Goal: Task Accomplishment & Management: Manage account settings

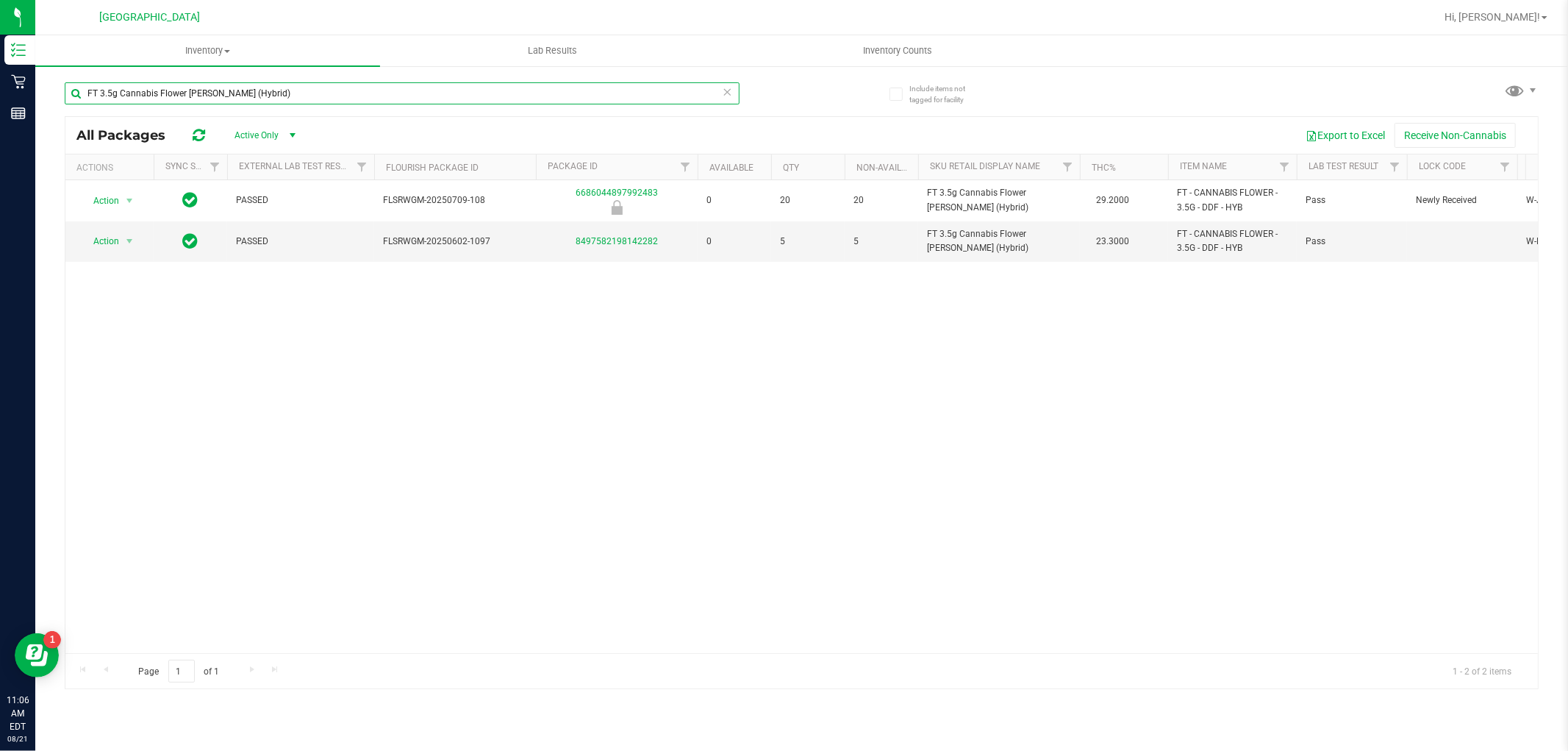
drag, startPoint x: 289, startPoint y: 92, endPoint x: 50, endPoint y: 94, distance: 239.0
click at [50, 94] on div "Include items not tagged for facility FT 3.5g Cannabis Flower Dulce De Fresa (H…" at bounding box center [801, 290] width 1532 height 449
type input "cuw"
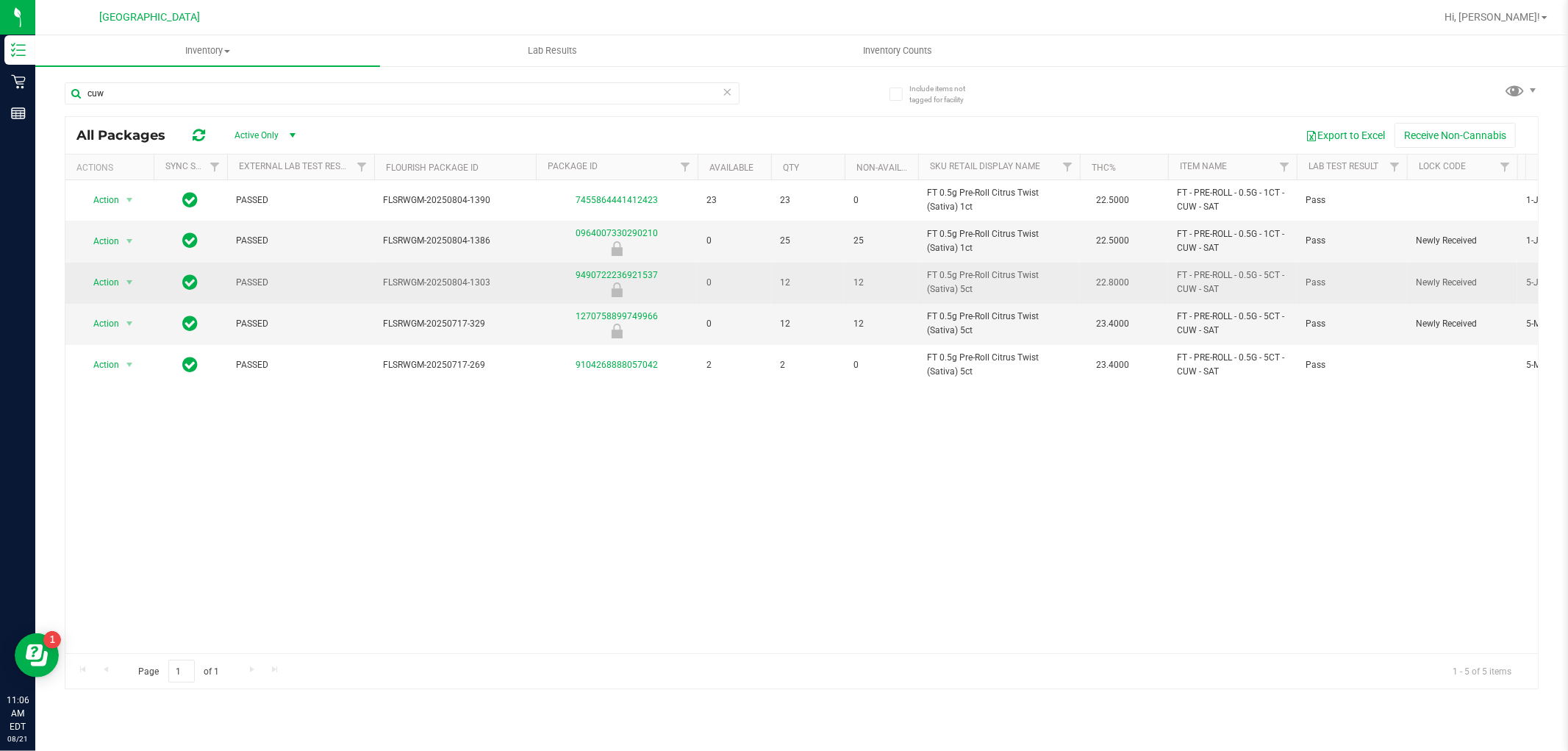
drag, startPoint x: 950, startPoint y: 291, endPoint x: 884, endPoint y: 280, distance: 66.9
click at [884, 280] on tr "Action Action Global inventory Package audit log Print package label Print prod…" at bounding box center [1313, 283] width 2495 height 41
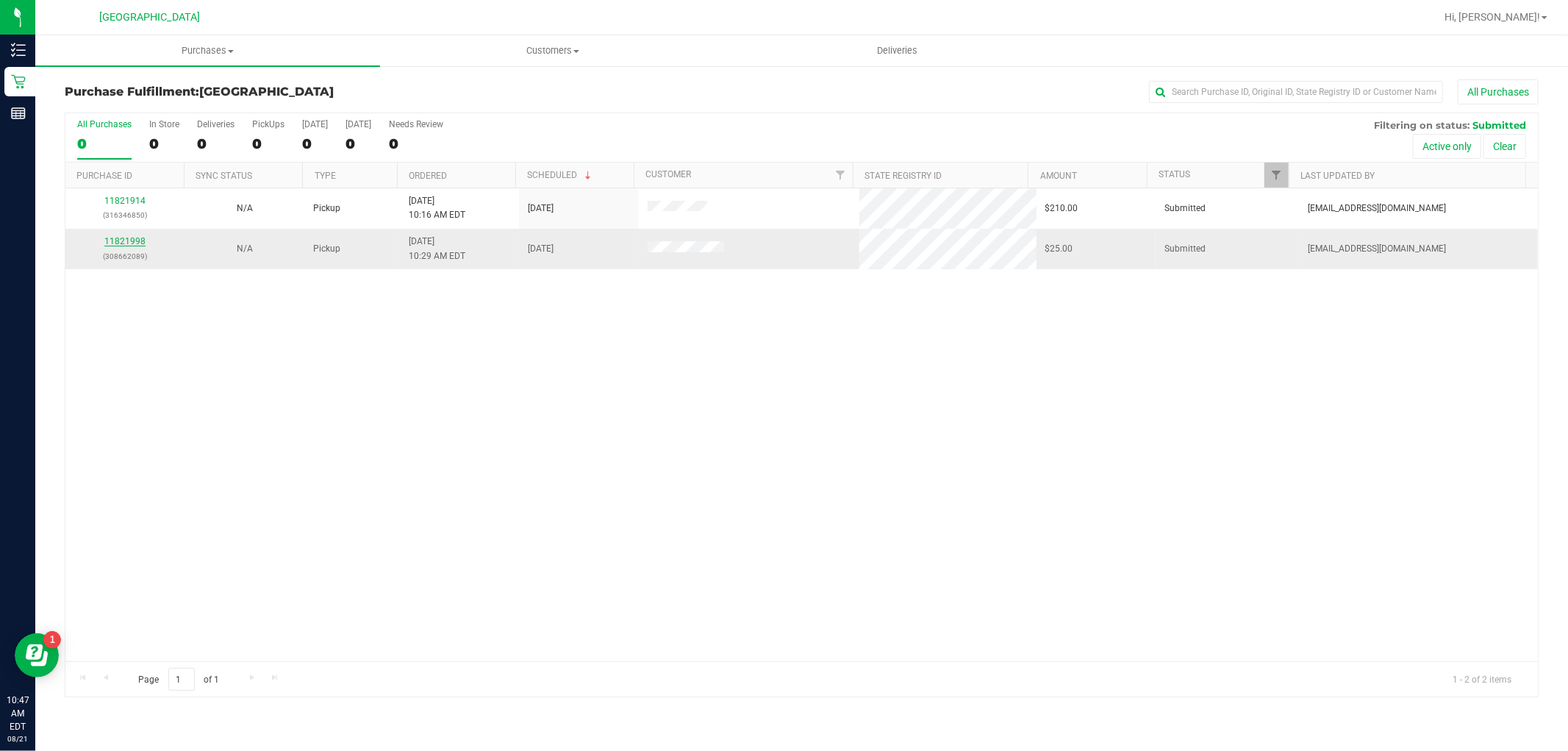
click at [129, 238] on link "11821998" at bounding box center [124, 241] width 41 height 11
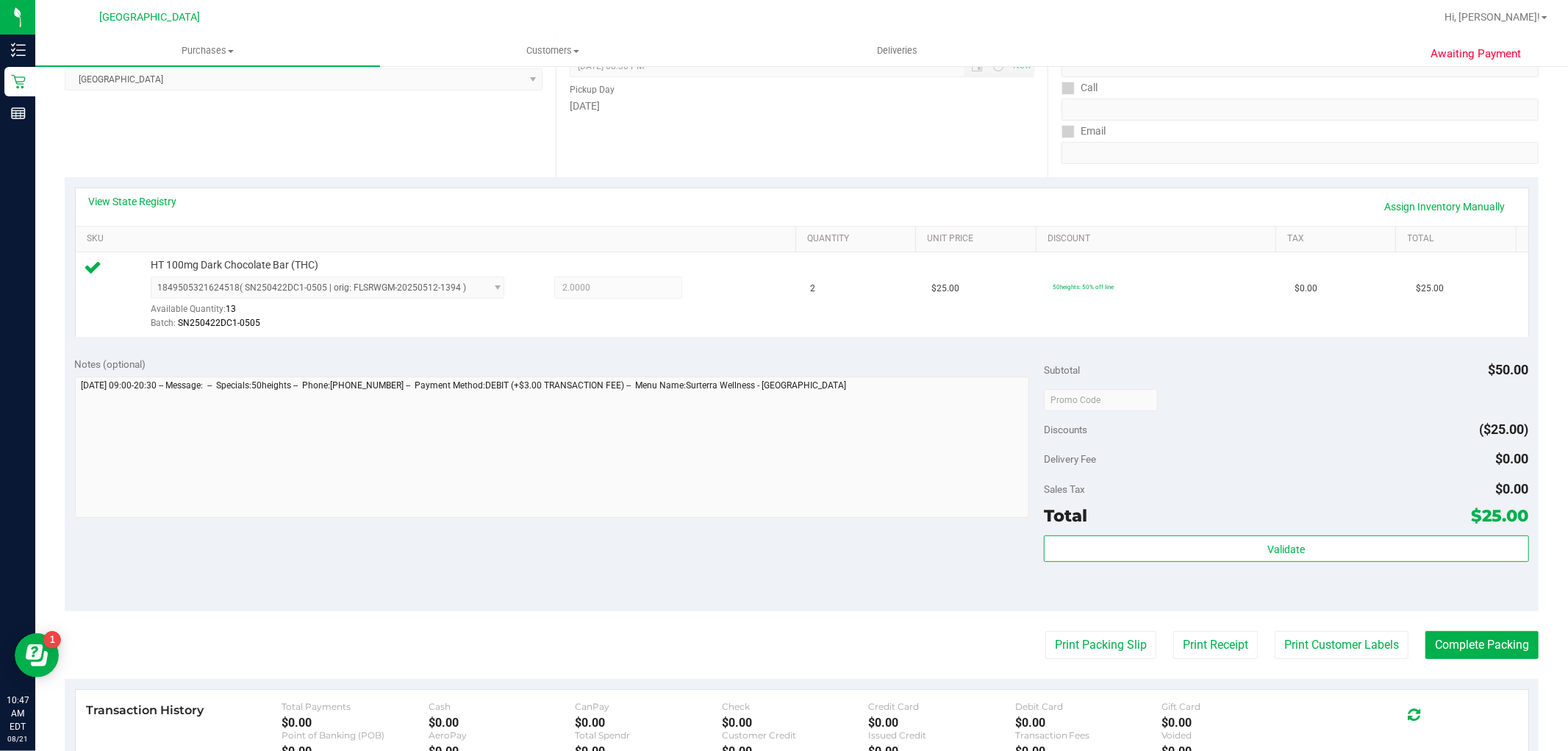
scroll to position [326, 0]
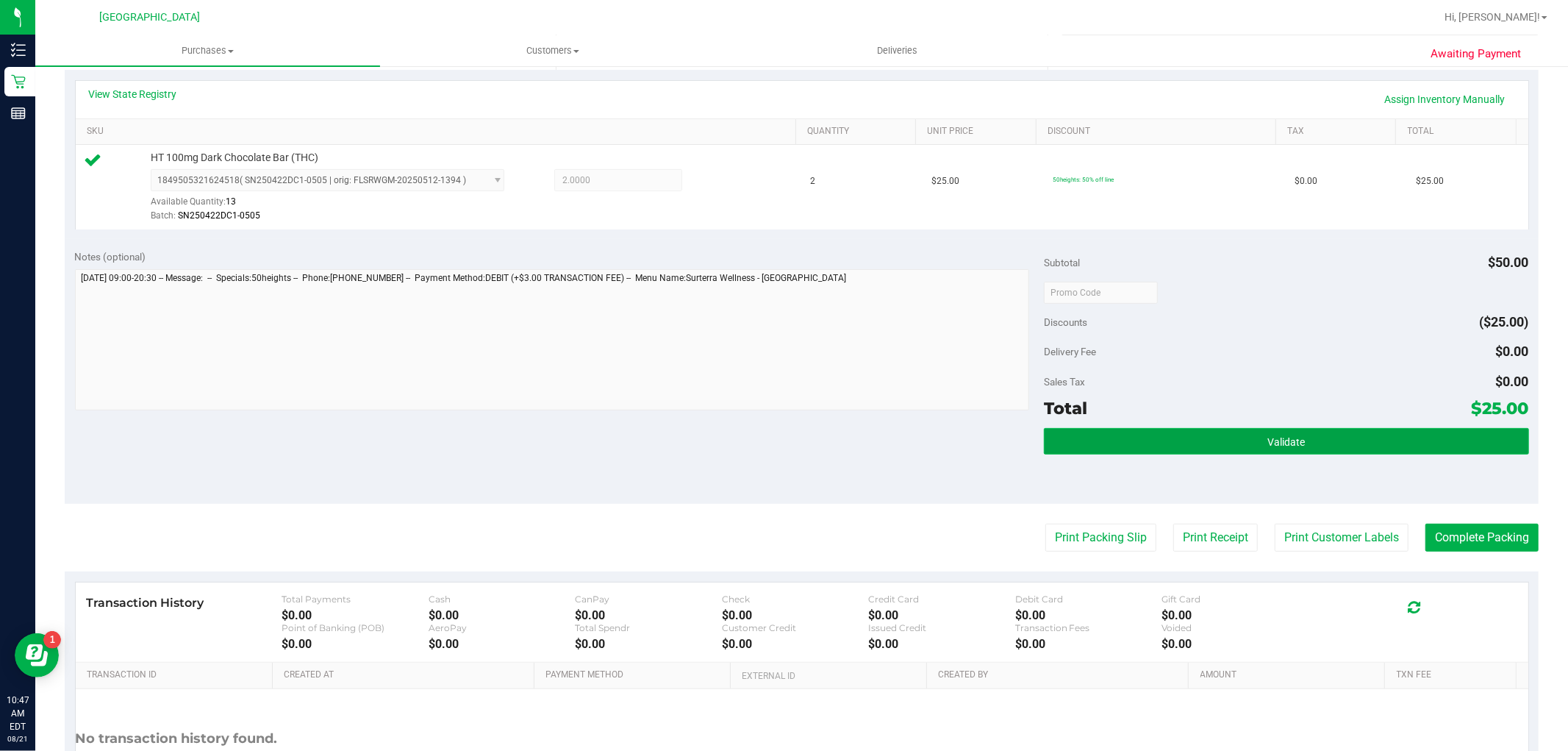
drag, startPoint x: 1268, startPoint y: 450, endPoint x: 1200, endPoint y: 435, distance: 69.6
click at [1266, 450] on button "Validate" at bounding box center [1285, 441] width 484 height 26
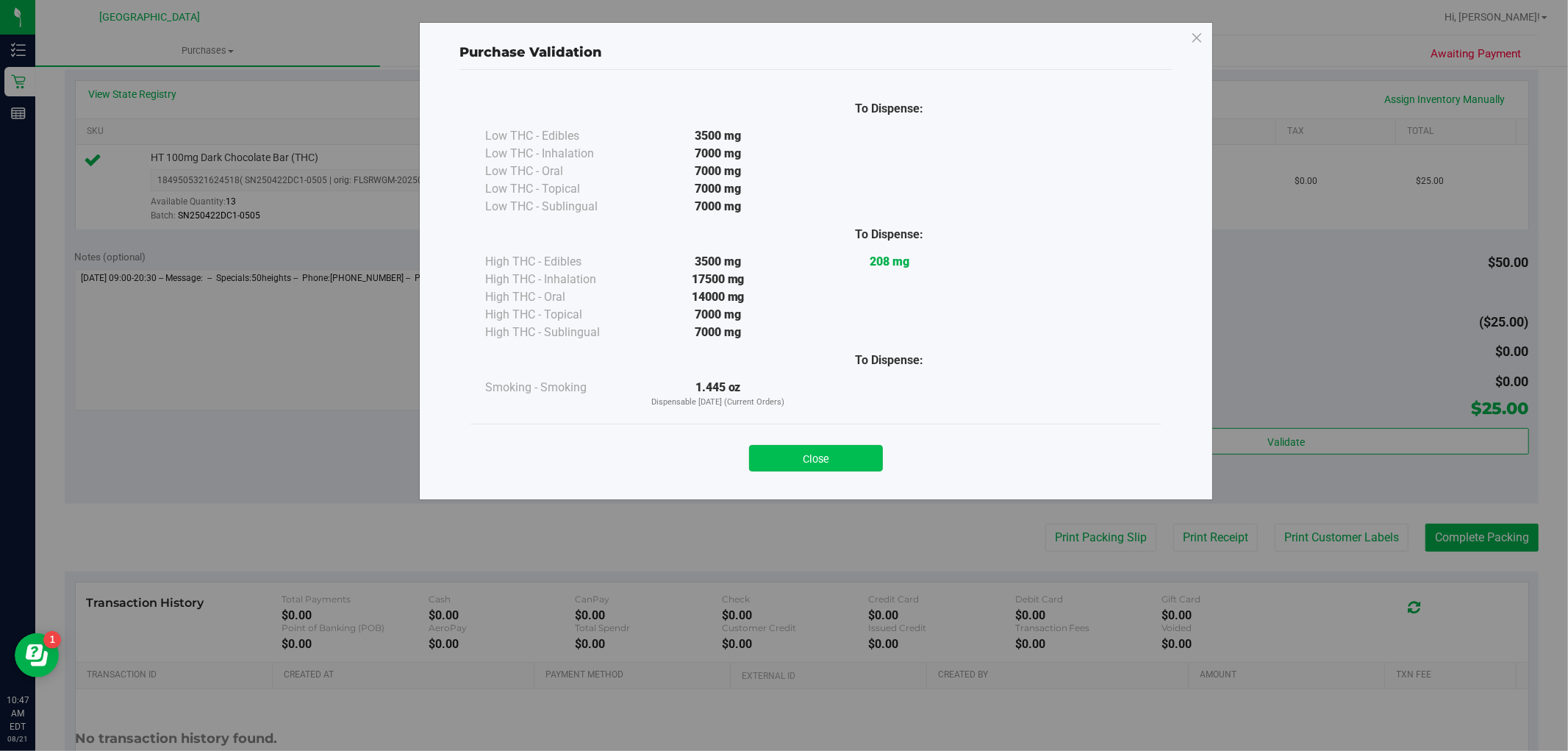
click at [817, 465] on button "Close" at bounding box center [816, 458] width 134 height 26
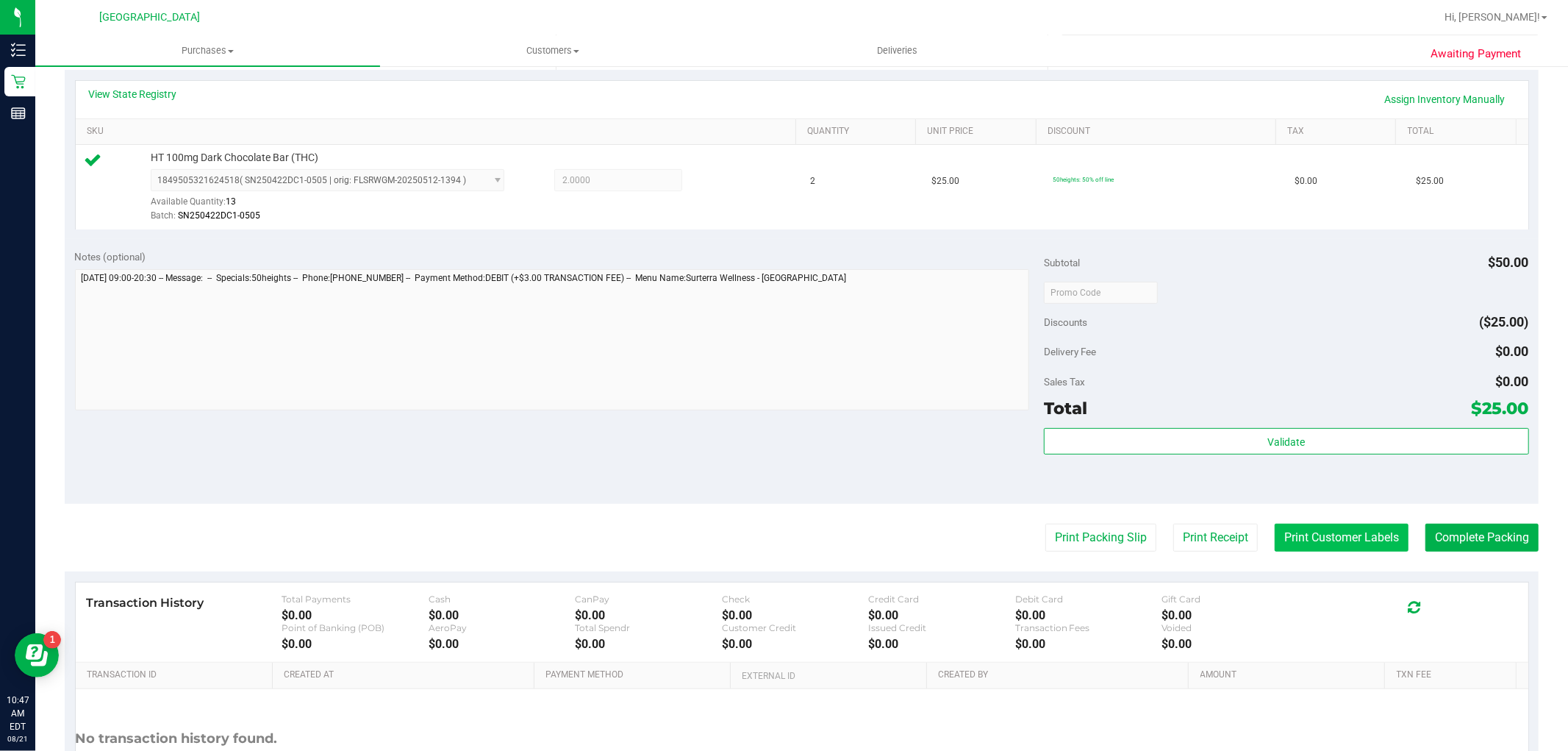
click at [1296, 538] on button "Print Customer Labels" at bounding box center [1342, 537] width 134 height 28
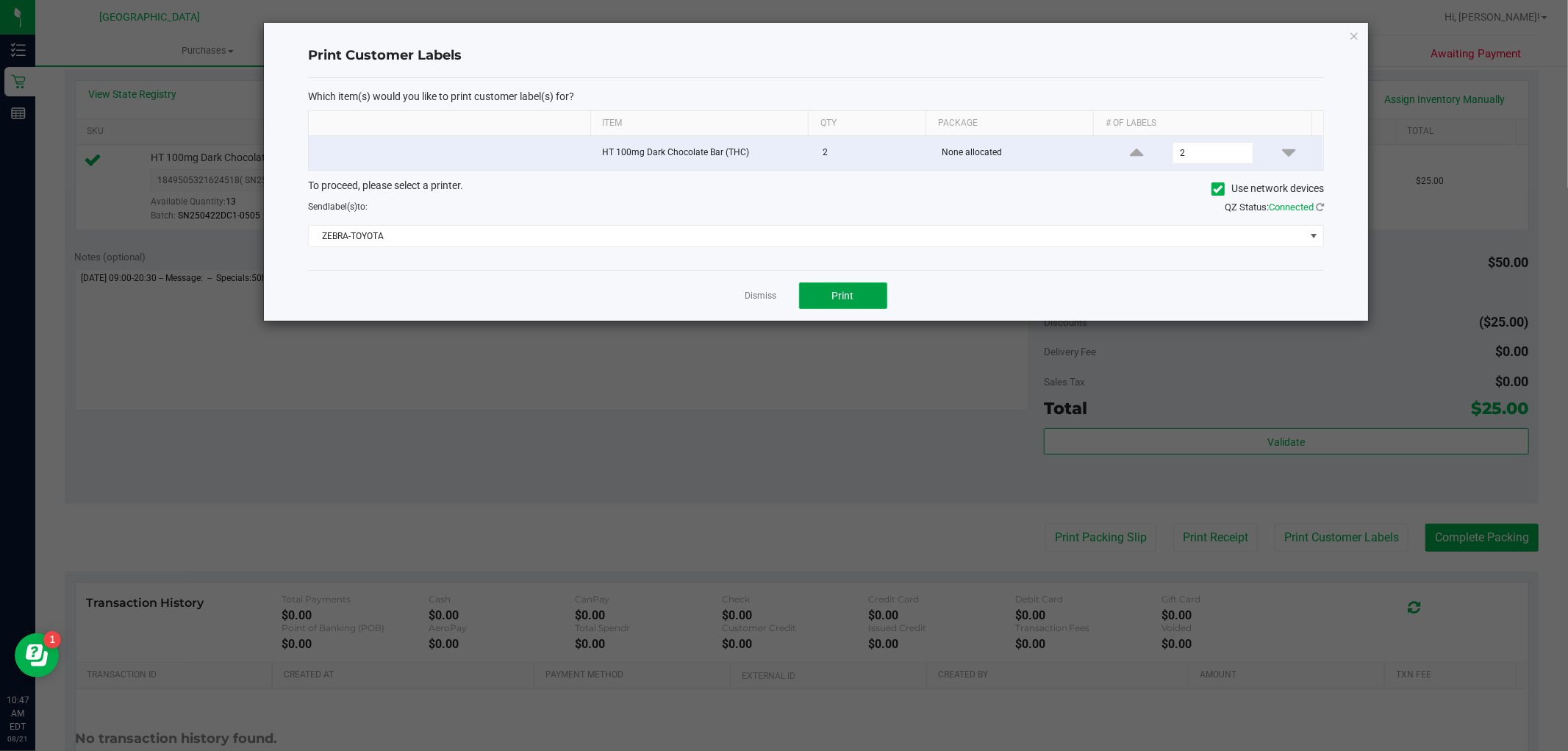
click at [840, 301] on span "Print" at bounding box center [843, 295] width 22 height 12
click at [758, 298] on link "Dismiss" at bounding box center [761, 295] width 32 height 13
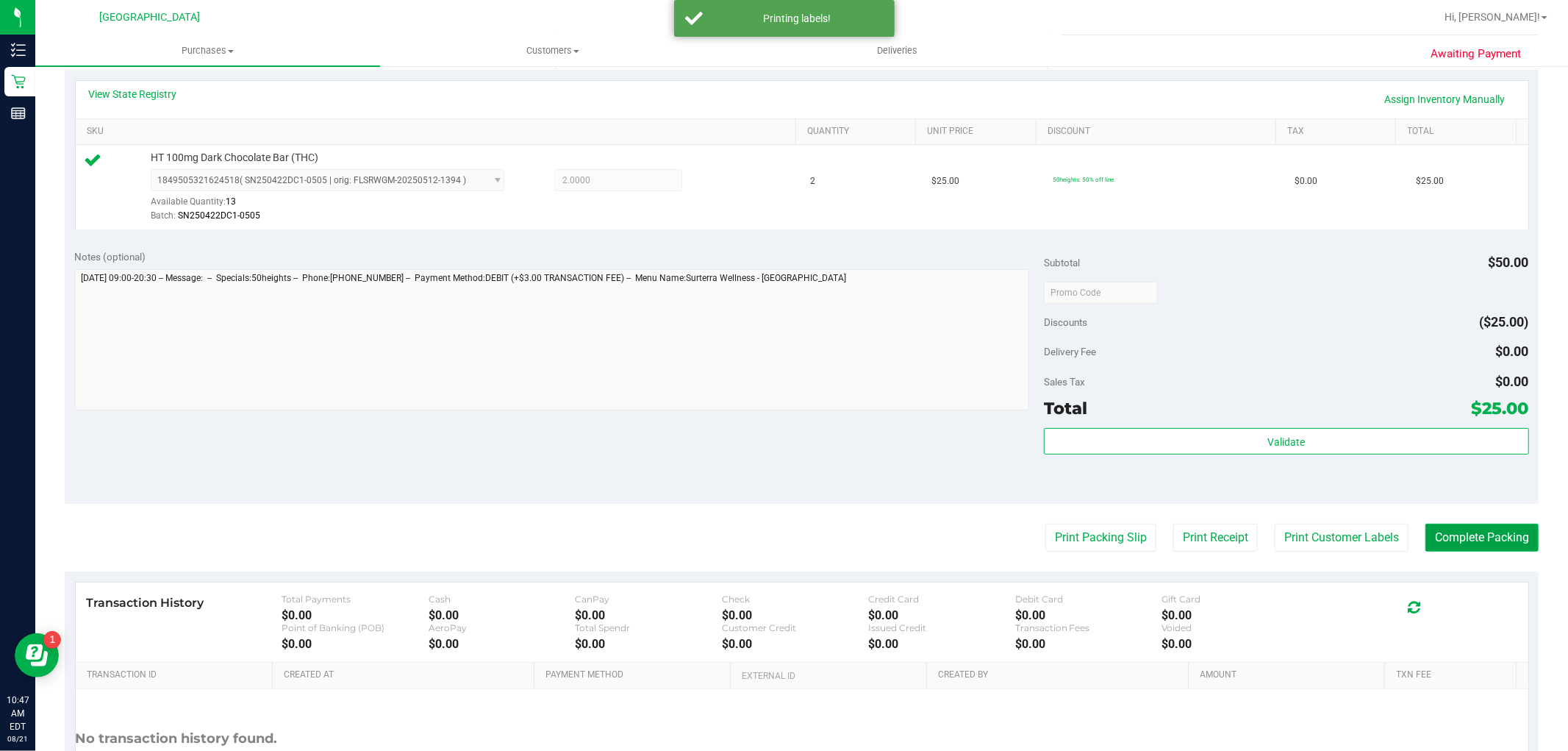
click at [1456, 530] on button "Complete Packing" at bounding box center [1482, 537] width 114 height 28
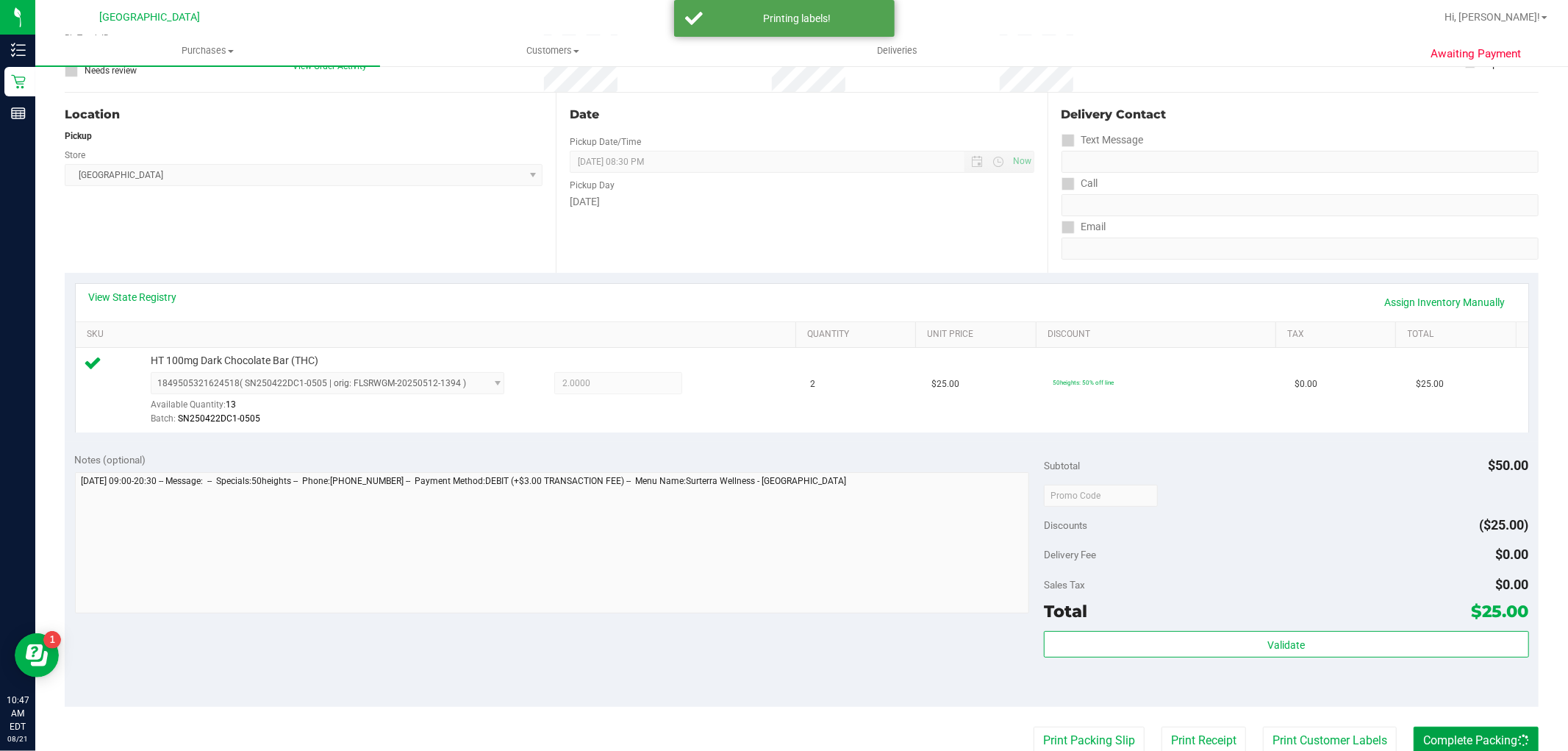
scroll to position [0, 0]
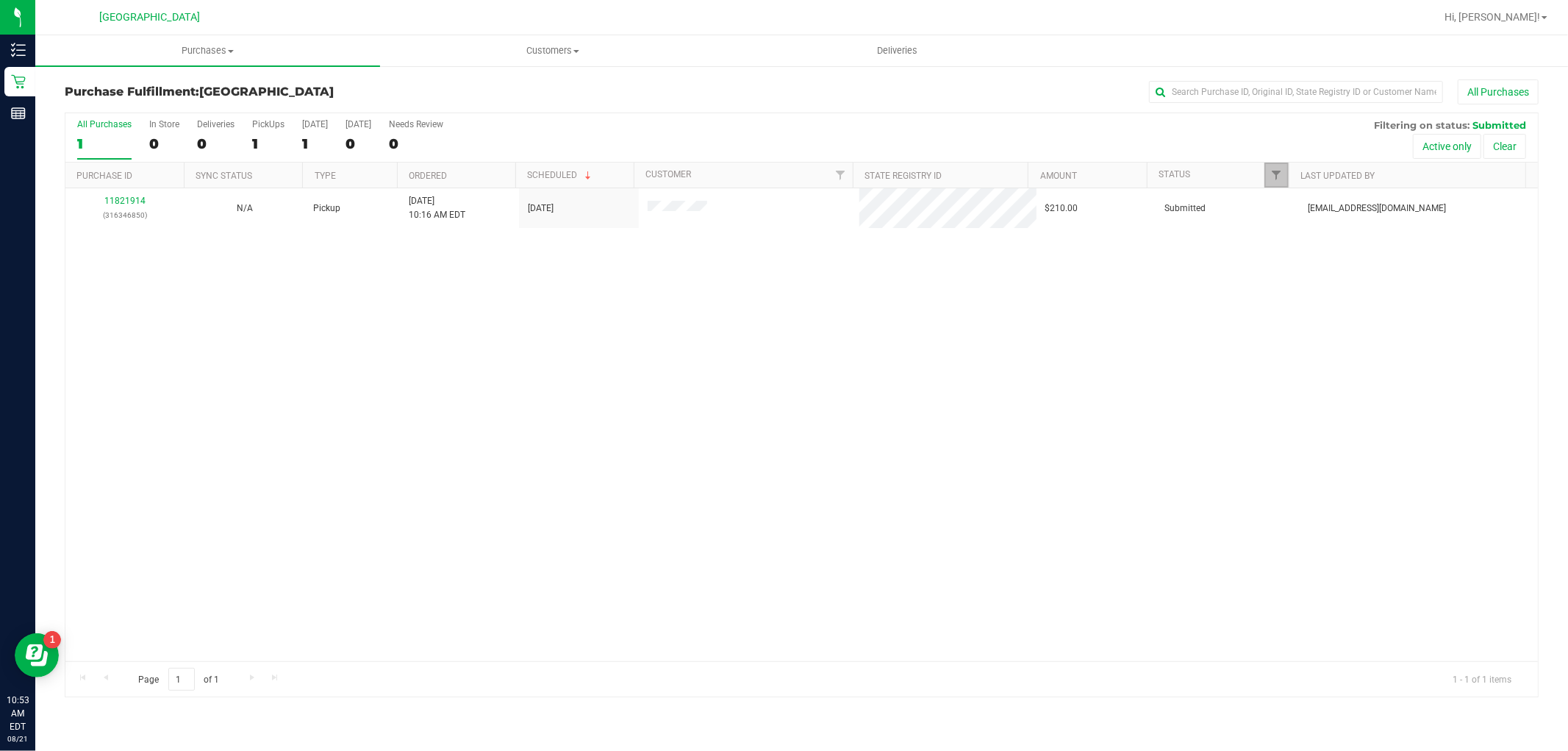
click at [1281, 165] on link "Filter" at bounding box center [1276, 175] width 24 height 25
click at [1280, 238] on input "Select All" at bounding box center [1284, 238] width 10 height 10
checkbox input "true"
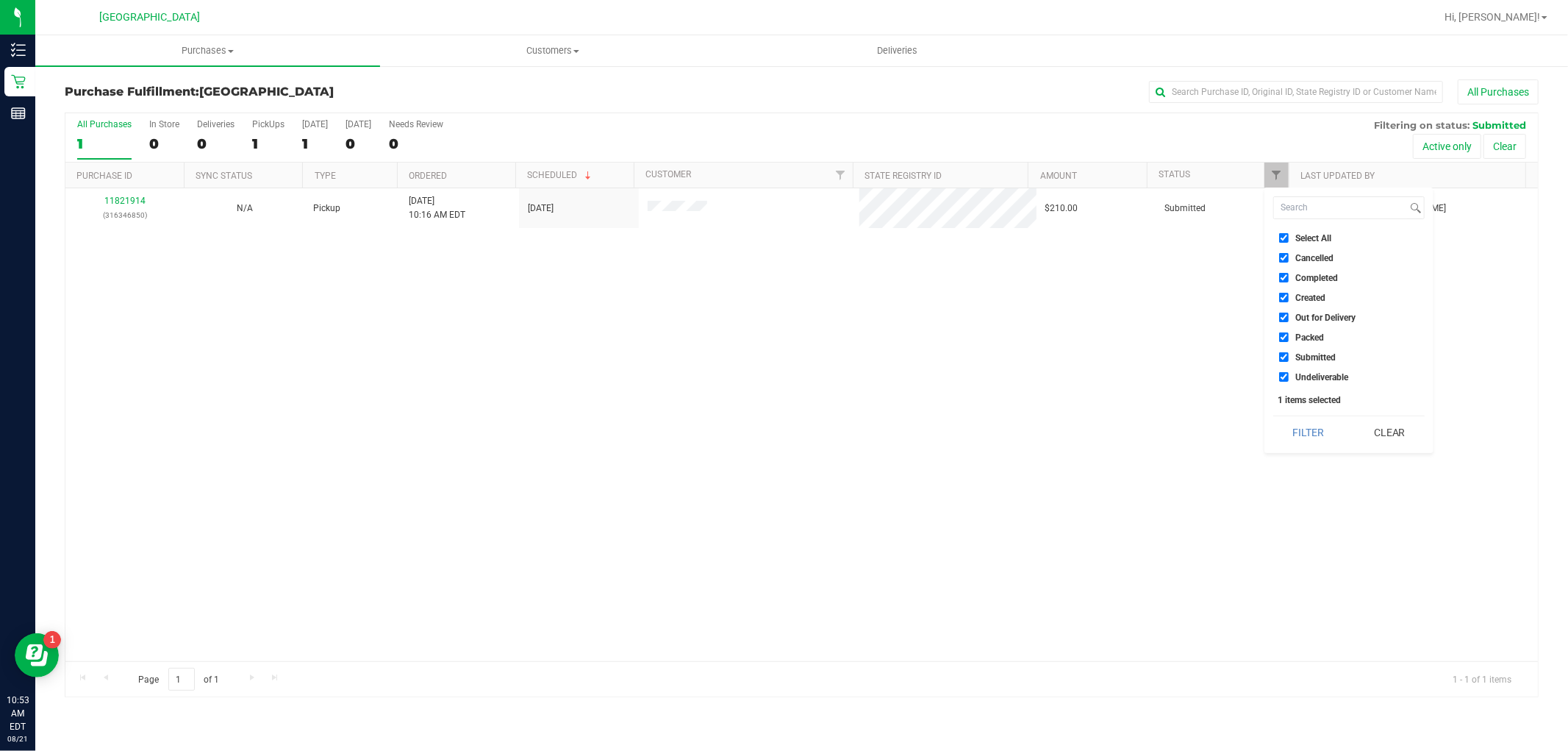
checkbox input "true"
click at [1281, 238] on input "Select All" at bounding box center [1284, 238] width 10 height 10
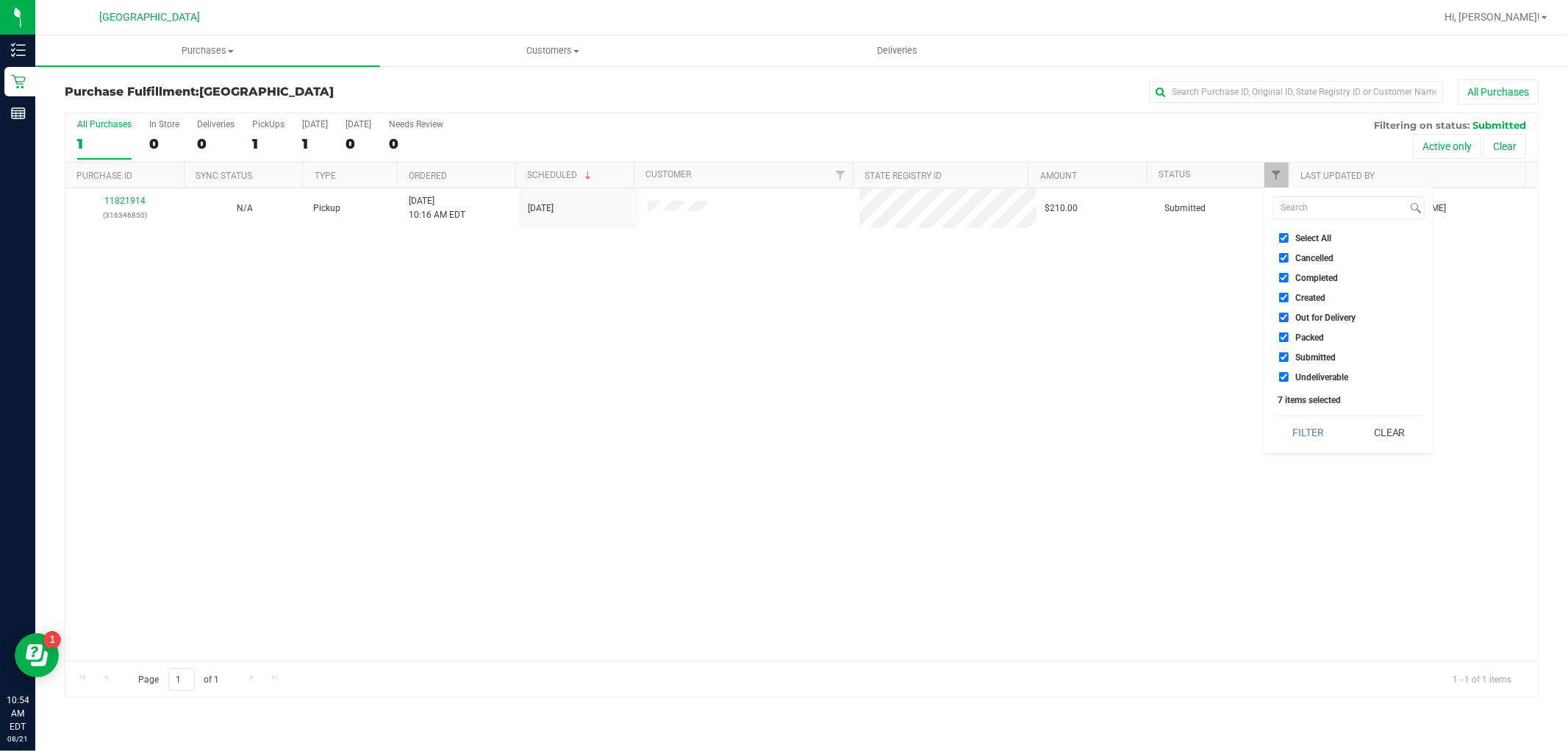
checkbox input "false"
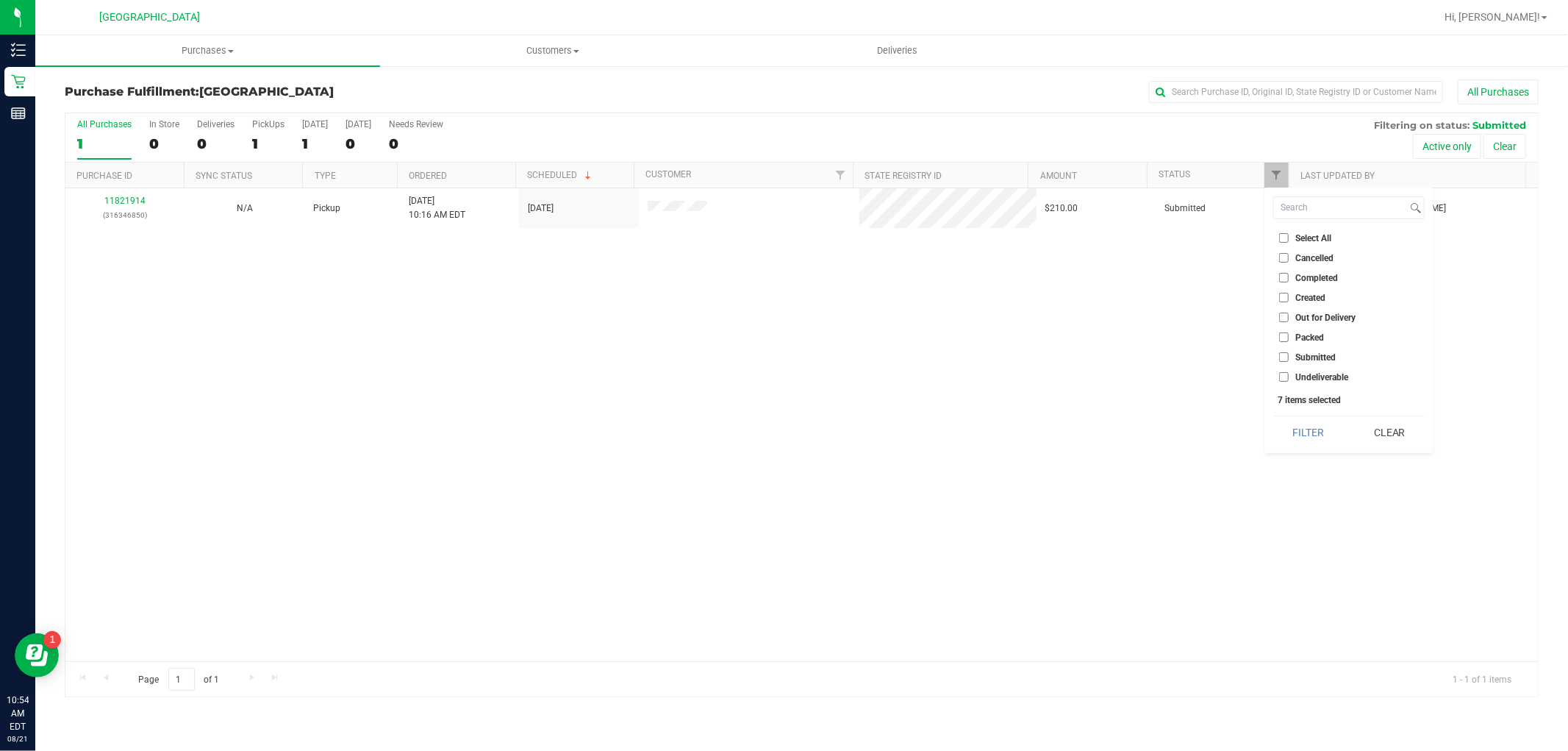
checkbox input "false"
click at [1281, 238] on input "Select All" at bounding box center [1284, 238] width 10 height 10
checkbox input "true"
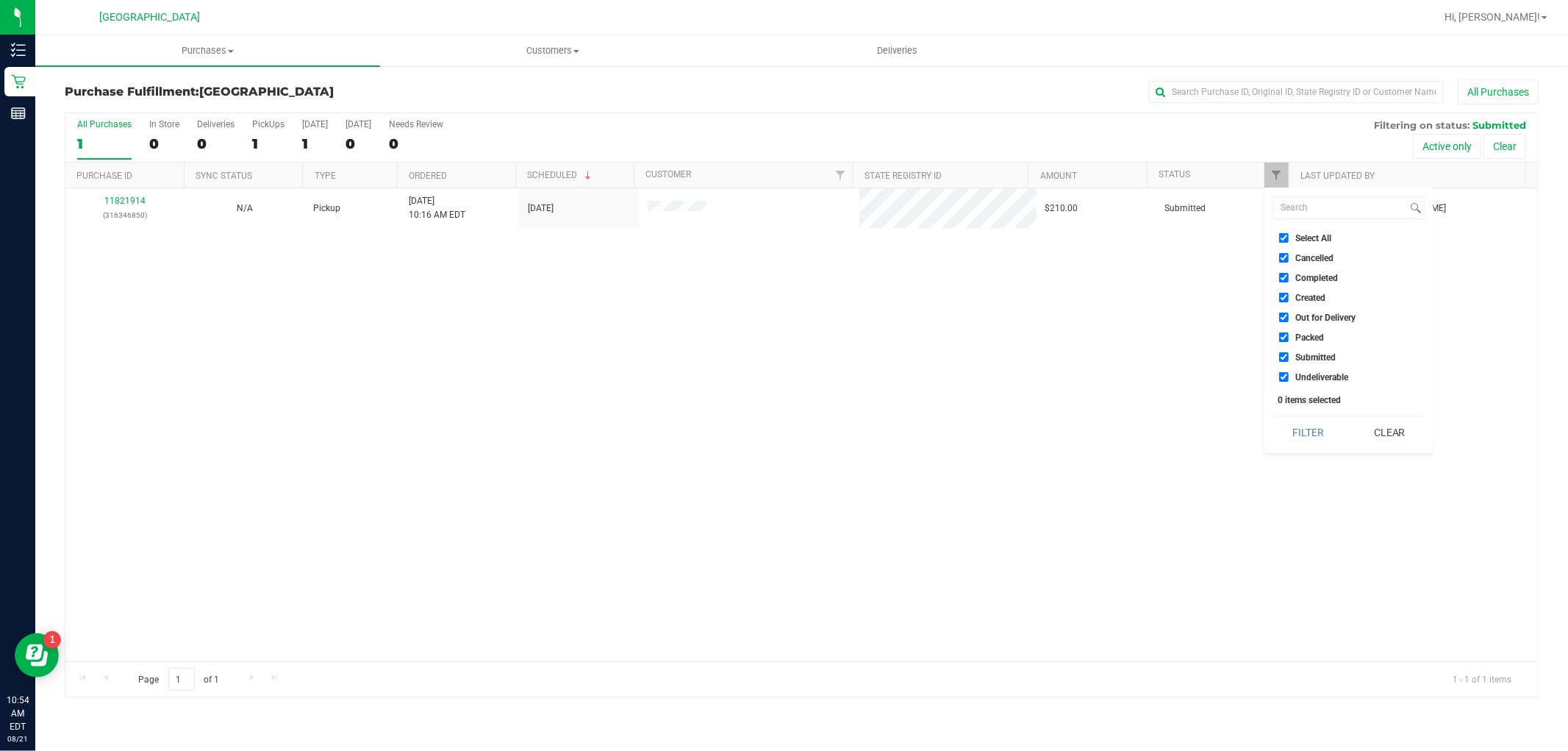
checkbox input "true"
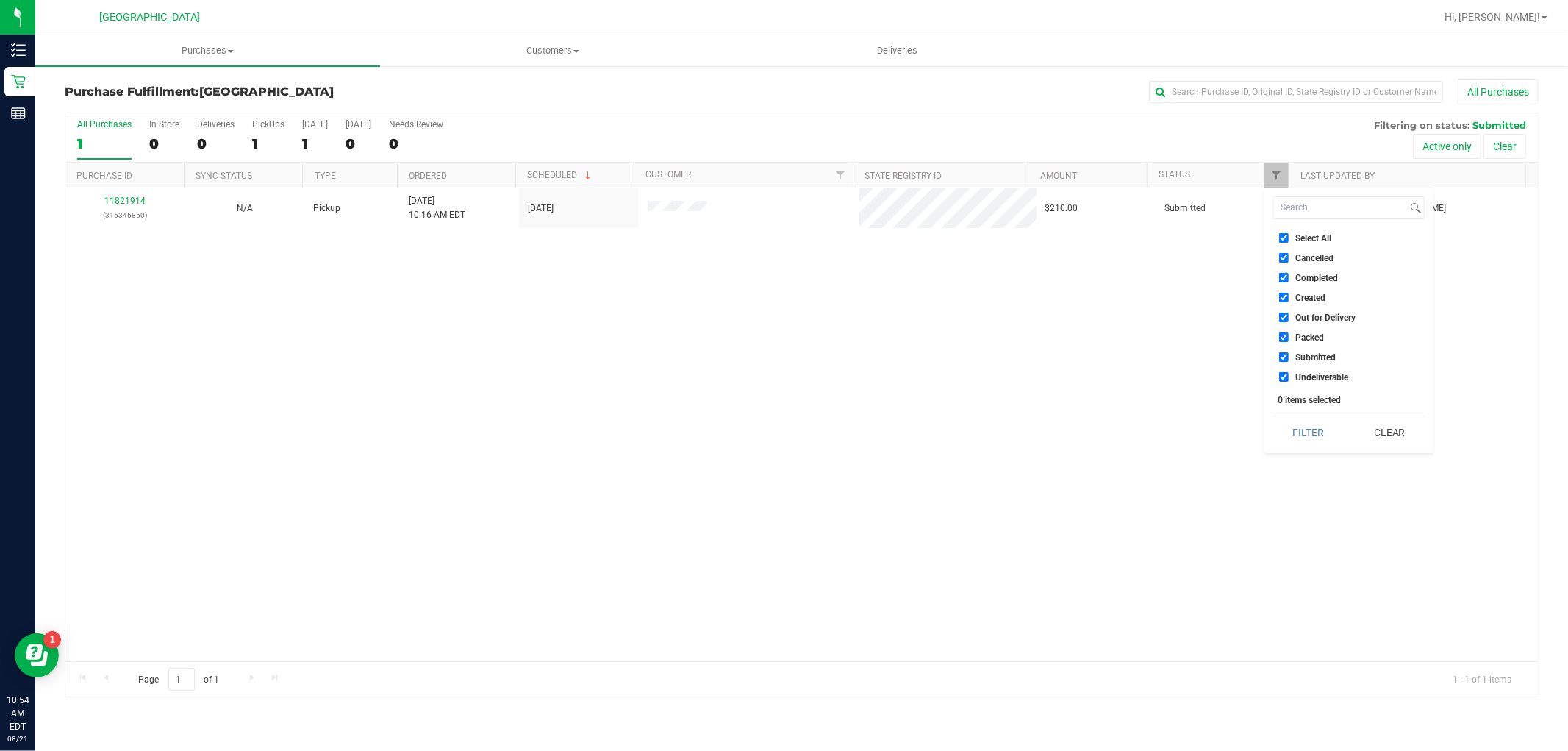
checkbox input "true"
click at [1281, 238] on input "Select All" at bounding box center [1284, 238] width 10 height 10
checkbox input "false"
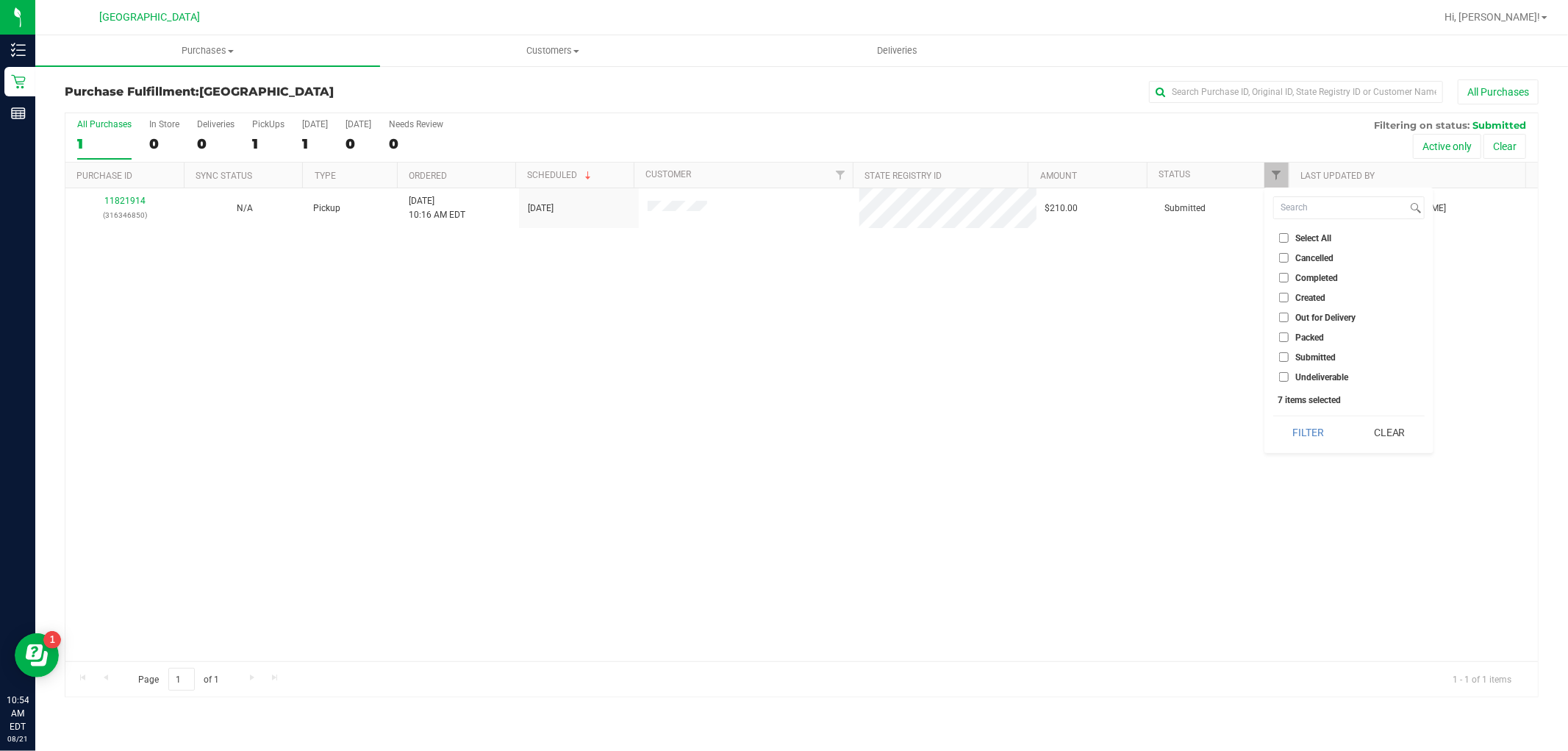
checkbox input "false"
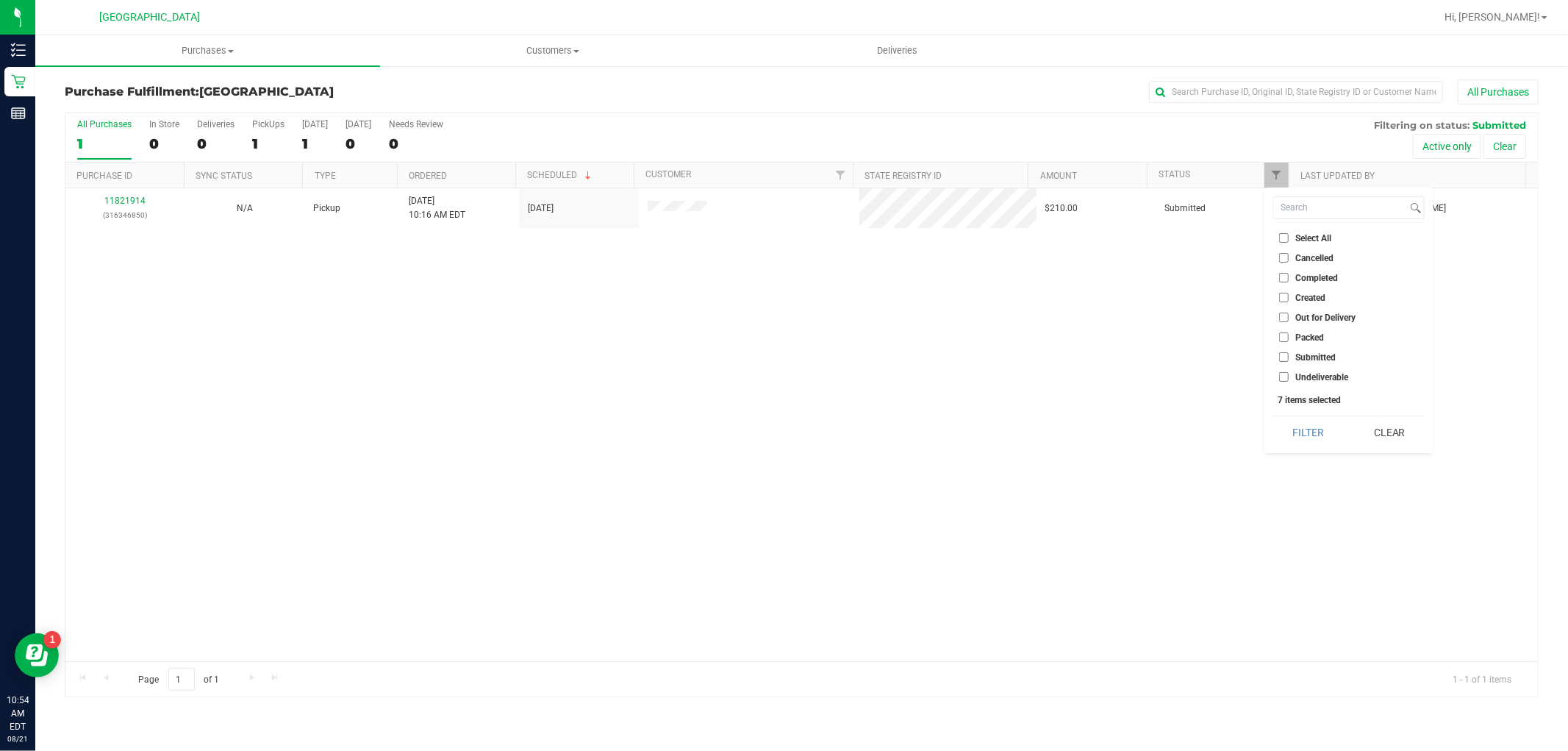
checkbox input "false"
click at [1281, 337] on input "Packed" at bounding box center [1284, 337] width 10 height 10
click at [1290, 424] on button "Filter" at bounding box center [1308, 431] width 71 height 32
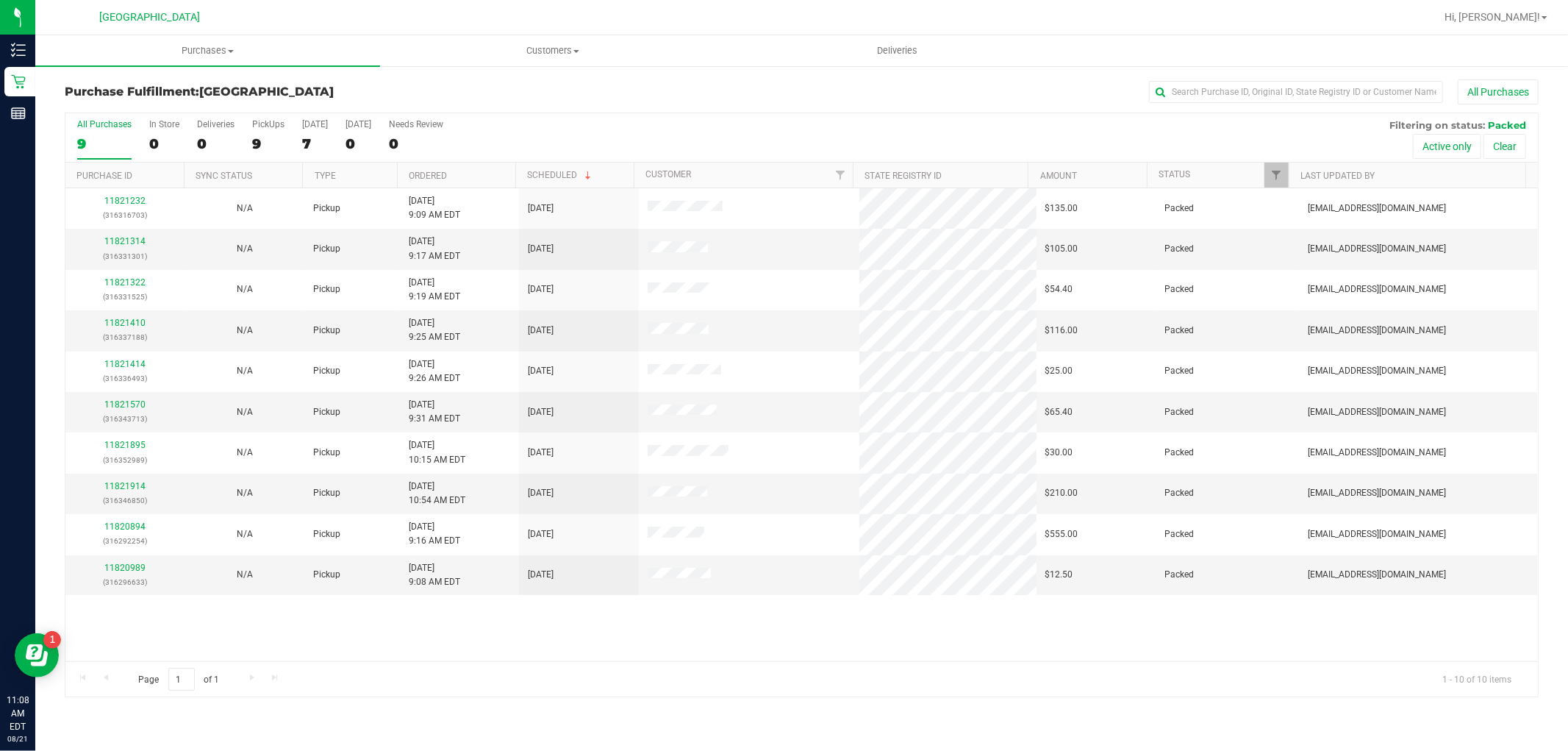
click at [1289, 179] on div at bounding box center [1287, 175] width 7 height 25
click at [1284, 177] on link "Filter" at bounding box center [1276, 175] width 24 height 25
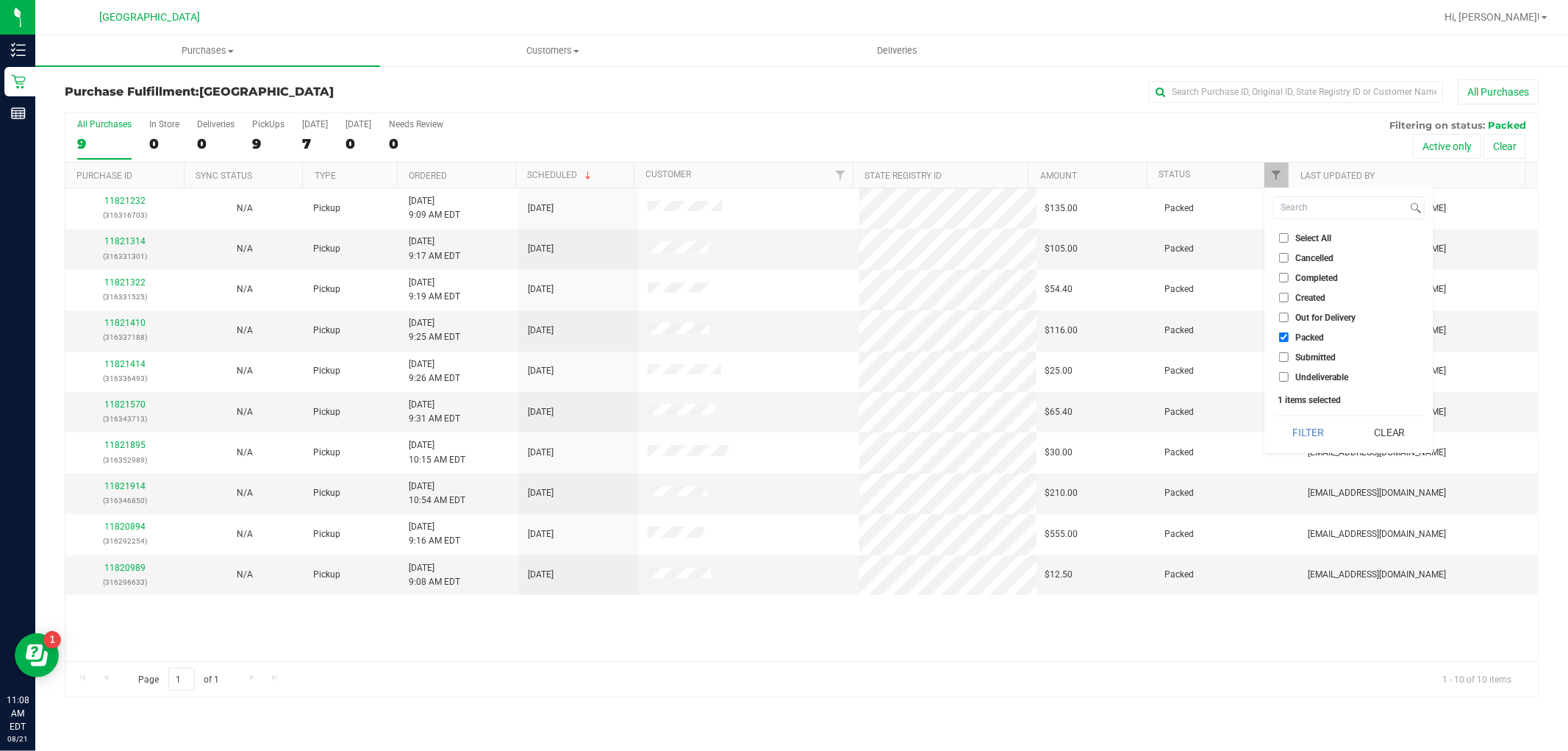
click at [1286, 351] on li "Submitted" at bounding box center [1349, 358] width 151 height 16
click at [1284, 340] on input "Packed" at bounding box center [1284, 337] width 10 height 10
checkbox input "false"
click at [1282, 355] on input "Submitted" at bounding box center [1284, 358] width 10 height 10
click at [1301, 442] on button "Filter" at bounding box center [1308, 431] width 71 height 32
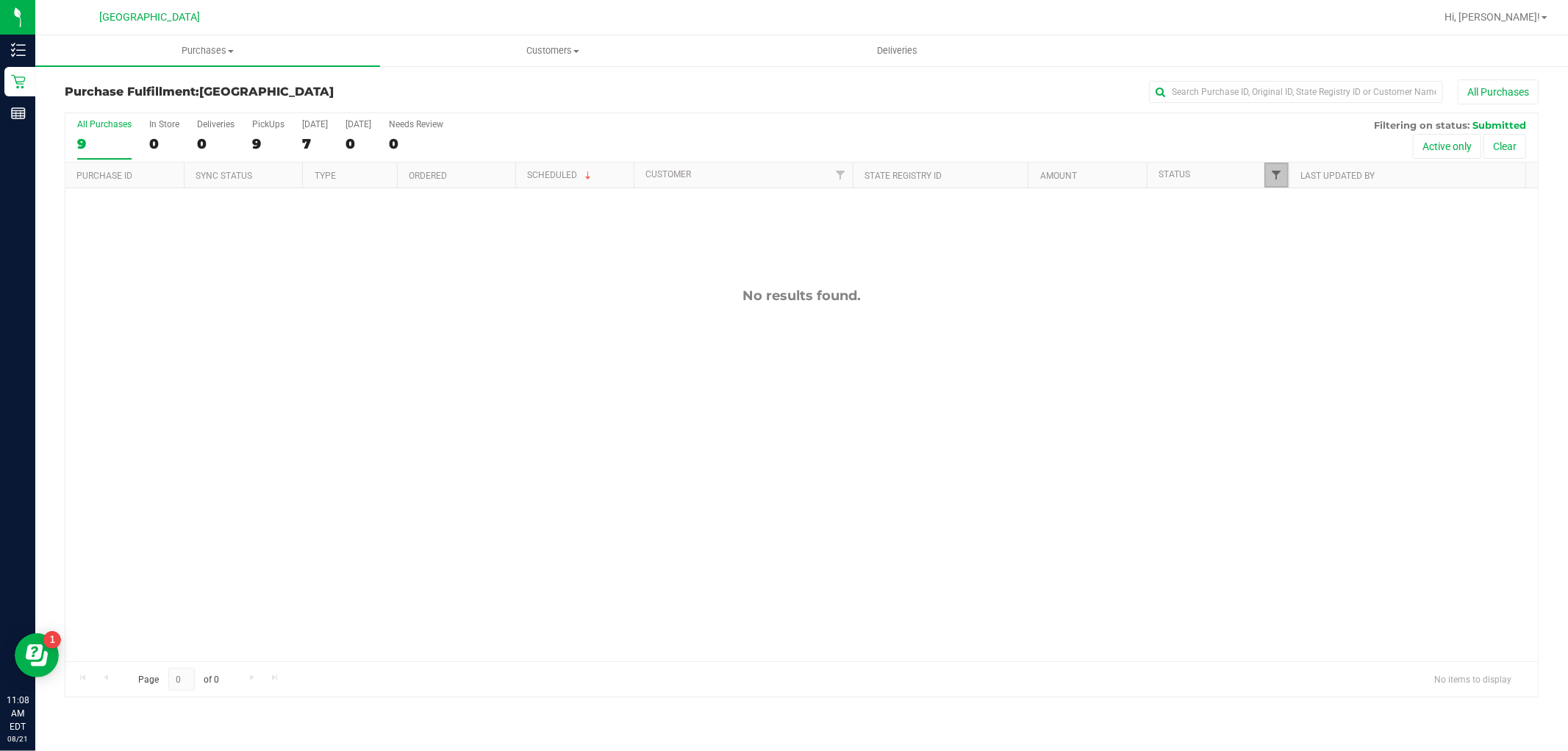
click at [1270, 178] on span "Filter" at bounding box center [1276, 175] width 12 height 12
click at [1286, 353] on input "Submitted" at bounding box center [1284, 358] width 10 height 10
checkbox input "false"
click at [1281, 331] on li "Packed" at bounding box center [1349, 337] width 151 height 16
click at [1287, 341] on input "Packed" at bounding box center [1284, 337] width 10 height 10
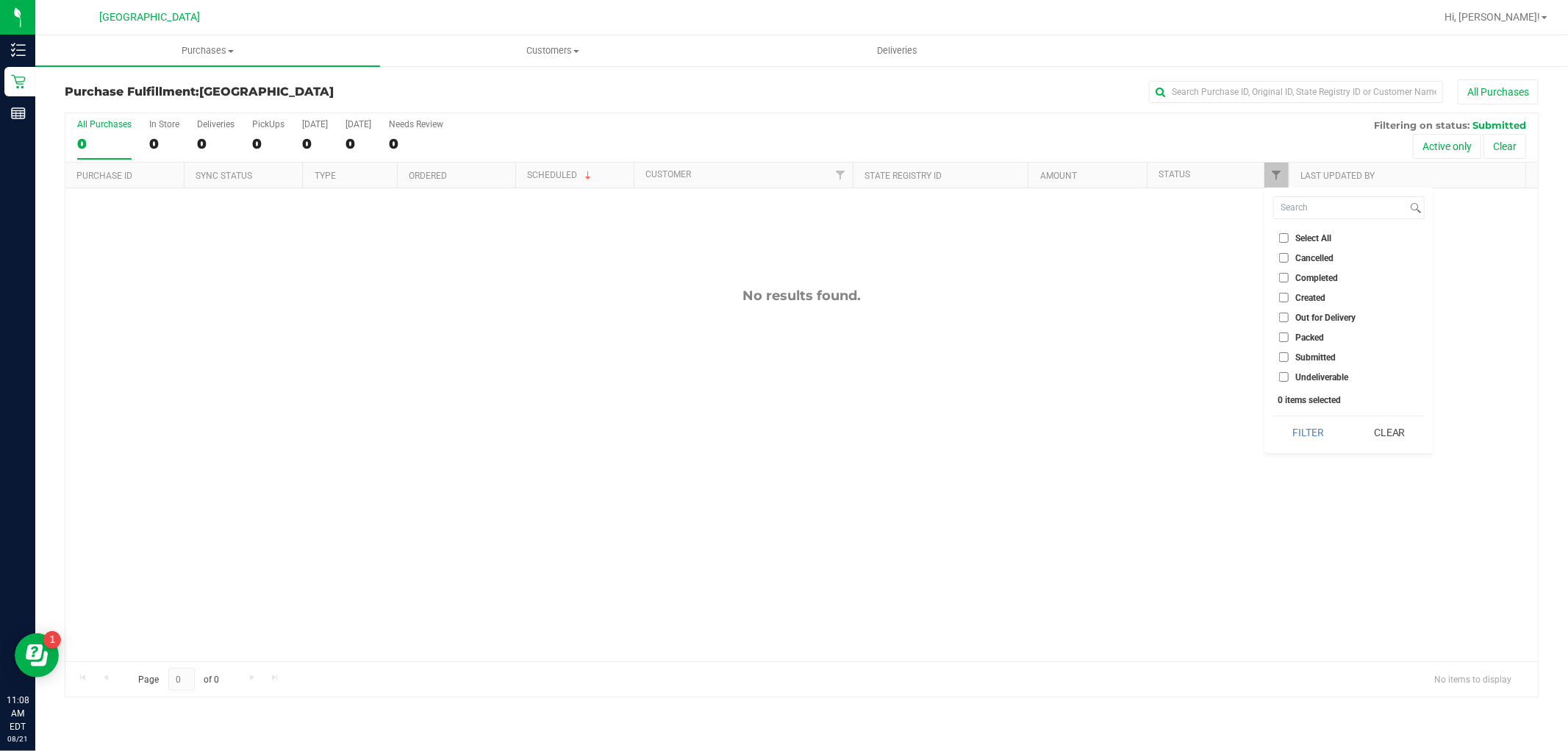
checkbox input "true"
click at [1314, 430] on button "Filter" at bounding box center [1308, 431] width 71 height 32
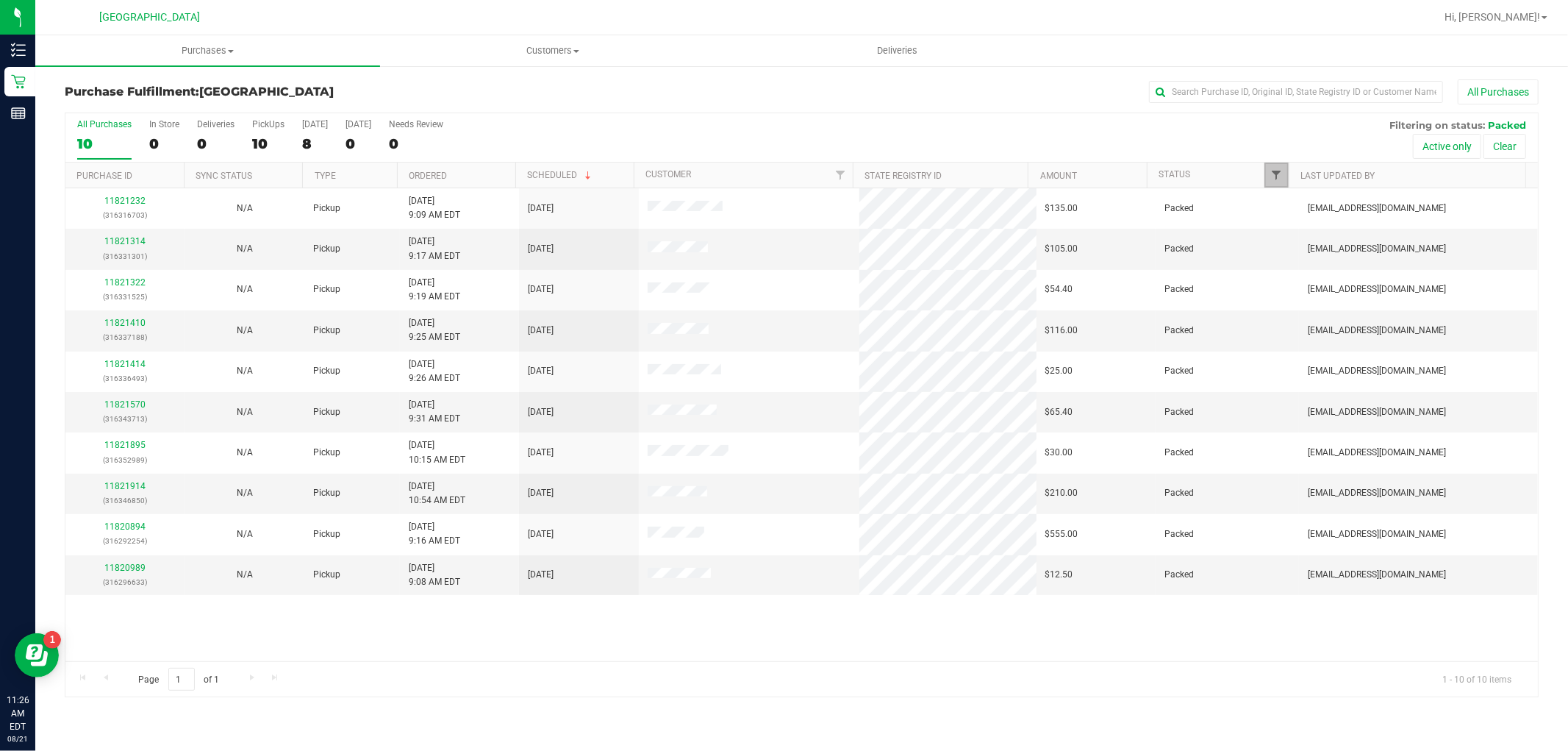
click at [1273, 177] on span "Filter" at bounding box center [1276, 175] width 12 height 12
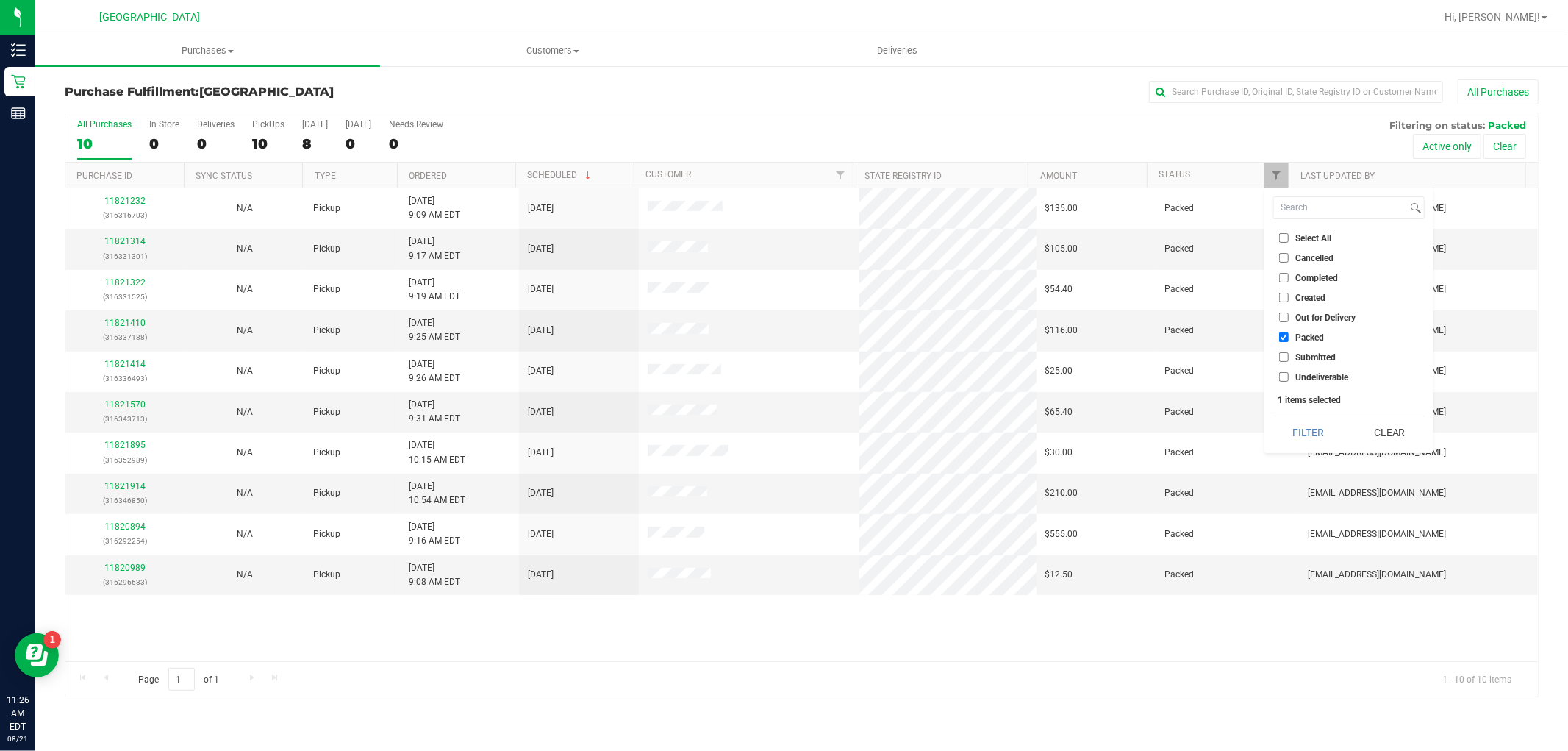
click at [1286, 238] on input "Select All" at bounding box center [1284, 238] width 10 height 10
checkbox input "true"
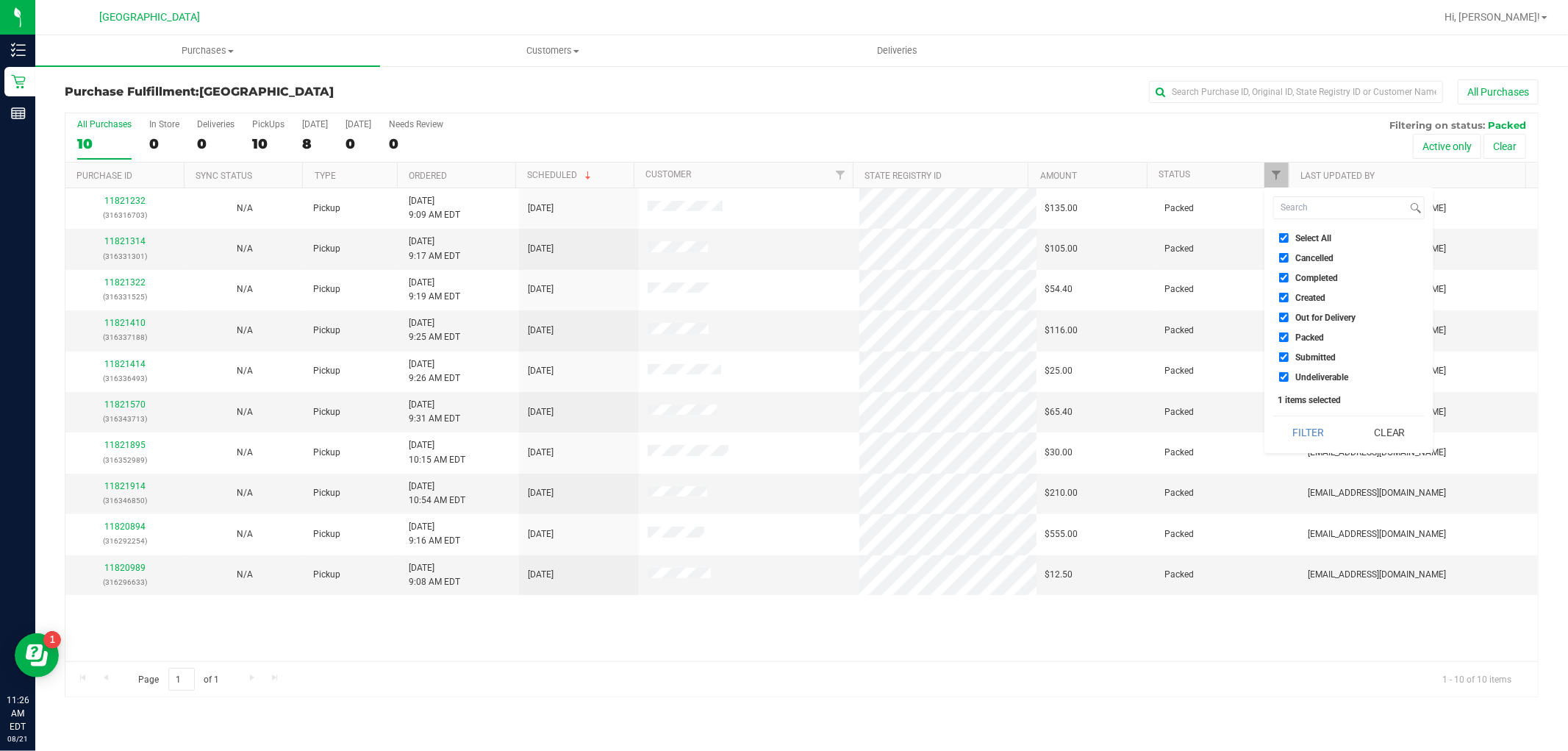
checkbox input "true"
click at [1286, 238] on input "Select All" at bounding box center [1284, 238] width 10 height 10
checkbox input "false"
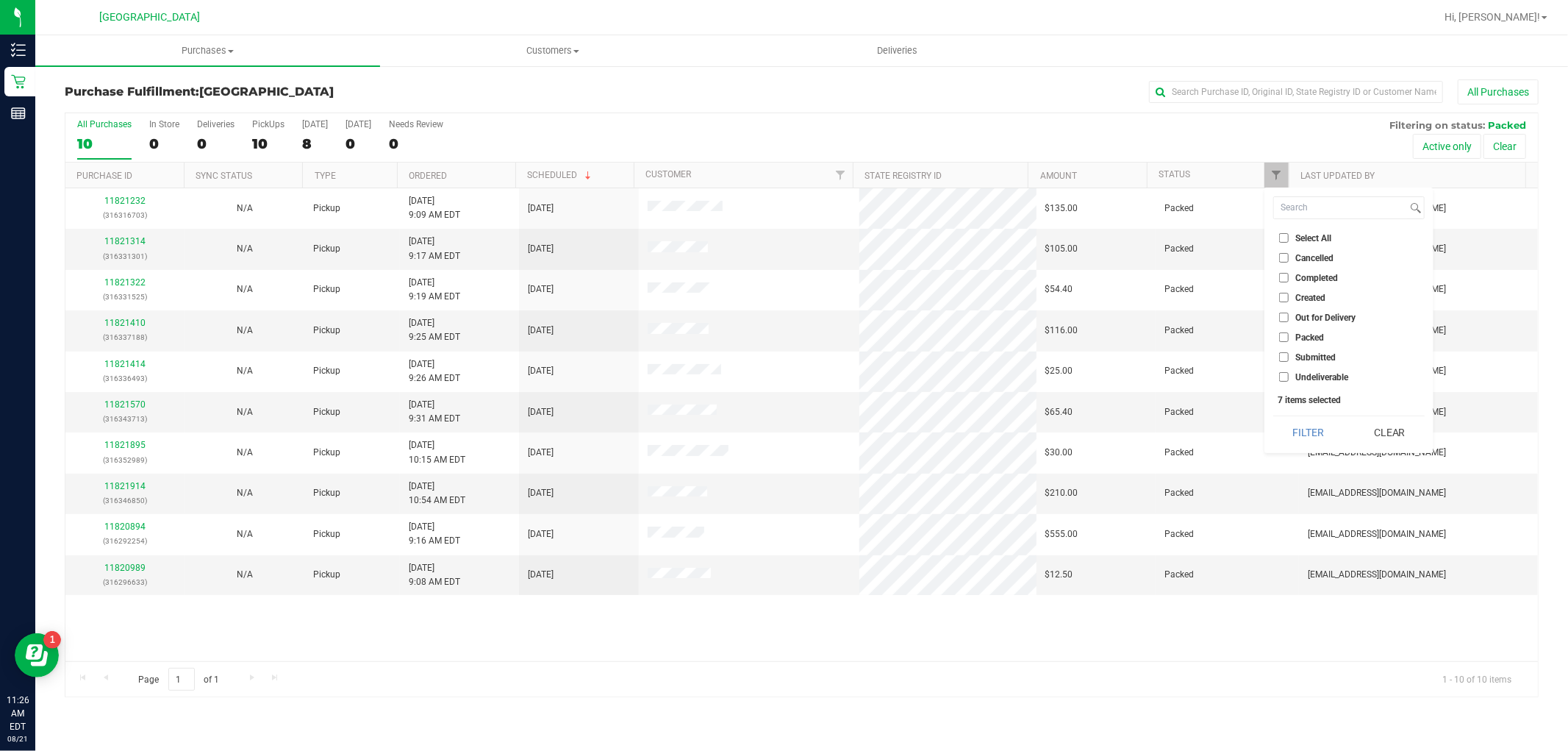
checkbox input "false"
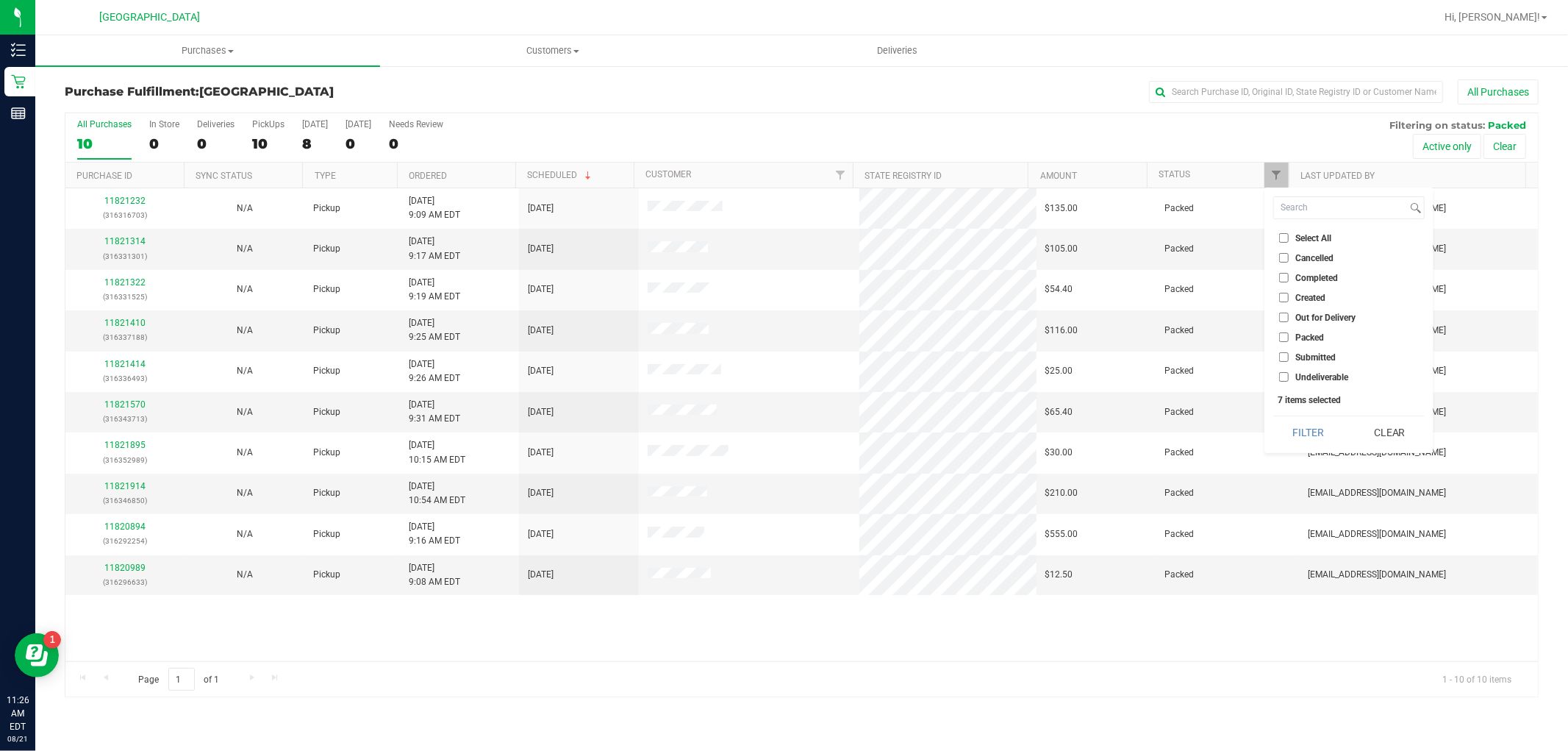
checkbox input "false"
click at [1284, 358] on input "Submitted" at bounding box center [1284, 358] width 10 height 10
checkbox input "true"
click at [1317, 431] on button "Filter" at bounding box center [1308, 431] width 71 height 32
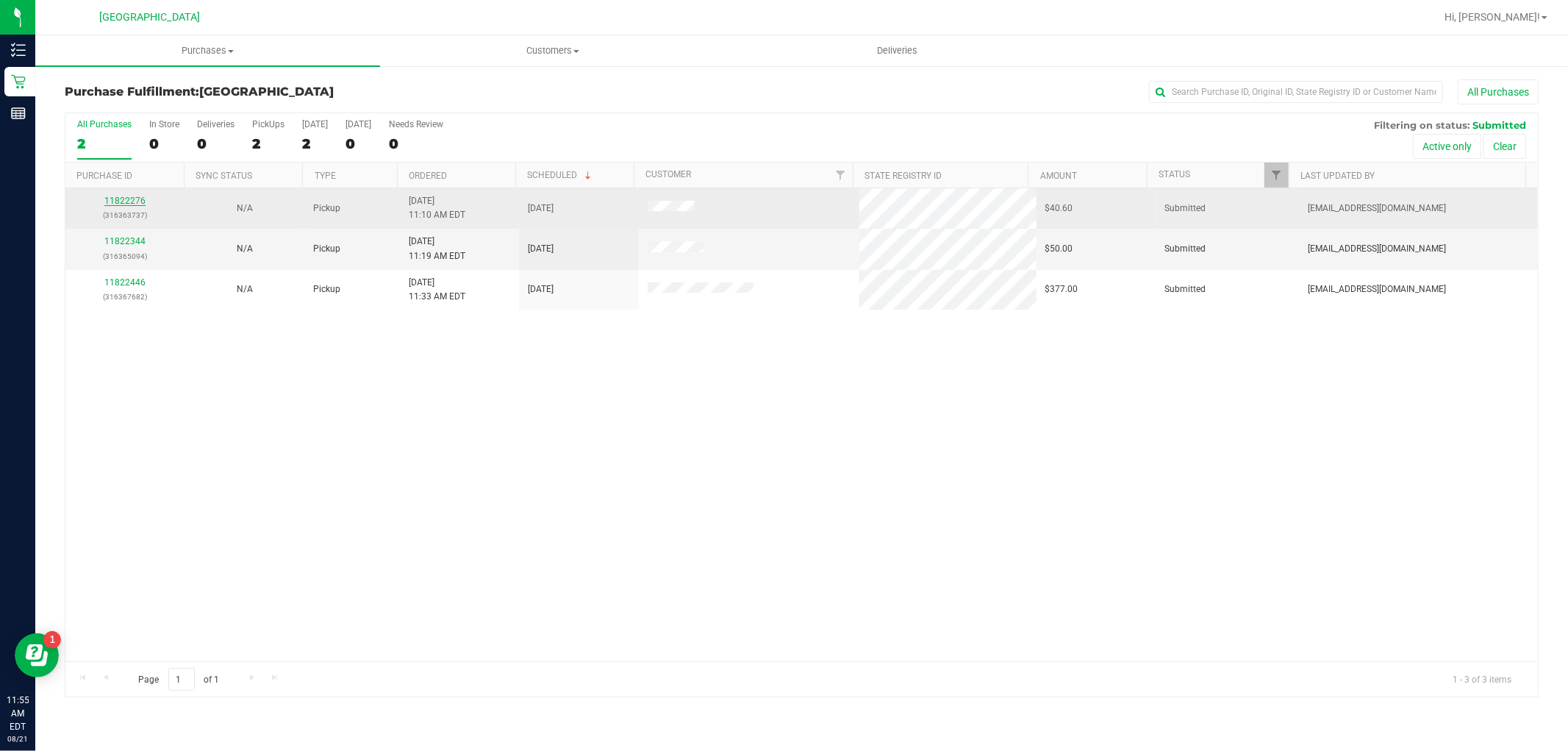
click at [128, 197] on link "11822276" at bounding box center [124, 200] width 41 height 11
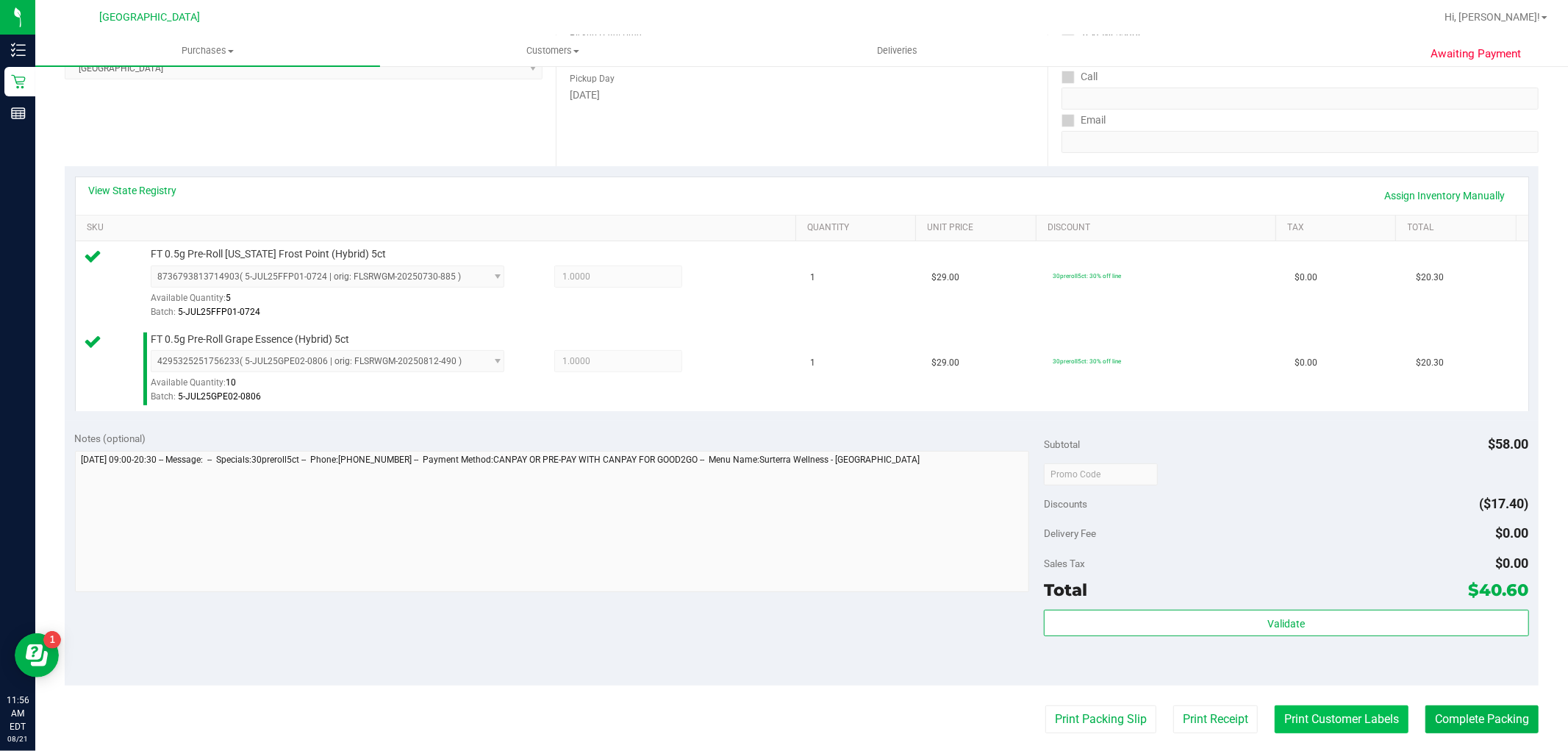
scroll to position [408, 0]
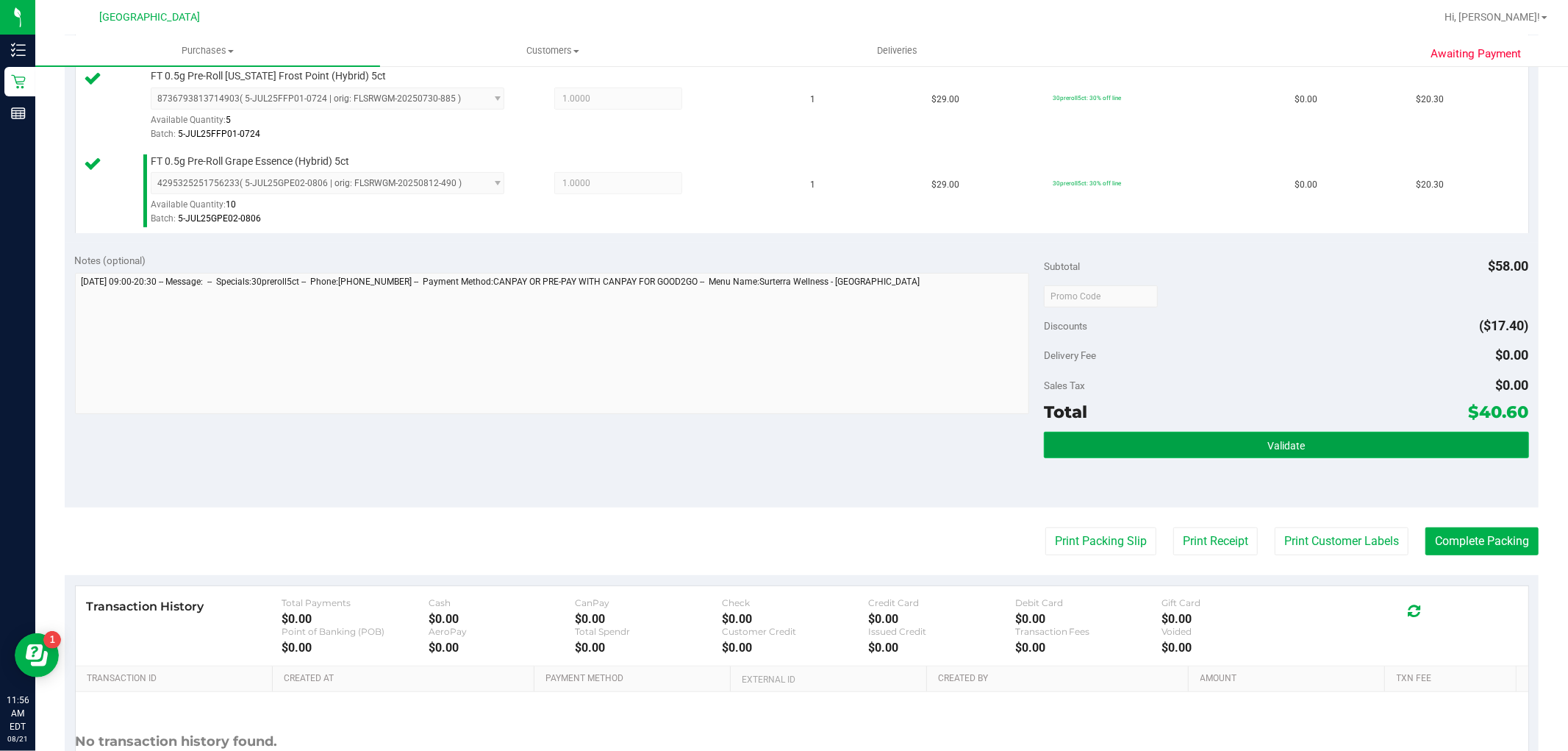
click at [1298, 431] on button "Validate" at bounding box center [1285, 444] width 484 height 26
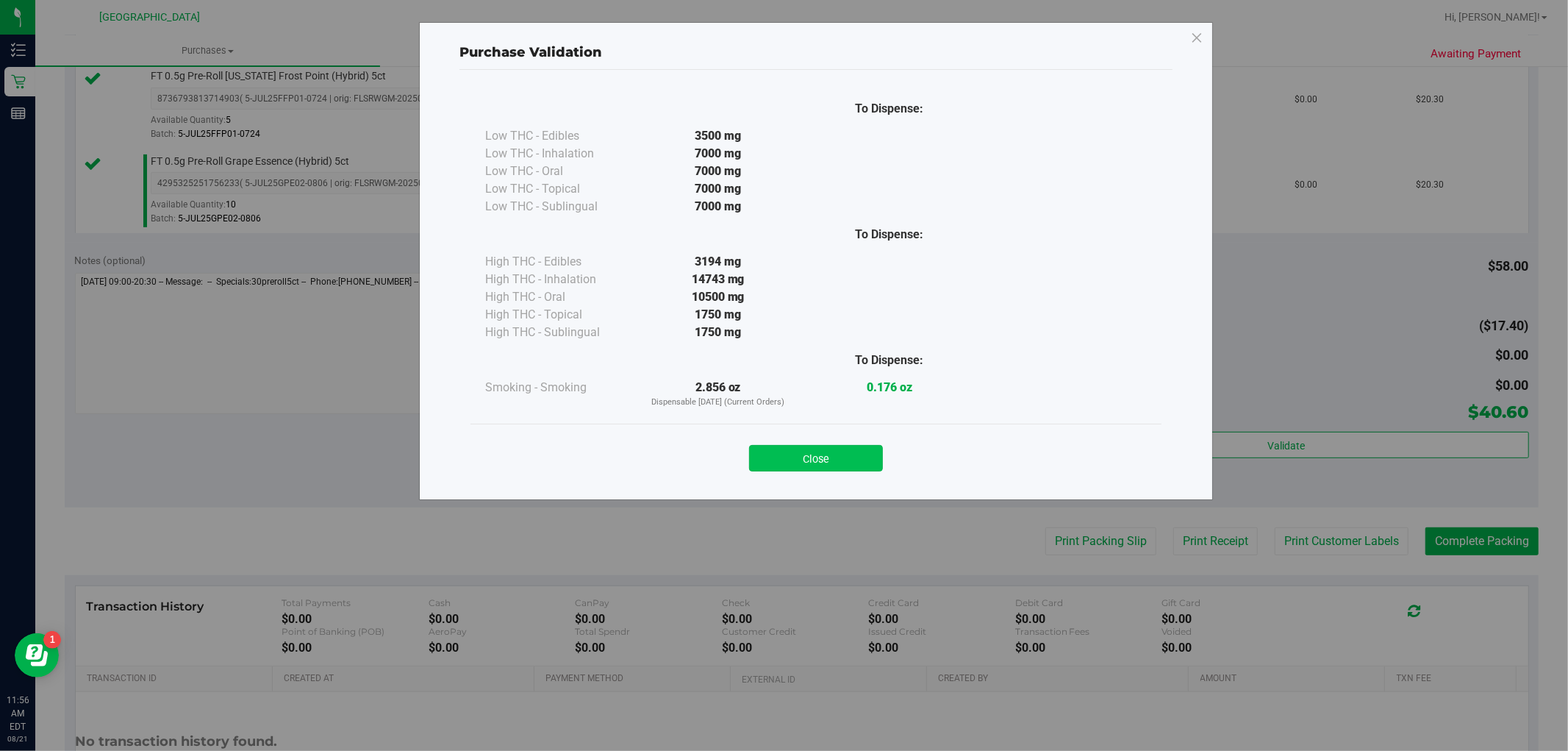
click at [821, 451] on button "Close" at bounding box center [816, 458] width 134 height 26
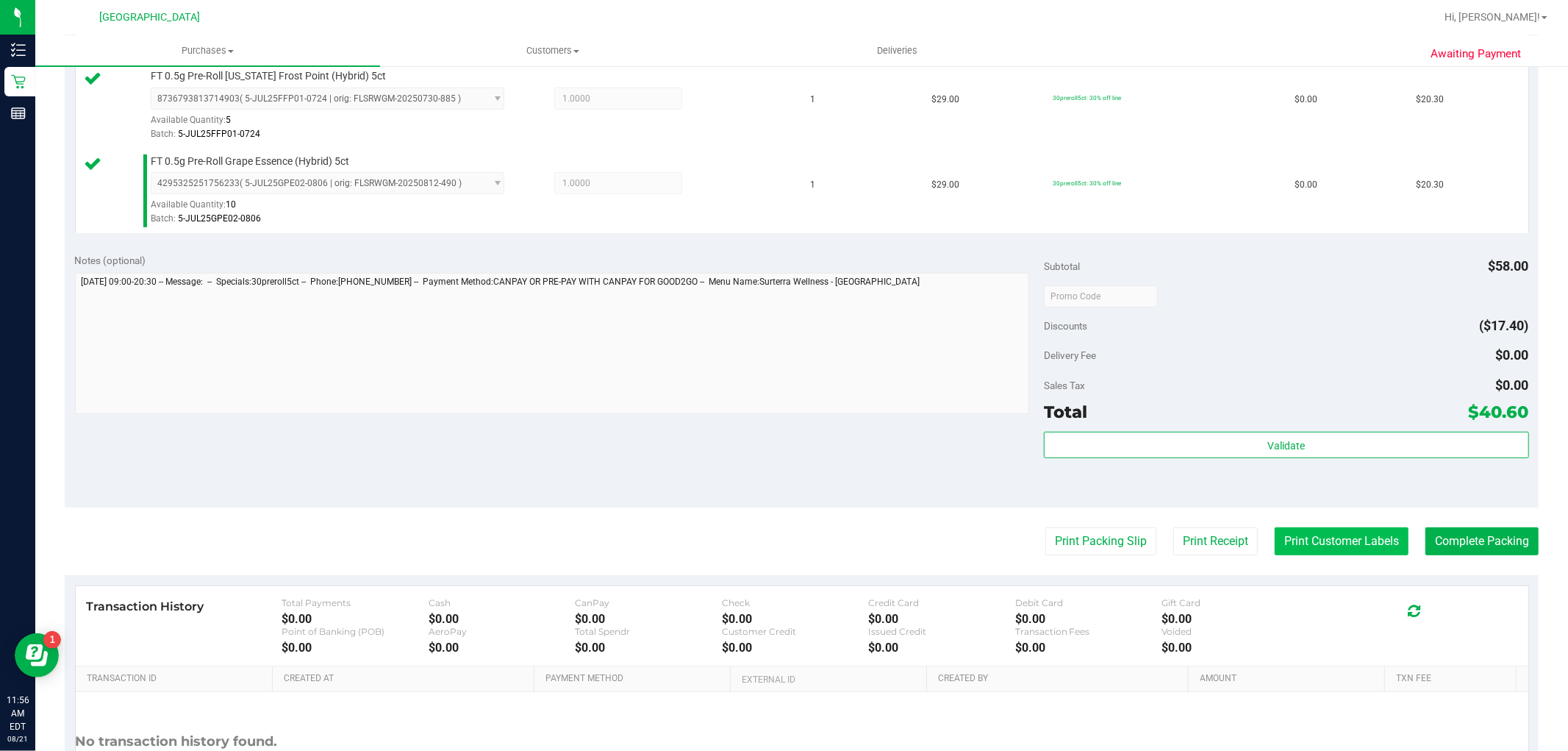
click at [1291, 533] on button "Print Customer Labels" at bounding box center [1342, 541] width 134 height 28
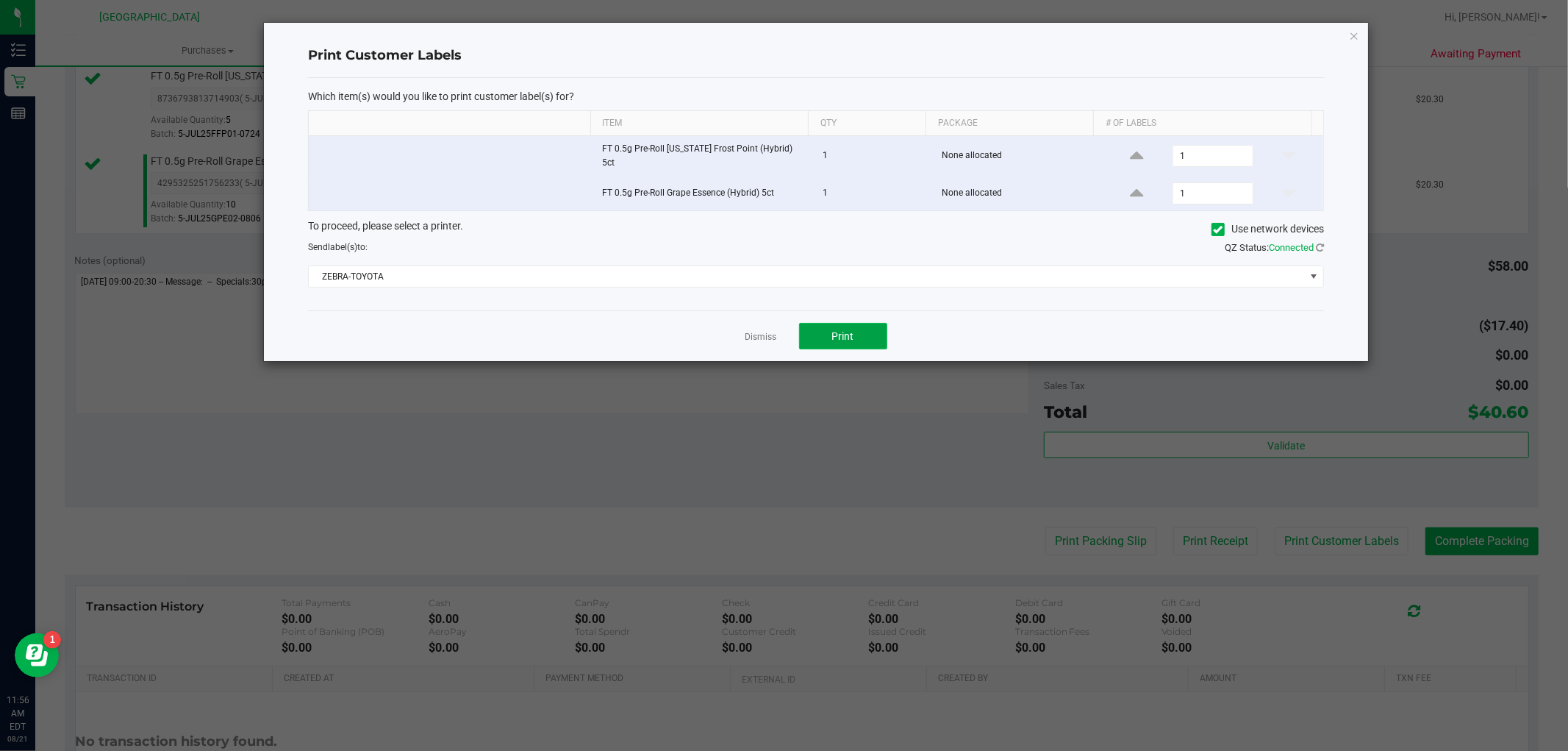
click at [838, 330] on span "Print" at bounding box center [843, 336] width 22 height 12
click at [750, 331] on link "Dismiss" at bounding box center [761, 337] width 32 height 13
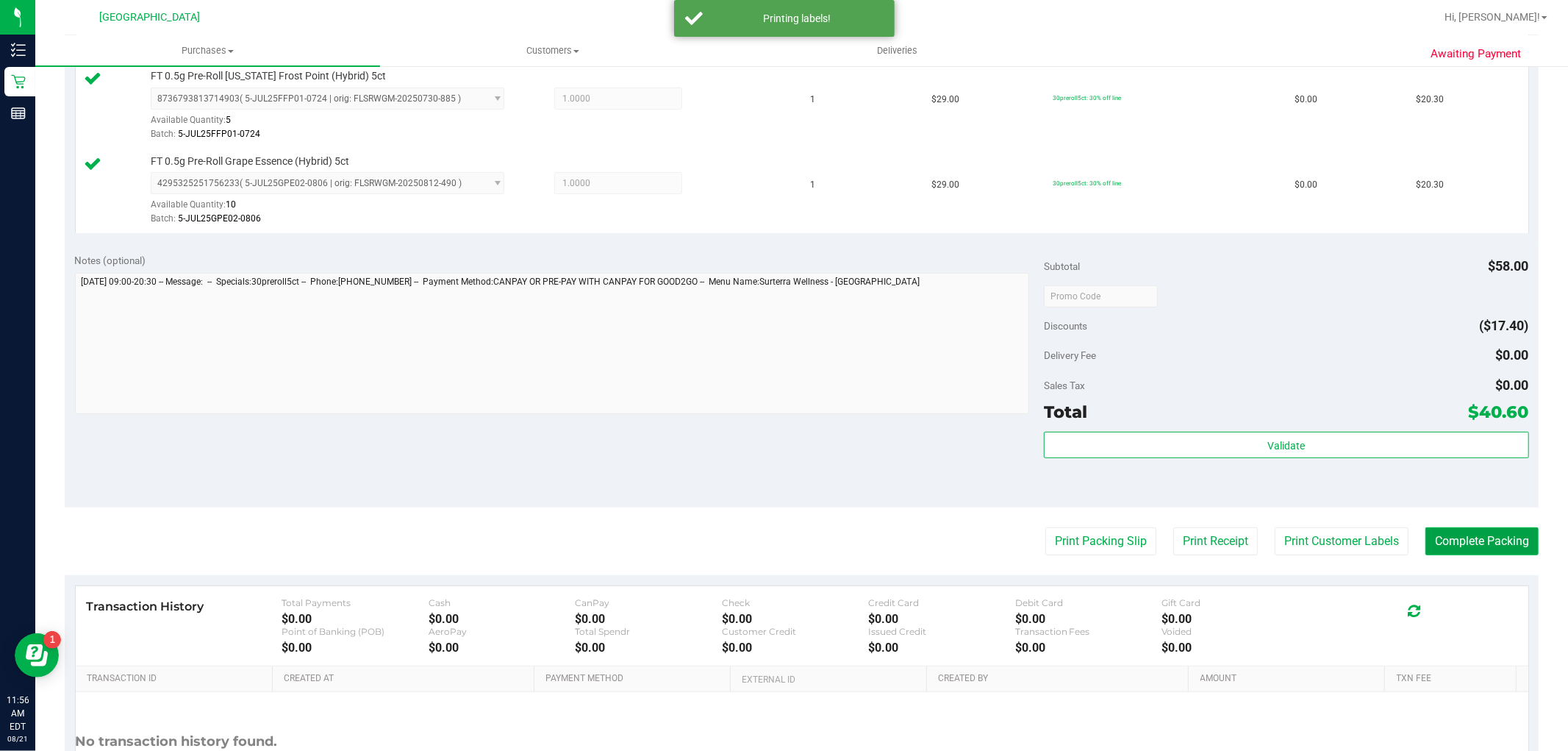
click at [1451, 539] on button "Complete Packing" at bounding box center [1482, 541] width 114 height 28
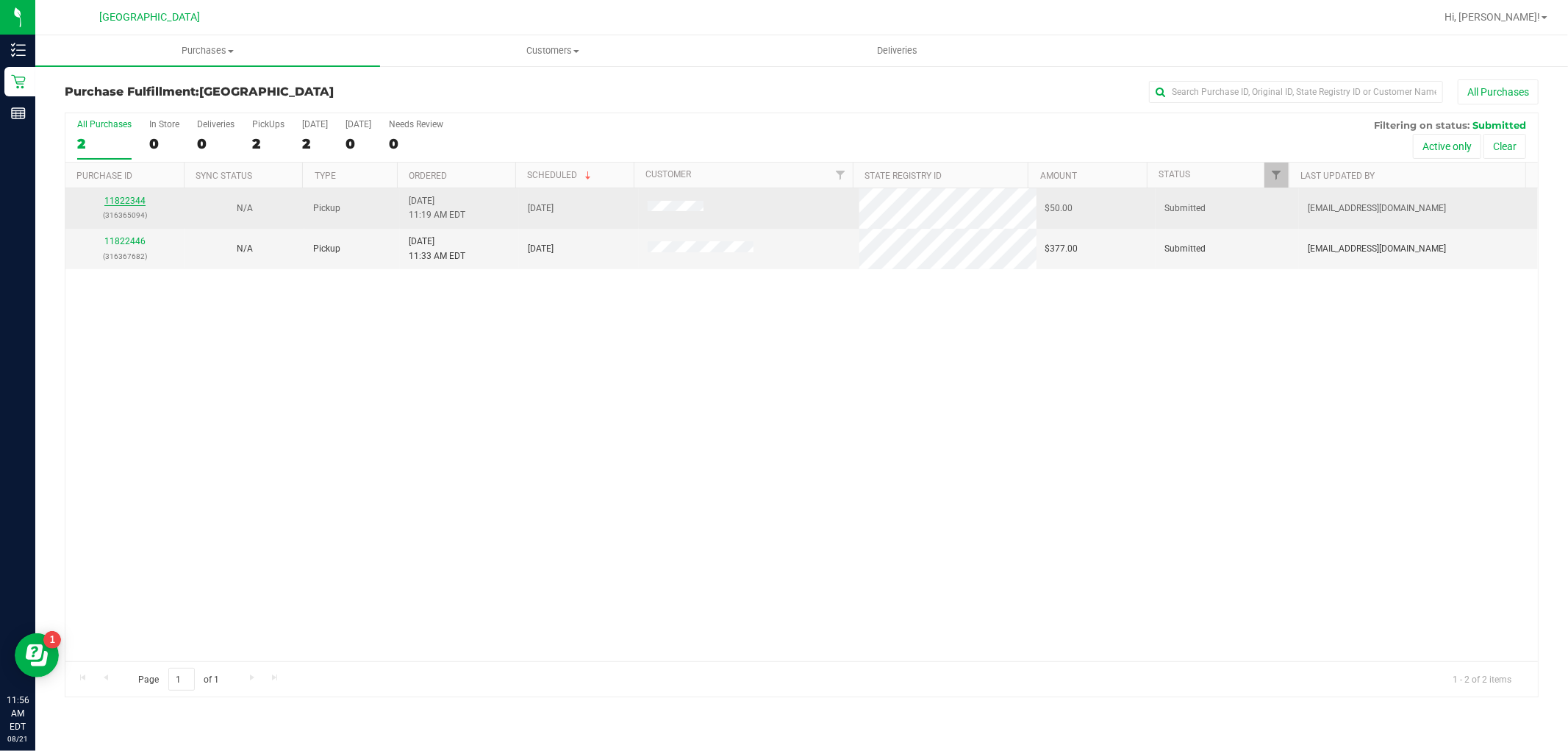
click at [137, 203] on link "11822344" at bounding box center [124, 200] width 41 height 11
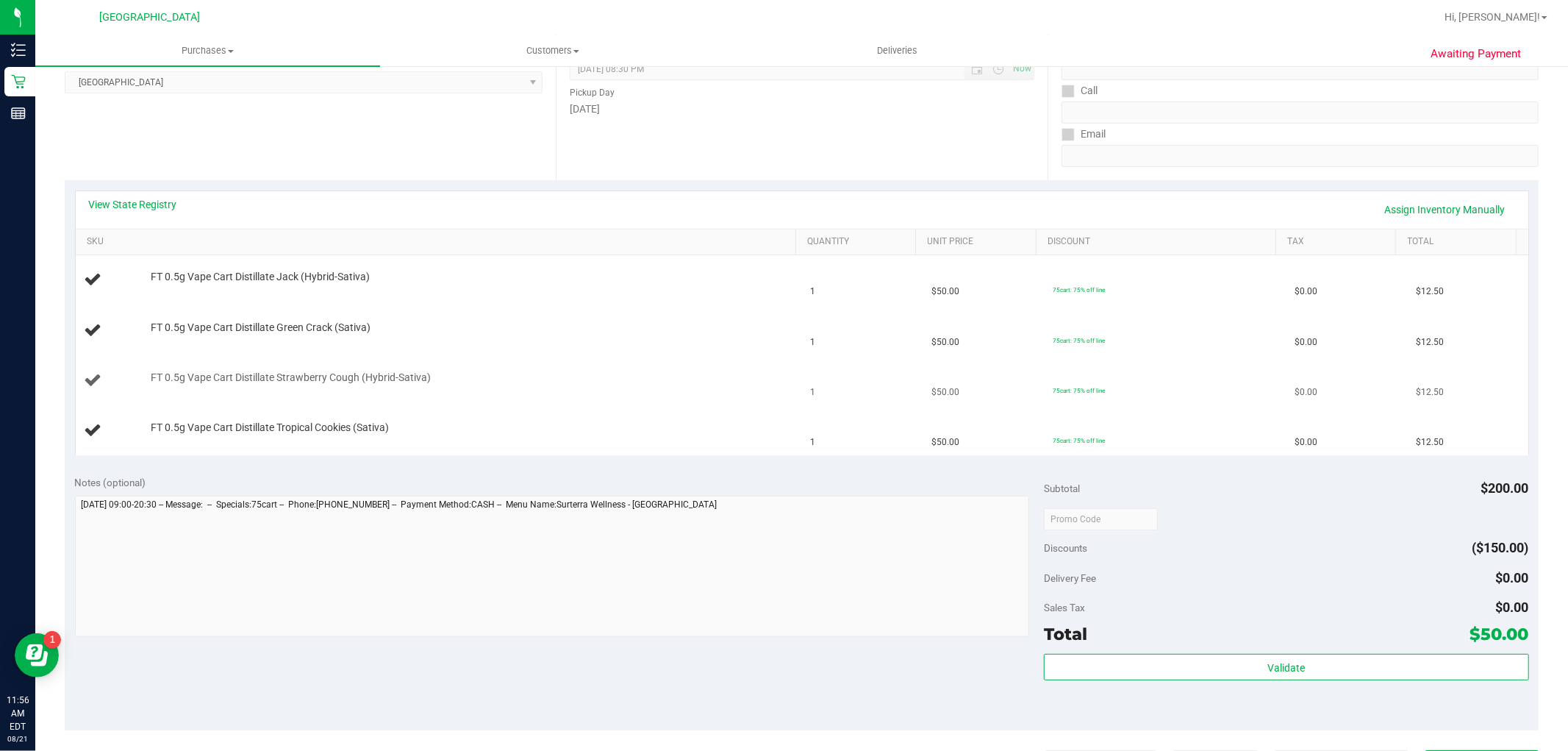
scroll to position [245, 0]
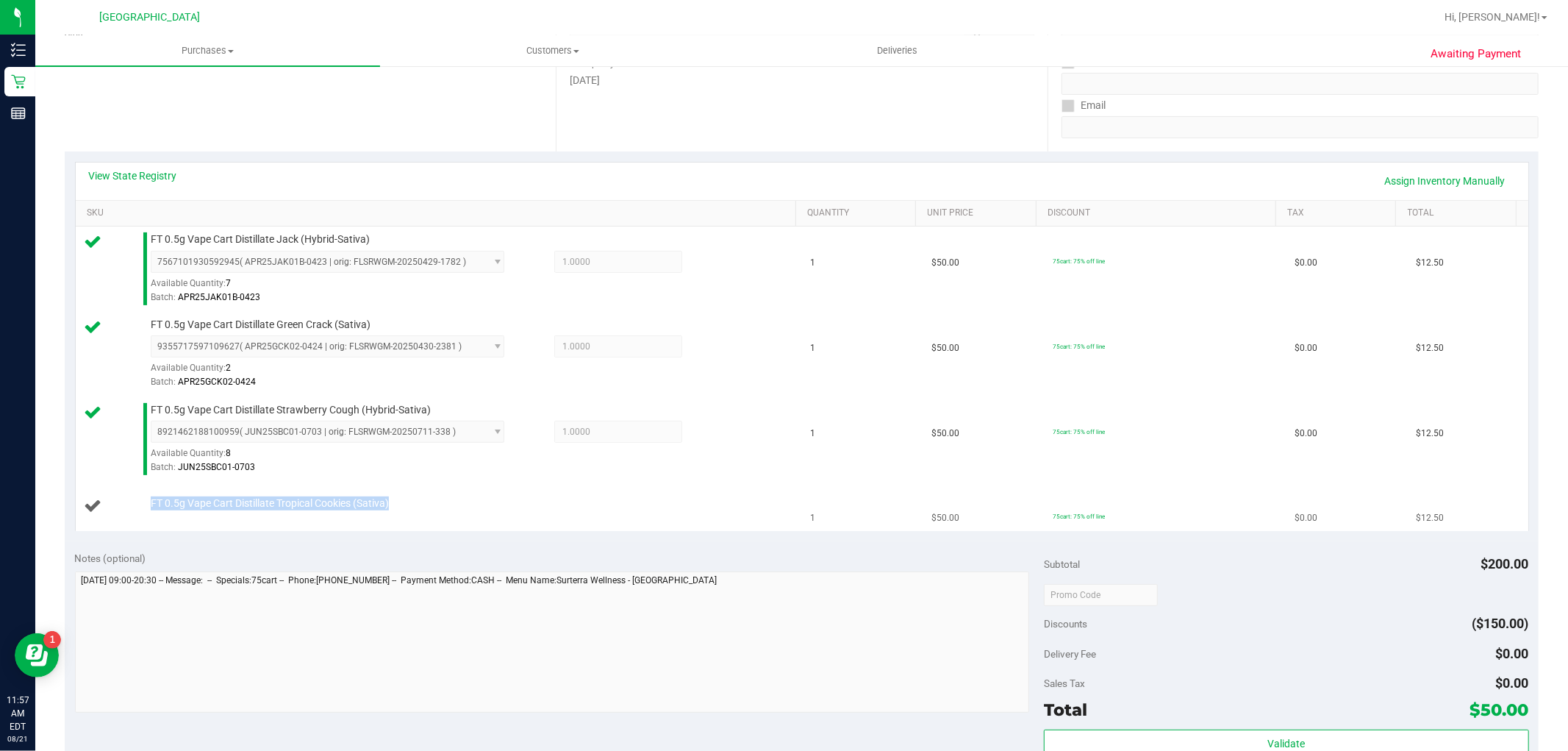
drag, startPoint x: 445, startPoint y: 511, endPoint x: 105, endPoint y: 517, distance: 340.1
click at [105, 517] on td "FT 0.5g Vape Cart Distillate Tropical Cookies (Sativa)" at bounding box center [439, 506] width 726 height 50
copy div "FT 0.5g Vape Cart Distillate Tropical Cookies (Sativa)"
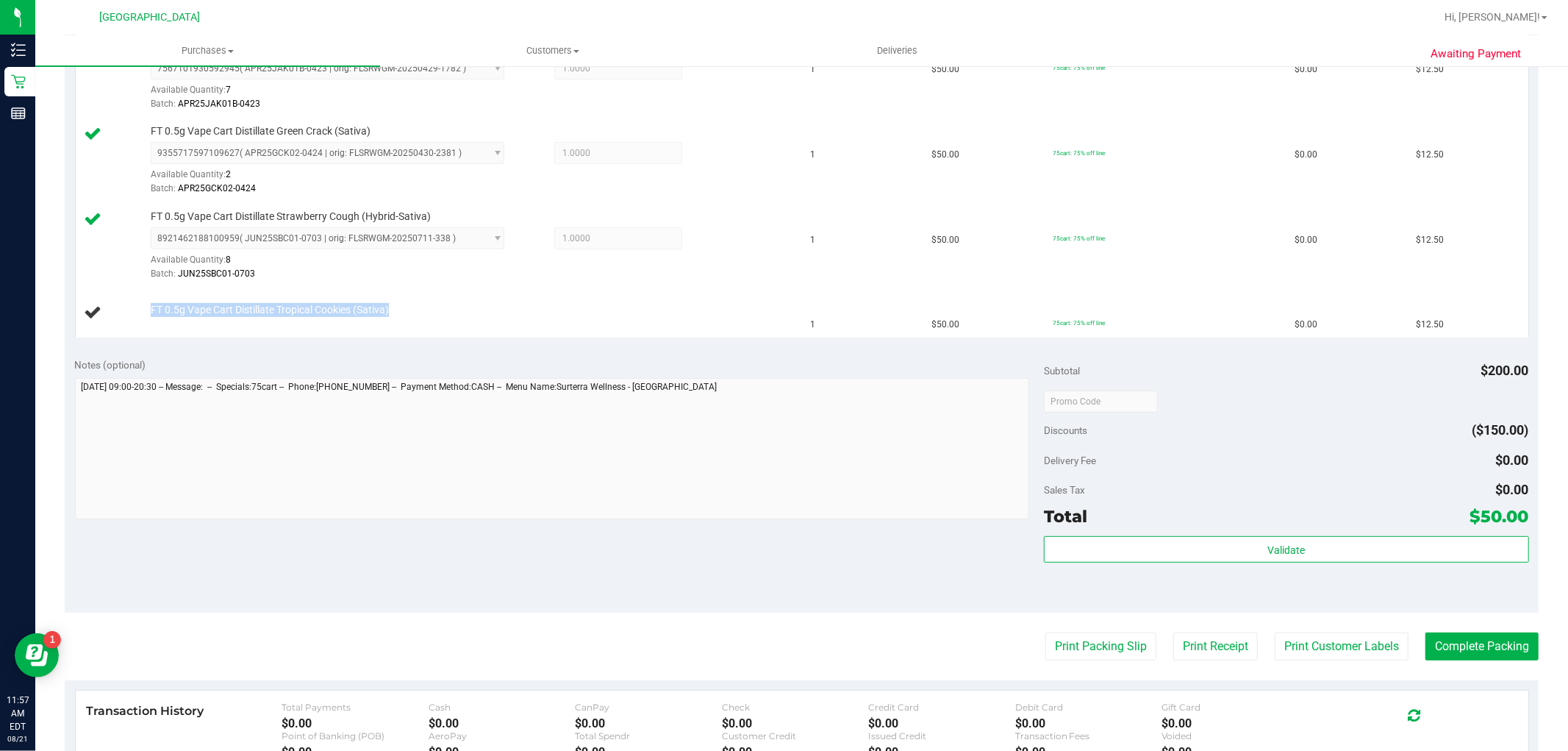
scroll to position [653, 0]
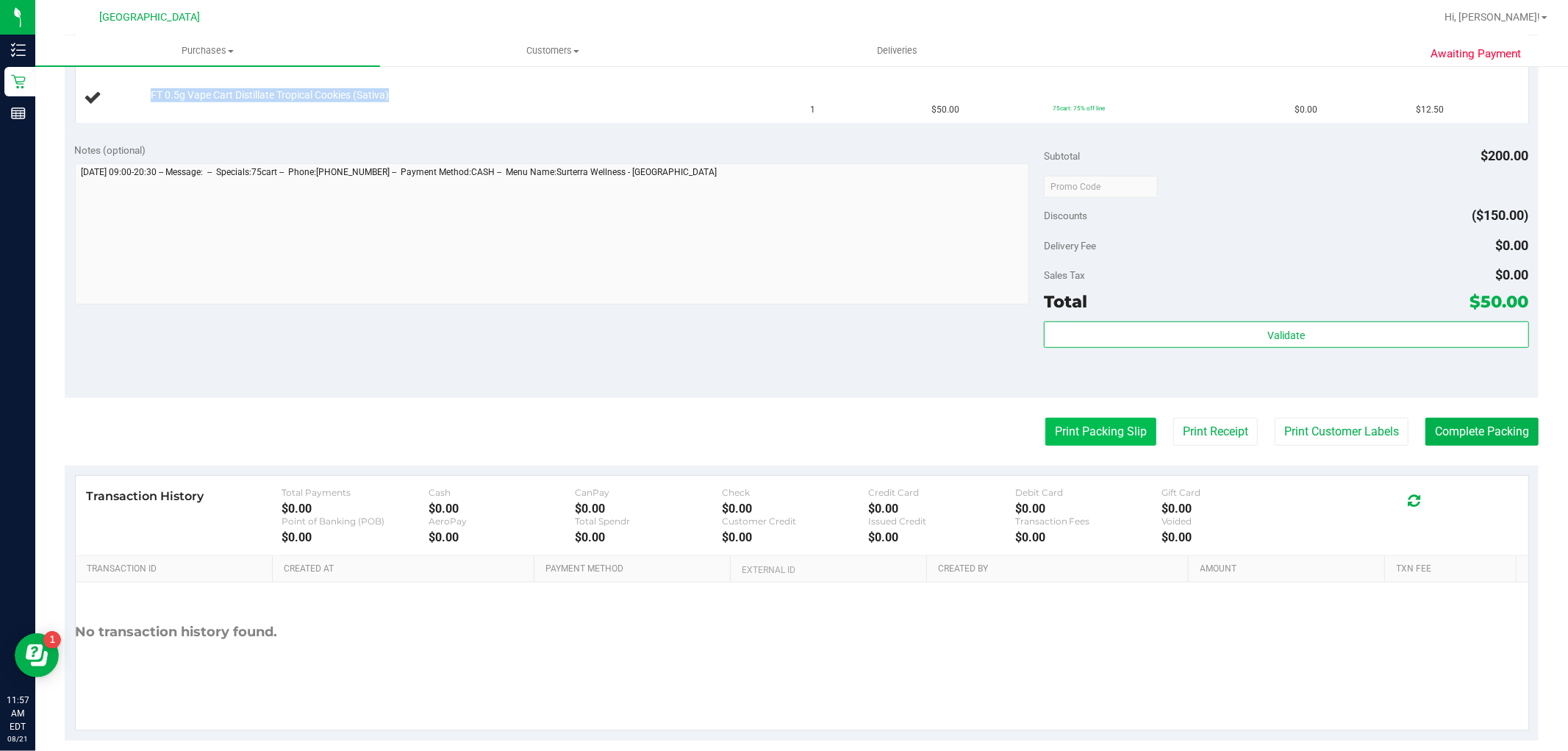
click at [1076, 423] on button "Print Packing Slip" at bounding box center [1100, 431] width 111 height 28
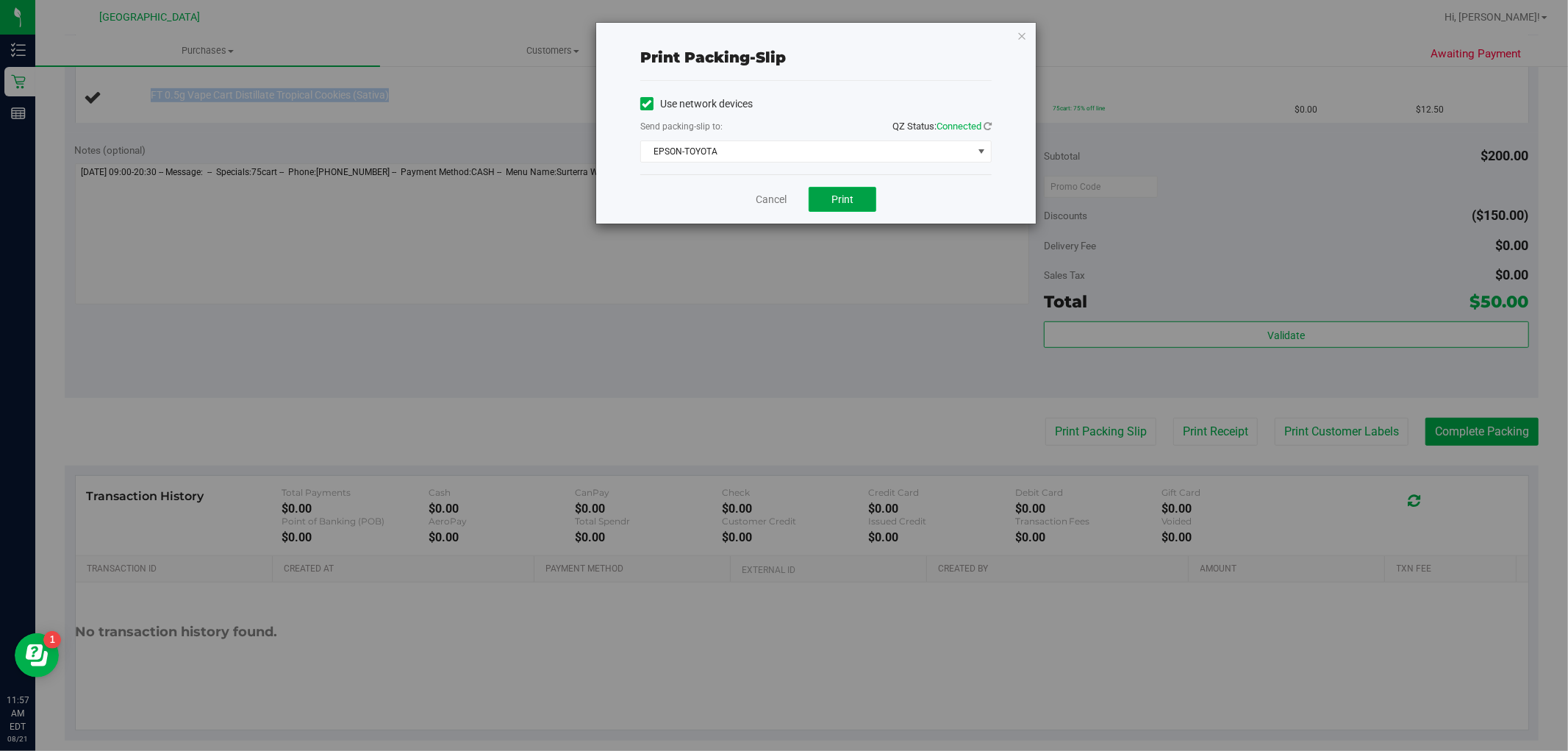
click at [838, 189] on button "Print" at bounding box center [843, 199] width 68 height 25
click at [782, 195] on link "Cancel" at bounding box center [771, 200] width 31 height 16
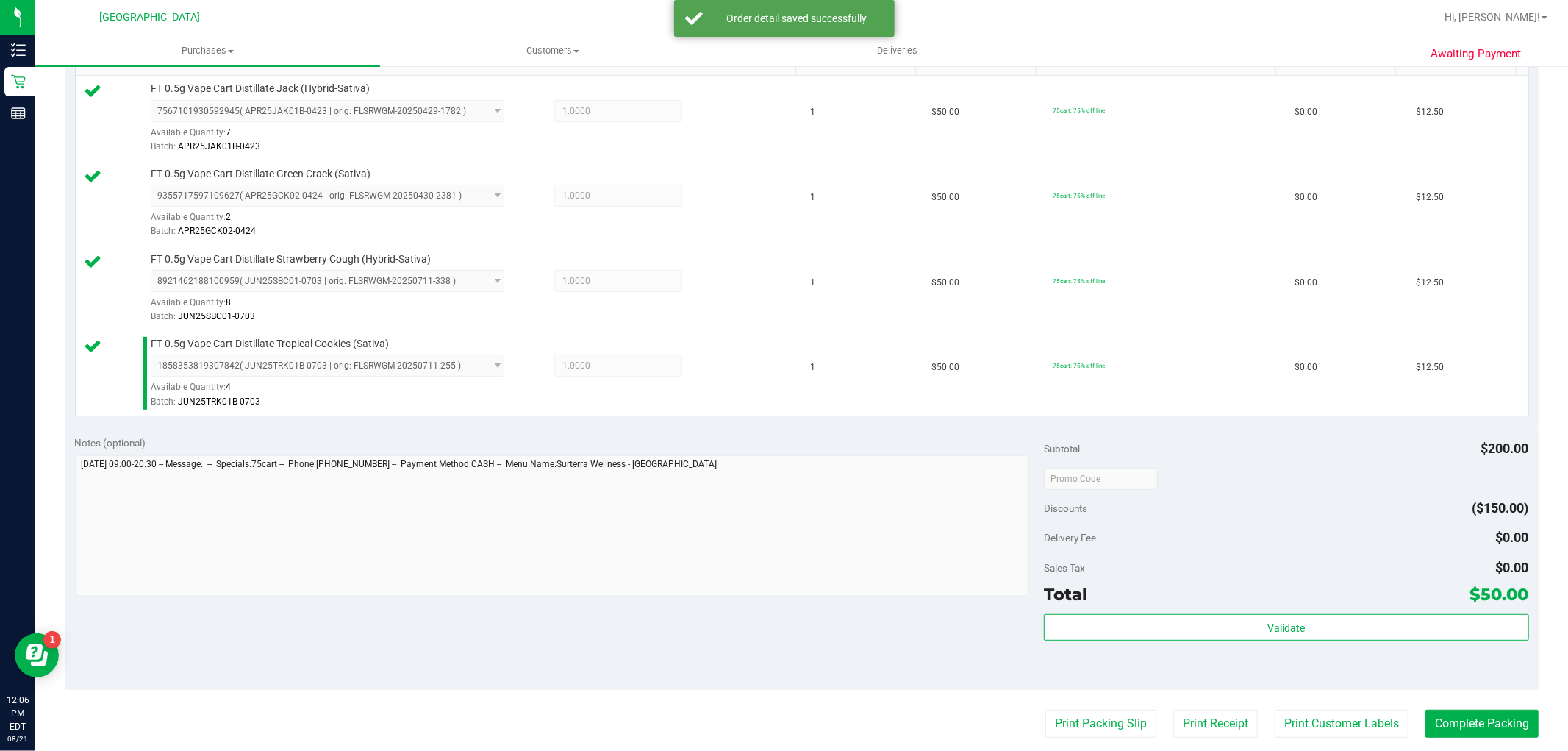
scroll to position [490, 0]
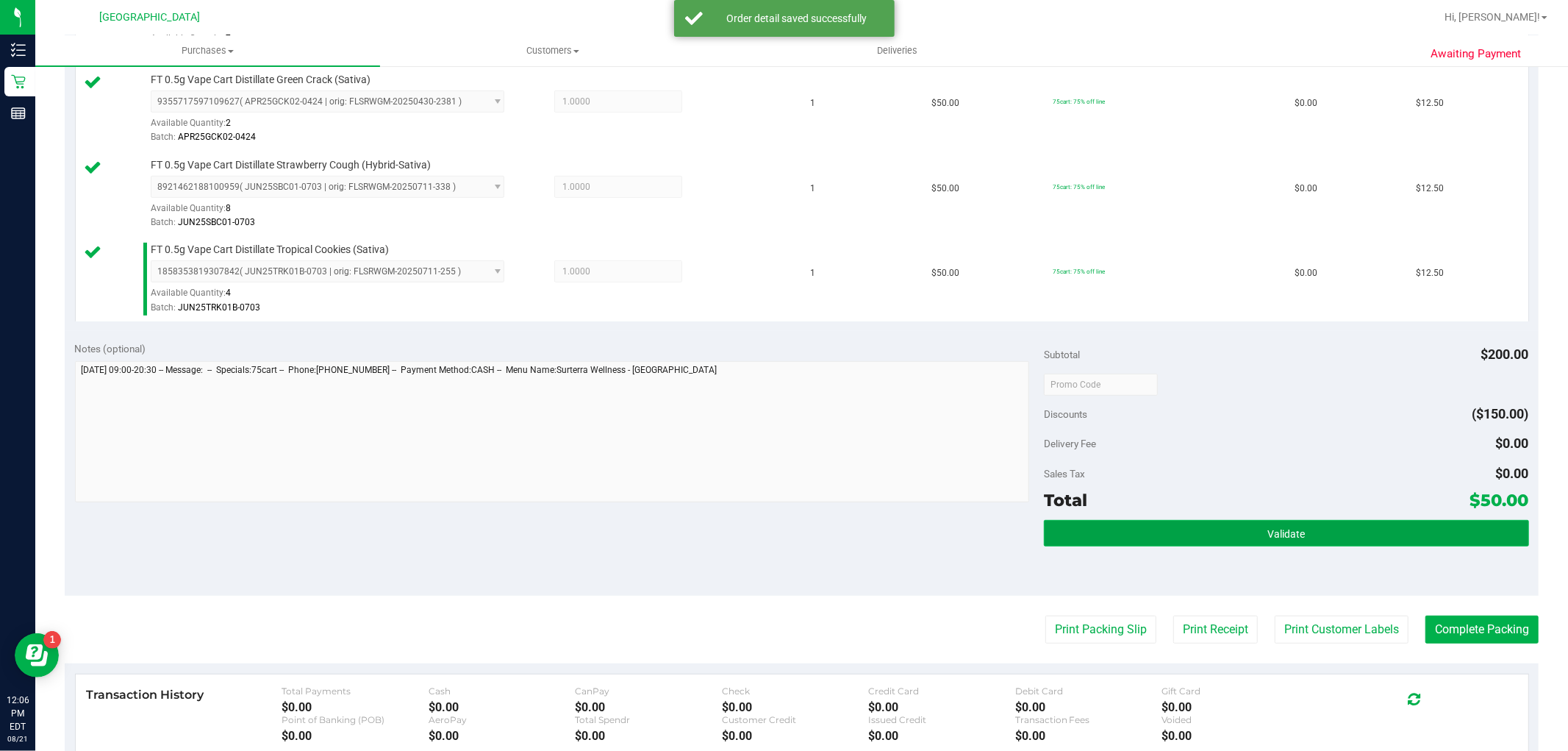
click at [1220, 530] on button "Validate" at bounding box center [1285, 532] width 484 height 26
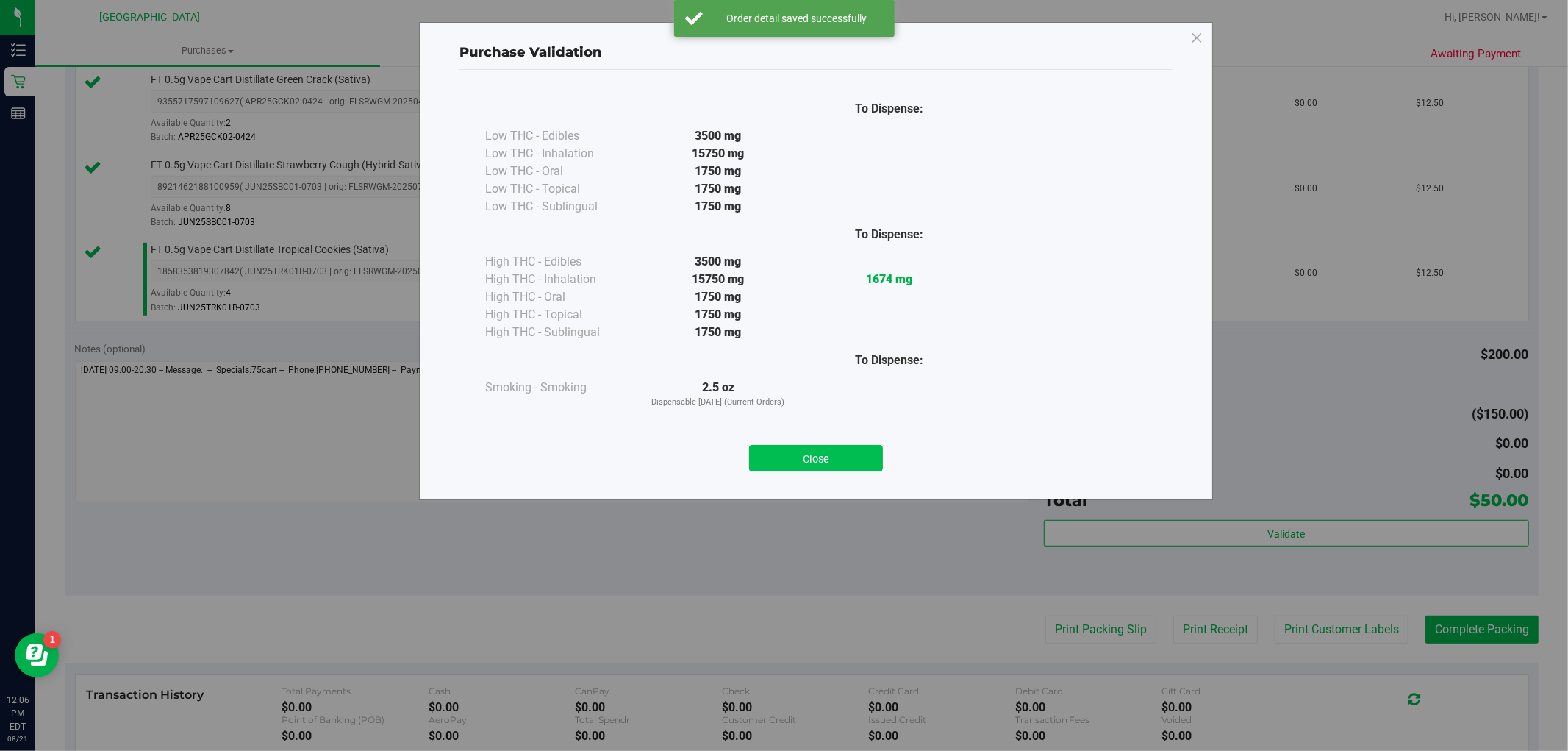
click at [850, 461] on button "Close" at bounding box center [816, 458] width 134 height 26
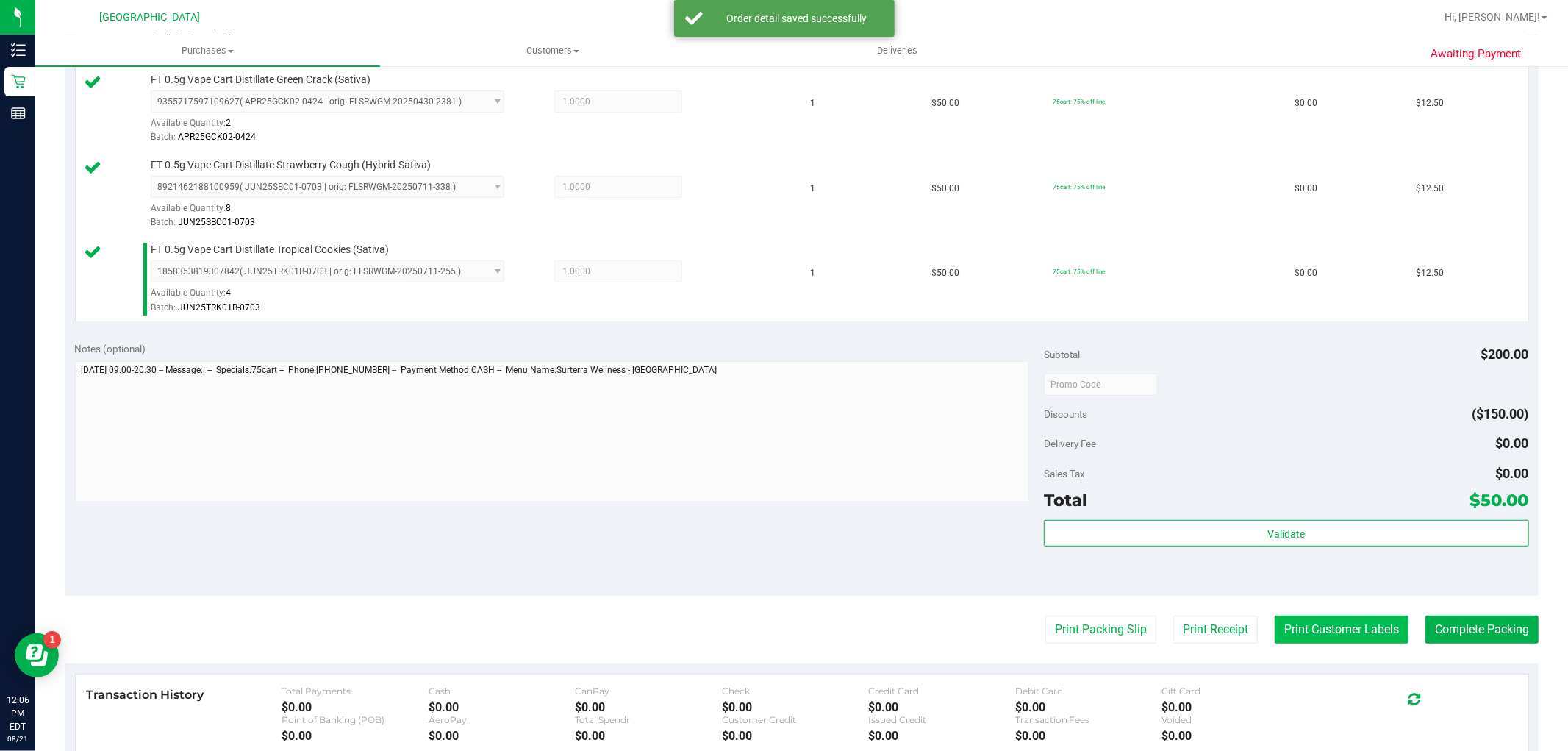
click at [1299, 621] on button "Print Customer Labels" at bounding box center [1342, 630] width 134 height 28
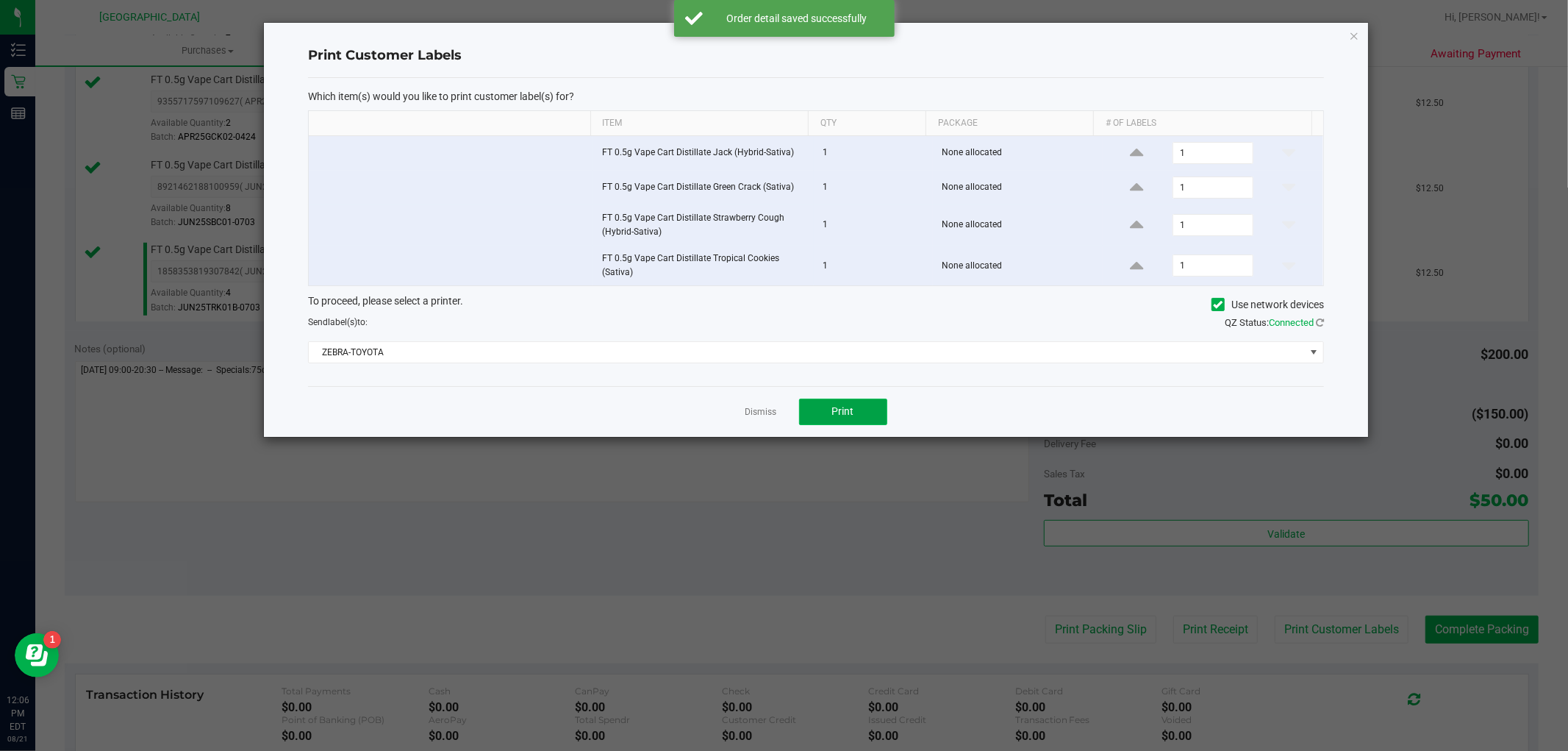
drag, startPoint x: 1299, startPoint y: 621, endPoint x: 852, endPoint y: 409, distance: 494.7
click at [852, 409] on span "Print" at bounding box center [843, 411] width 22 height 12
drag, startPoint x: 759, startPoint y: 412, endPoint x: 1062, endPoint y: 492, distance: 313.4
click at [760, 410] on link "Dismiss" at bounding box center [761, 412] width 32 height 13
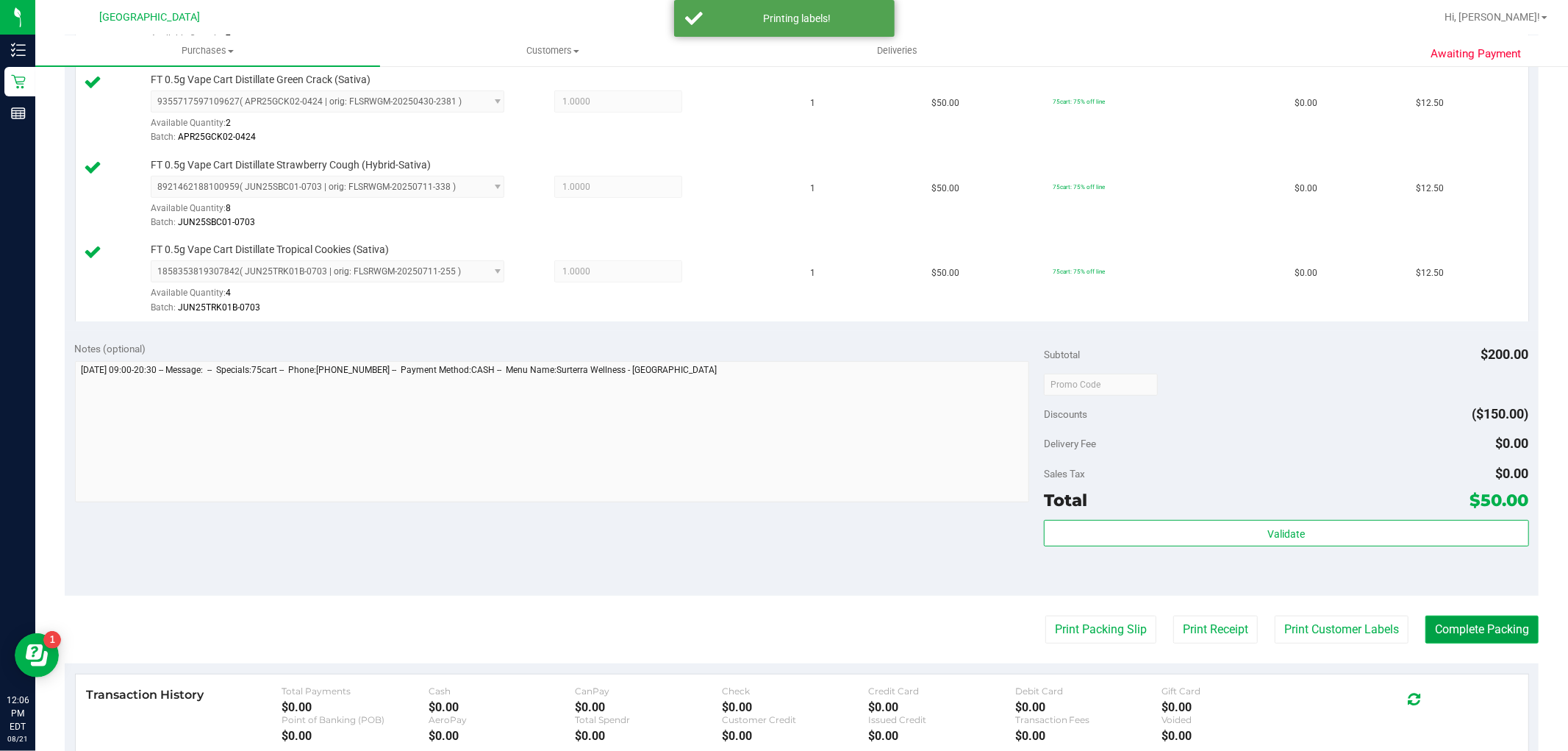
click at [1465, 626] on button "Complete Packing" at bounding box center [1482, 630] width 114 height 28
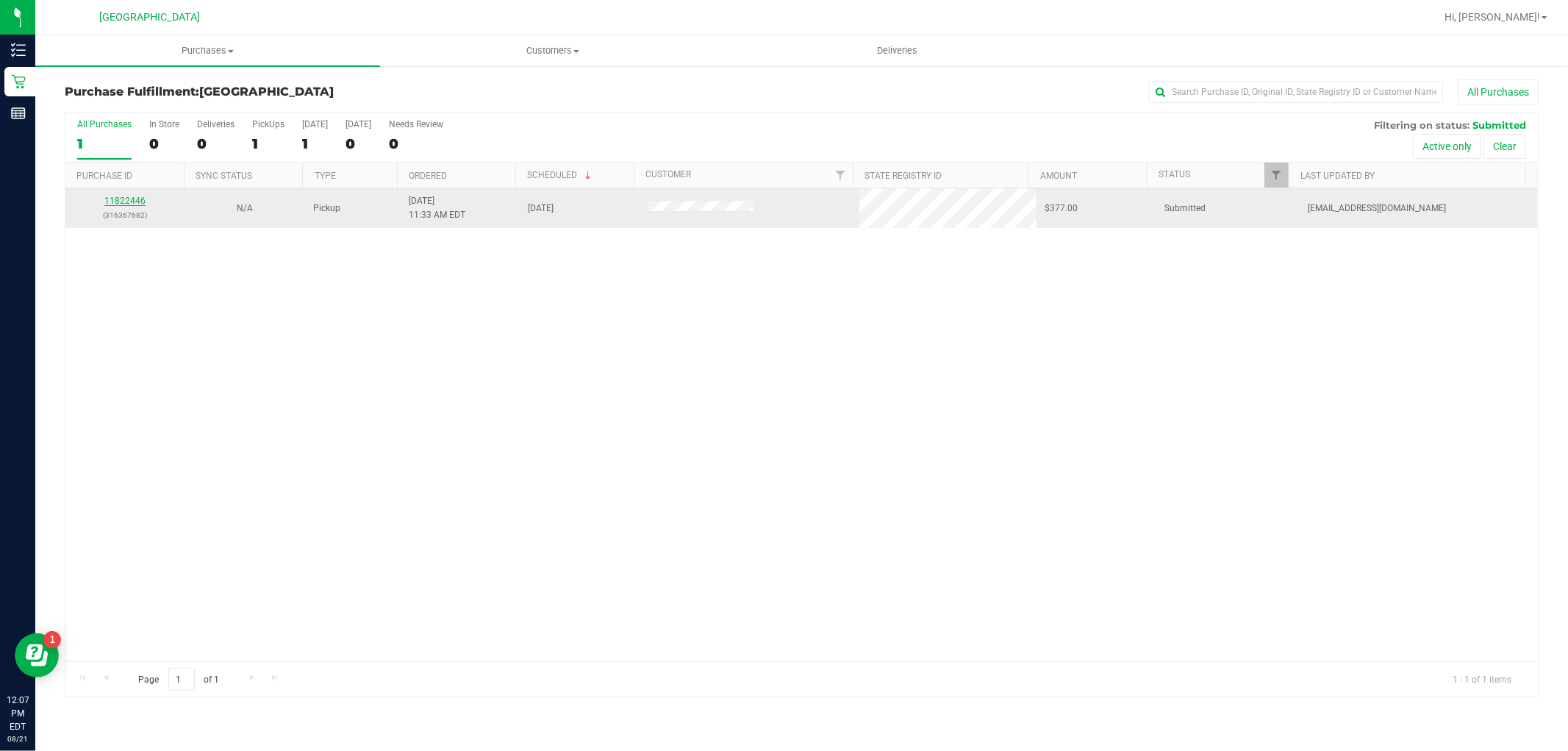
click at [119, 201] on link "11822446" at bounding box center [124, 200] width 41 height 11
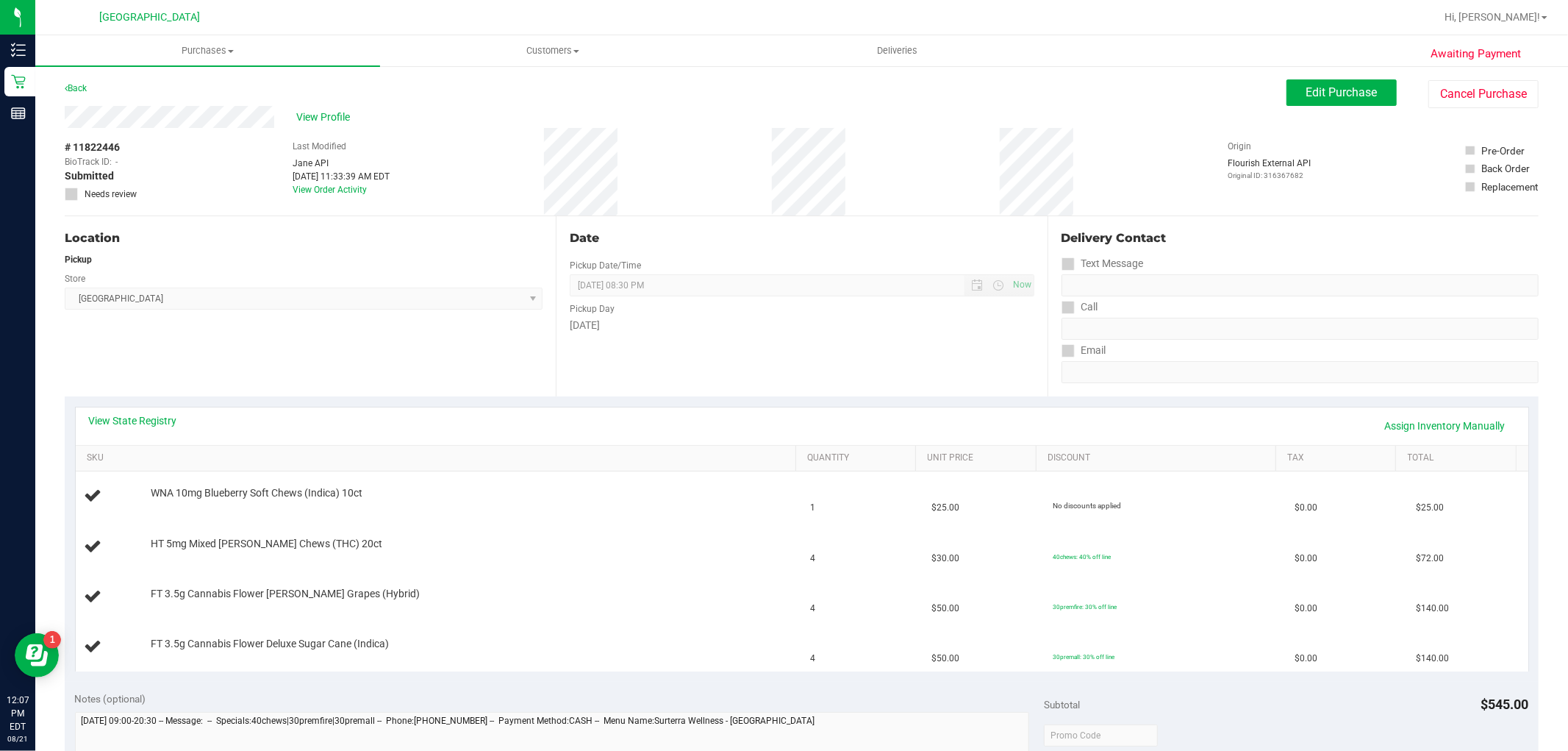
scroll to position [163, 0]
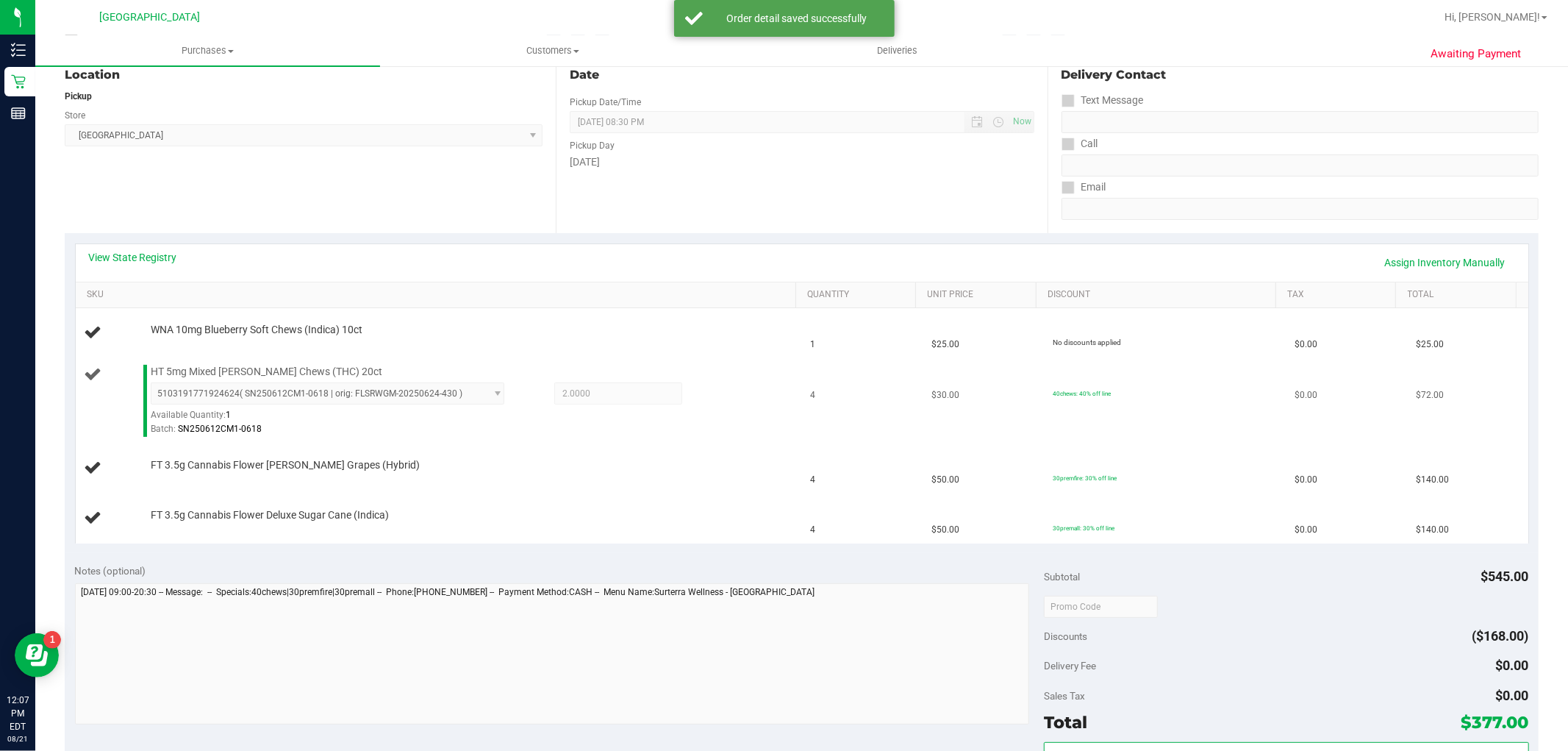
click at [497, 395] on div "5103191771924624 ( SN250612CM1-0618 | orig: FLSRWGM-20250624-430 ) 510319177192…" at bounding box center [336, 408] width 372 height 51
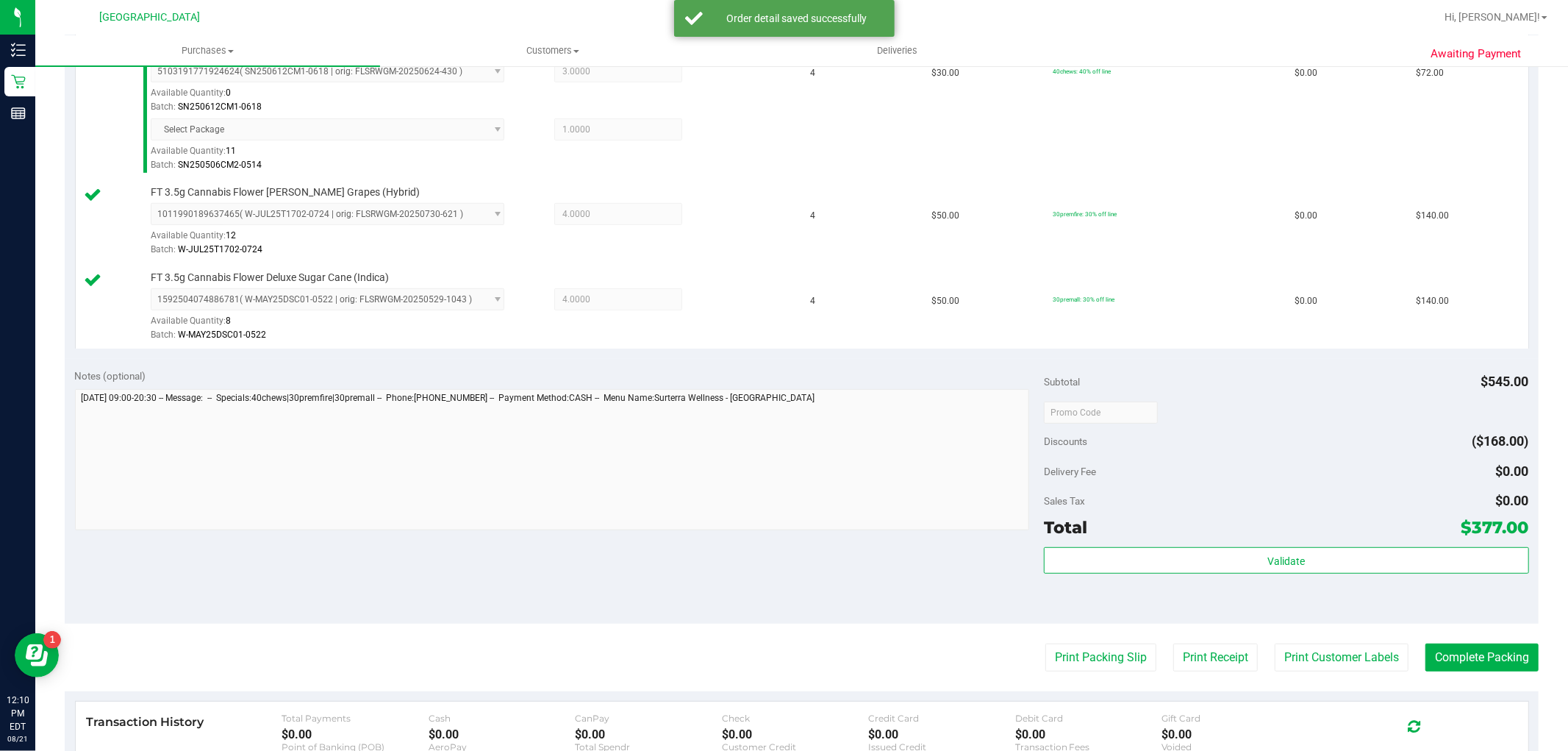
scroll to position [571, 0]
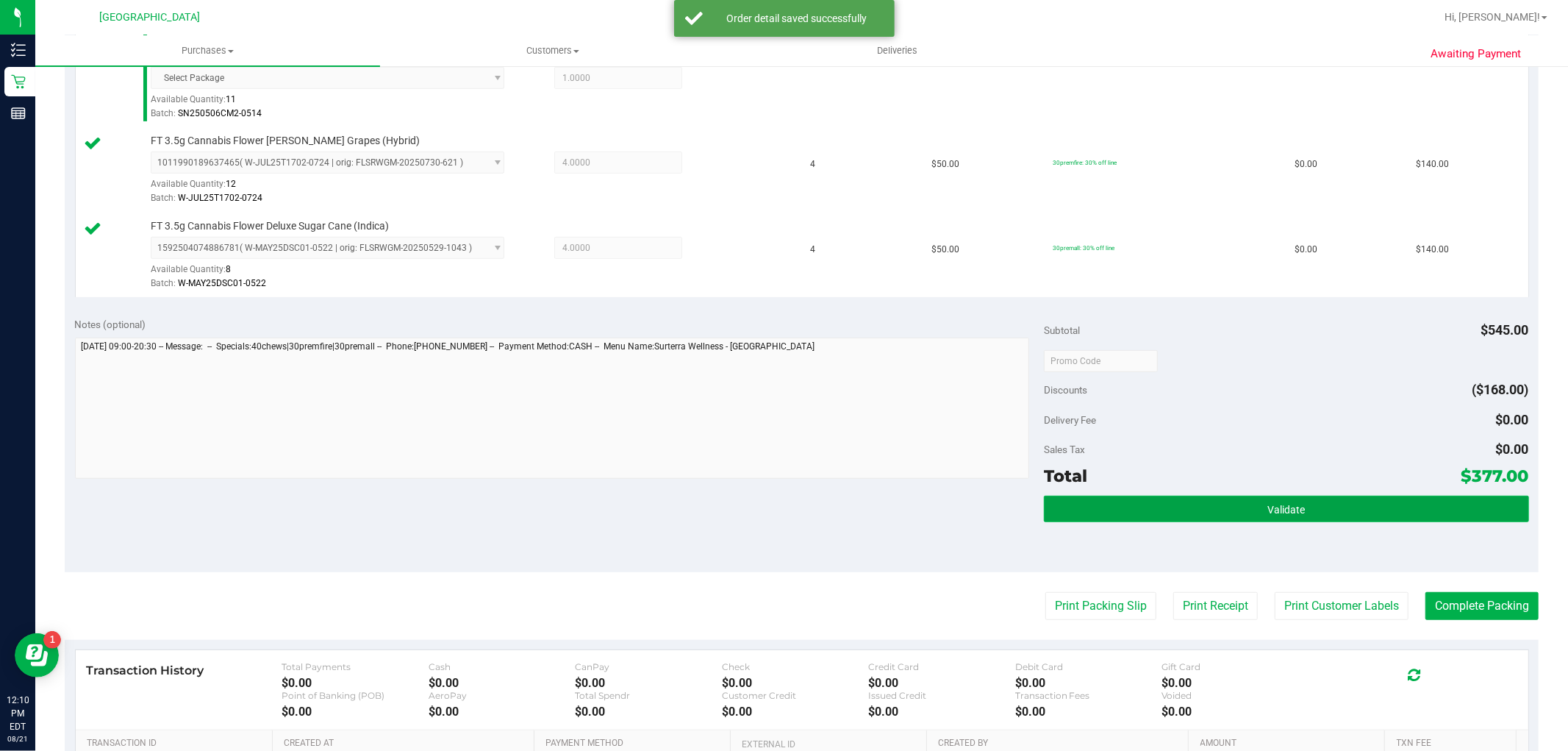
click at [1241, 518] on button "Validate" at bounding box center [1285, 508] width 484 height 26
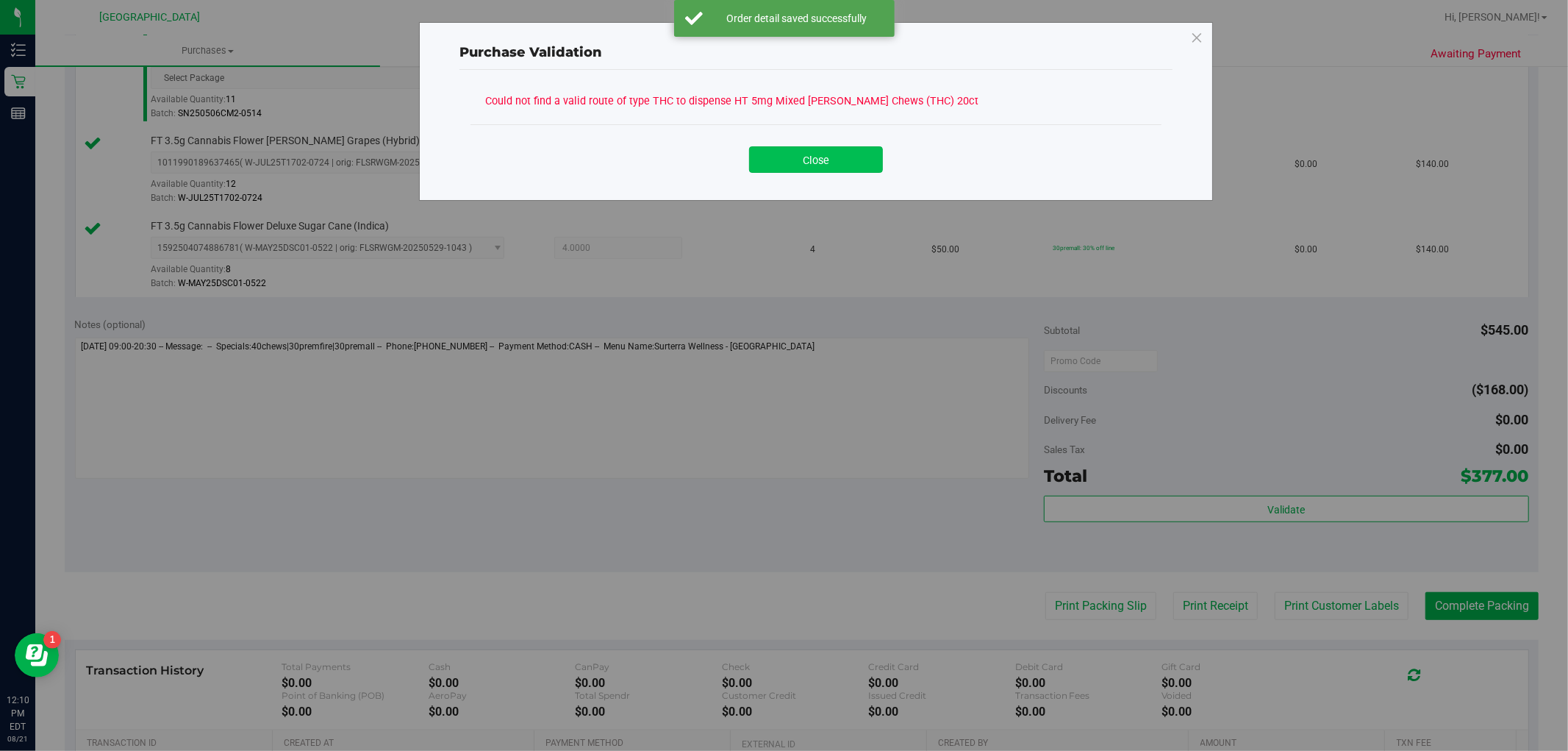
click at [806, 147] on button "Close" at bounding box center [816, 159] width 134 height 26
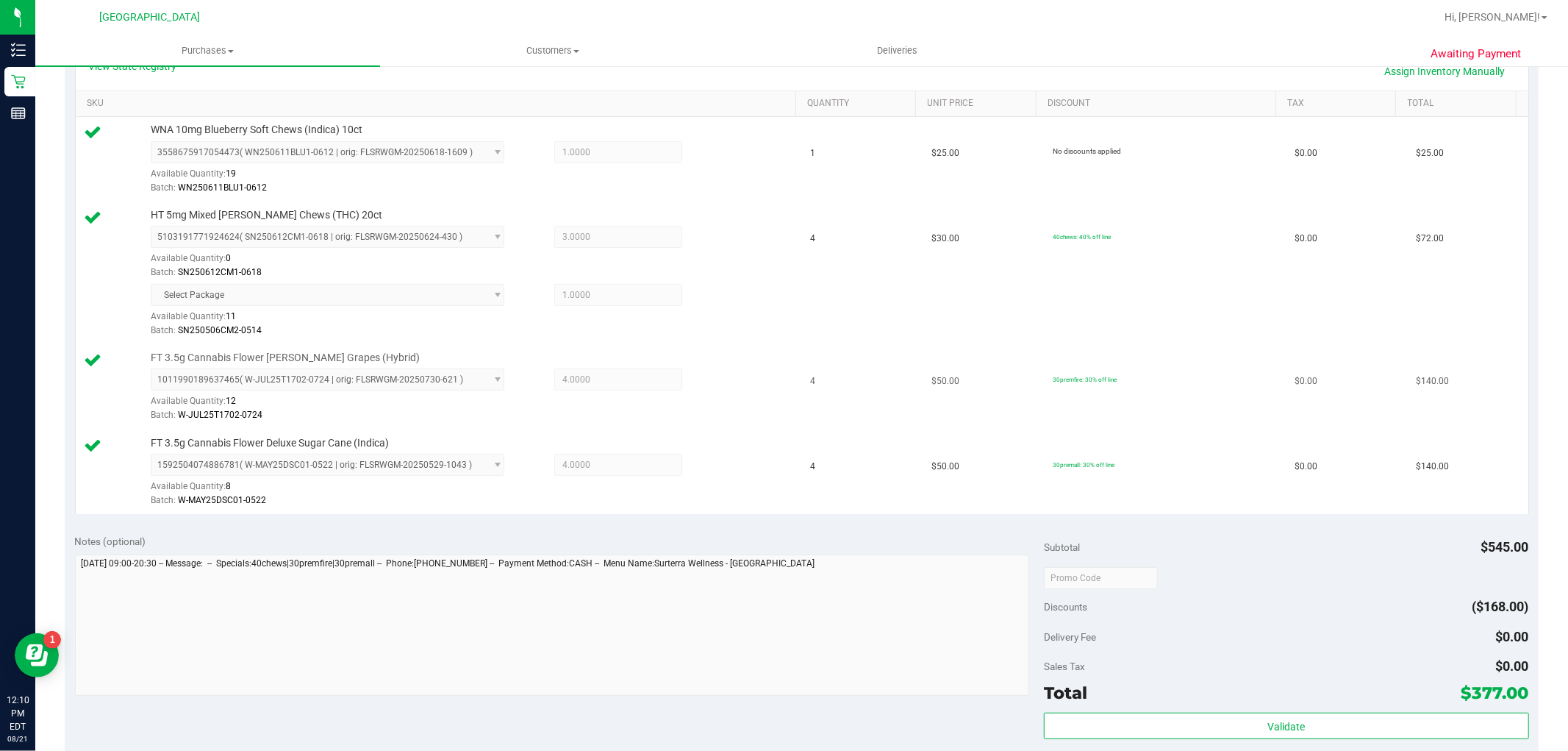
scroll to position [326, 0]
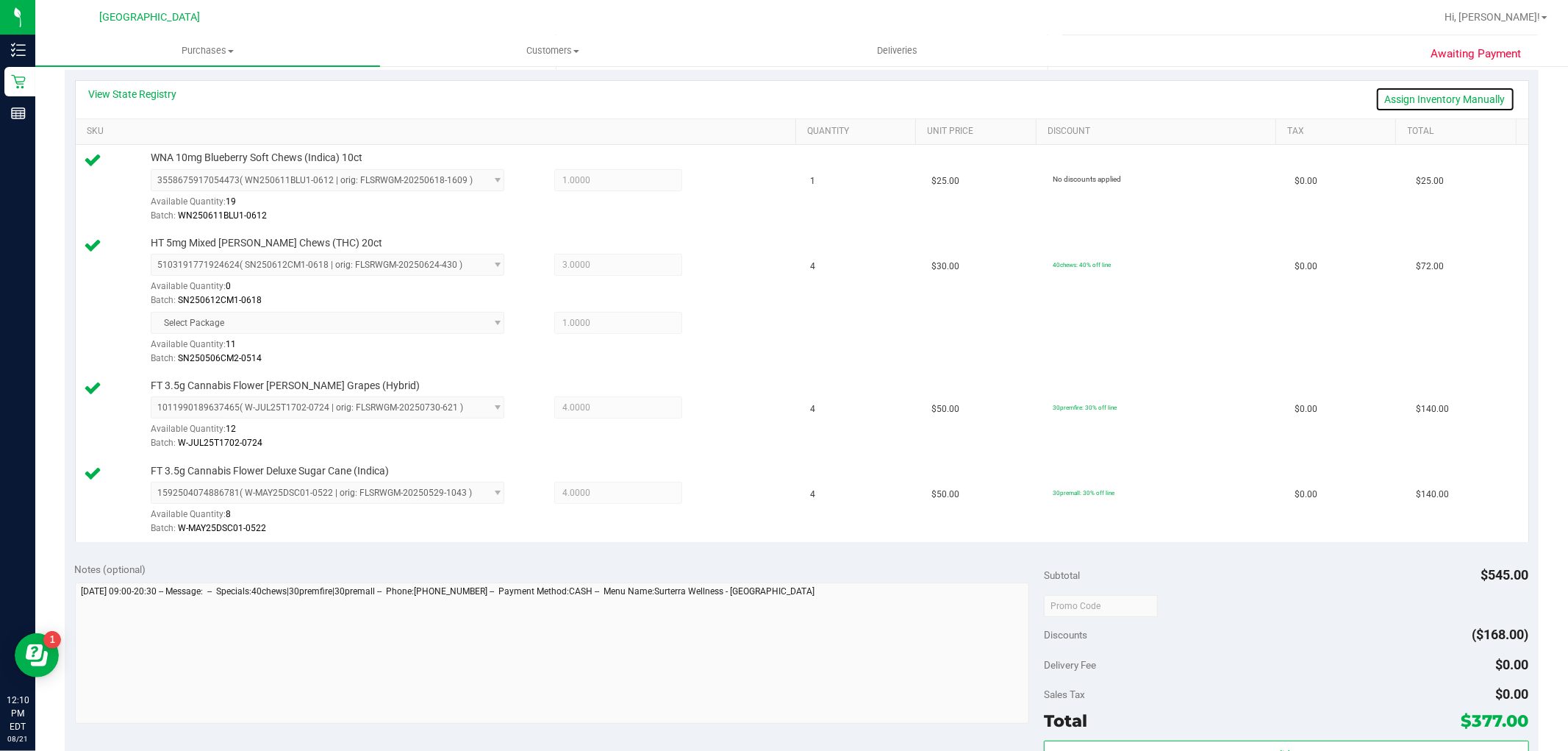
click at [1389, 96] on link "Assign Inventory Manually" at bounding box center [1445, 99] width 140 height 25
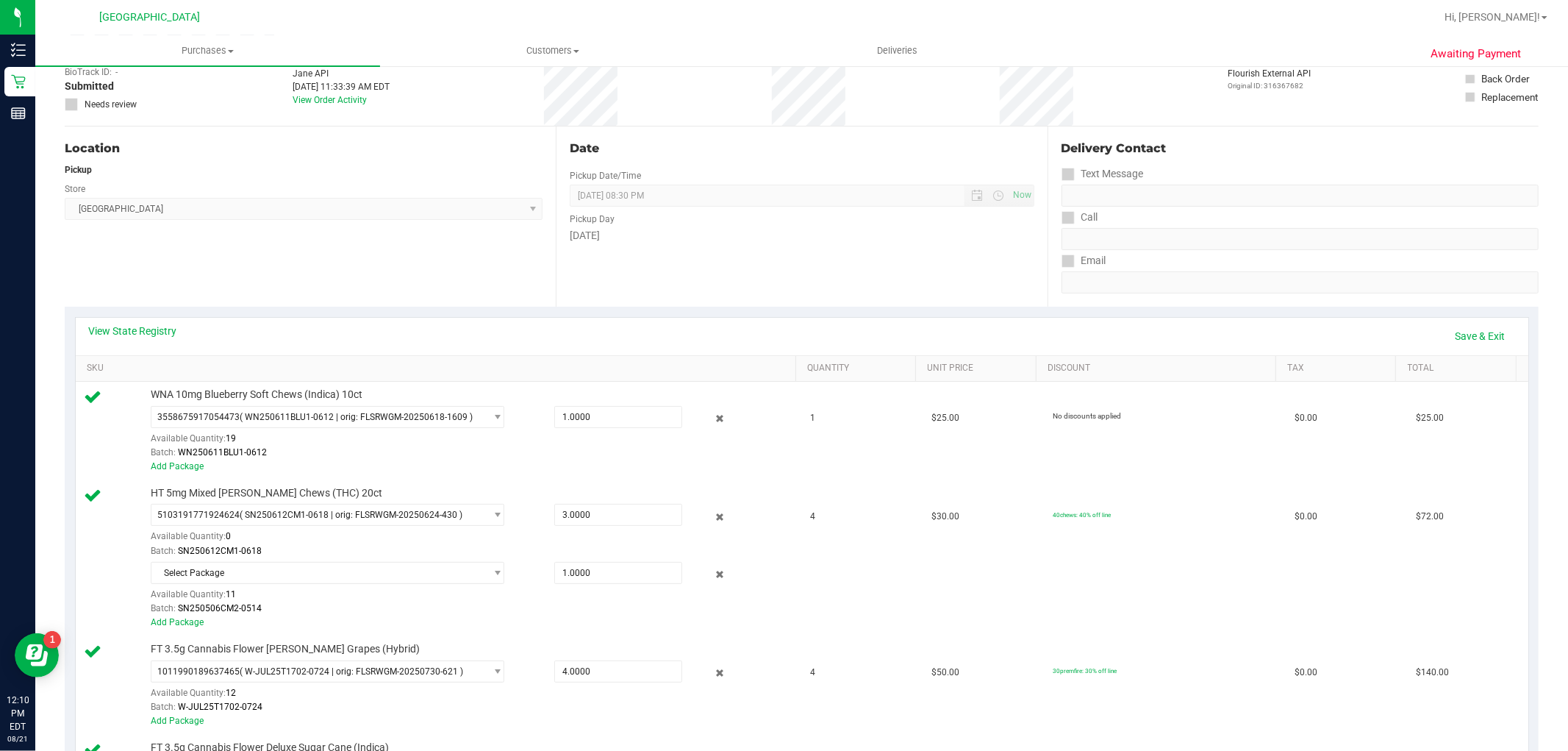
scroll to position [82, 0]
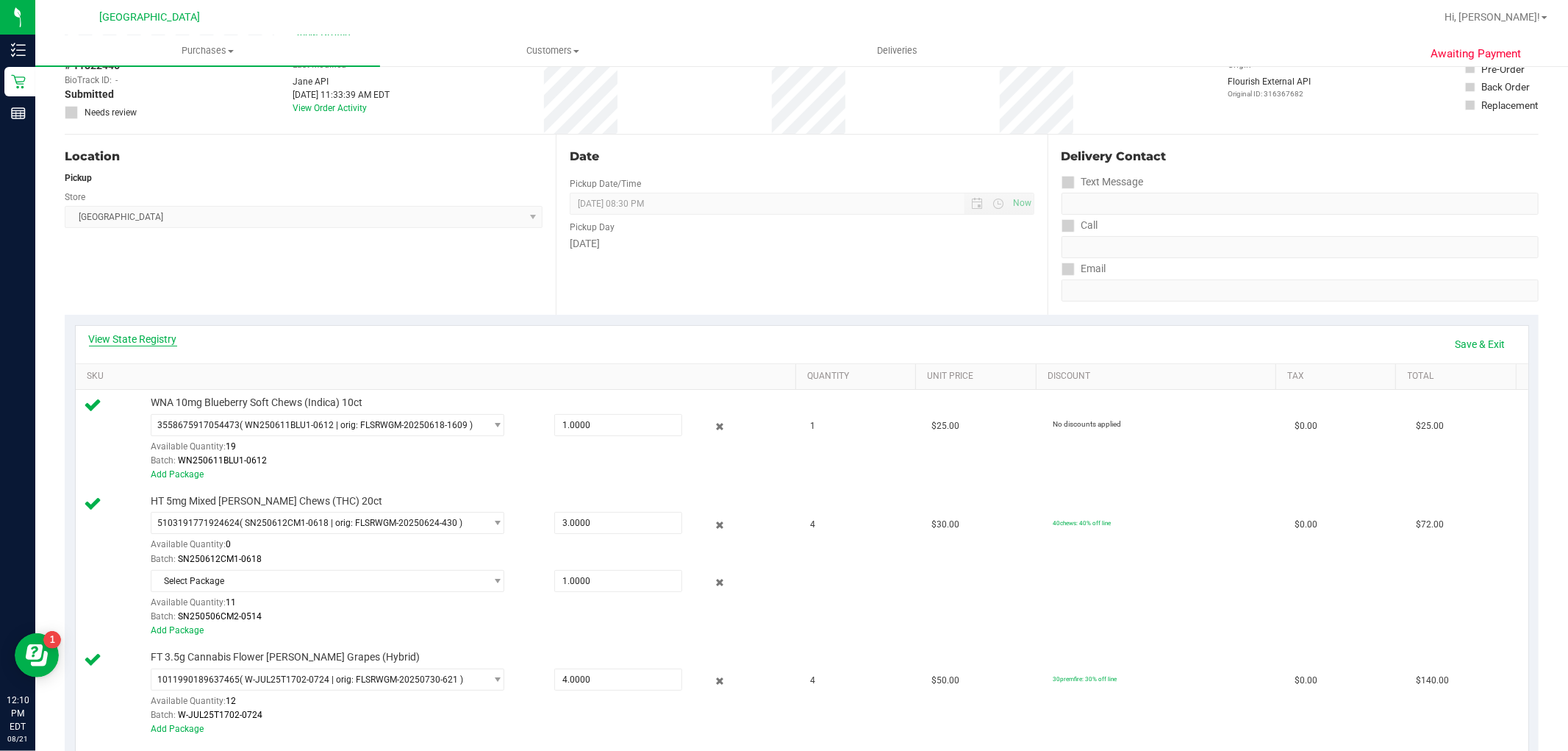
click at [158, 333] on link "View State Registry" at bounding box center [133, 338] width 88 height 15
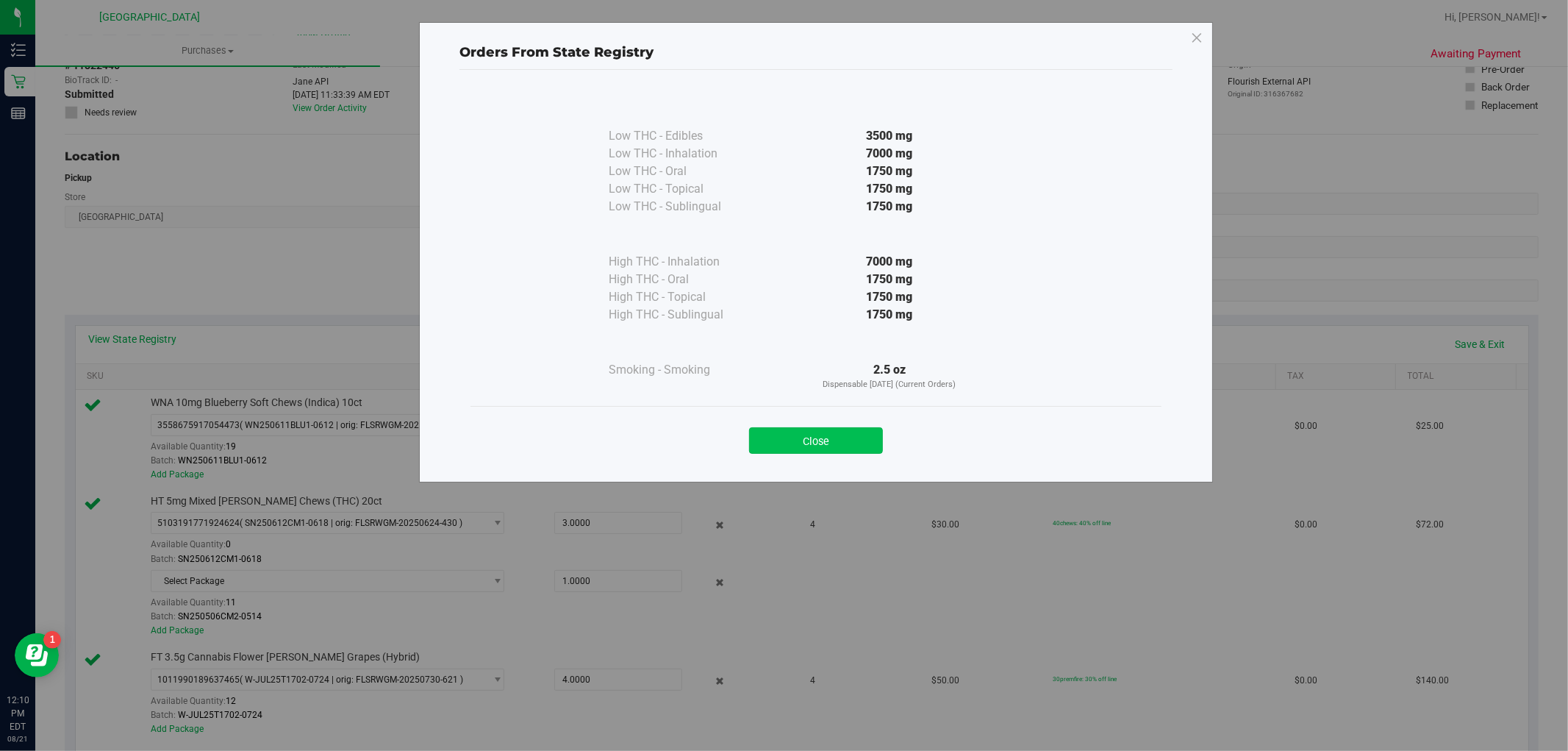
click at [777, 431] on button "Close" at bounding box center [816, 440] width 134 height 26
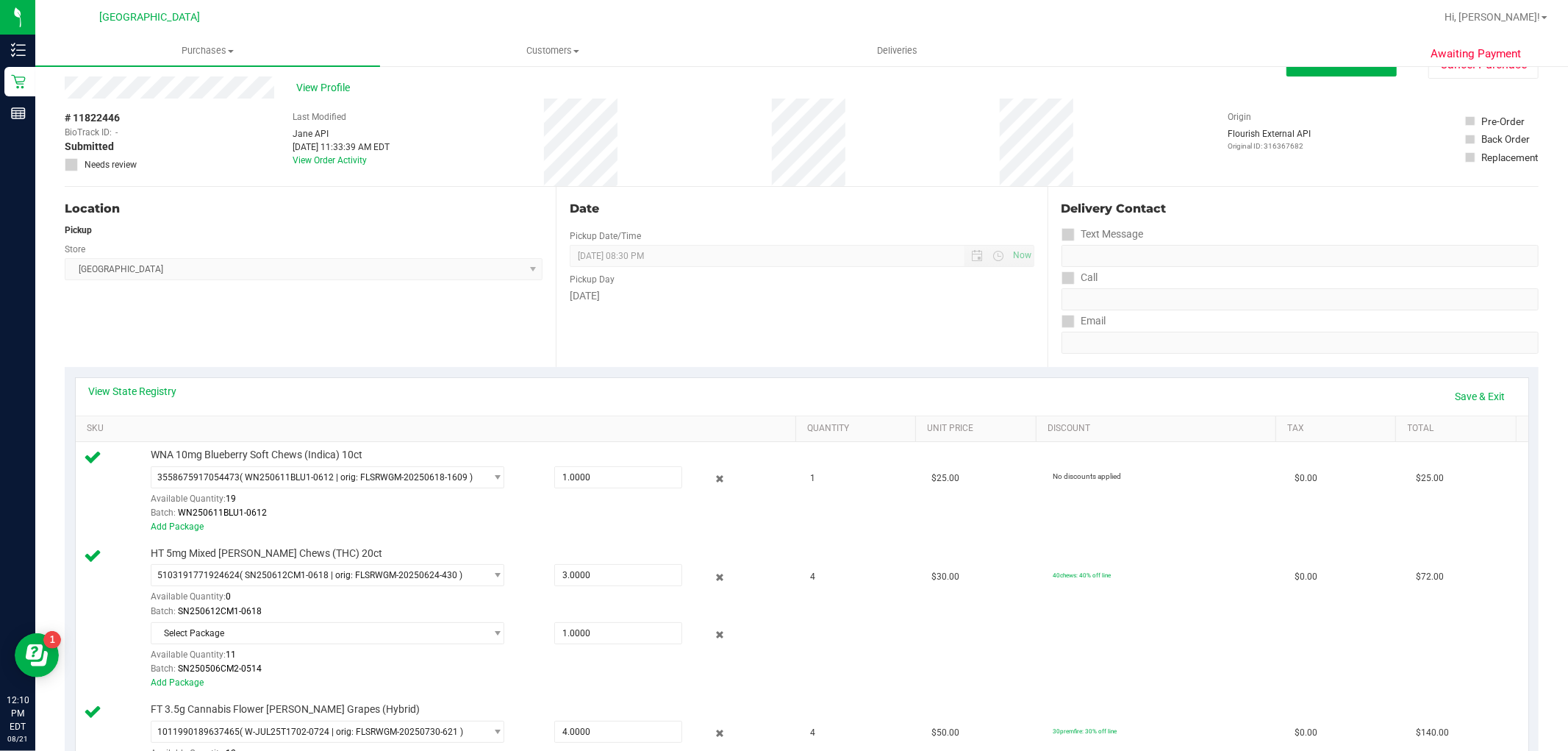
scroll to position [0, 0]
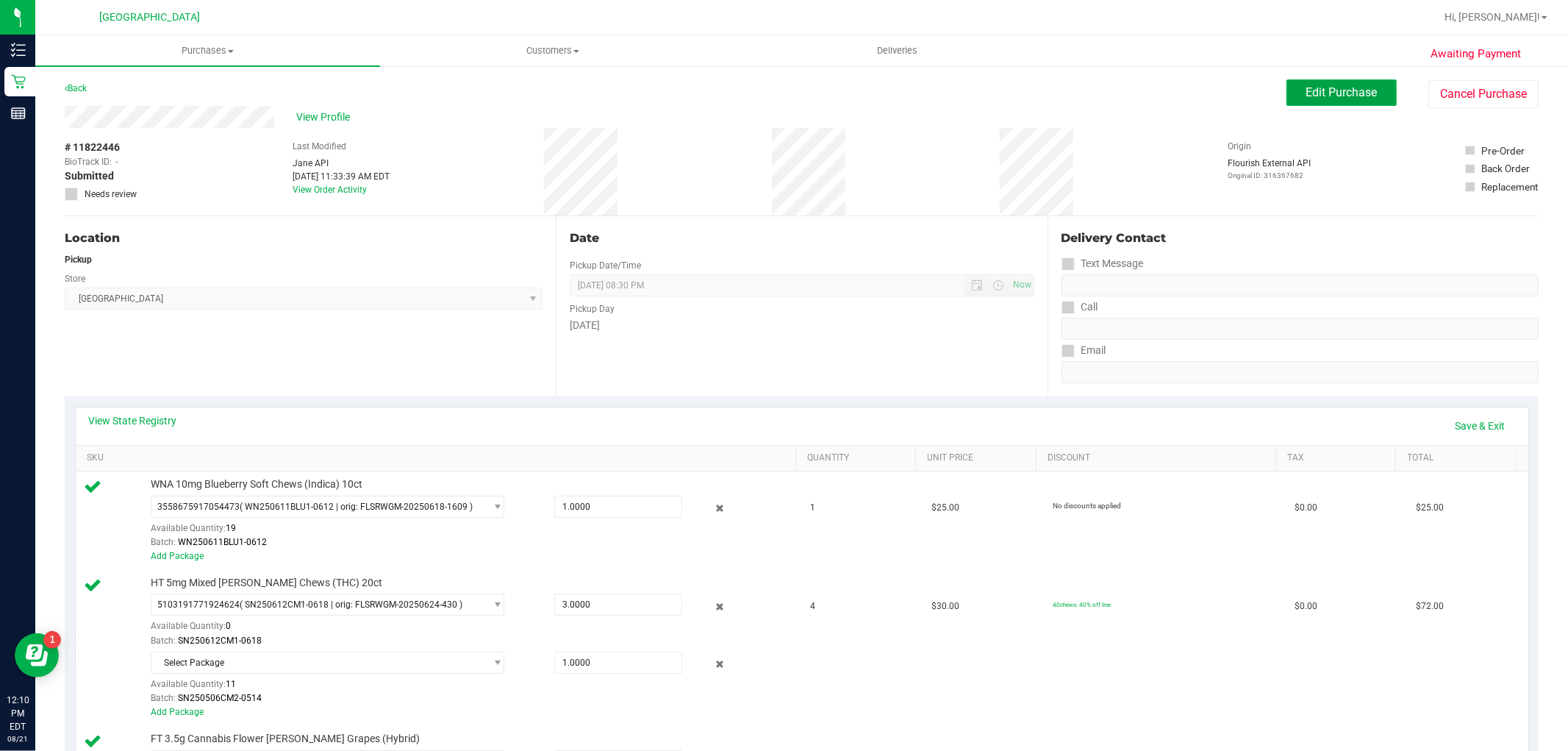
click at [1354, 85] on span "Edit Purchase" at bounding box center [1341, 92] width 71 height 14
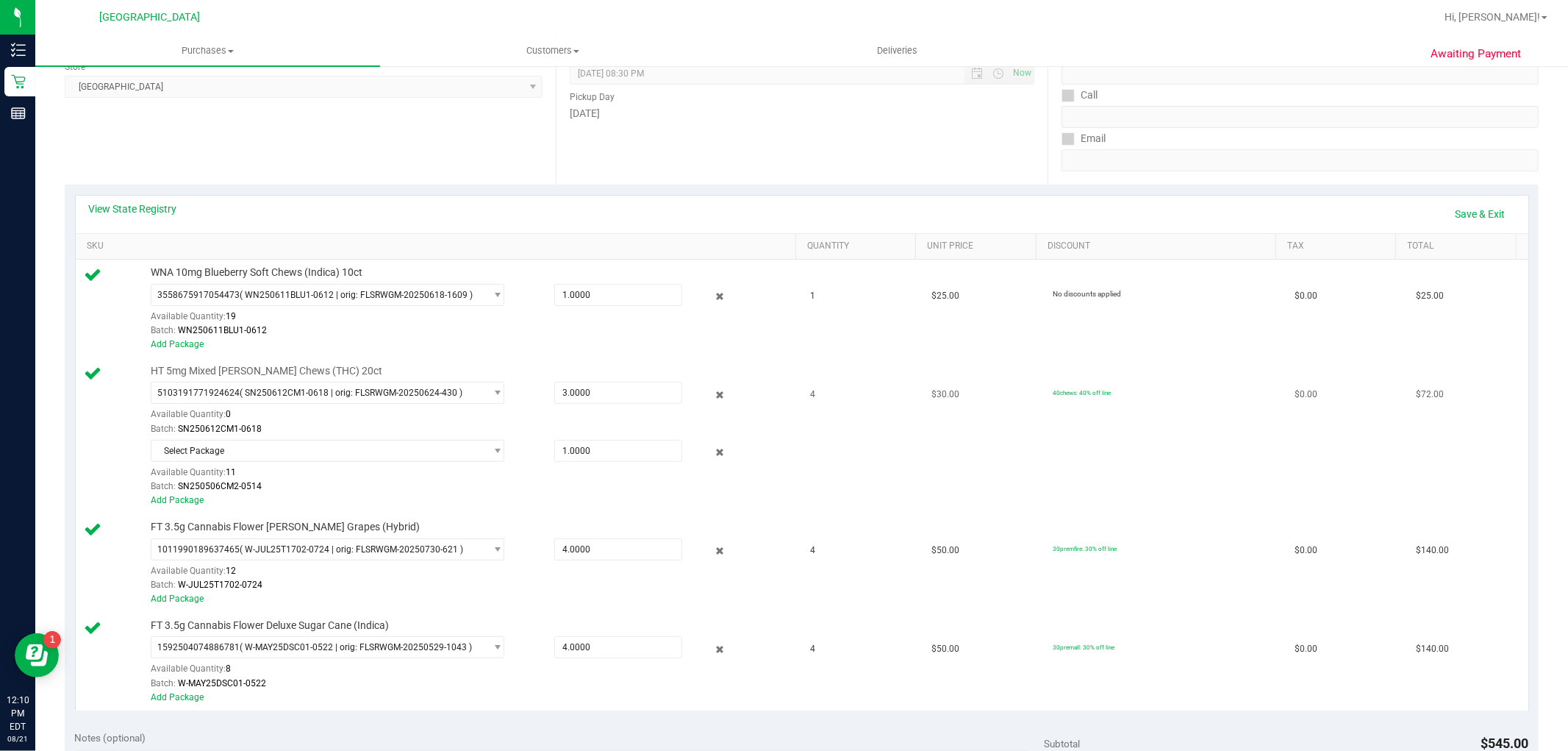
scroll to position [245, 0]
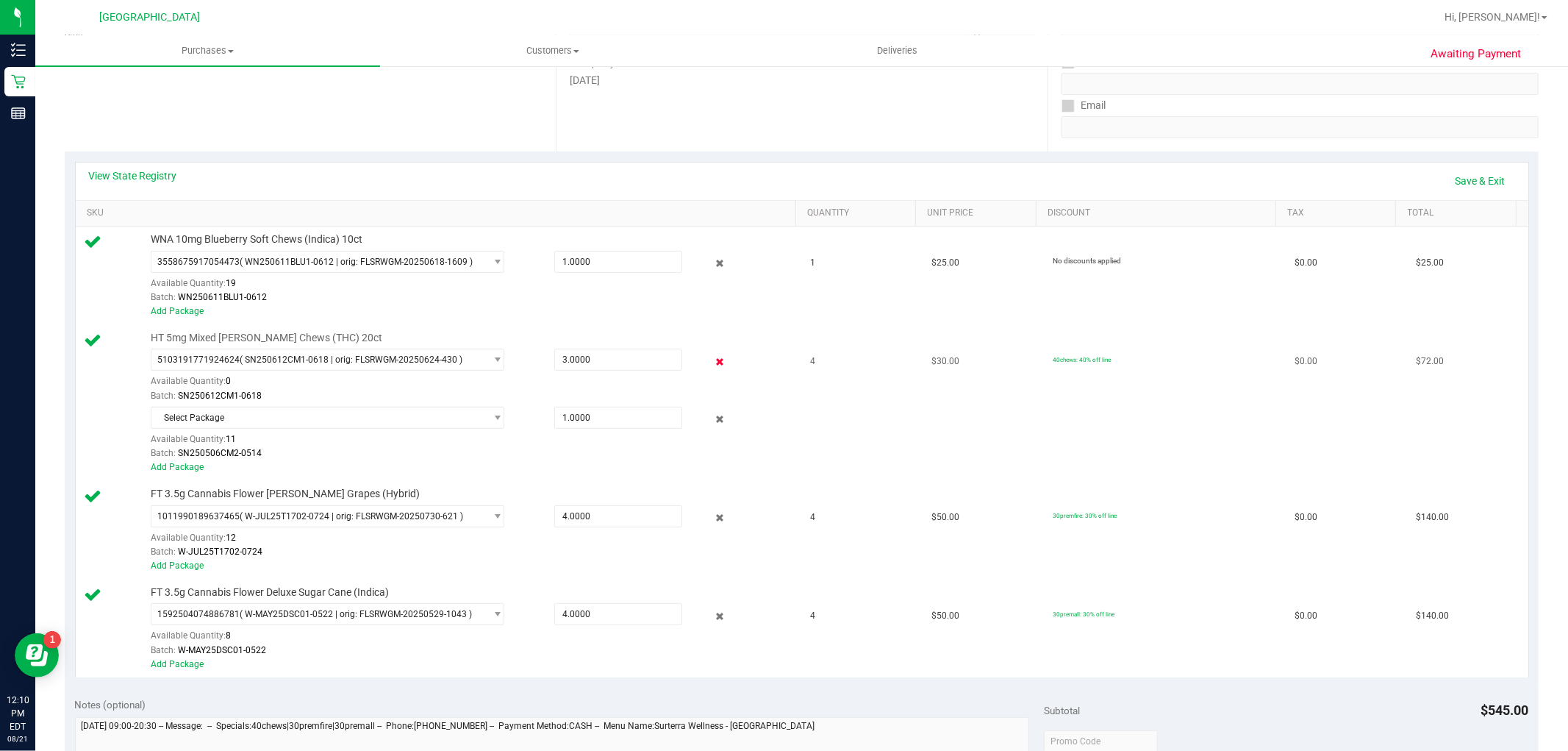
click at [712, 362] on icon at bounding box center [719, 360] width 16 height 17
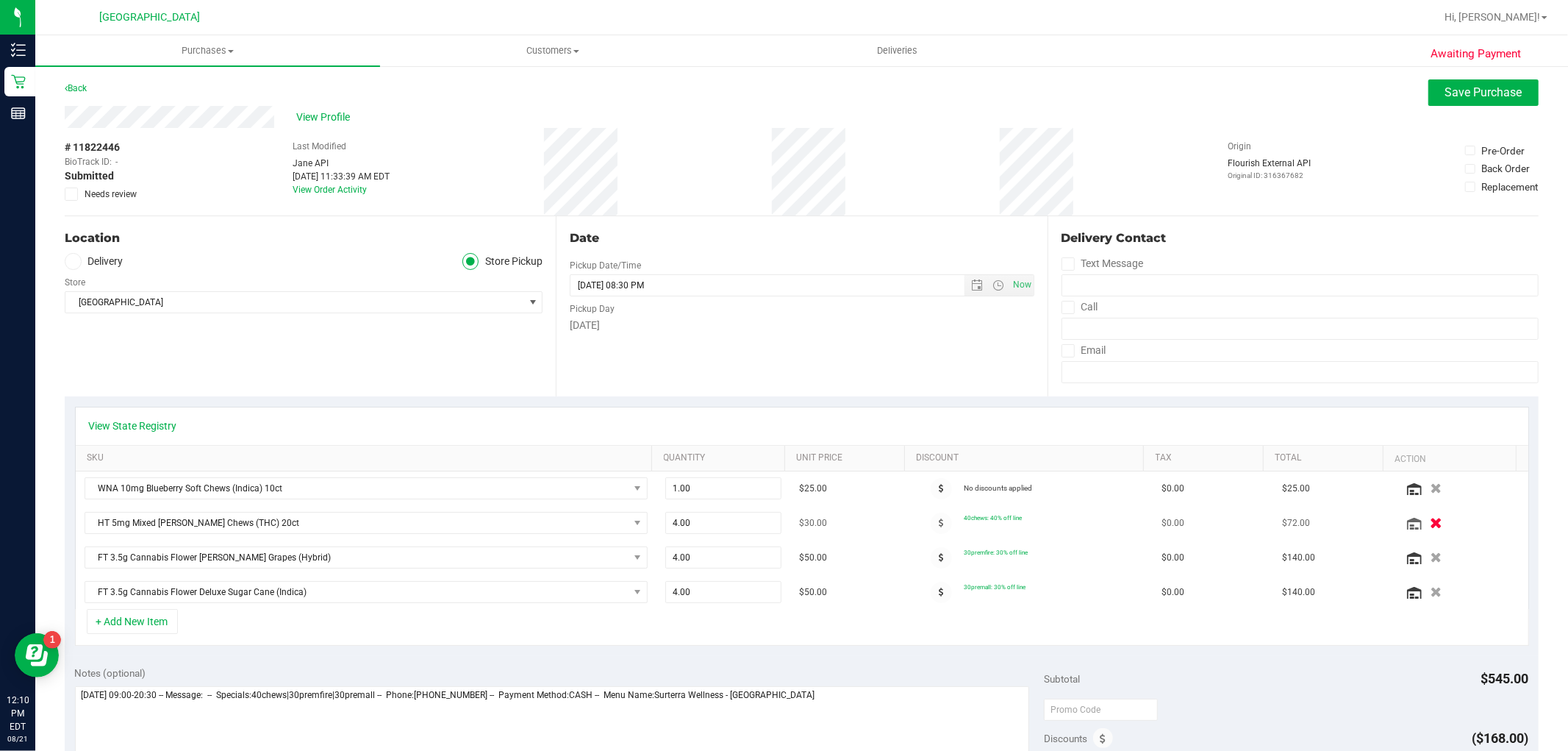
click at [1429, 520] on icon "button" at bounding box center [1435, 523] width 13 height 11
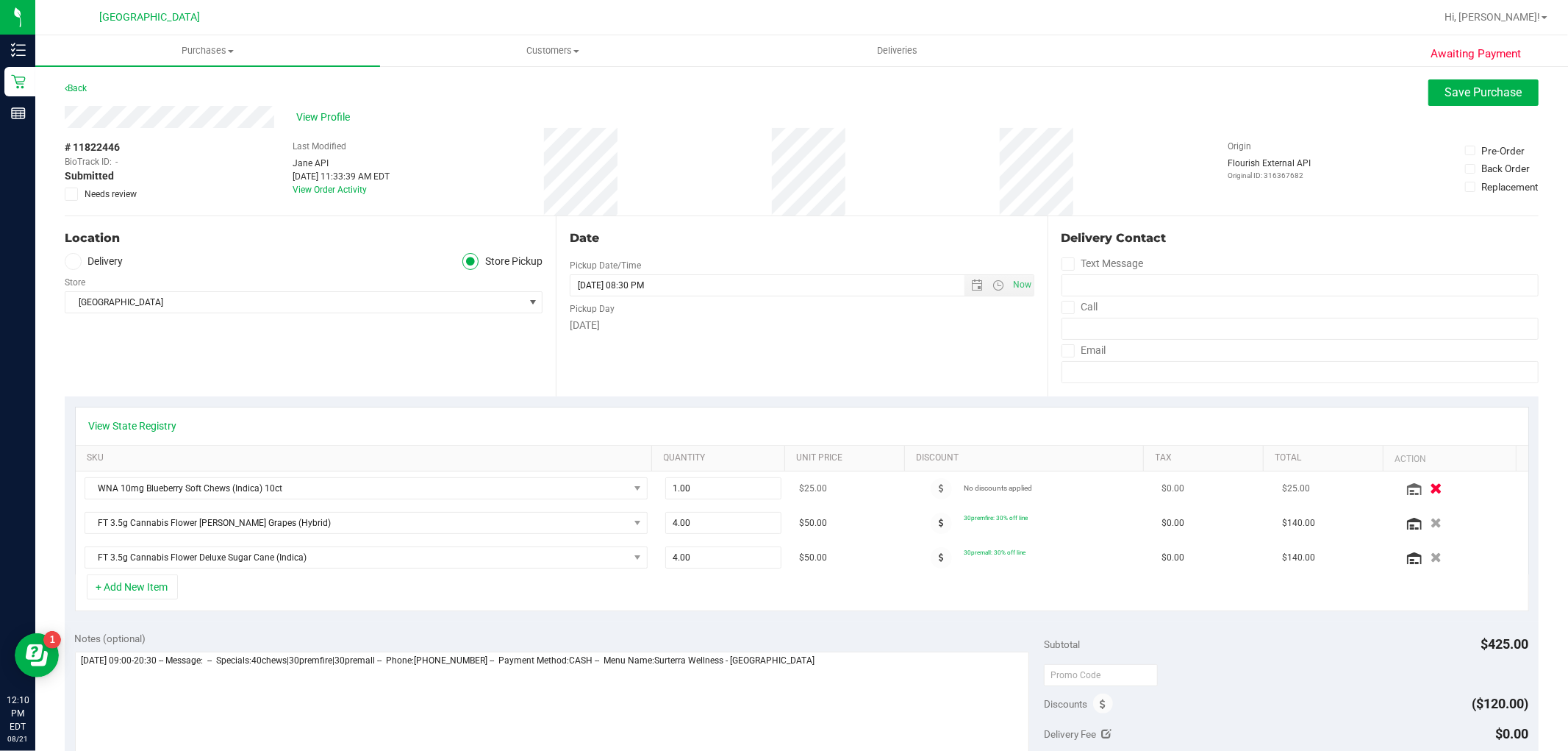
click at [1429, 486] on icon "button" at bounding box center [1435, 488] width 13 height 11
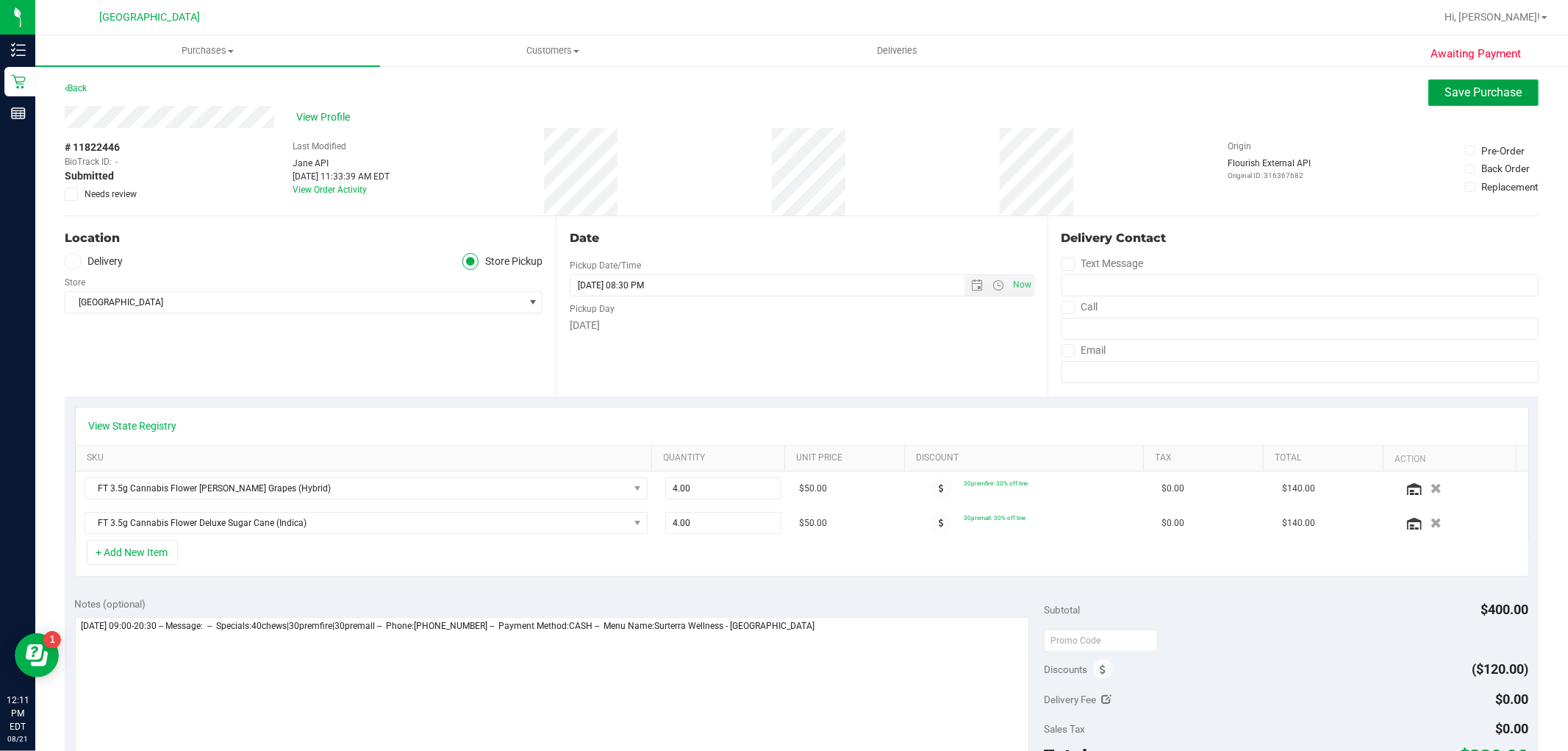
click at [1489, 94] on span "Save Purchase" at bounding box center [1483, 92] width 77 height 14
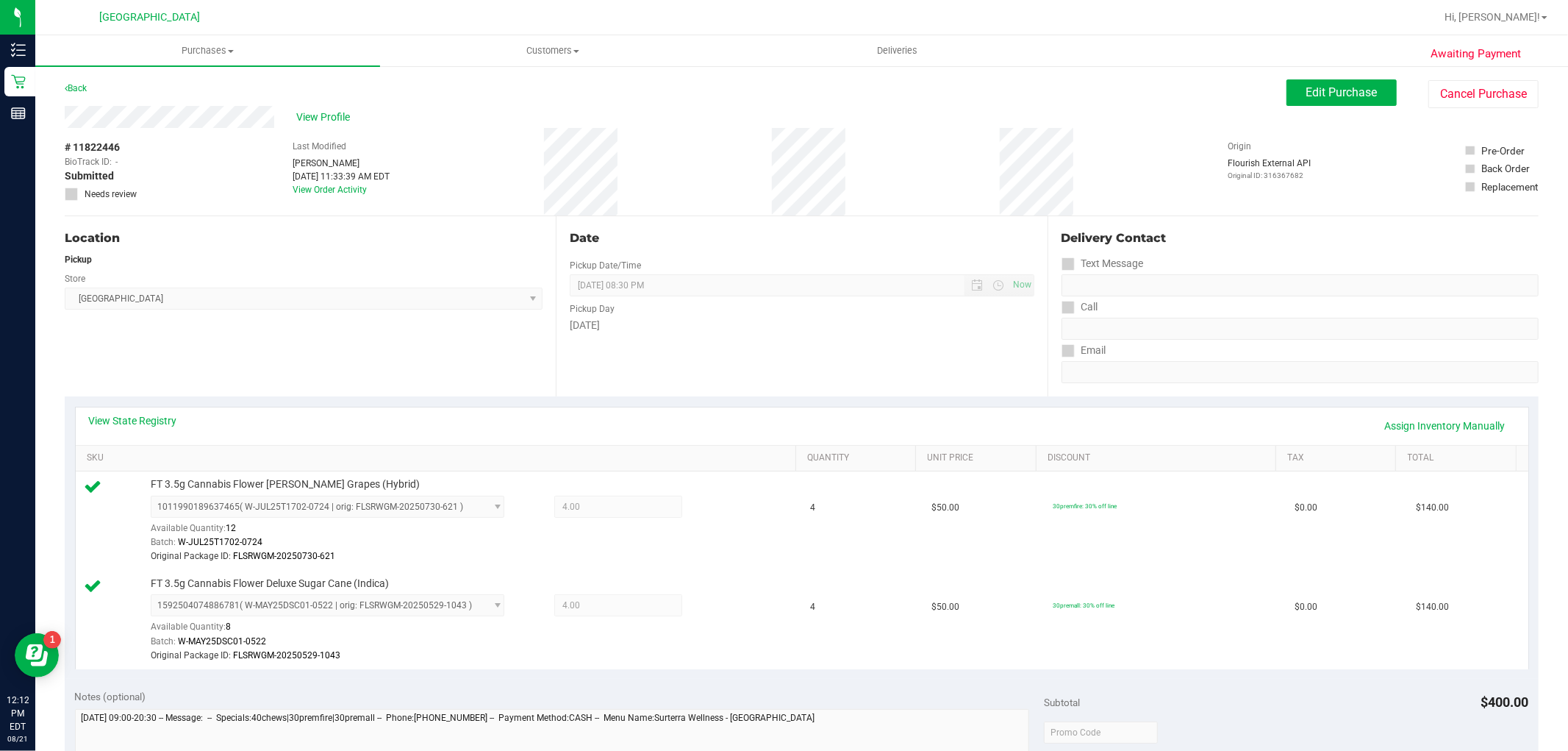
scroll to position [326, 0]
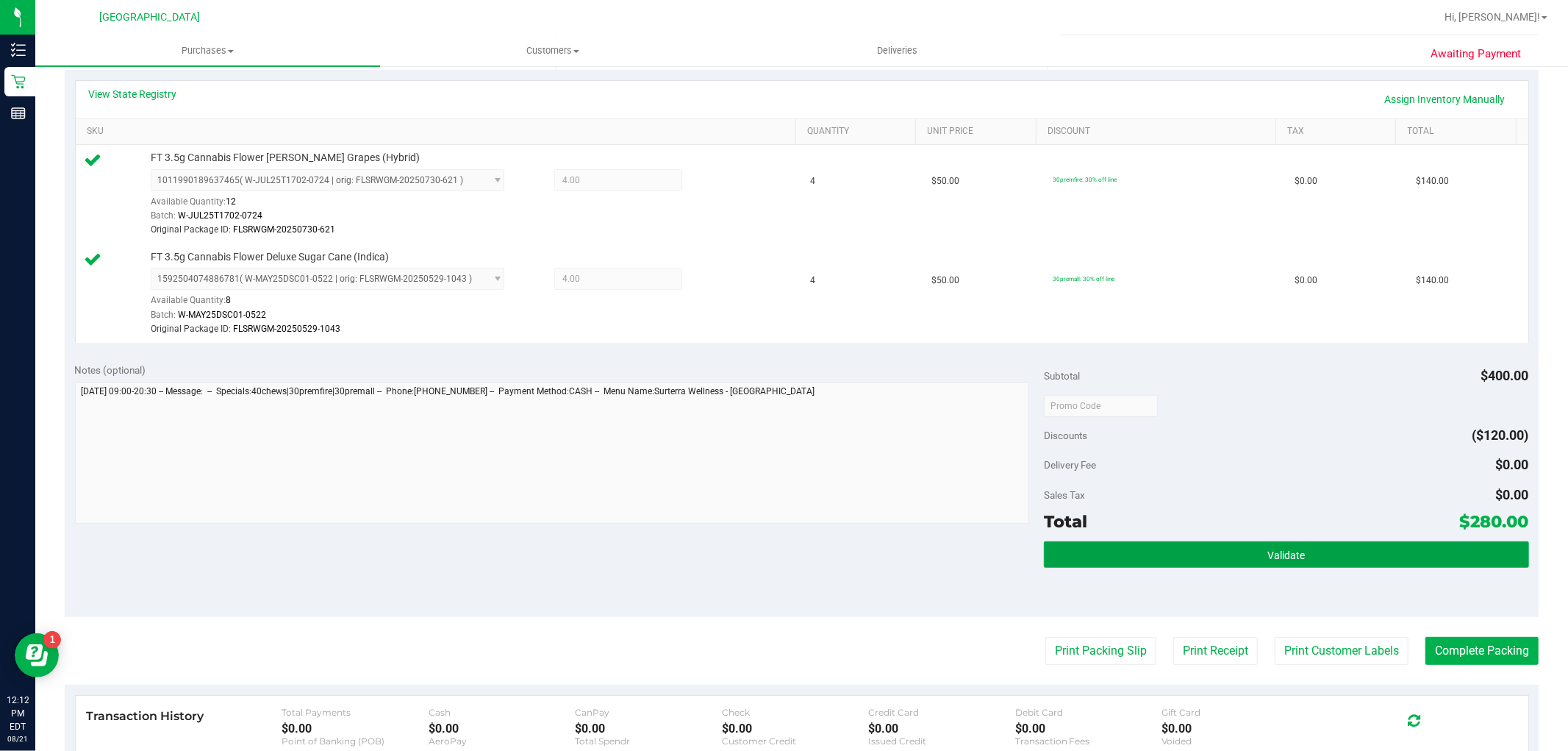
click at [1267, 552] on span "Validate" at bounding box center [1285, 555] width 38 height 12
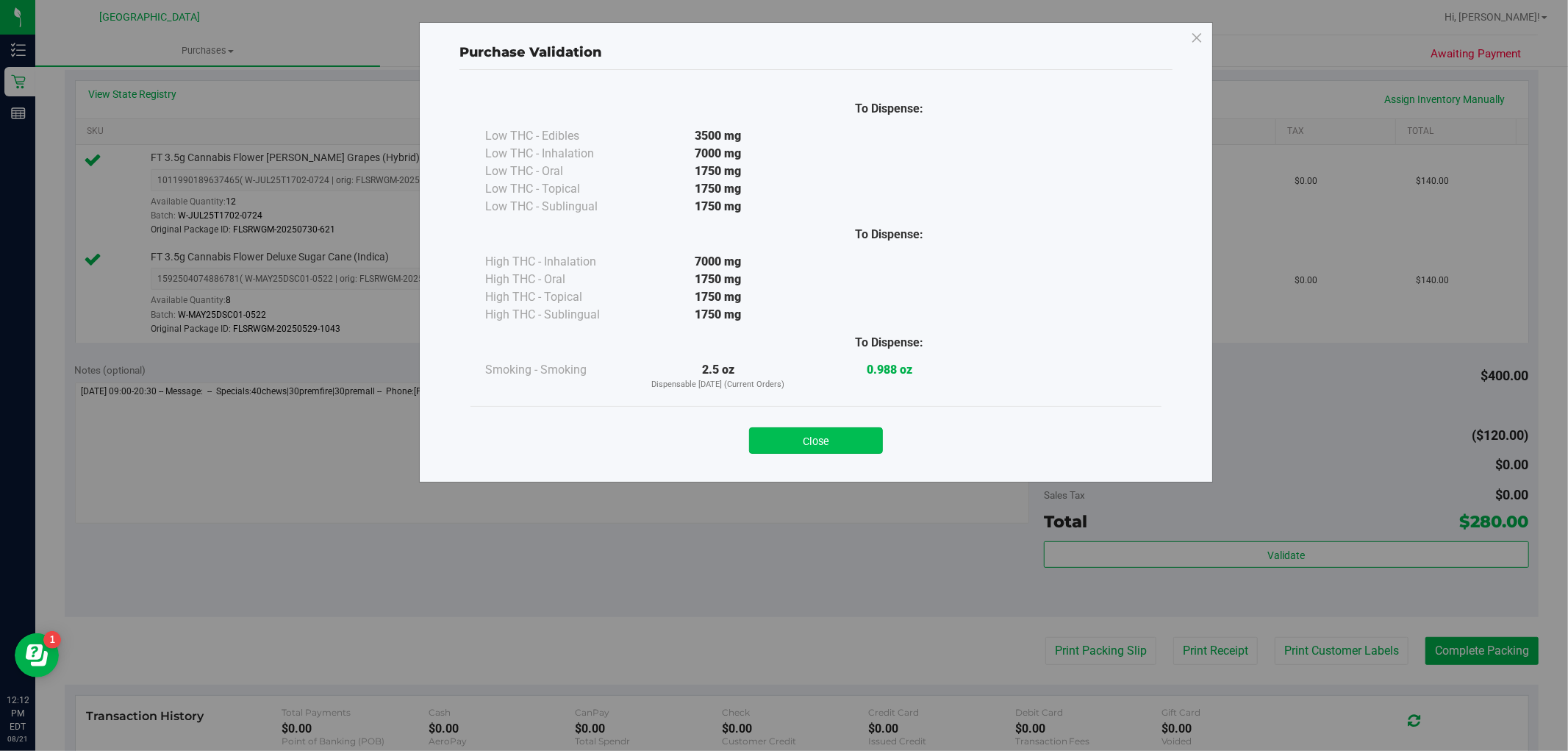
click at [838, 440] on button "Close" at bounding box center [816, 440] width 134 height 26
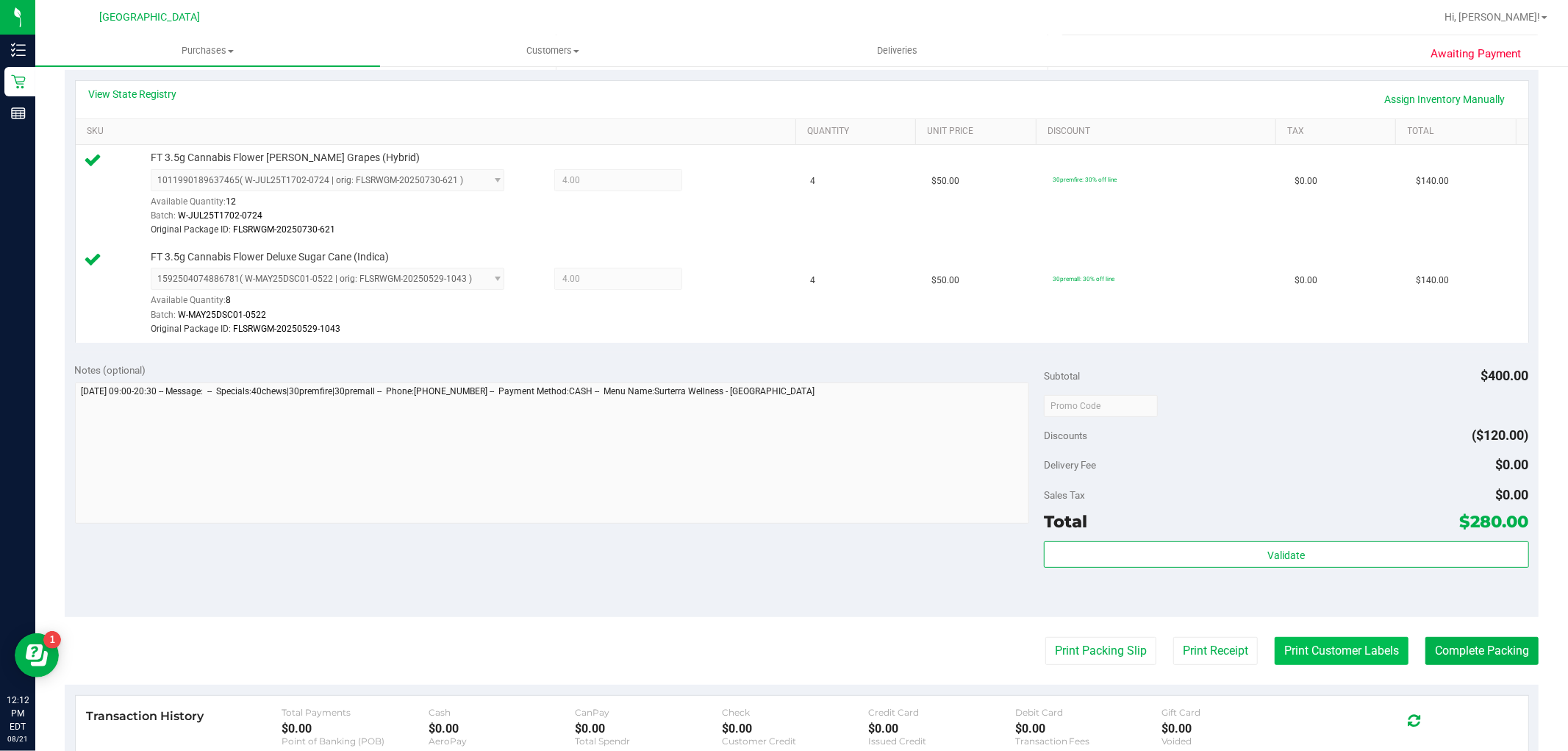
click at [1356, 645] on button "Print Customer Labels" at bounding box center [1342, 651] width 134 height 28
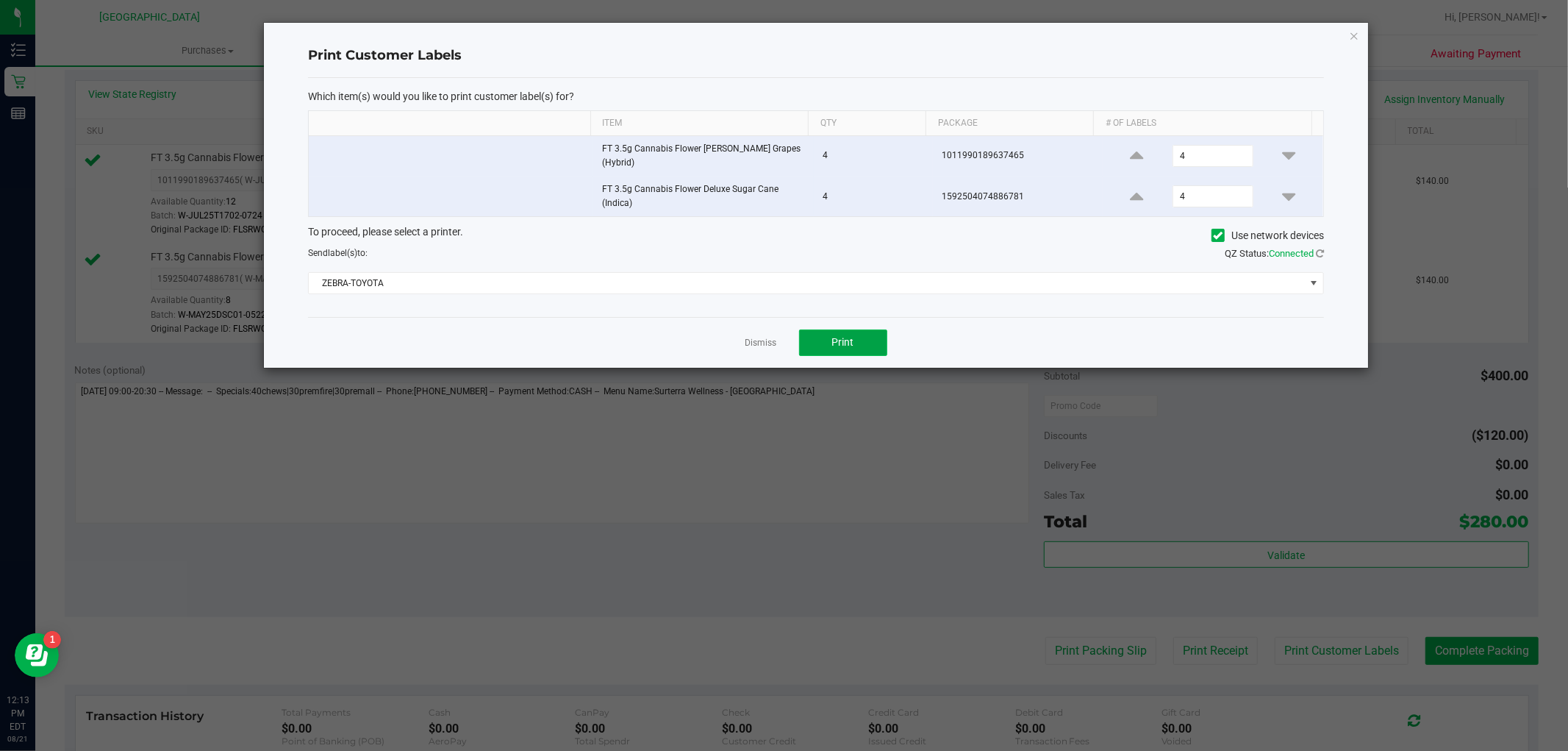
click at [839, 336] on span "Print" at bounding box center [843, 342] width 22 height 12
click at [755, 337] on link "Dismiss" at bounding box center [761, 343] width 32 height 13
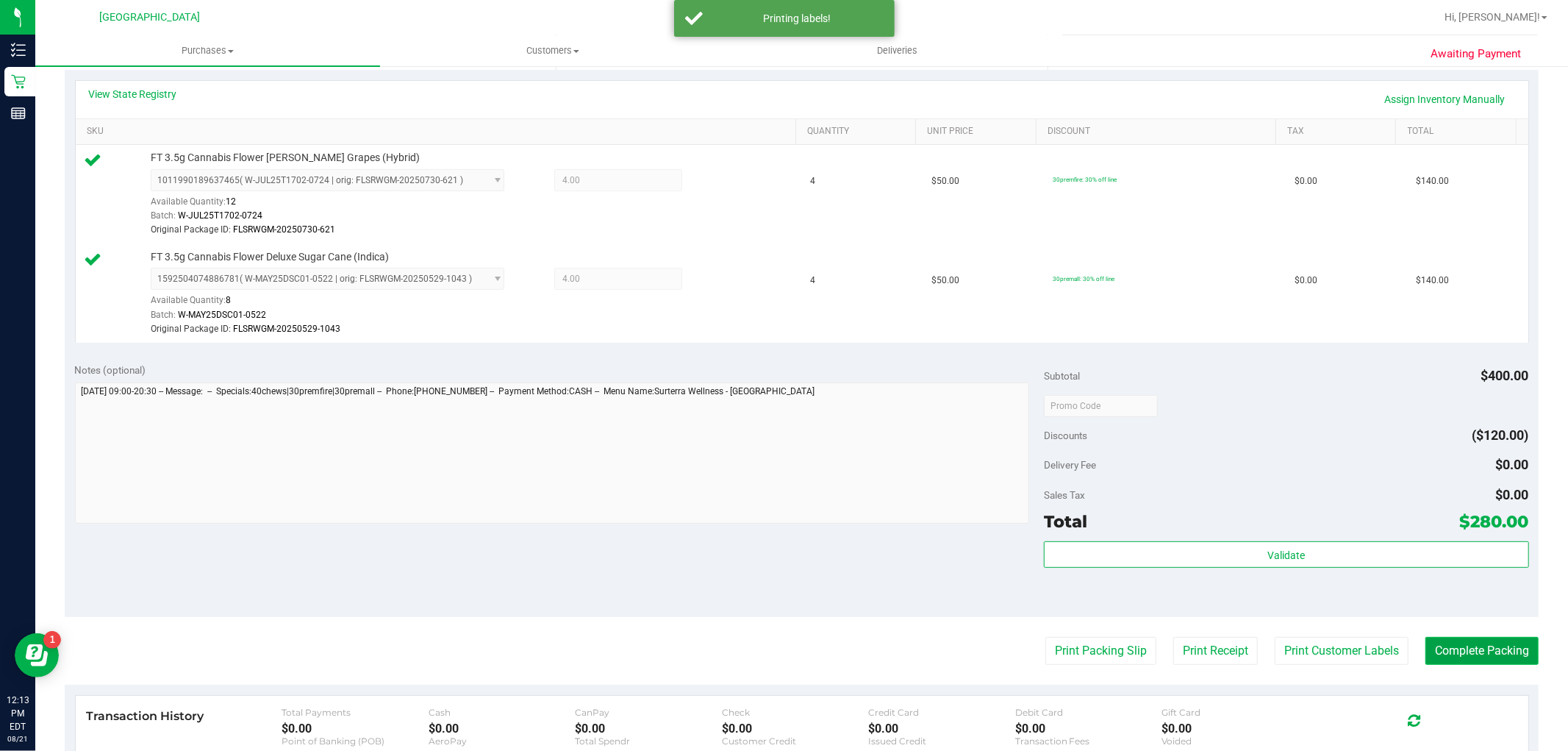
click at [1436, 643] on button "Complete Packing" at bounding box center [1482, 651] width 114 height 28
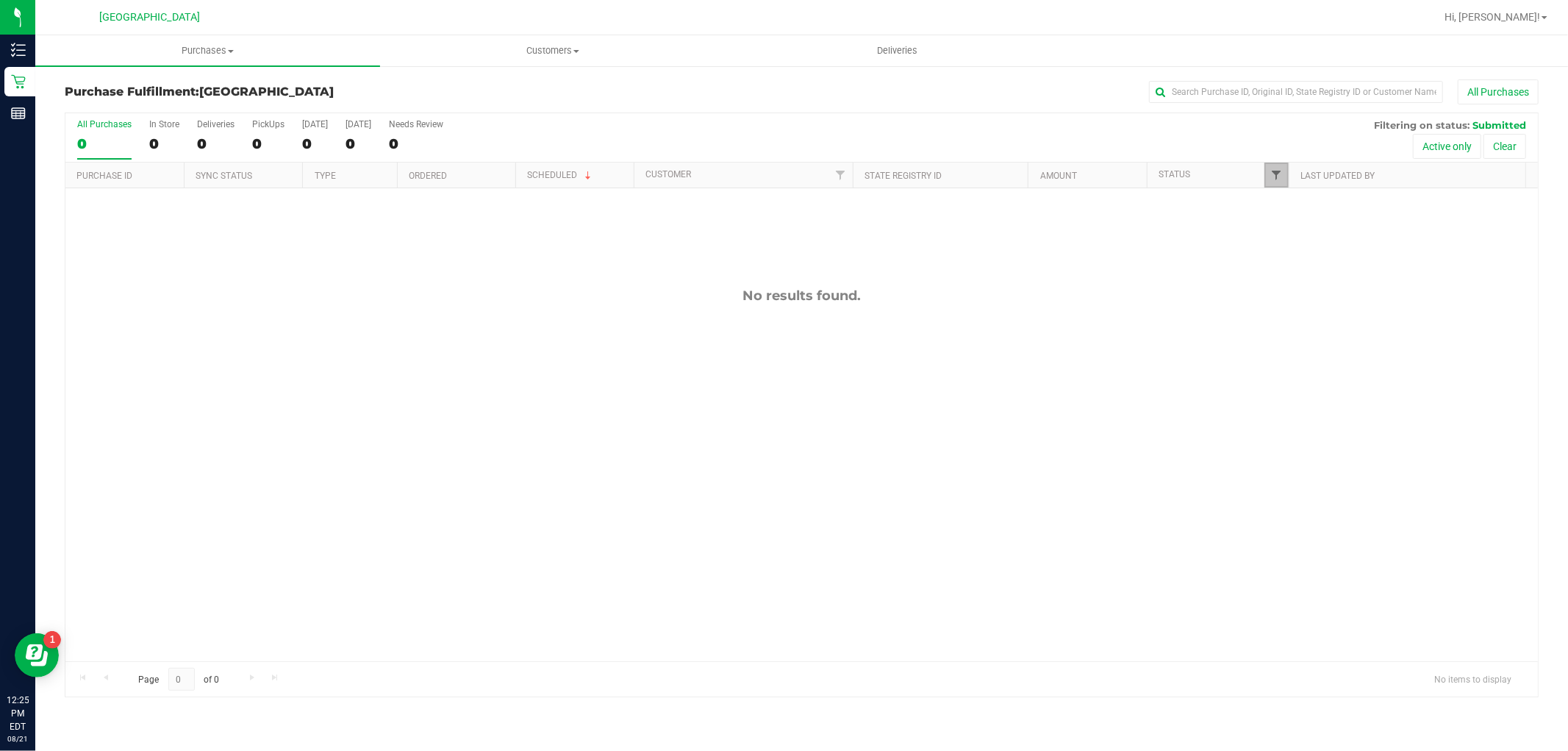
click at [1278, 174] on span "Filter" at bounding box center [1276, 175] width 12 height 12
click at [1284, 241] on input "Select All" at bounding box center [1284, 238] width 10 height 10
checkbox input "true"
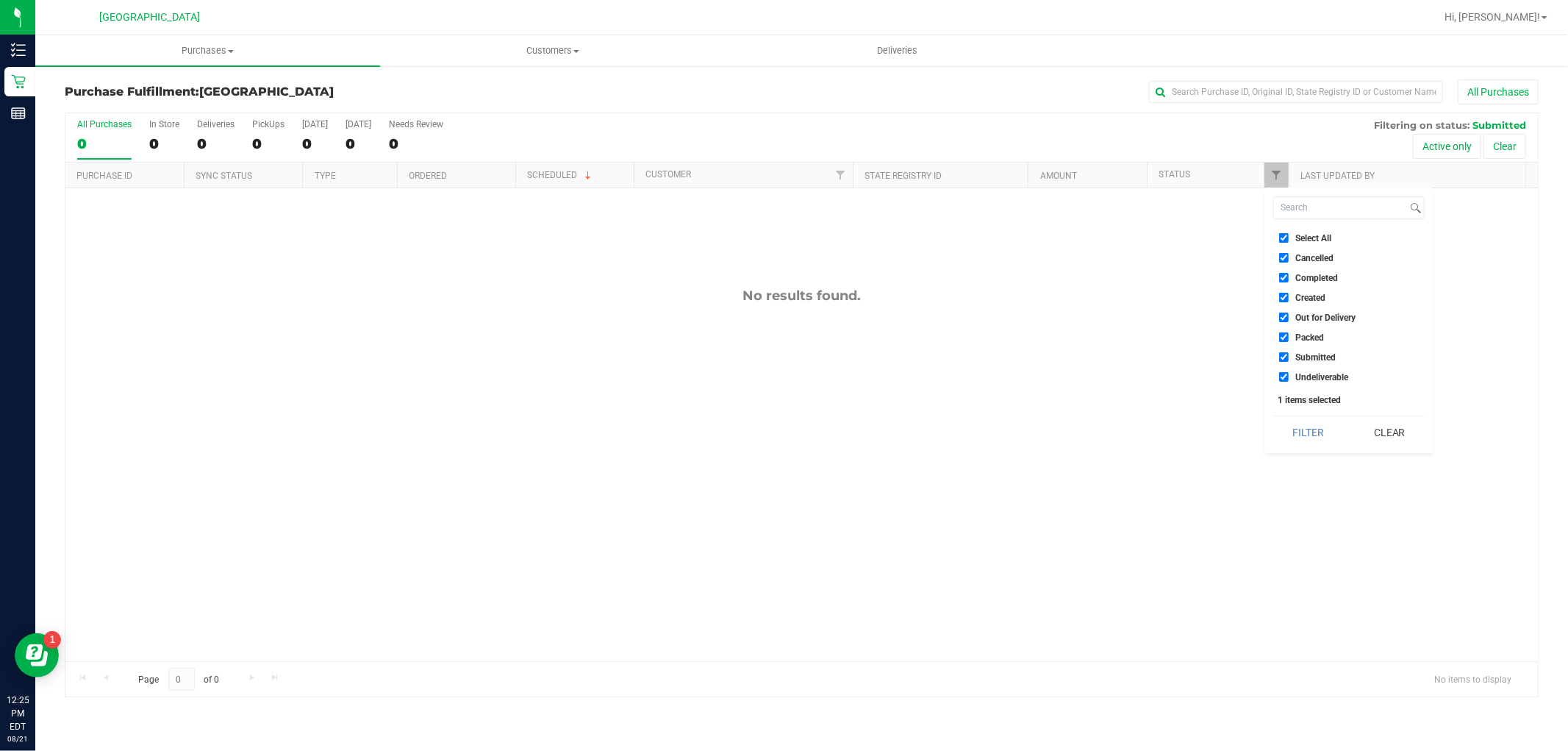
checkbox input "true"
click at [1284, 241] on input "Select All" at bounding box center [1284, 238] width 10 height 10
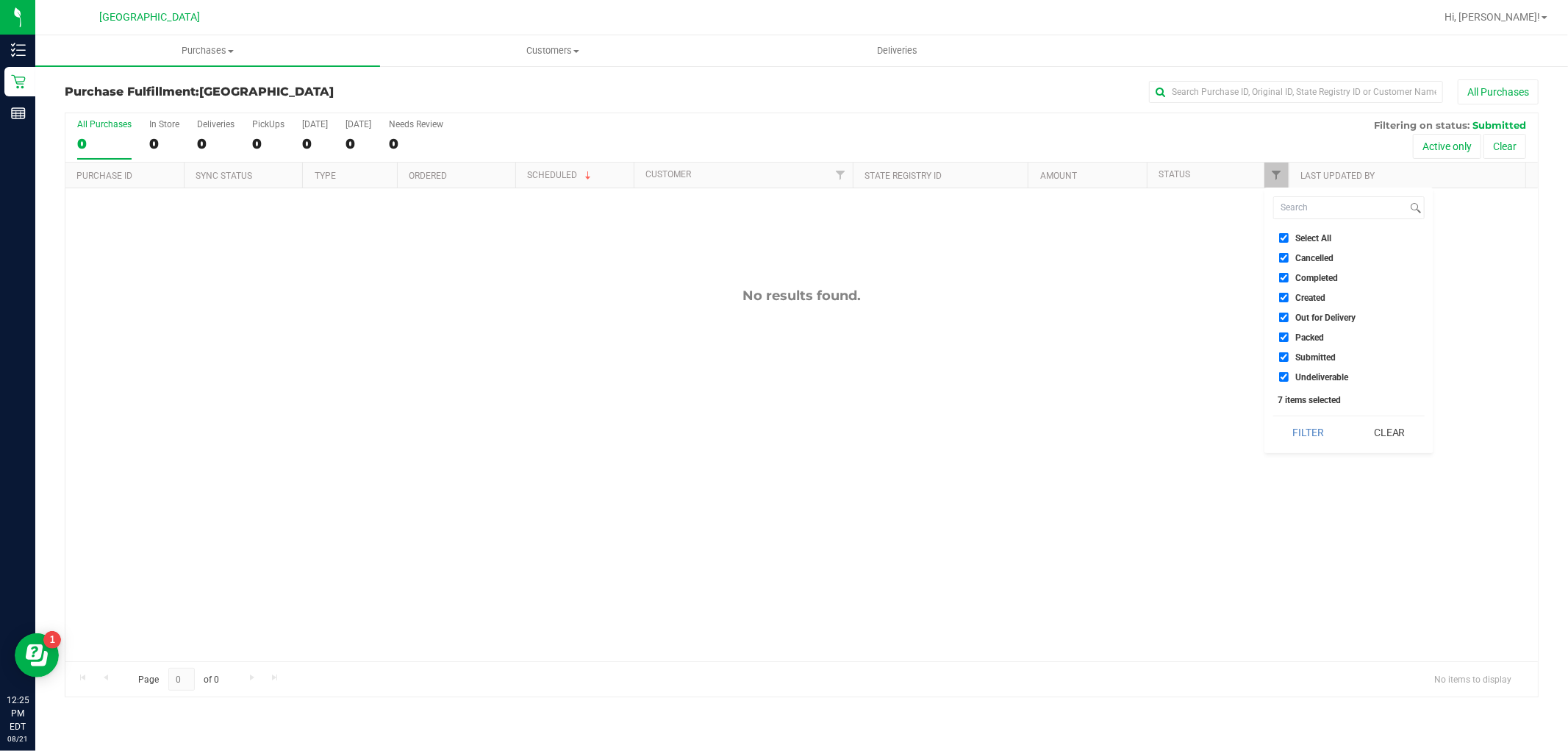
checkbox input "false"
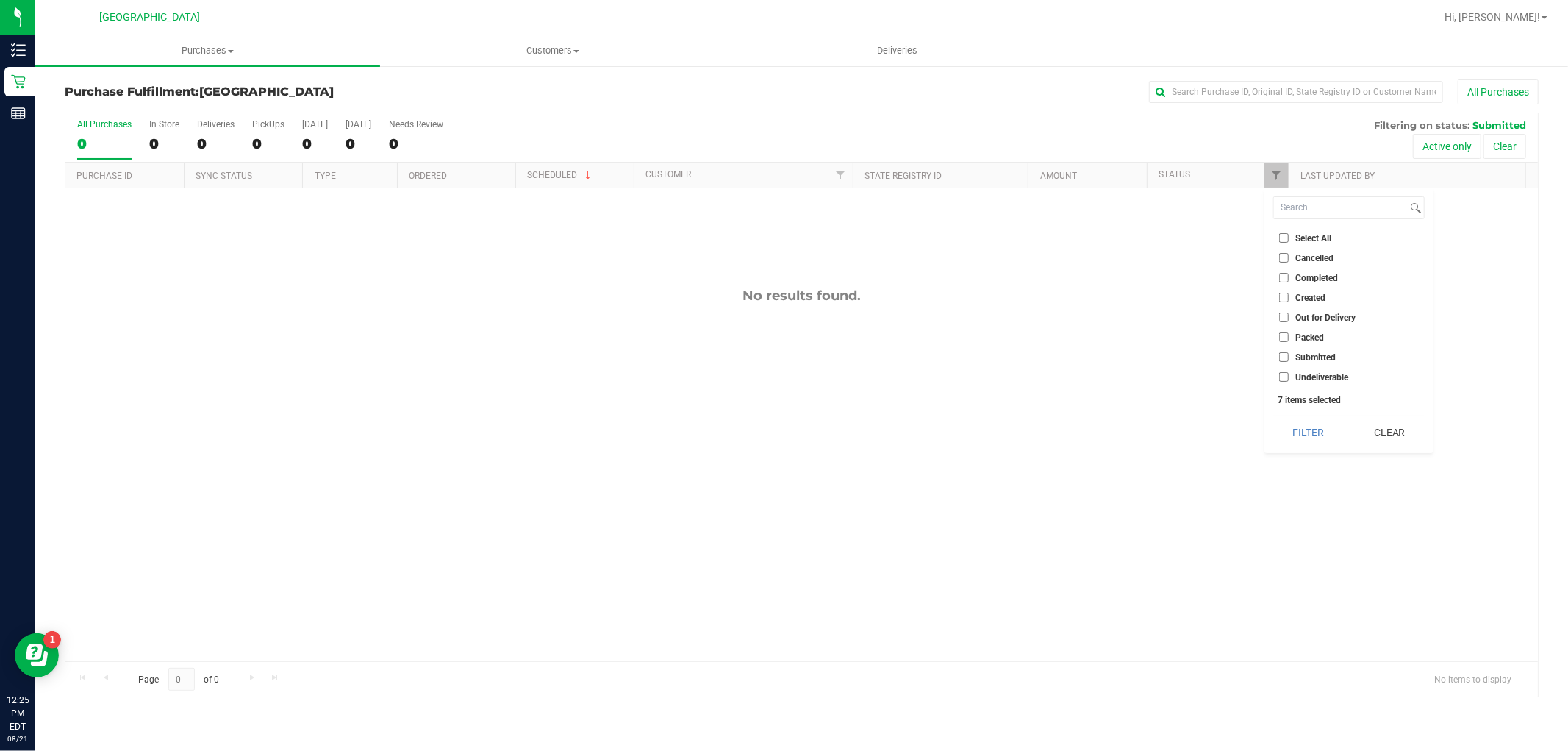
checkbox input "false"
click at [1284, 356] on input "Submitted" at bounding box center [1284, 358] width 10 height 10
click at [1297, 429] on button "Filter" at bounding box center [1308, 431] width 71 height 32
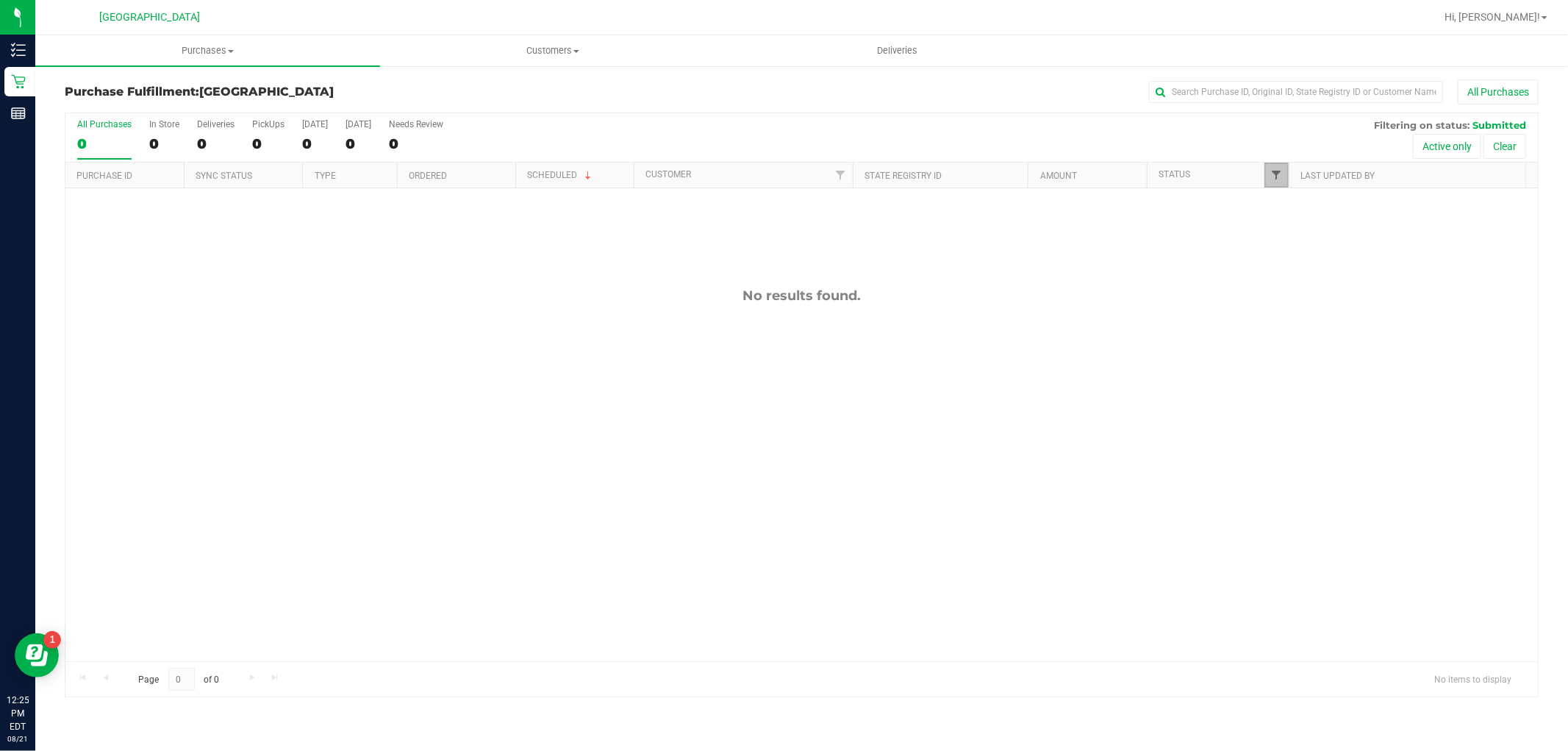
click at [1281, 178] on span "Filter" at bounding box center [1276, 175] width 12 height 12
click at [1281, 357] on input "Submitted" at bounding box center [1284, 358] width 10 height 10
checkbox input "false"
click at [1284, 333] on input "Packed" at bounding box center [1284, 337] width 10 height 10
drag, startPoint x: 1309, startPoint y: 441, endPoint x: 1272, endPoint y: 349, distance: 99.2
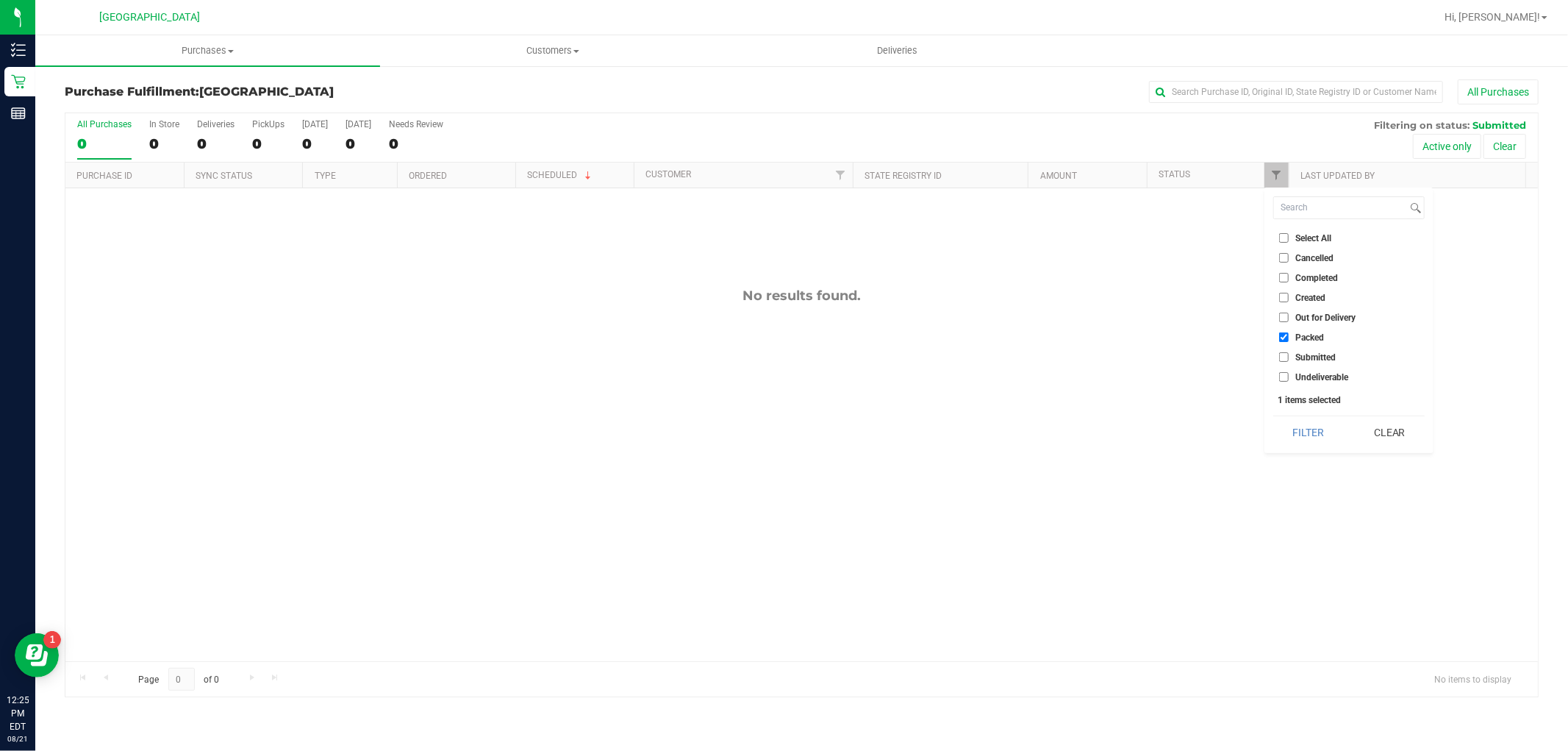
click at [1309, 436] on button "Filter" at bounding box center [1308, 431] width 71 height 32
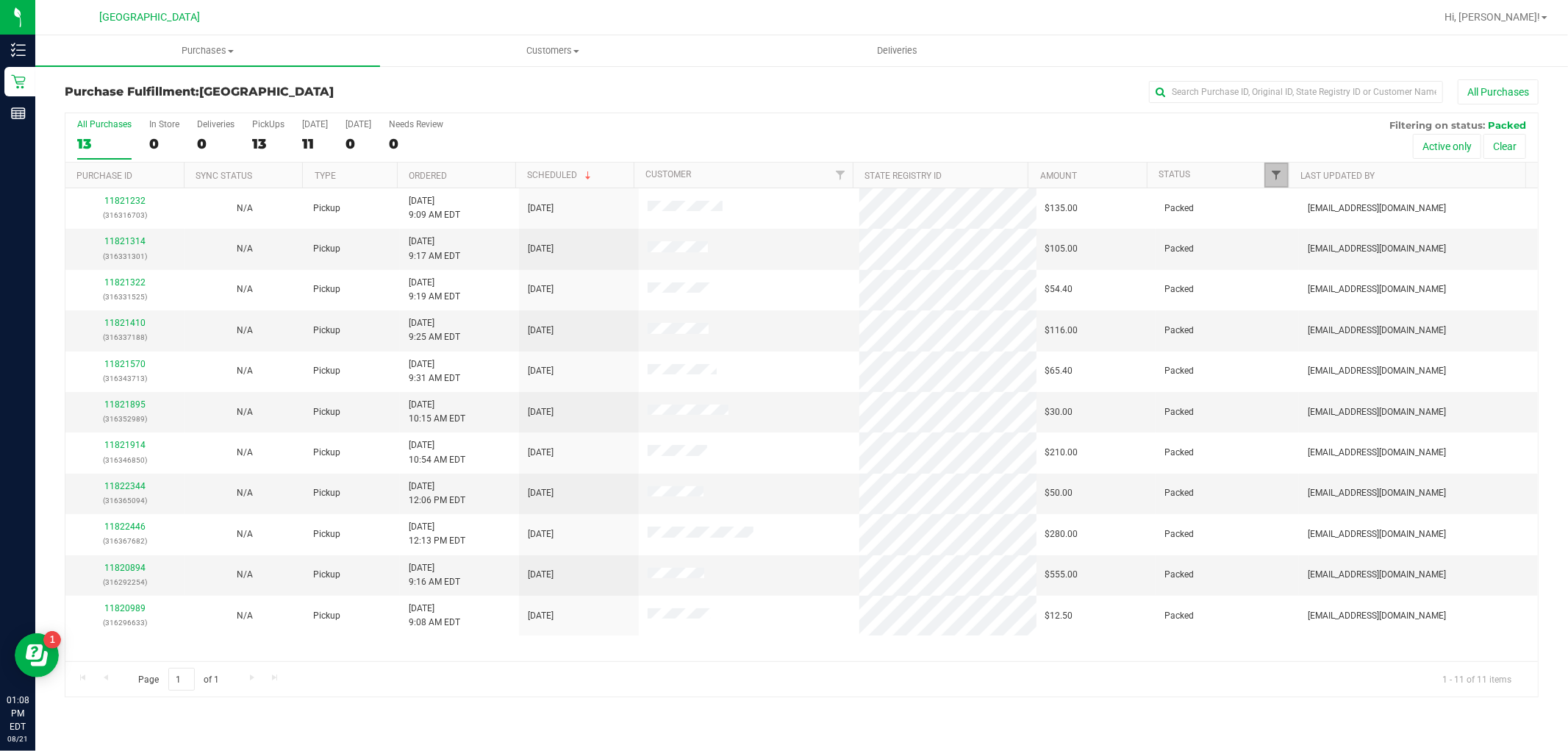
click at [1280, 171] on span "Filter" at bounding box center [1276, 175] width 12 height 12
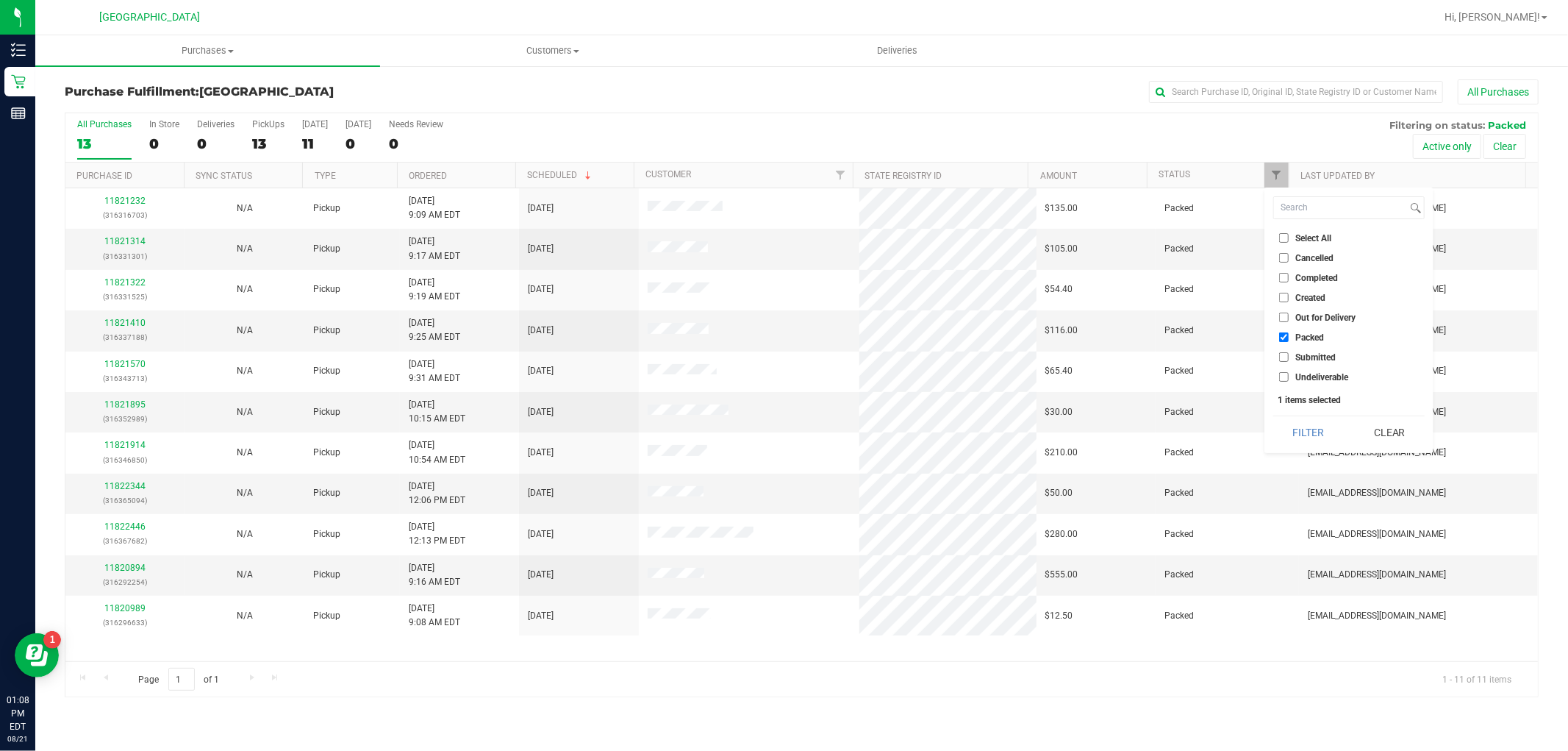
drag, startPoint x: 1288, startPoint y: 334, endPoint x: 1287, endPoint y: 347, distance: 13.0
click at [1288, 333] on label "Packed" at bounding box center [1301, 337] width 45 height 10
click at [1288, 333] on input "Packed" at bounding box center [1284, 337] width 10 height 10
checkbox input "false"
click at [1286, 358] on input "Submitted" at bounding box center [1284, 358] width 10 height 10
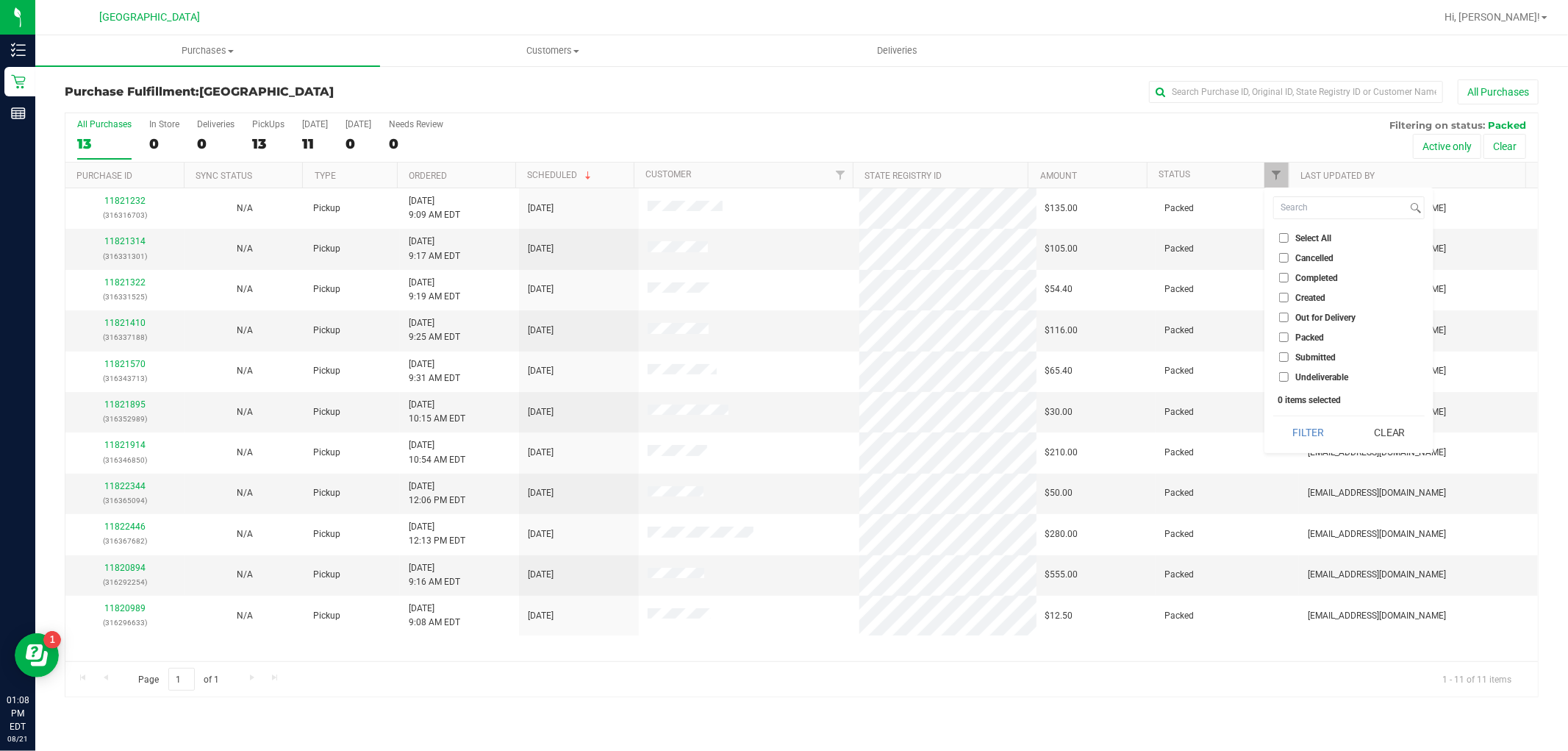
checkbox input "true"
click at [1306, 430] on button "Filter" at bounding box center [1308, 431] width 71 height 32
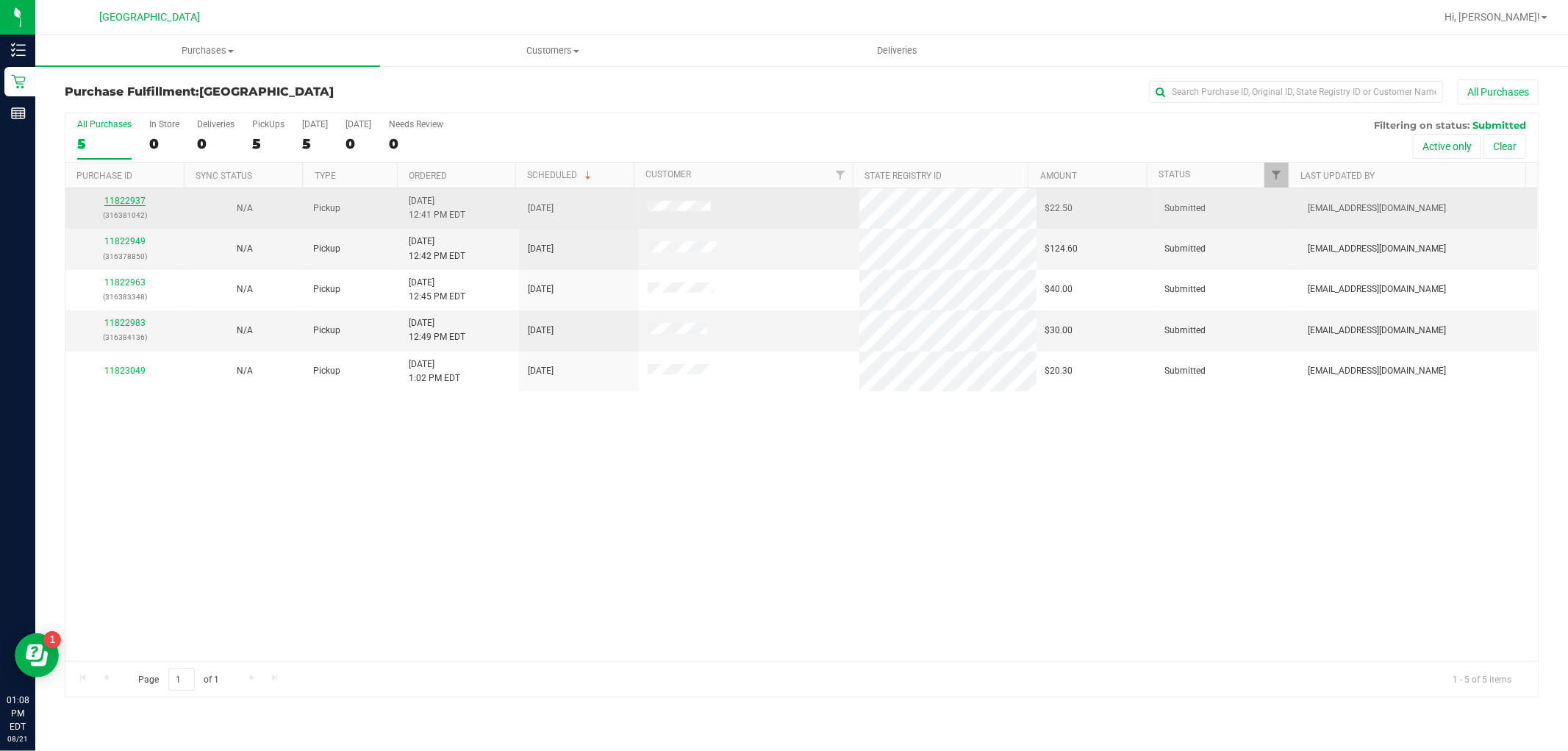
click at [109, 198] on link "11822937" at bounding box center [124, 200] width 41 height 11
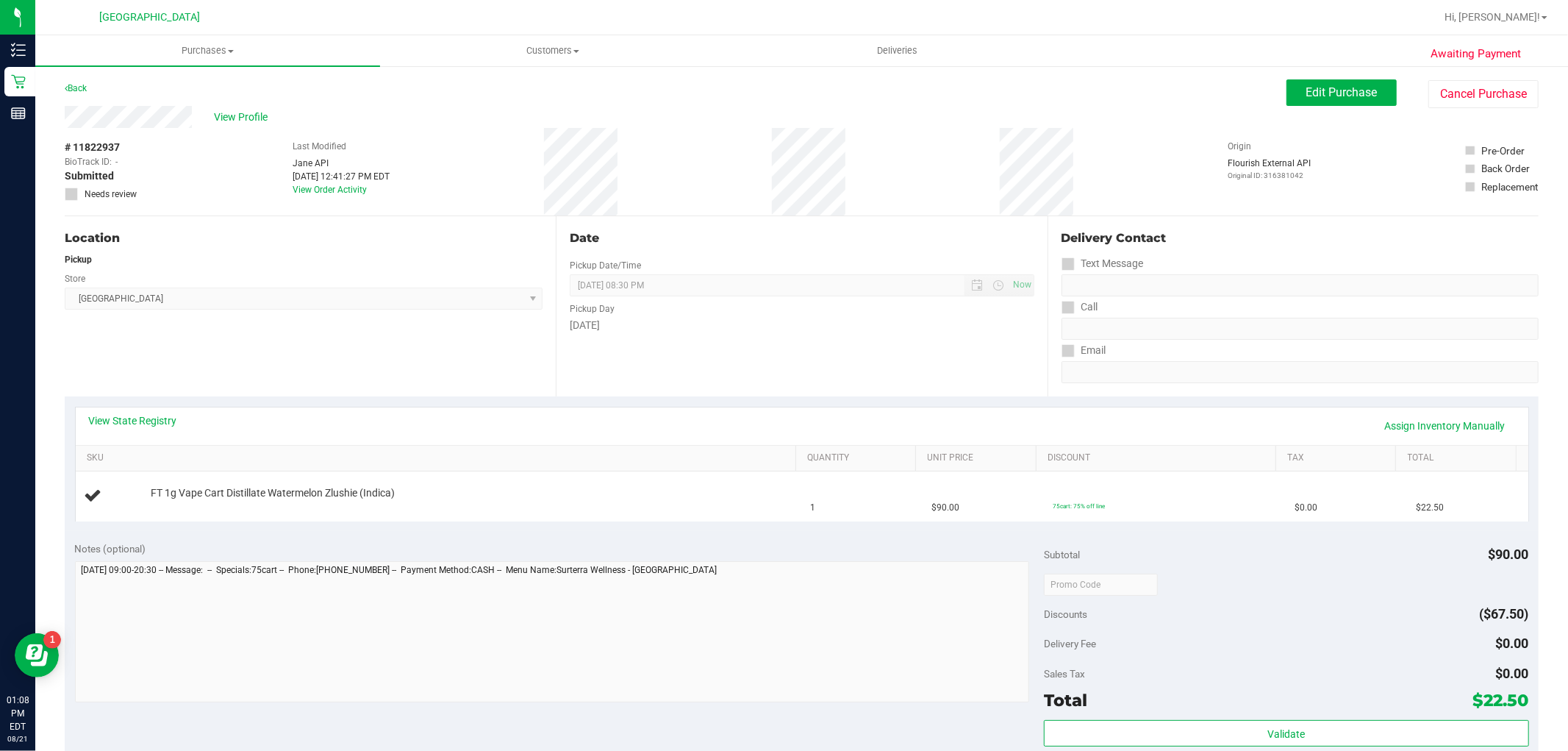
scroll to position [163, 0]
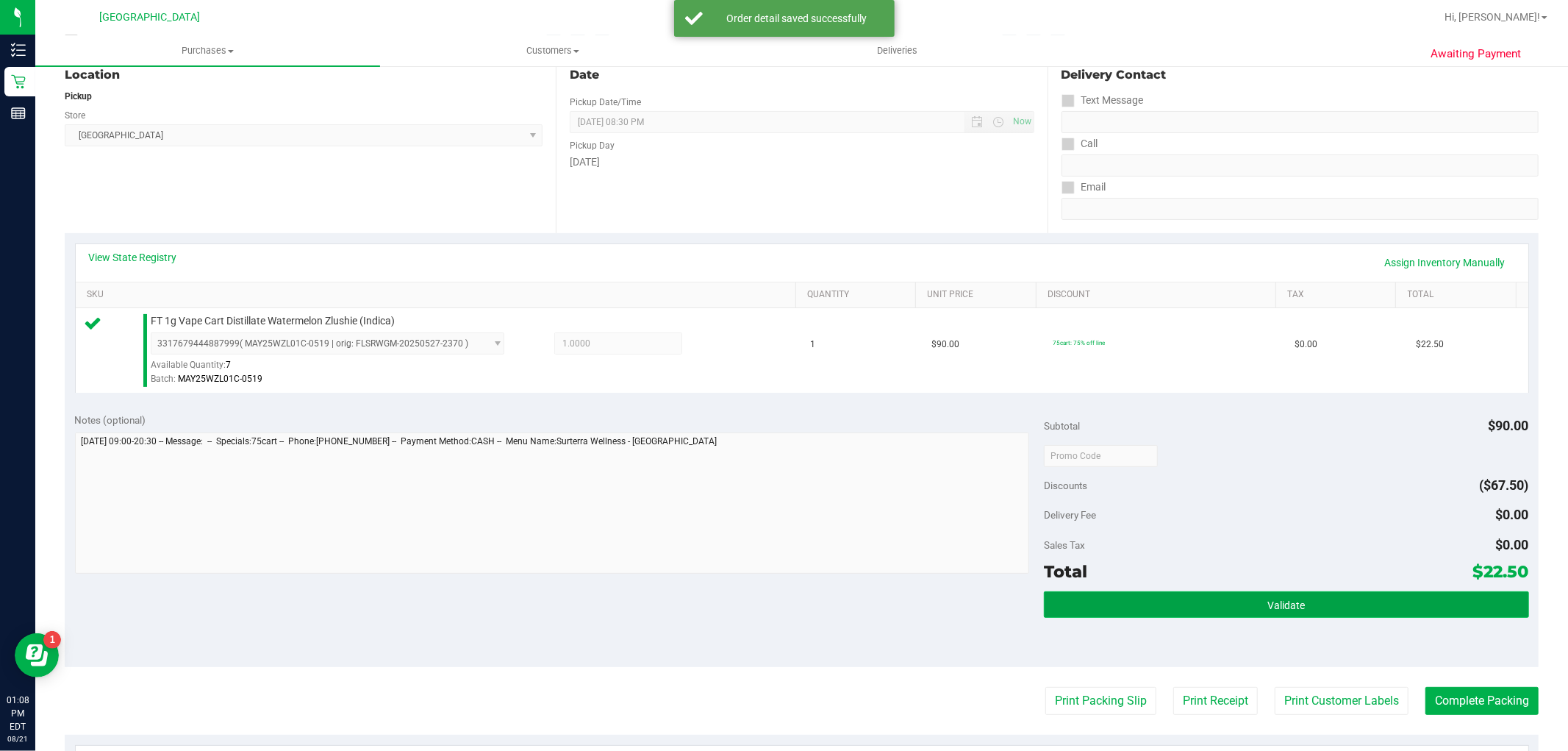
click at [1267, 599] on span "Validate" at bounding box center [1285, 605] width 38 height 12
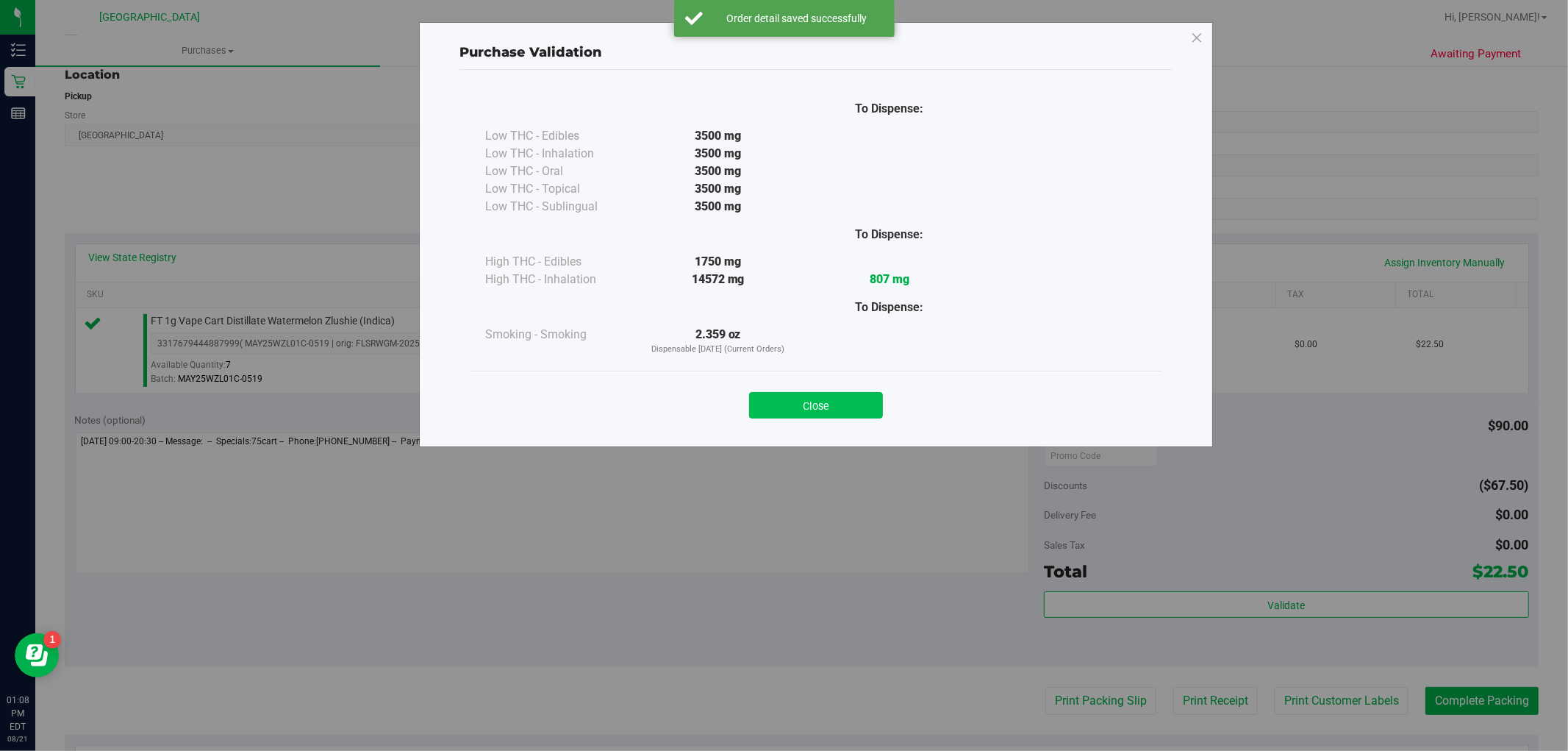
click at [832, 407] on button "Close" at bounding box center [816, 404] width 134 height 26
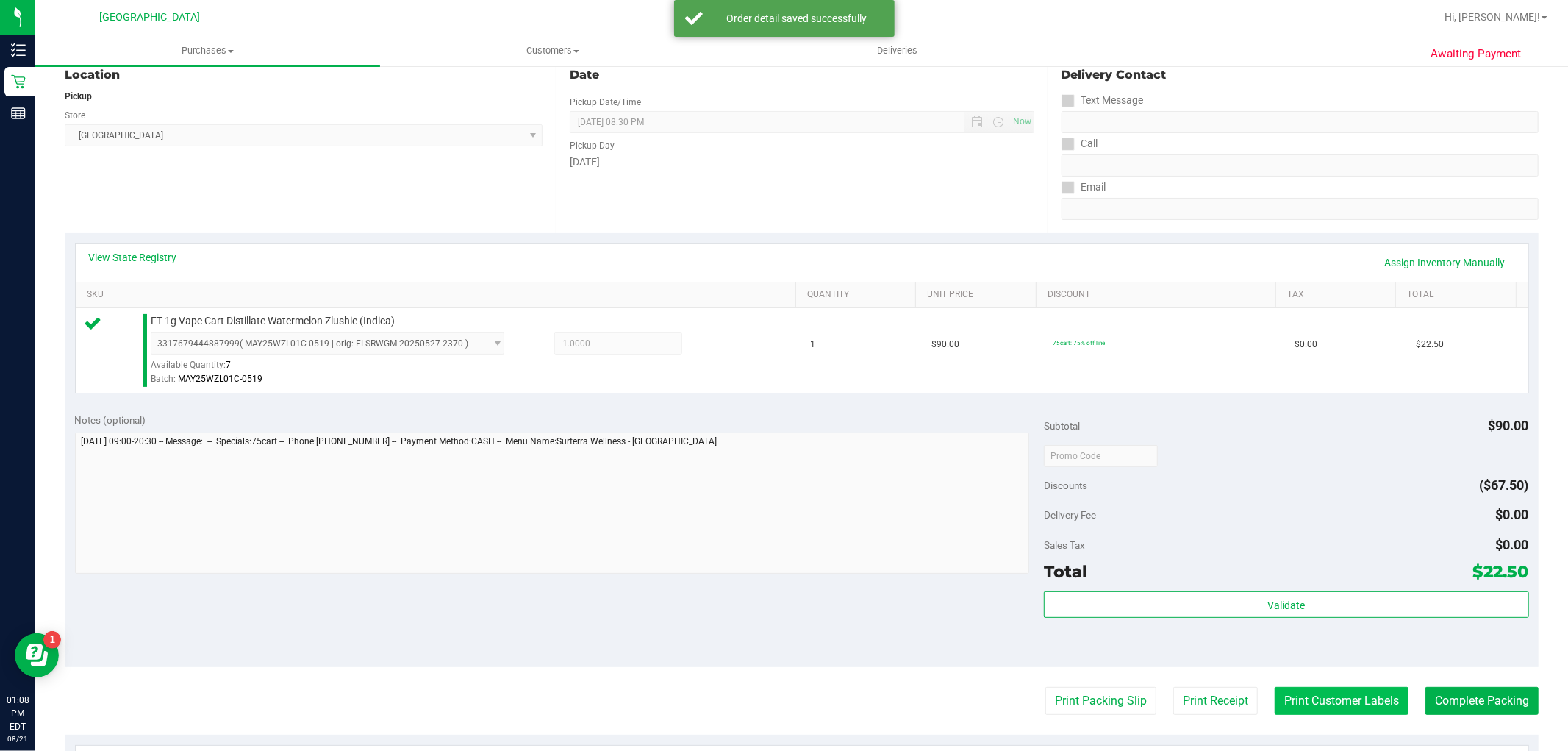
click at [1365, 699] on button "Print Customer Labels" at bounding box center [1342, 700] width 134 height 28
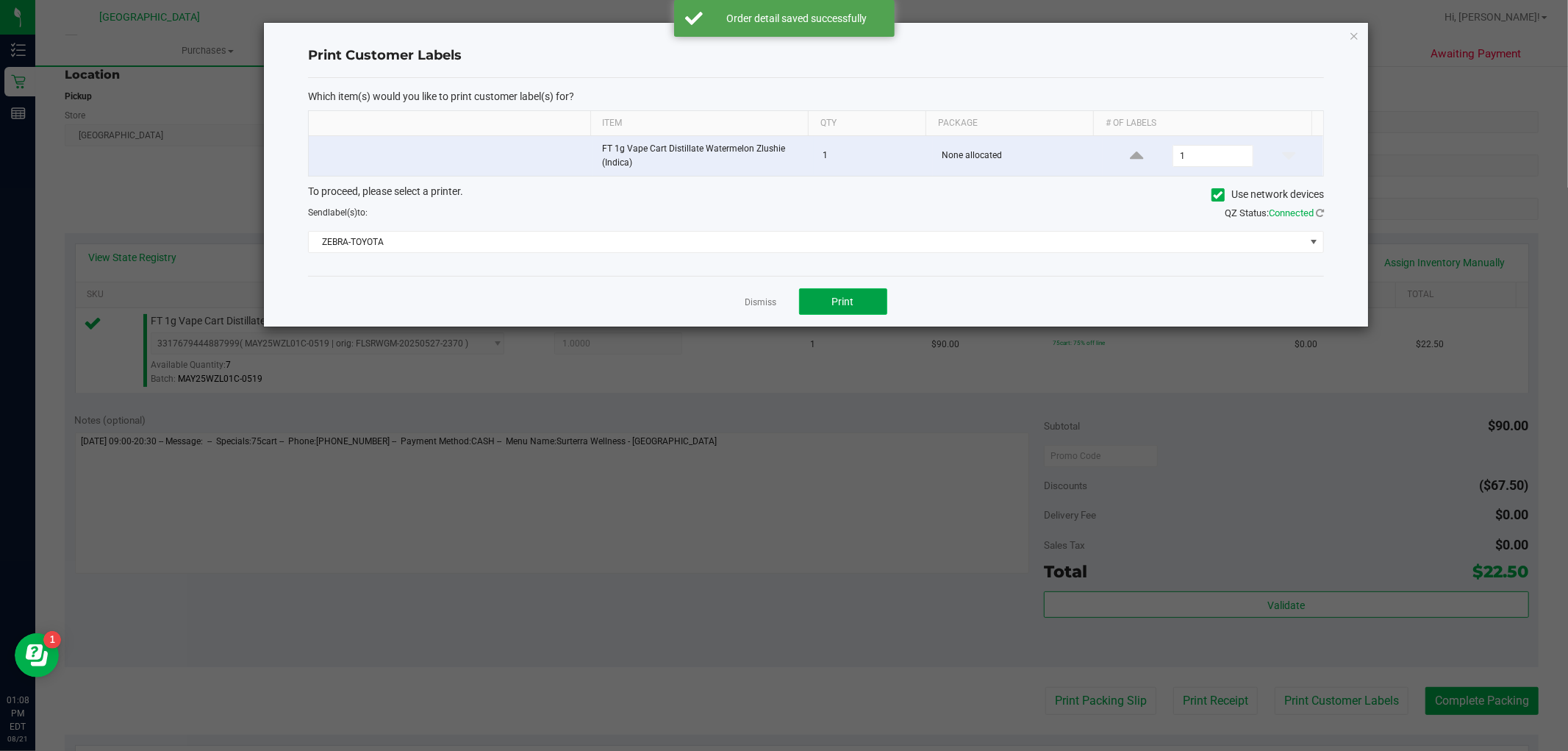
click at [839, 298] on span "Print" at bounding box center [843, 301] width 22 height 12
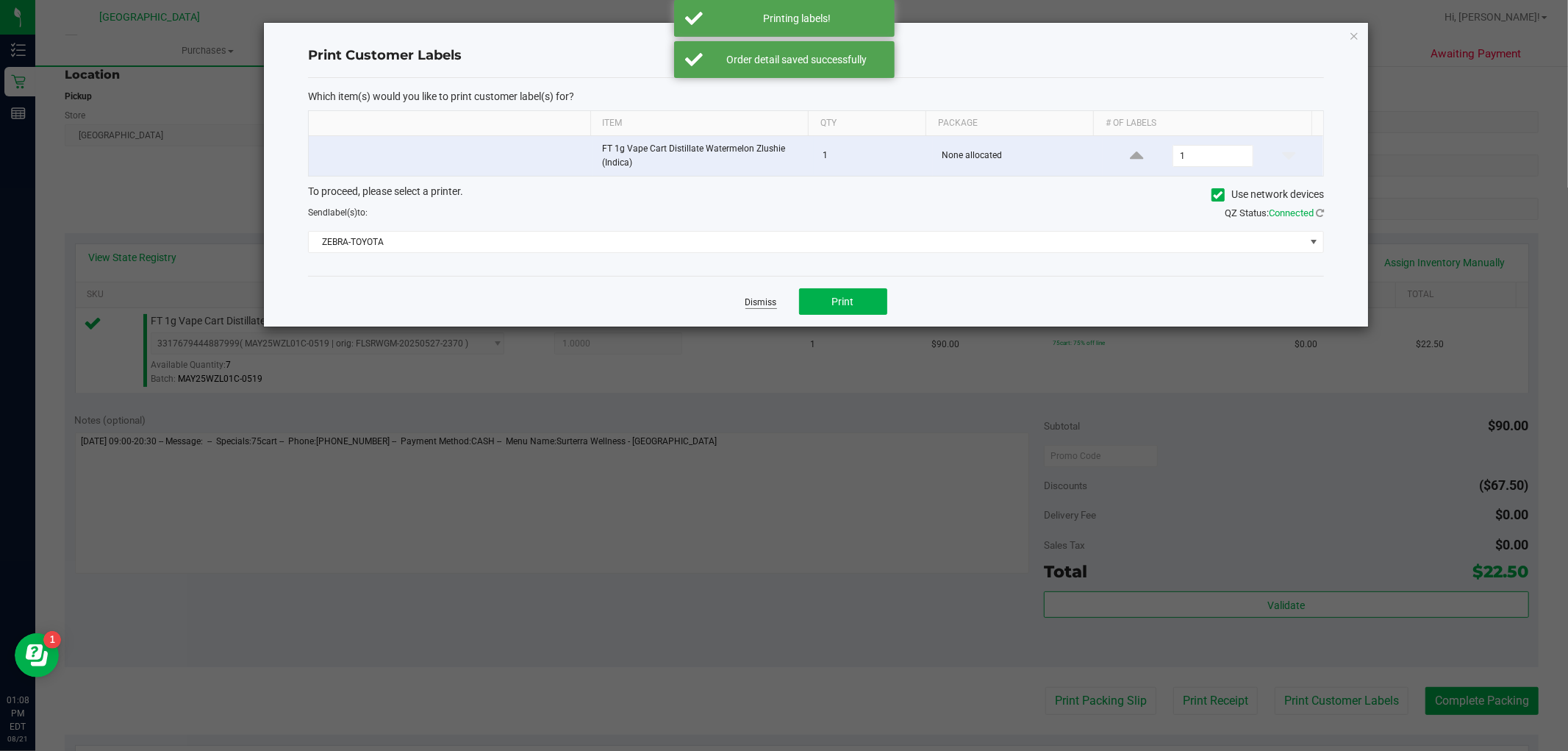
click at [751, 298] on link "Dismiss" at bounding box center [761, 302] width 32 height 13
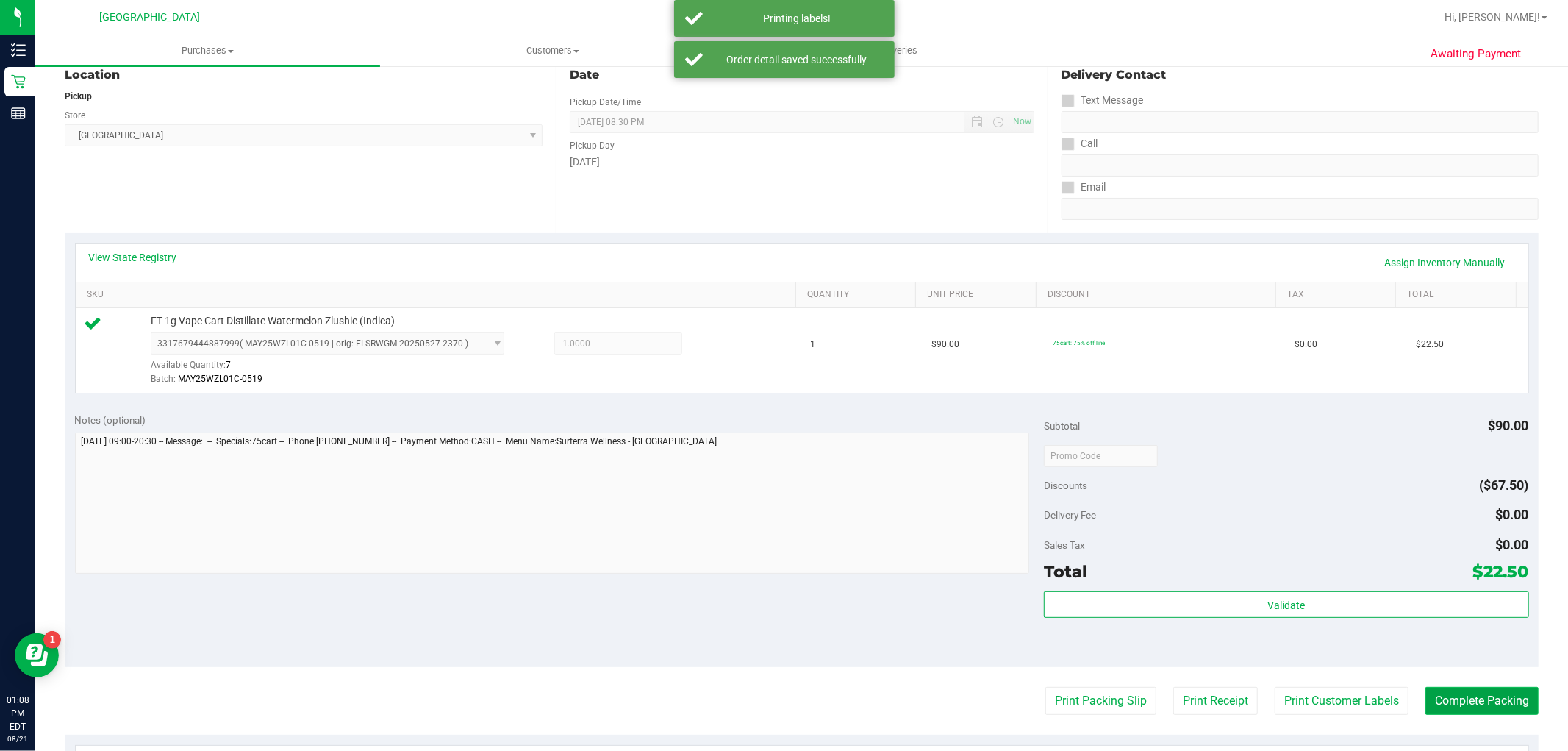
click at [1443, 703] on button "Complete Packing" at bounding box center [1482, 700] width 114 height 28
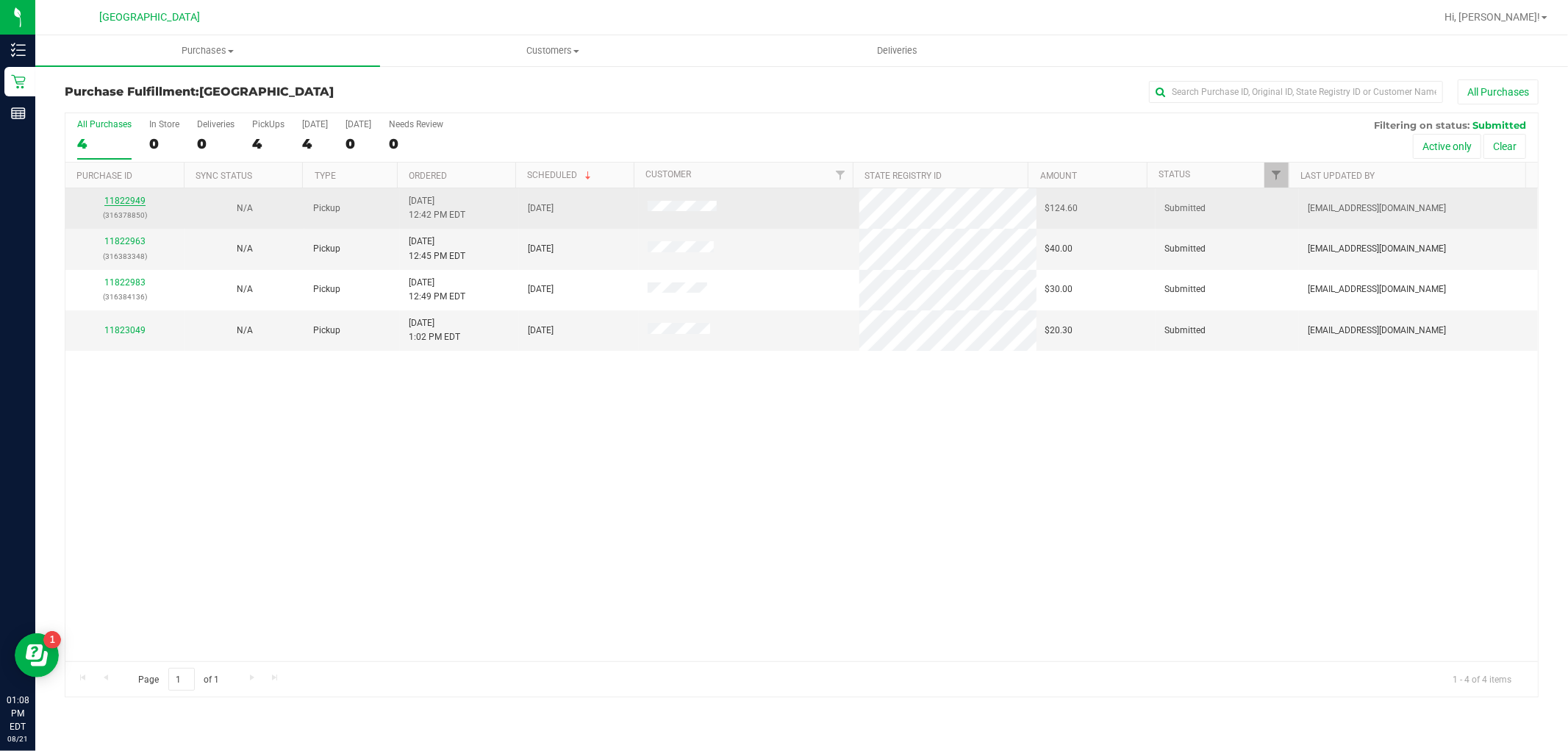
click at [134, 201] on link "11822949" at bounding box center [124, 200] width 41 height 11
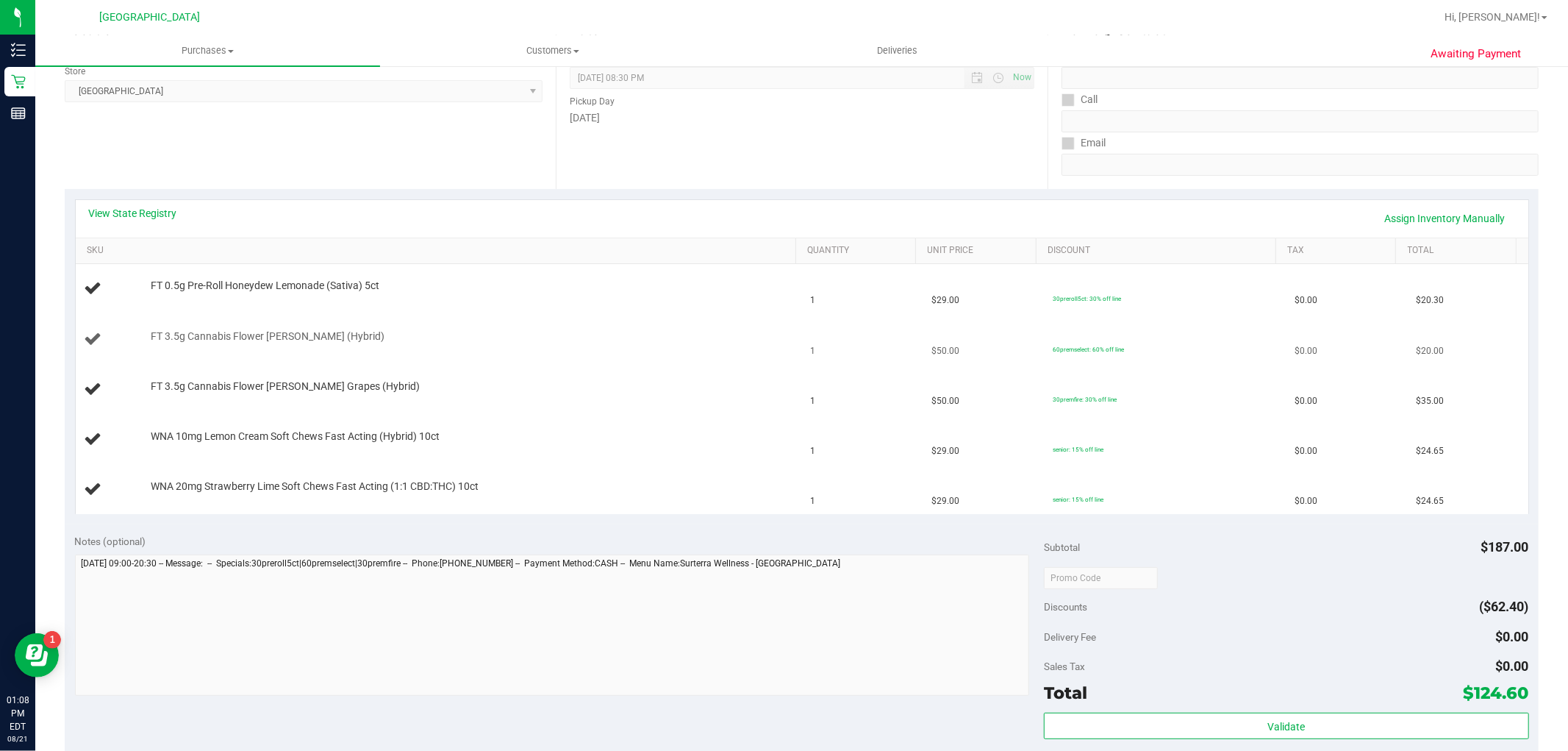
scroll to position [245, 0]
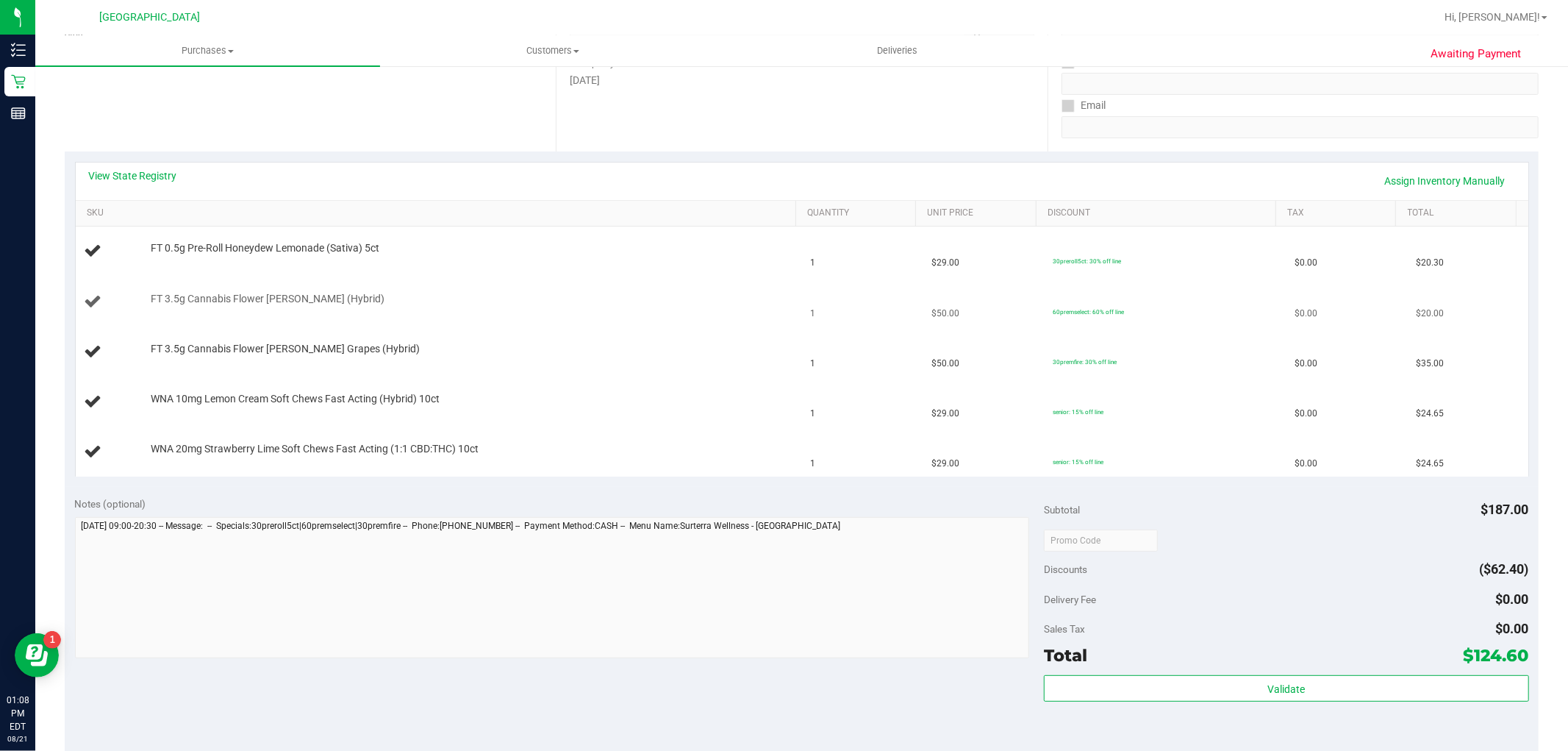
drag, startPoint x: 401, startPoint y: 304, endPoint x: 125, endPoint y: 307, distance: 276.0
click at [125, 307] on div "FT 3.5g Cannabis Flower Dulce De Fresa (Hybrid)" at bounding box center [439, 302] width 709 height 19
copy div "FT 3.5g Cannabis Flower Dulce De Fresa (Hybrid)"
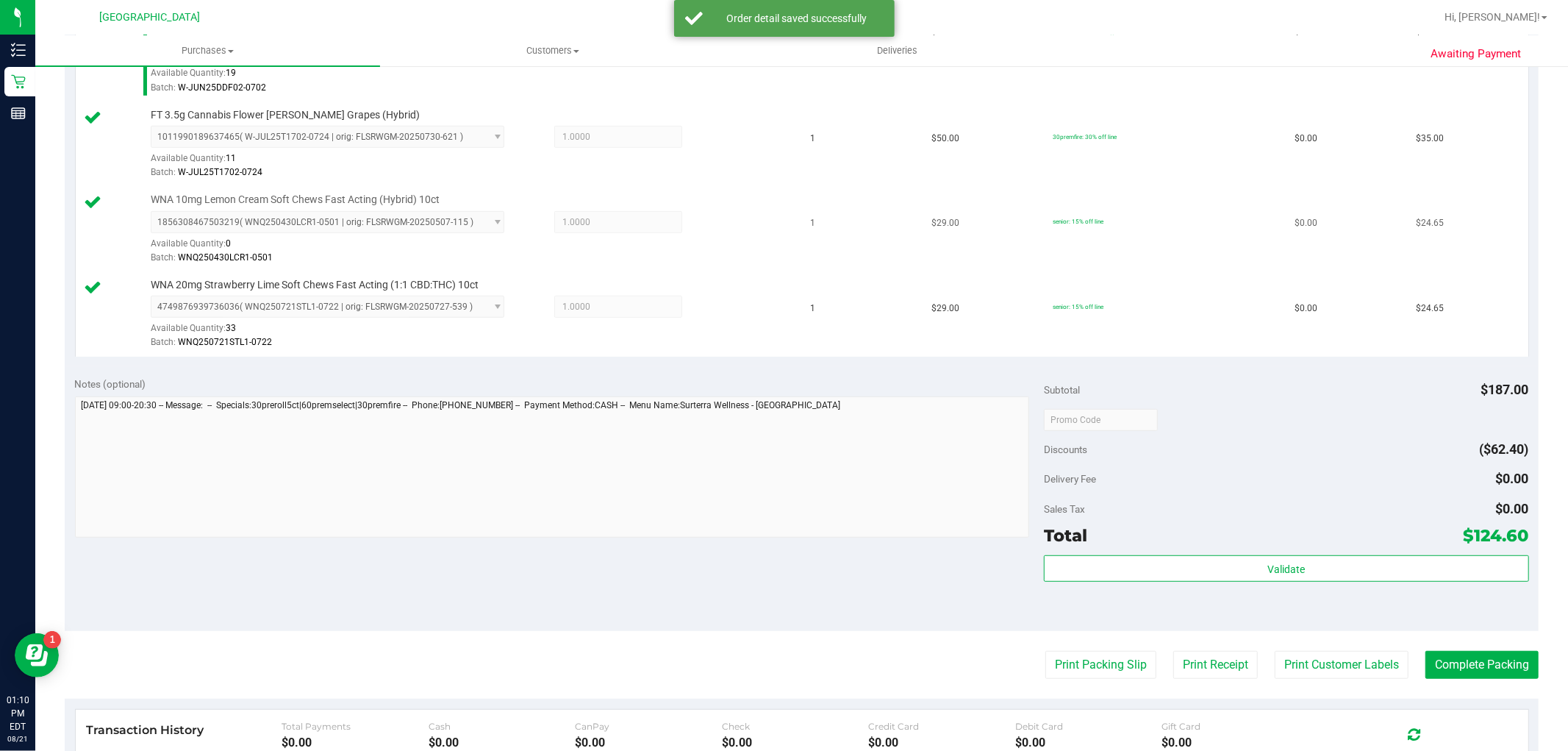
scroll to position [653, 0]
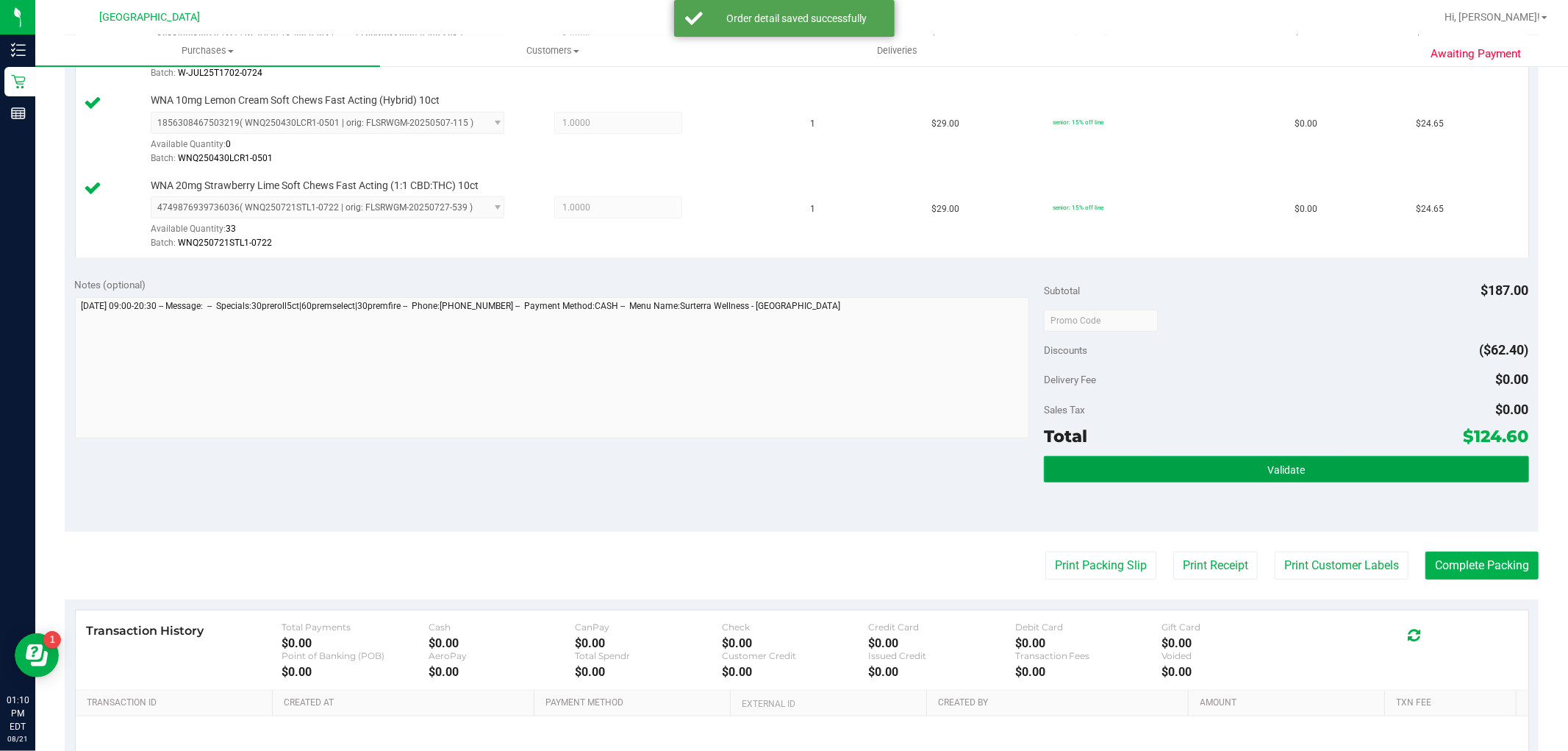
click at [1150, 464] on button "Validate" at bounding box center [1285, 468] width 484 height 26
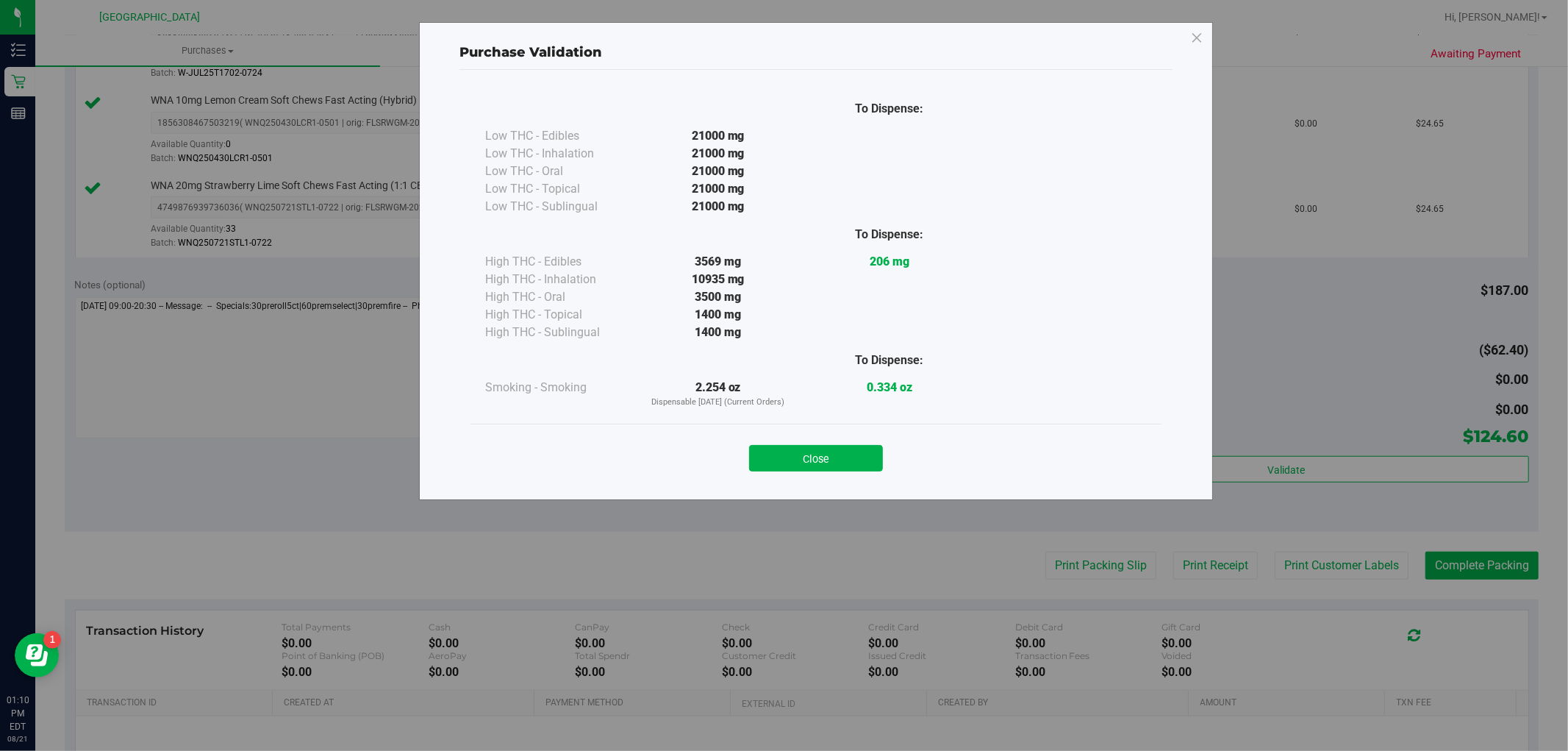
drag, startPoint x: 797, startPoint y: 458, endPoint x: 1166, endPoint y: 543, distance: 378.7
click at [797, 458] on button "Close" at bounding box center [816, 458] width 134 height 26
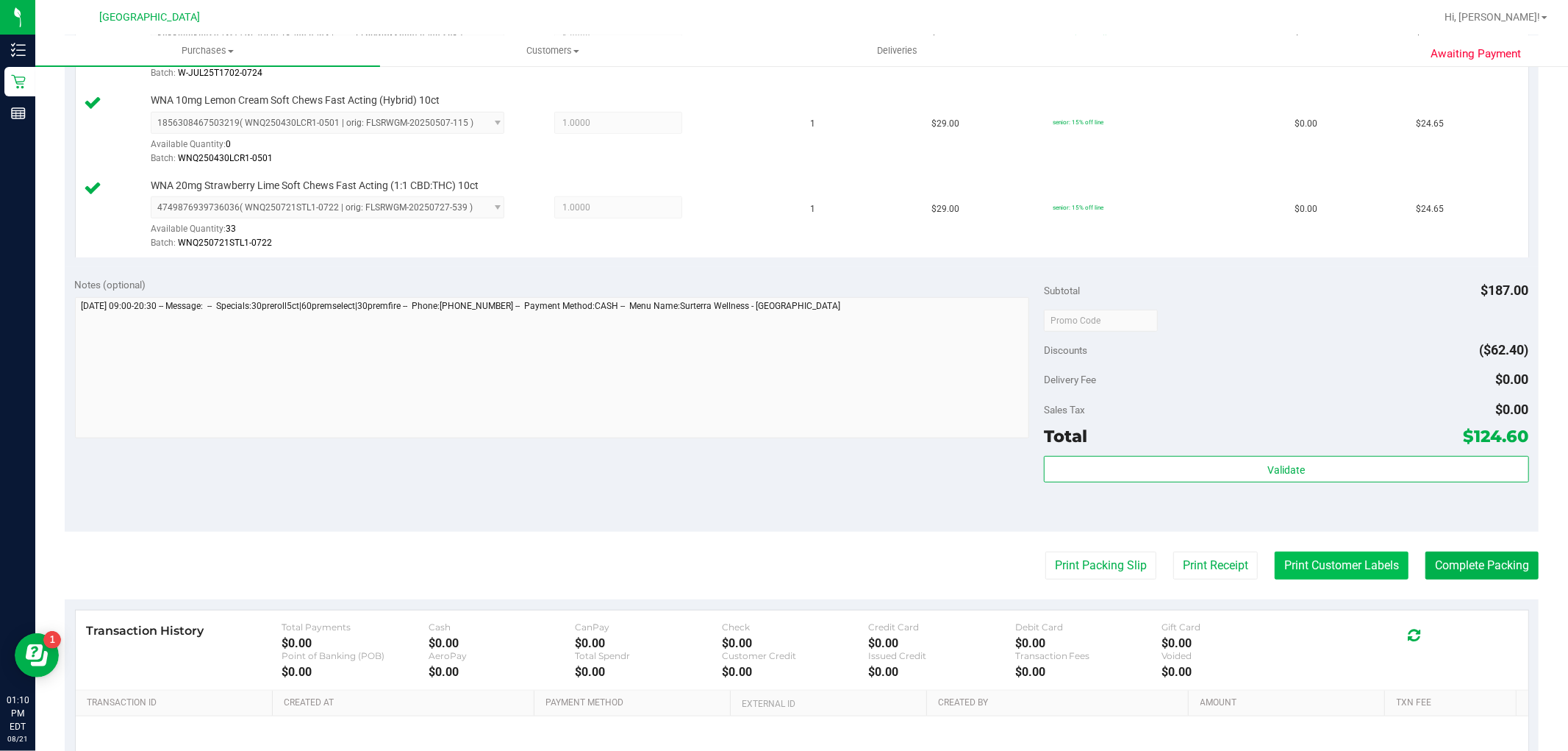
click at [1325, 568] on button "Print Customer Labels" at bounding box center [1342, 565] width 134 height 28
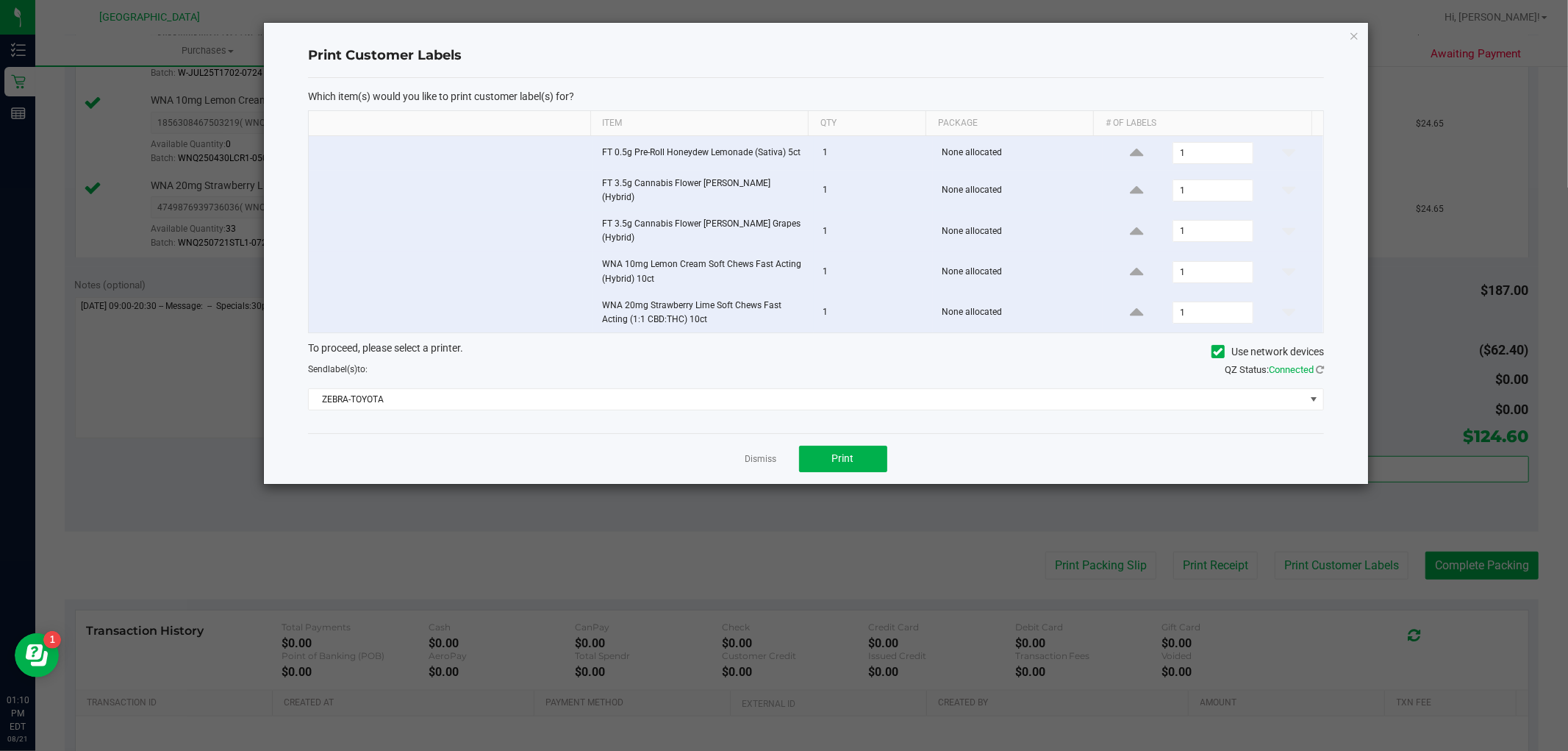
click at [834, 433] on div "Dismiss Print" at bounding box center [816, 459] width 1016 height 51
click at [836, 453] on span "Print" at bounding box center [843, 459] width 22 height 12
click at [761, 453] on link "Dismiss" at bounding box center [761, 459] width 32 height 13
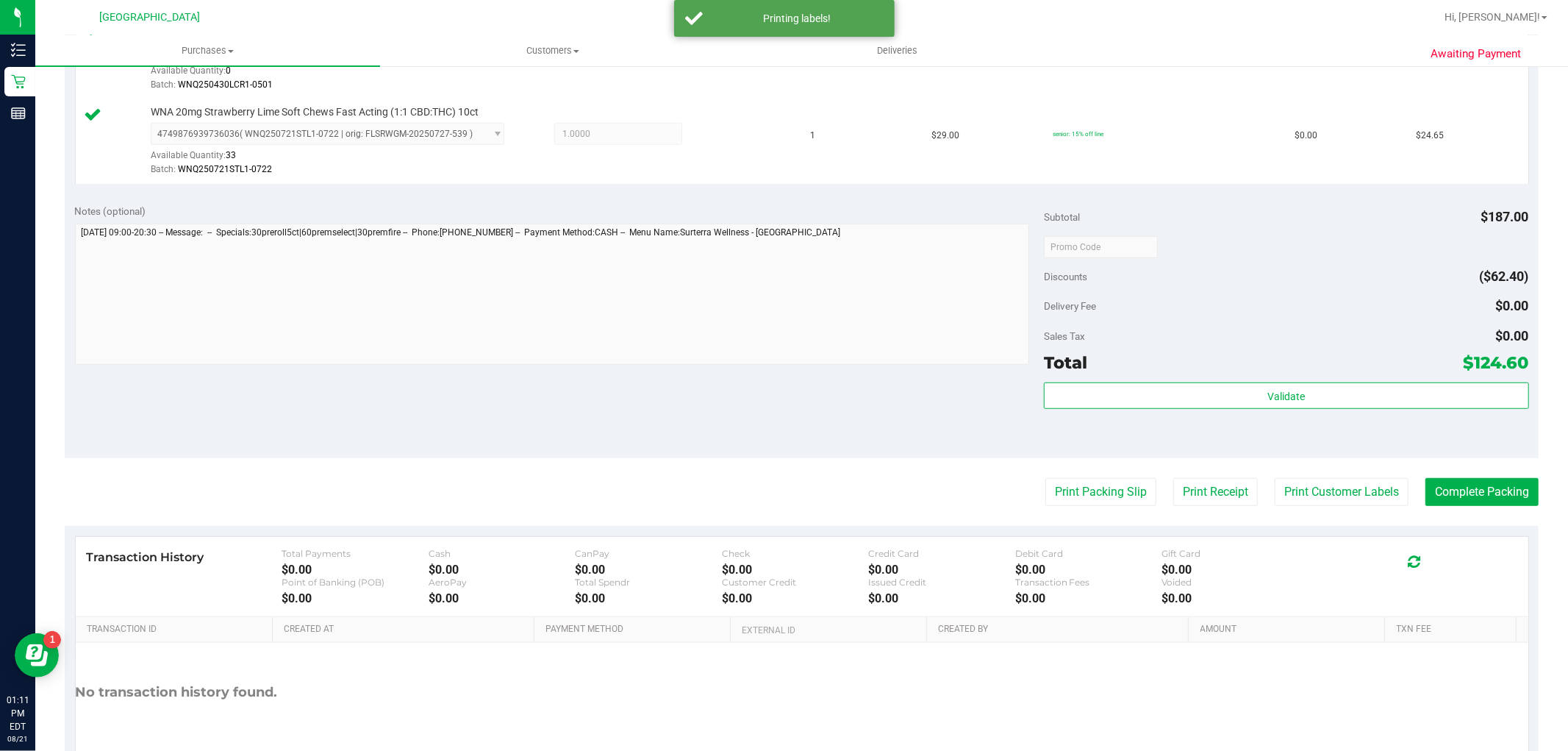
scroll to position [735, 0]
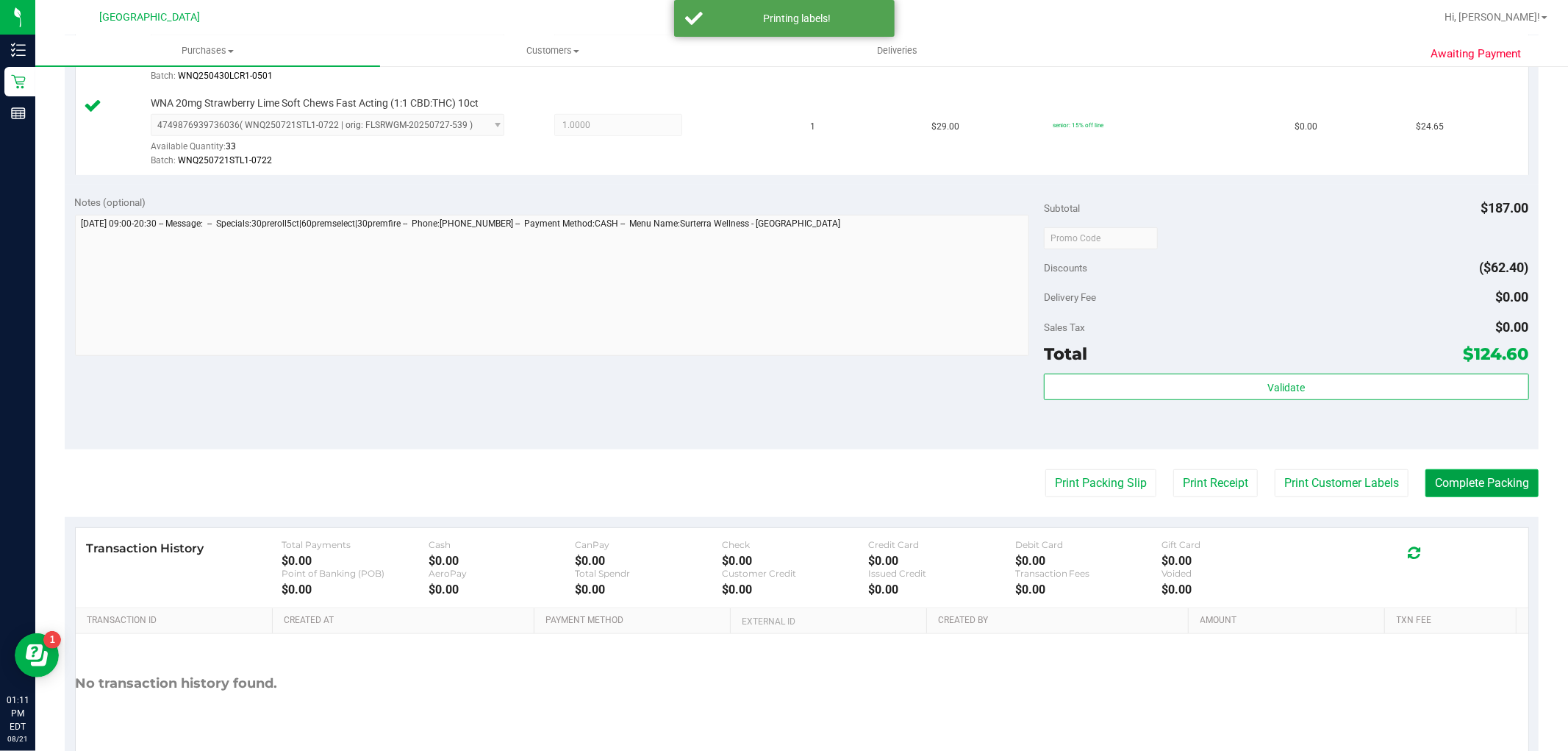
click at [1473, 484] on button "Complete Packing" at bounding box center [1482, 483] width 114 height 28
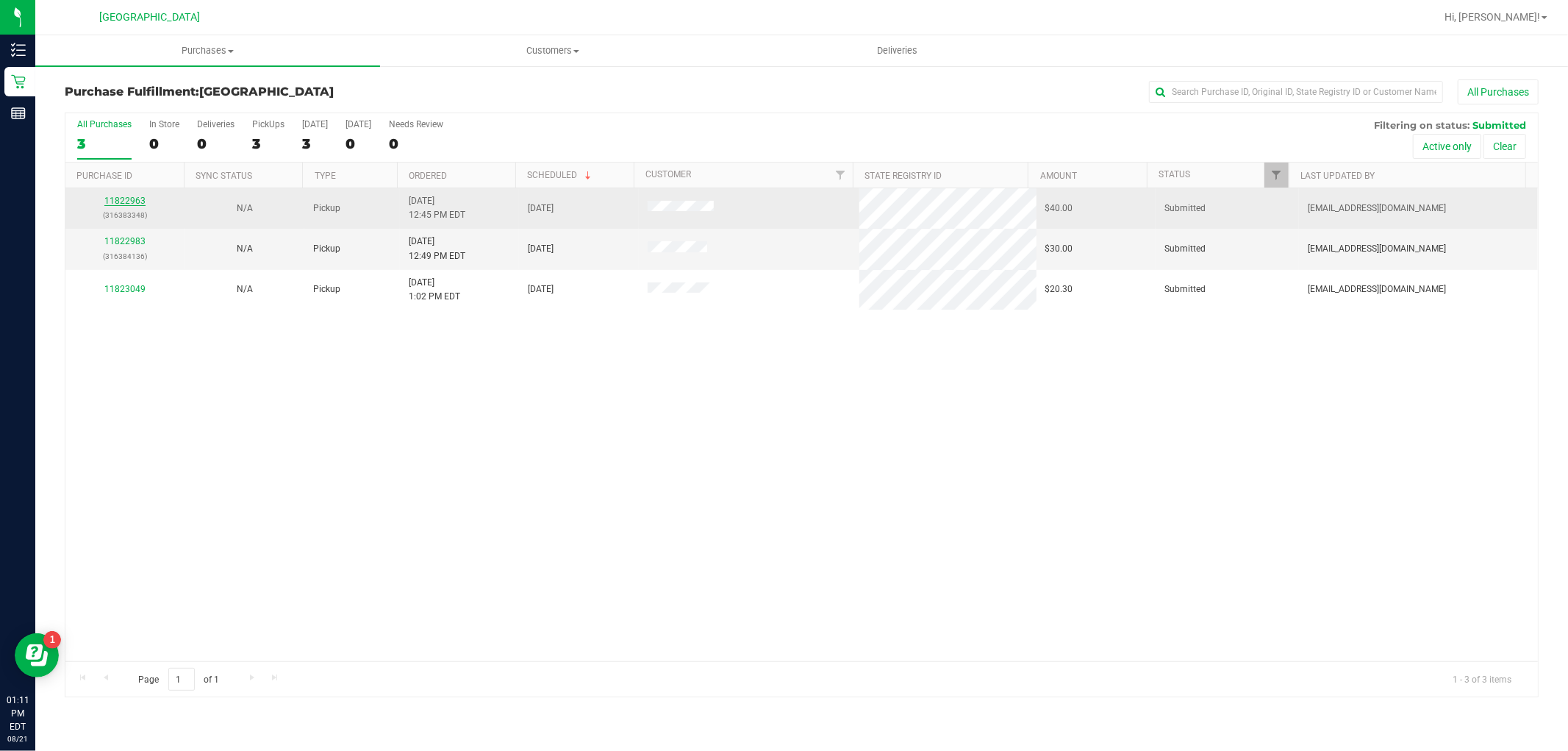
click at [125, 201] on link "11822963" at bounding box center [124, 200] width 41 height 11
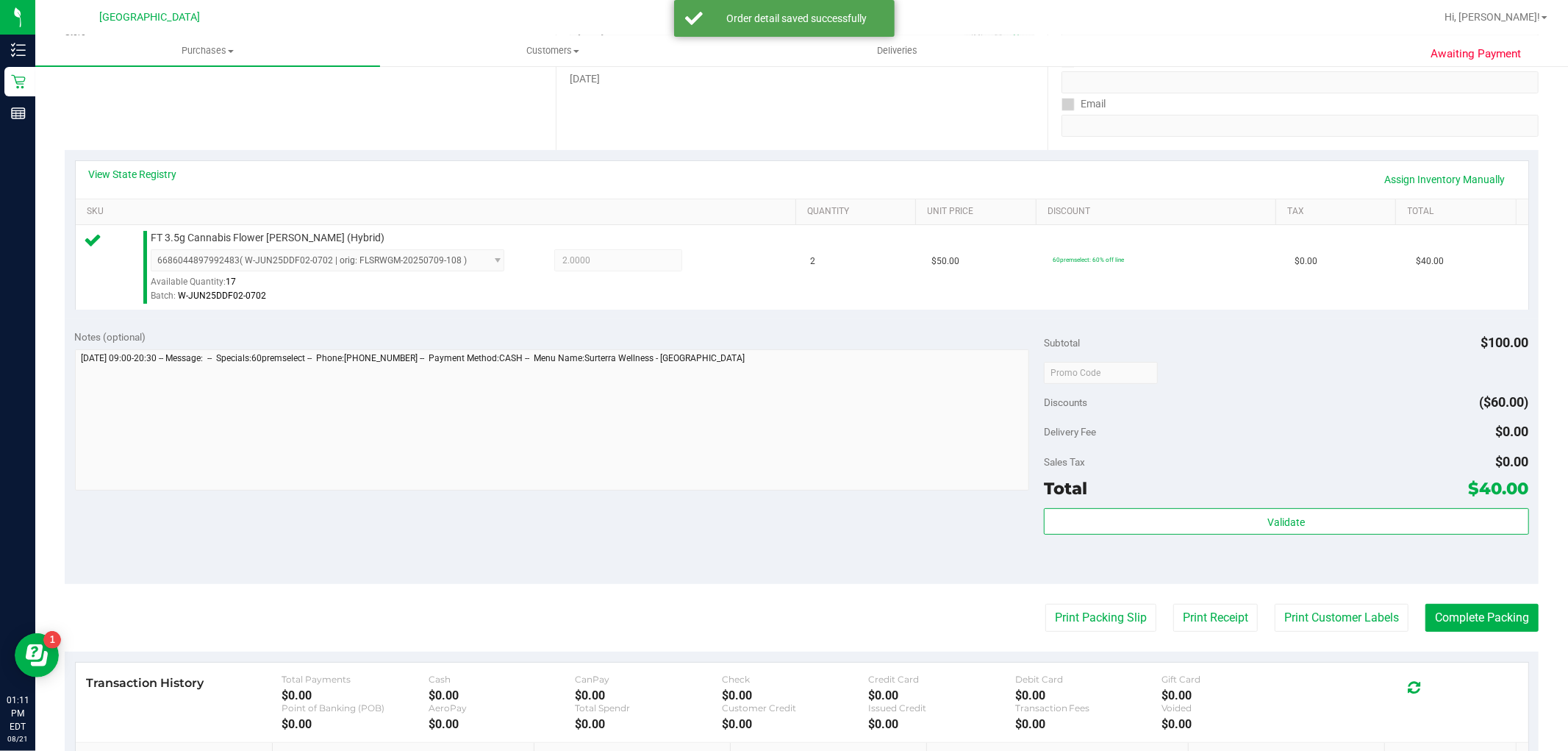
scroll to position [326, 0]
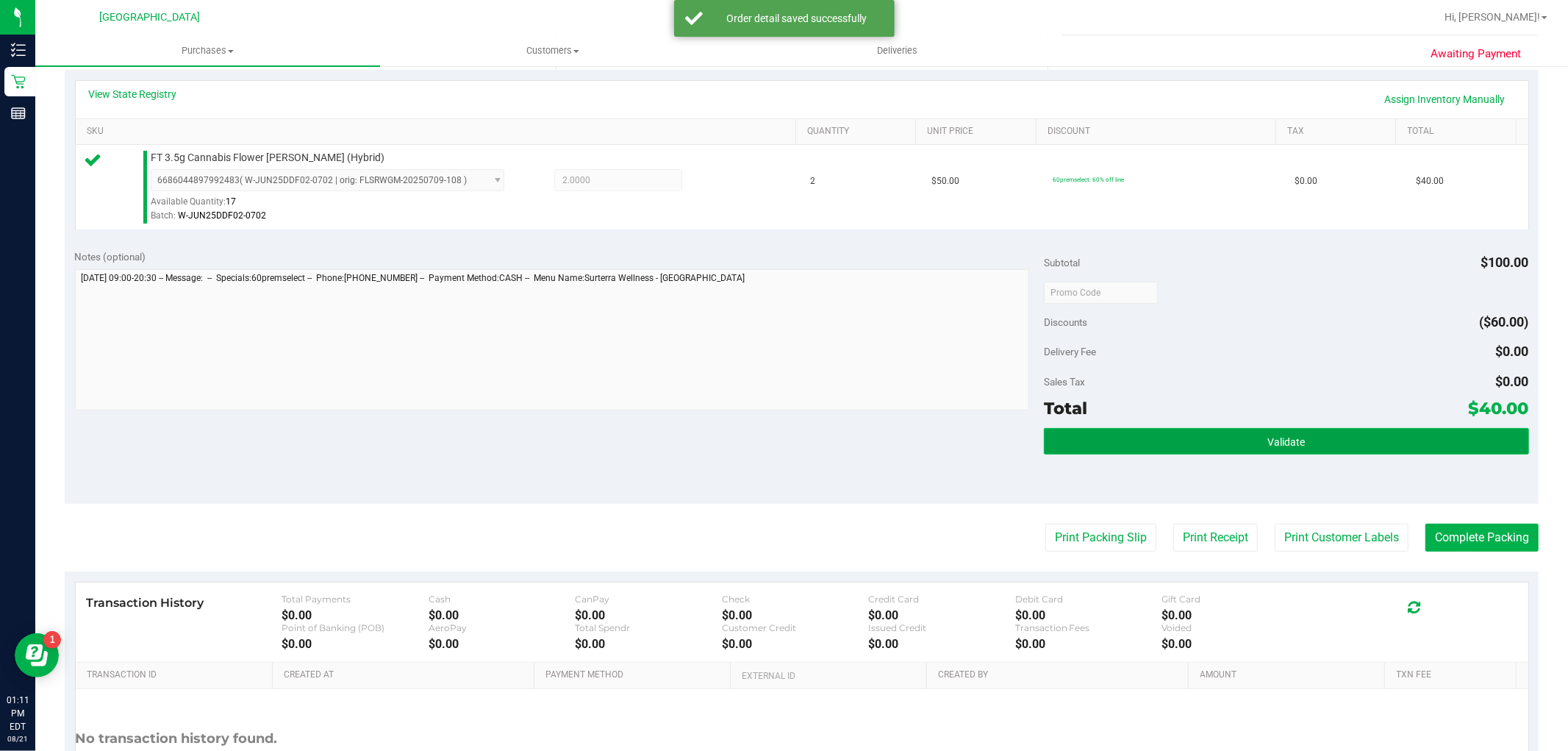
click at [1303, 449] on button "Validate" at bounding box center [1285, 441] width 484 height 26
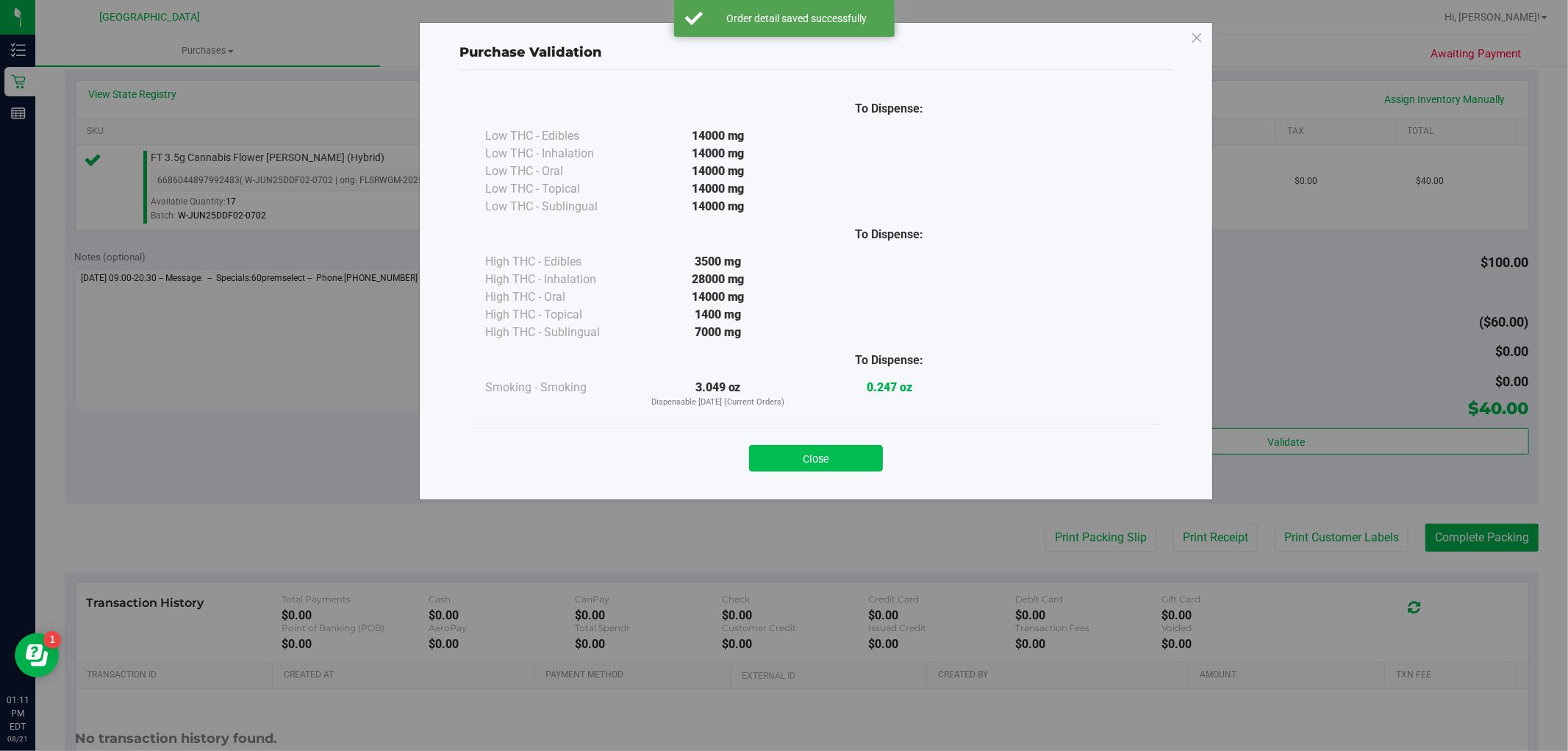
click at [866, 467] on button "Close" at bounding box center [816, 458] width 134 height 26
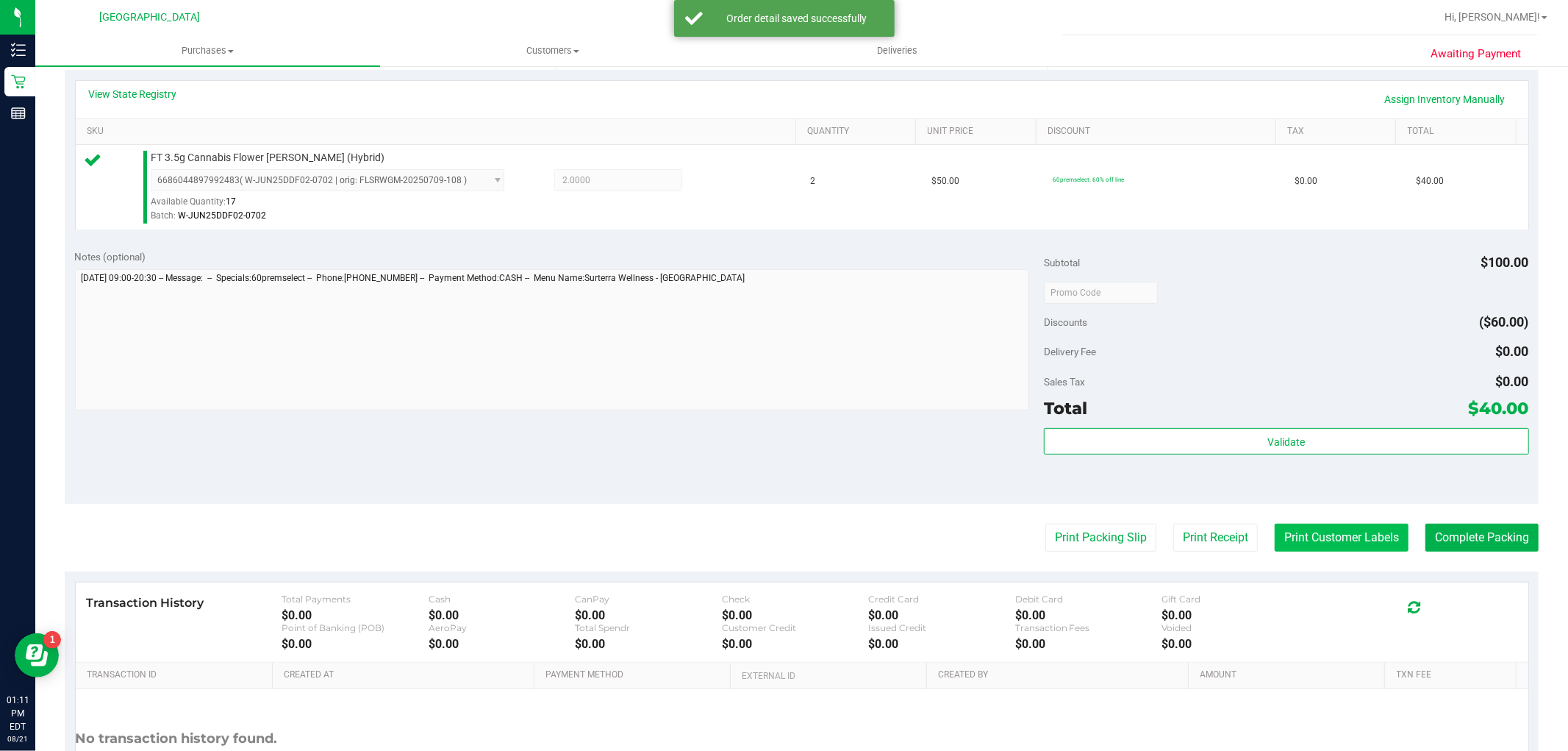
click at [1290, 543] on button "Print Customer Labels" at bounding box center [1342, 537] width 134 height 28
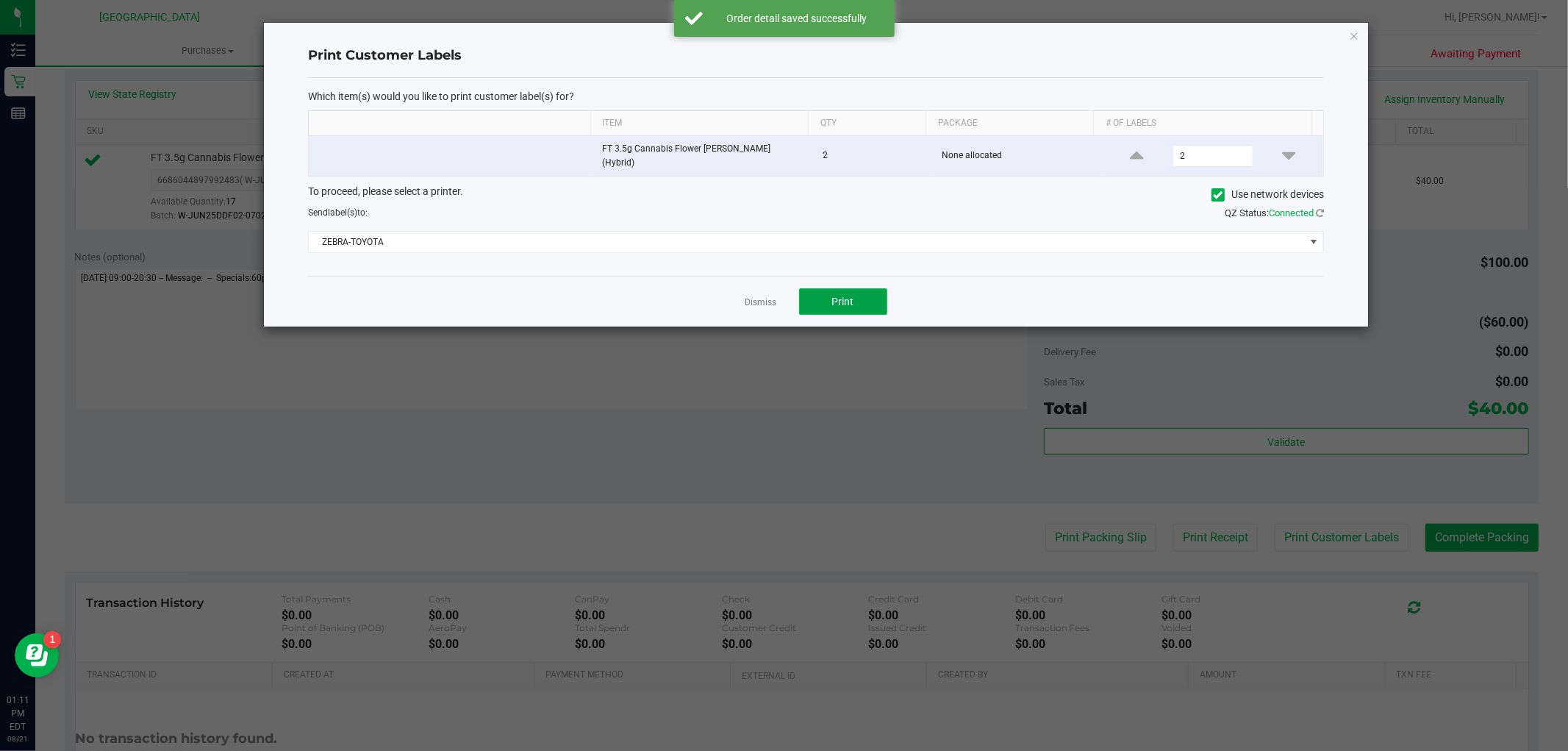
click at [851, 298] on span "Print" at bounding box center [843, 301] width 22 height 12
click at [769, 296] on link "Dismiss" at bounding box center [761, 302] width 32 height 13
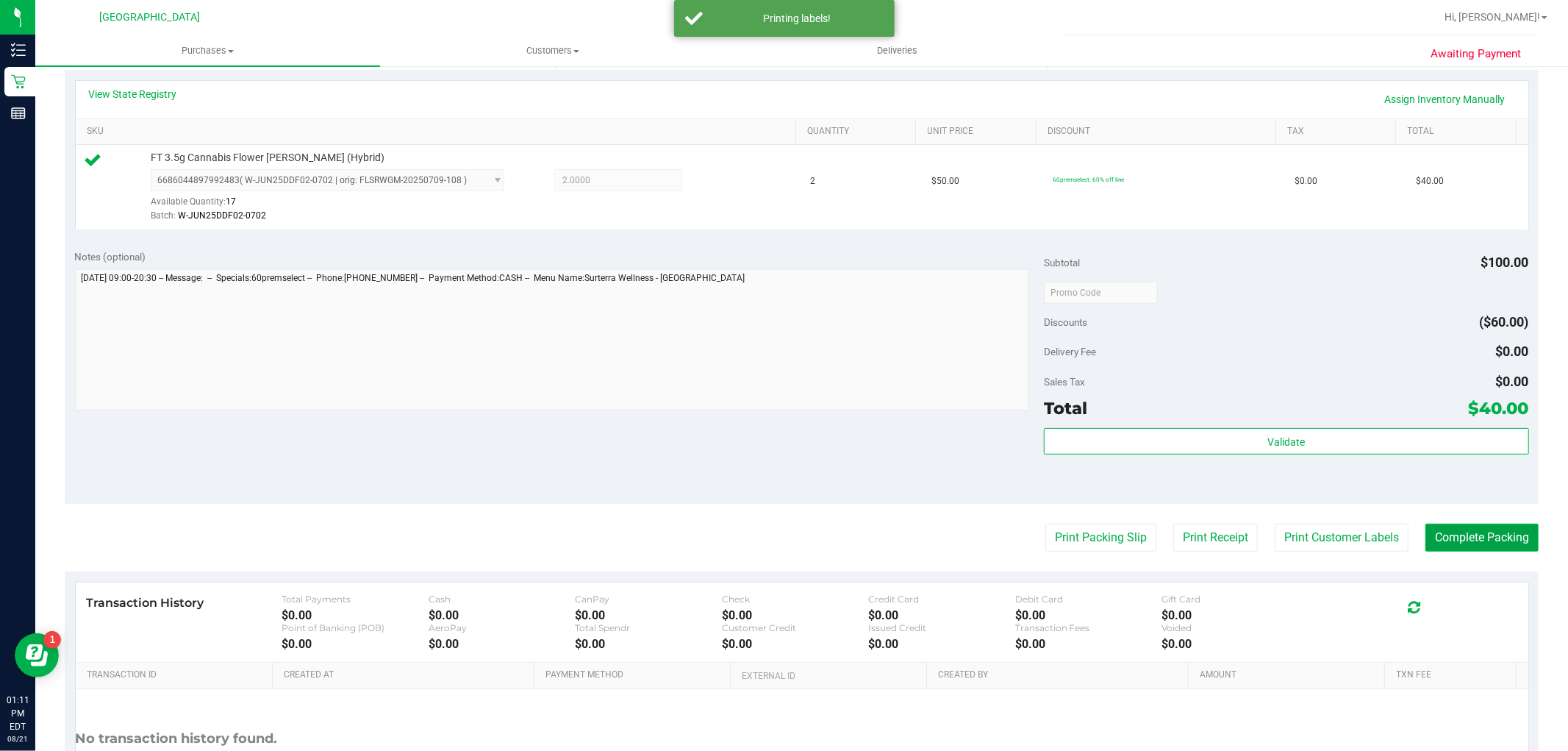
click at [1459, 541] on button "Complete Packing" at bounding box center [1482, 537] width 114 height 28
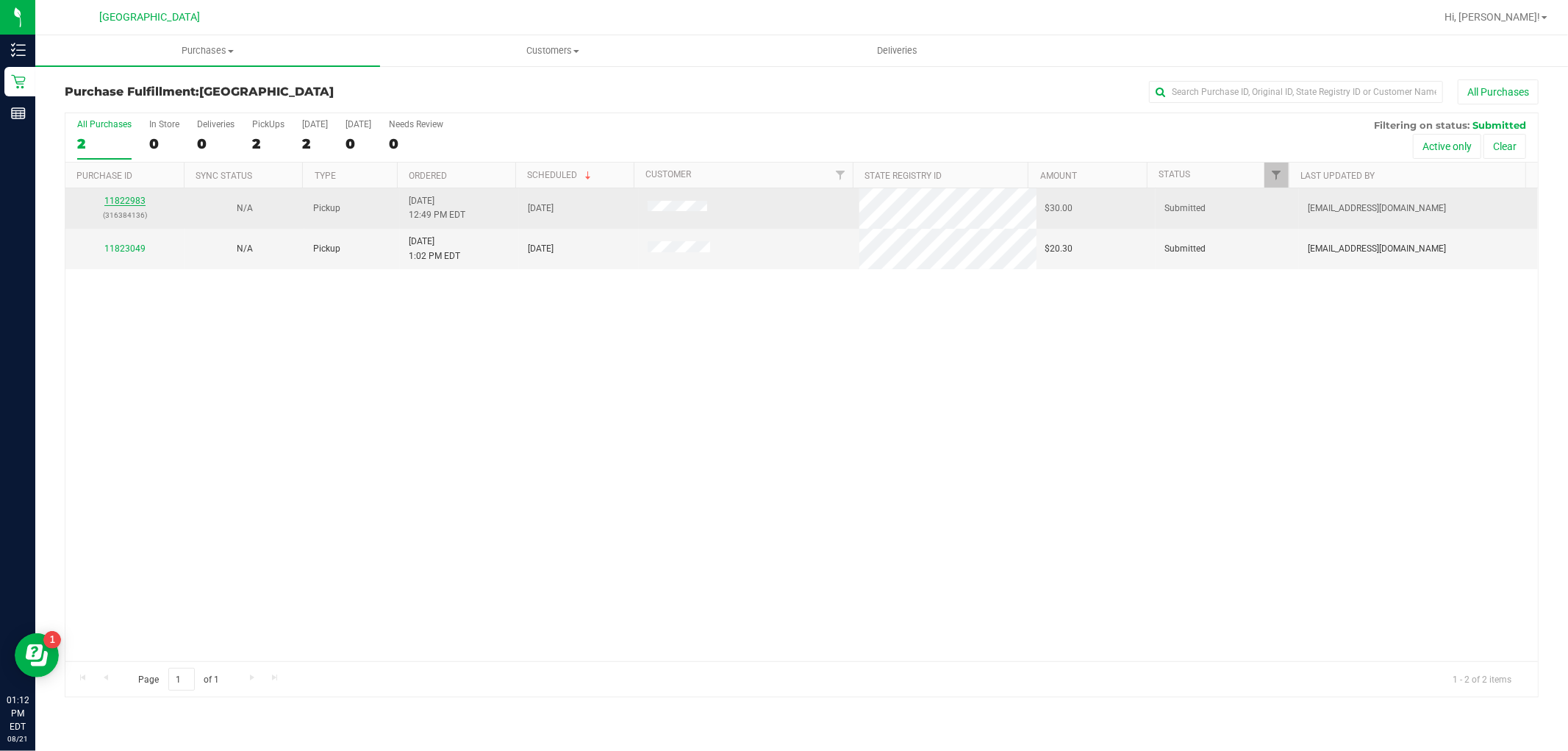
click at [119, 198] on link "11822983" at bounding box center [124, 200] width 41 height 11
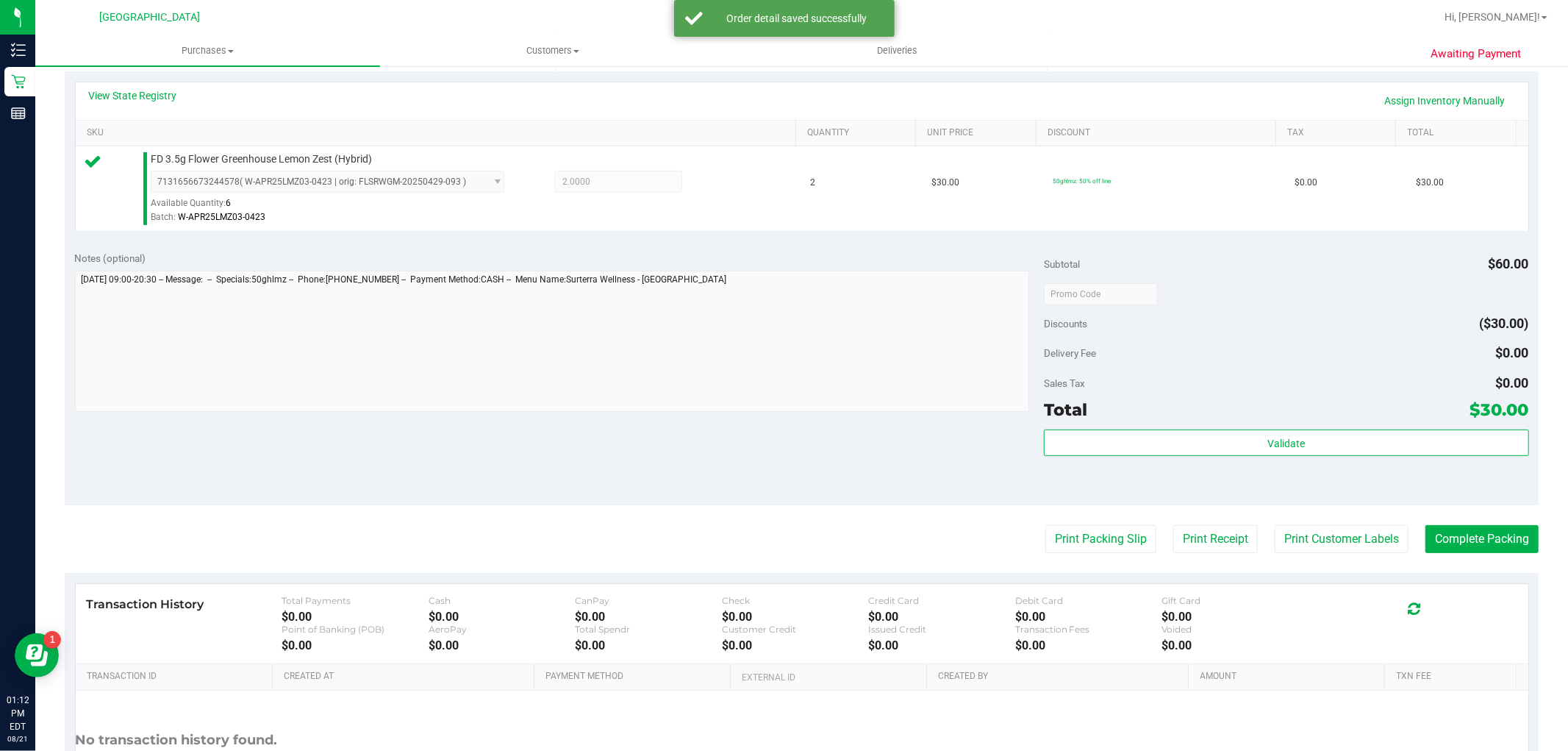
scroll to position [326, 0]
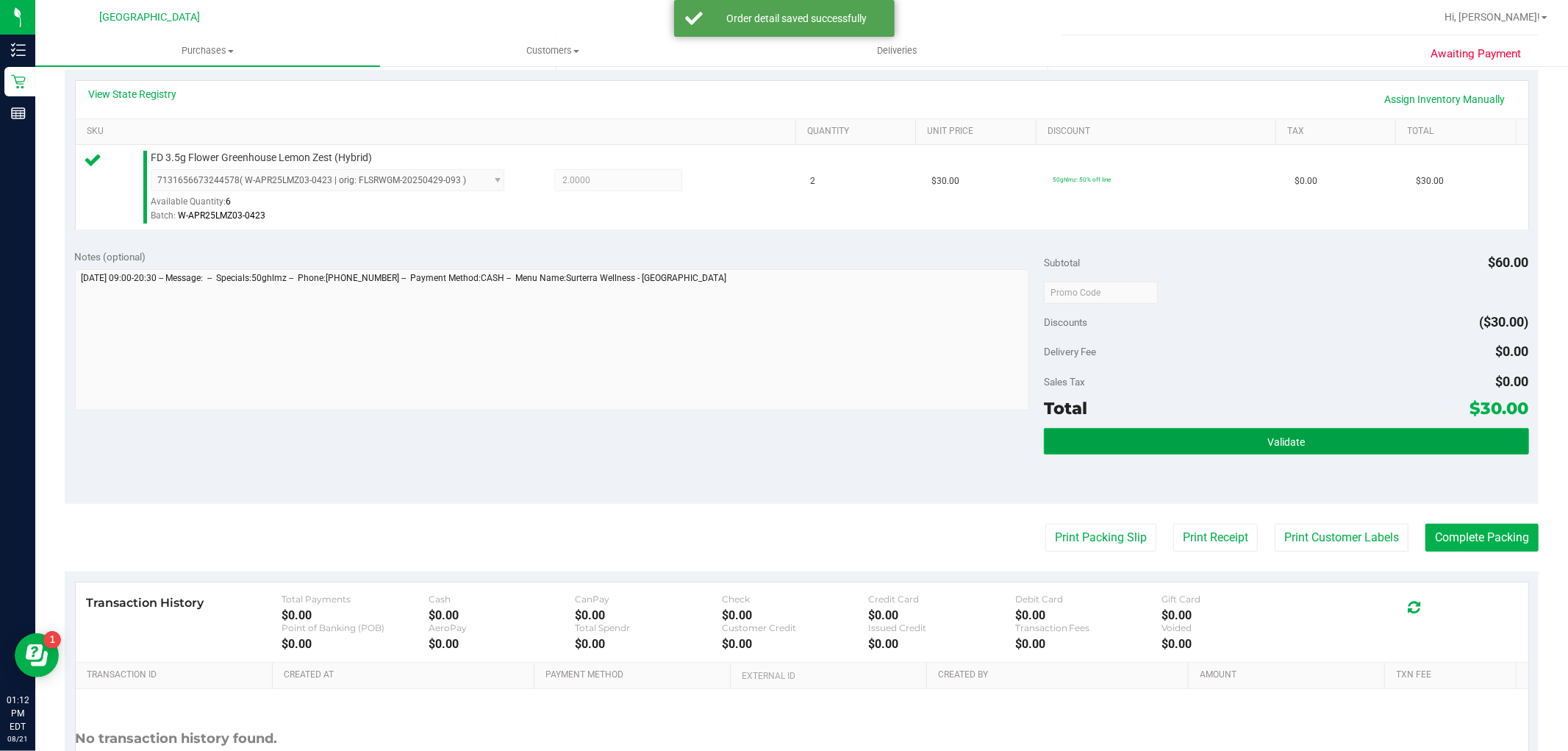
click at [1342, 445] on button "Validate" at bounding box center [1285, 441] width 484 height 26
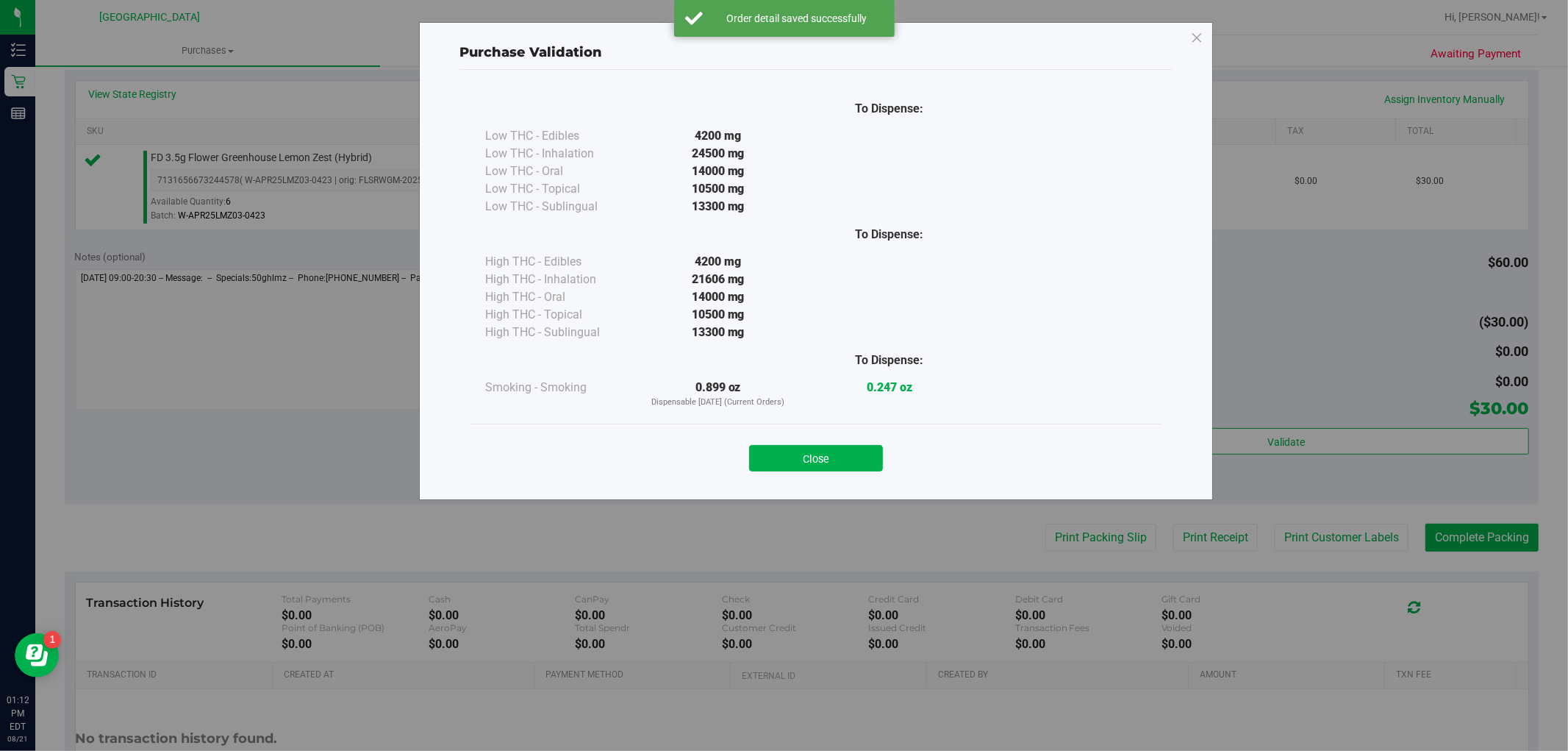
drag, startPoint x: 829, startPoint y: 459, endPoint x: 861, endPoint y: 467, distance: 33.0
click at [833, 460] on button "Close" at bounding box center [816, 458] width 134 height 26
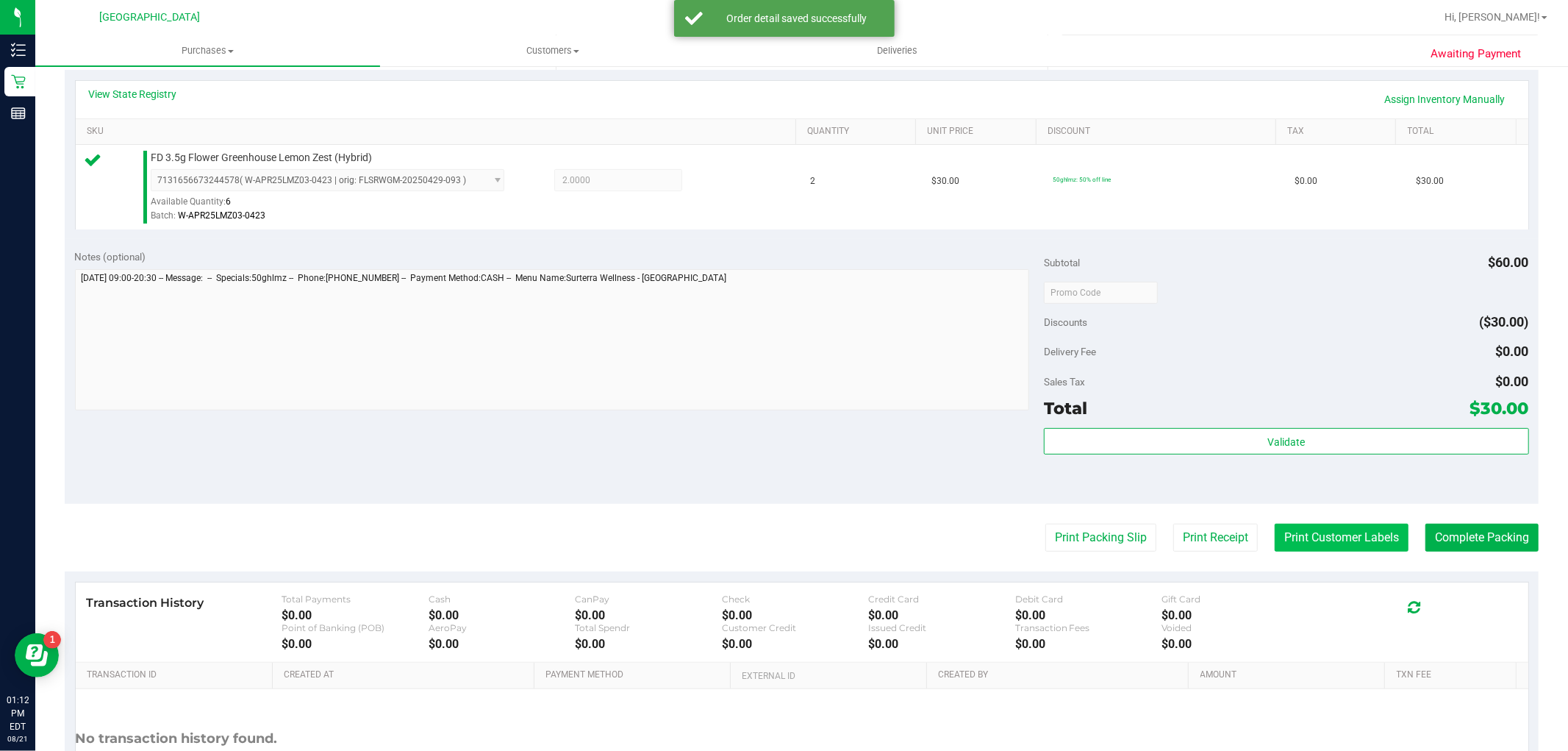
drag, startPoint x: 861, startPoint y: 467, endPoint x: 1332, endPoint y: 534, distance: 475.7
click at [1332, 534] on button "Print Customer Labels" at bounding box center [1342, 537] width 134 height 28
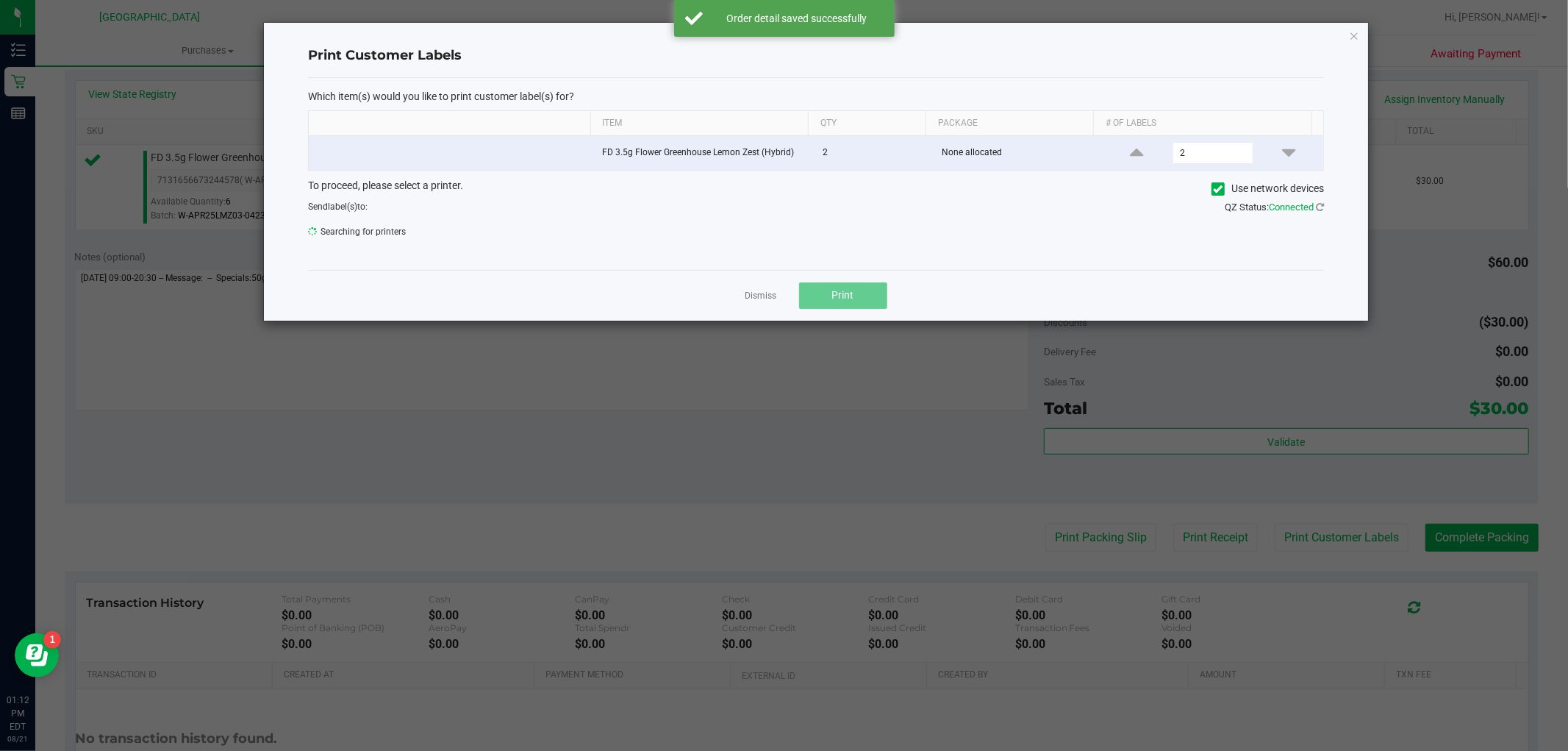
click at [1332, 534] on ngb-modal-window "Print Customer Labels Which item(s) would you like to print customer label(s) f…" at bounding box center [789, 375] width 1579 height 751
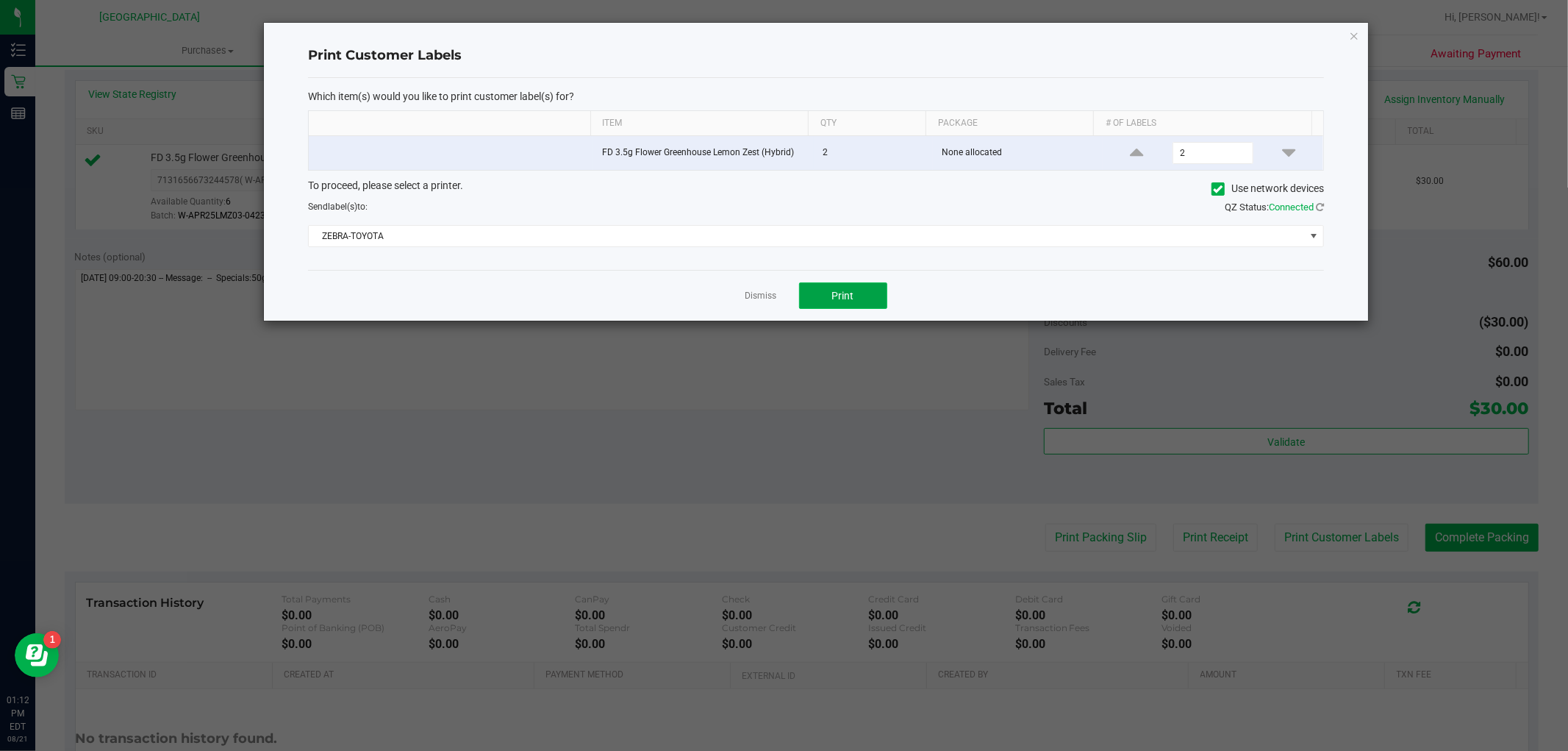
click at [840, 300] on span "Print" at bounding box center [843, 295] width 22 height 12
drag, startPoint x: 752, startPoint y: 291, endPoint x: 775, endPoint y: 296, distance: 23.5
click at [753, 291] on link "Dismiss" at bounding box center [761, 295] width 32 height 13
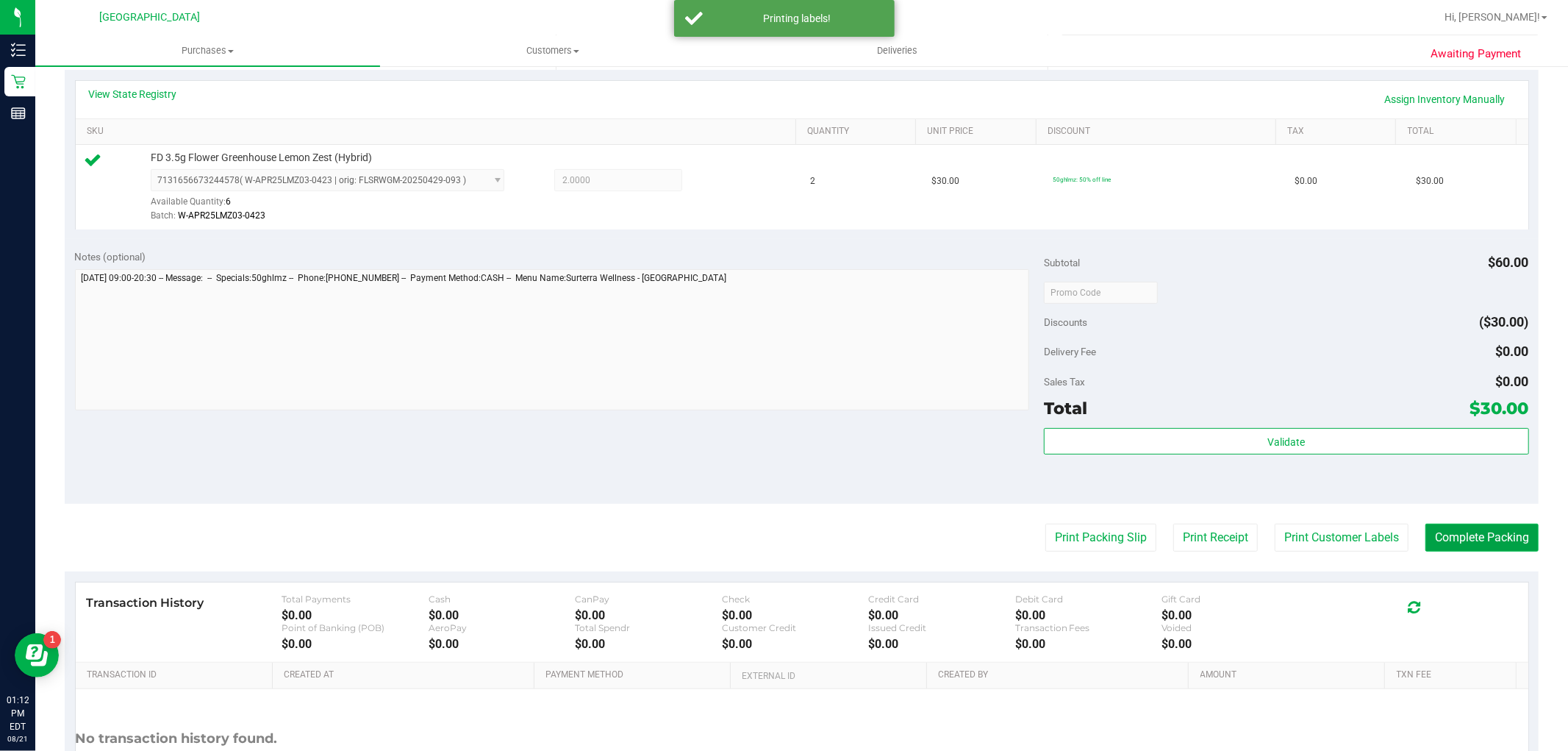
click at [1465, 534] on button "Complete Packing" at bounding box center [1482, 537] width 114 height 28
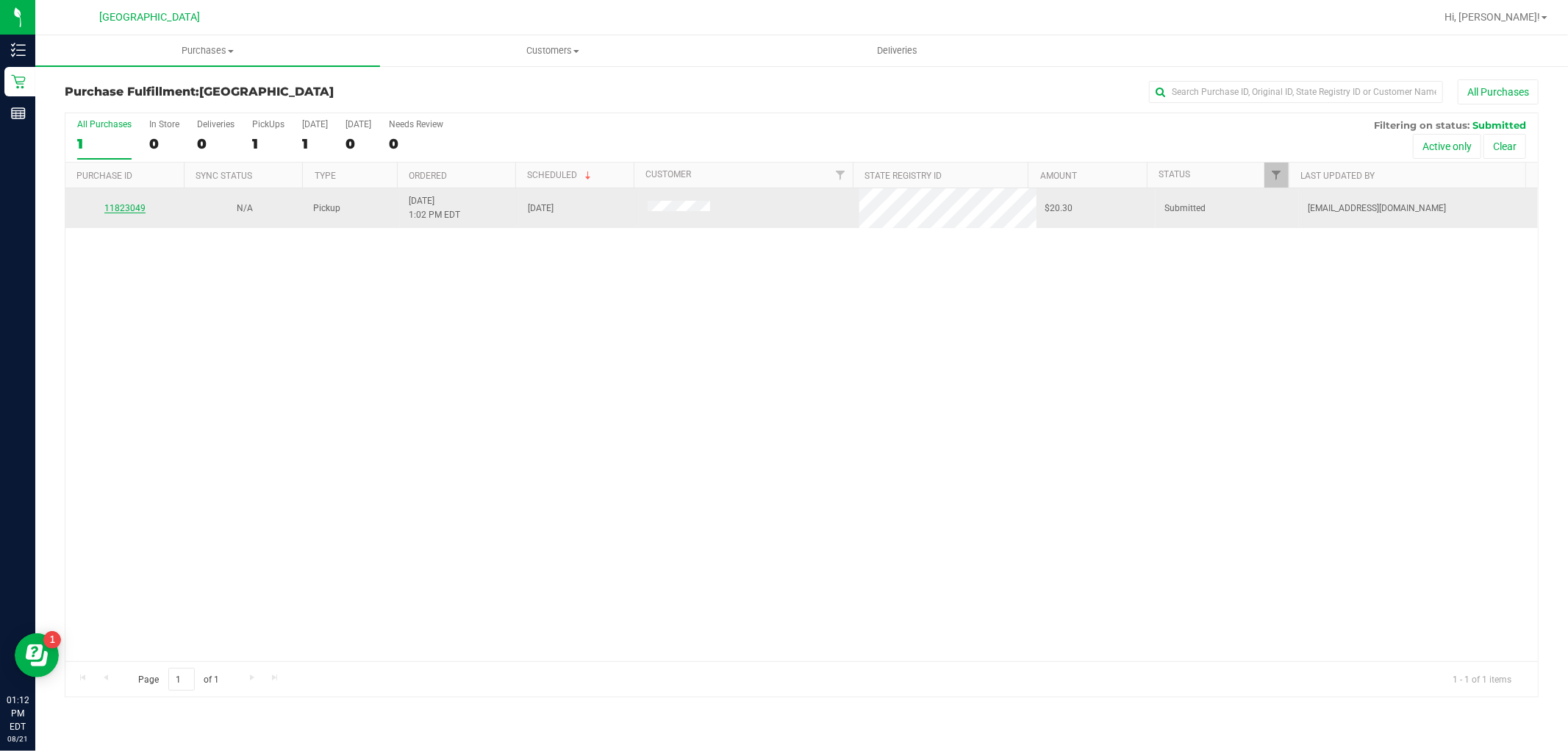
click at [125, 209] on link "11823049" at bounding box center [124, 208] width 41 height 11
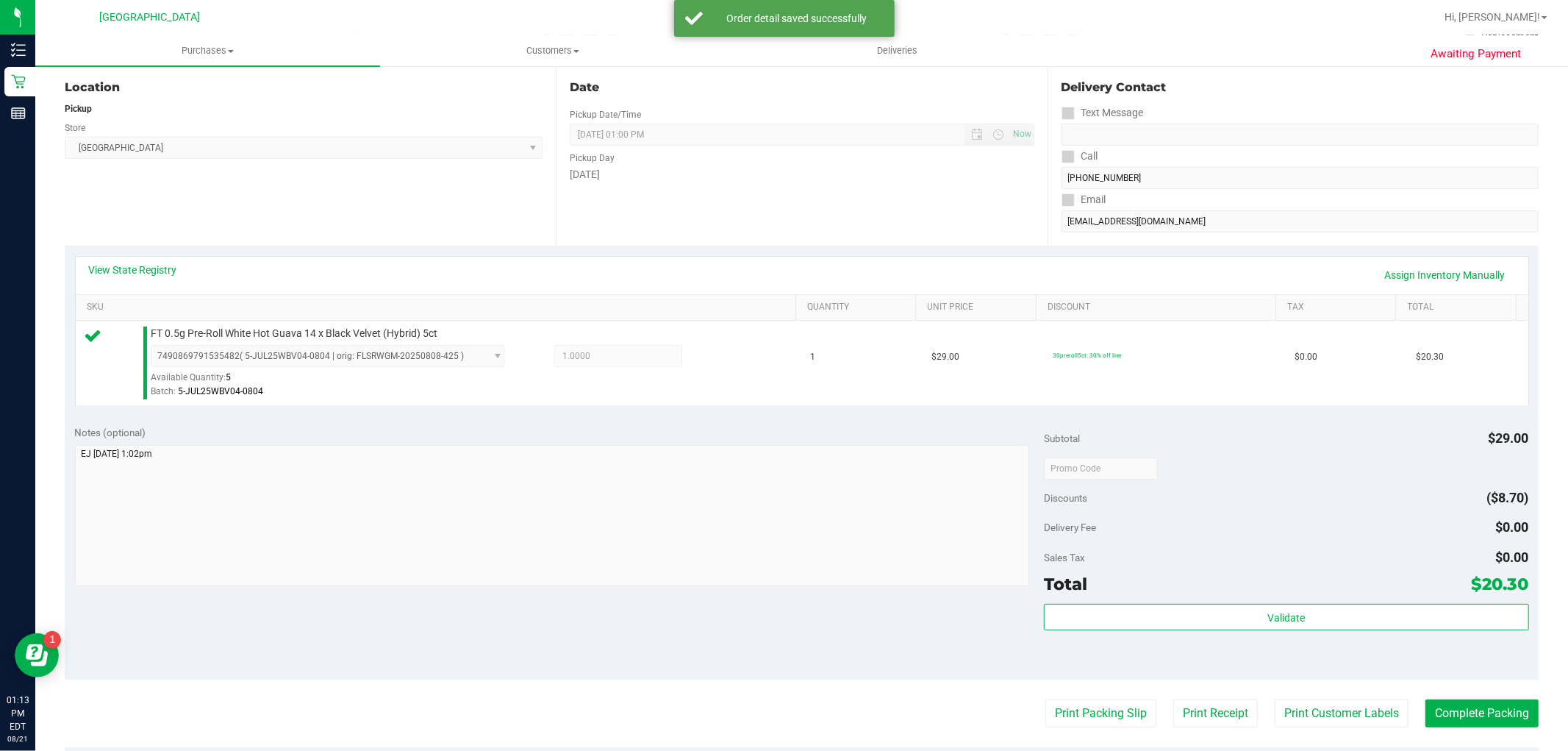
scroll to position [245, 0]
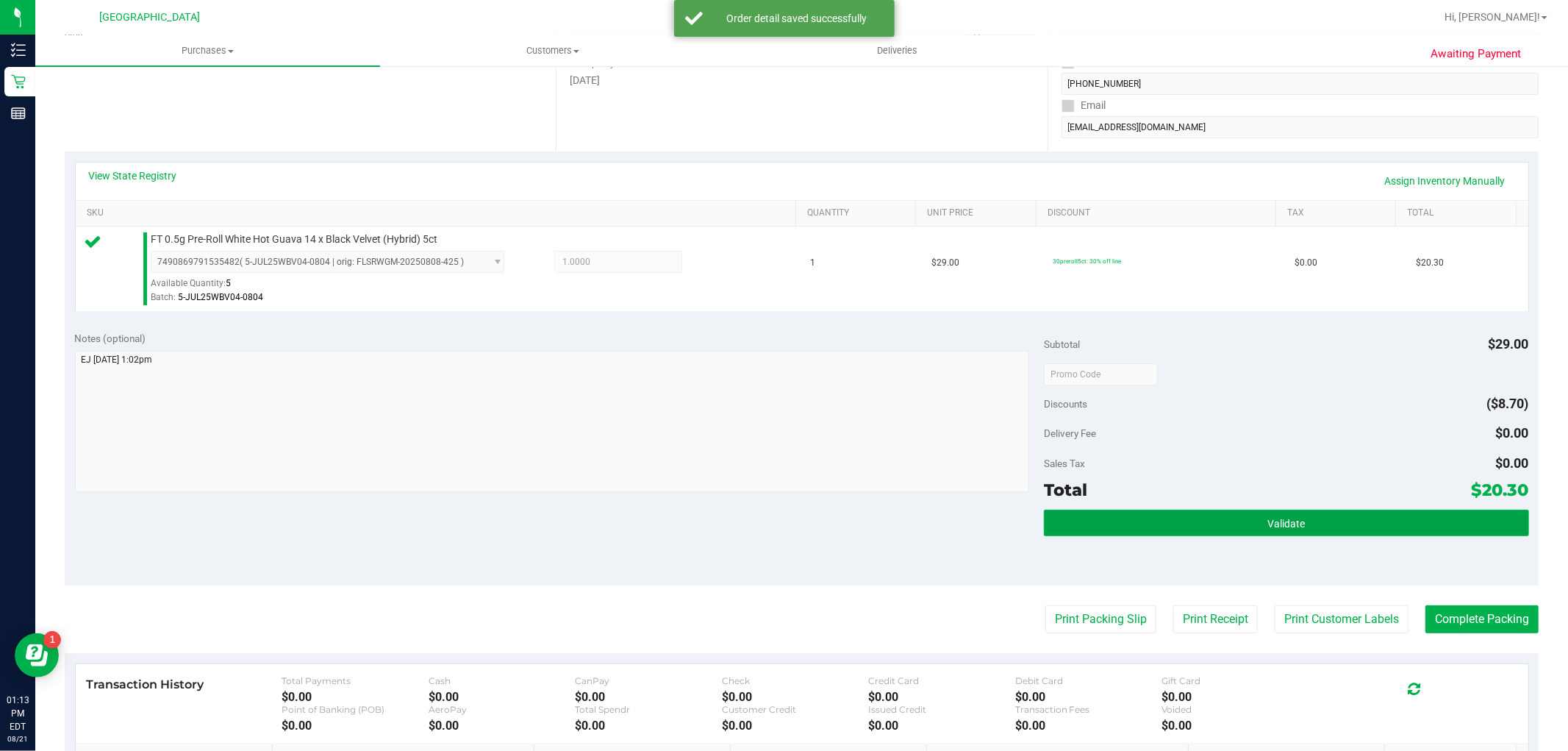
click at [1186, 511] on button "Validate" at bounding box center [1285, 523] width 484 height 26
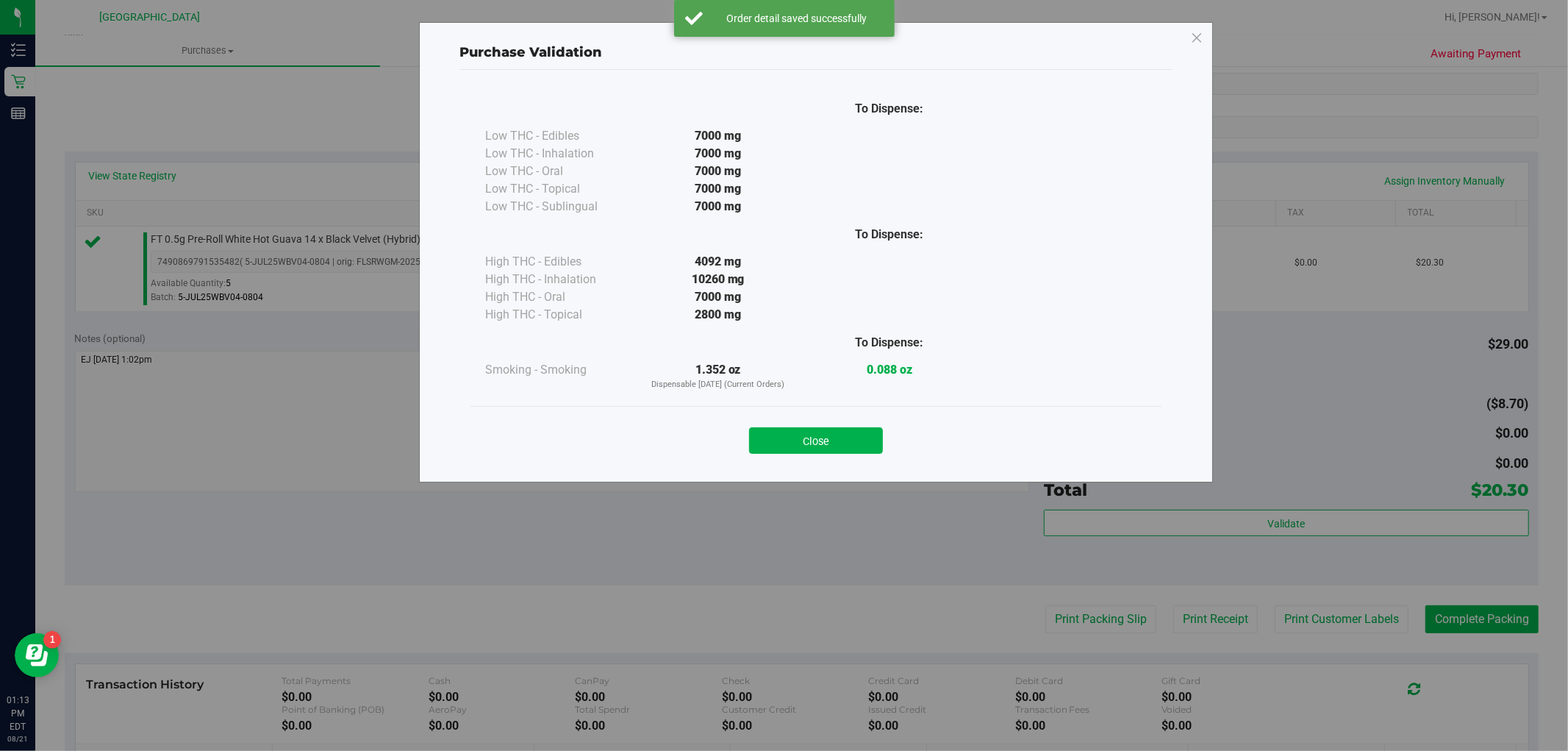
click at [800, 432] on button "Close" at bounding box center [816, 440] width 134 height 26
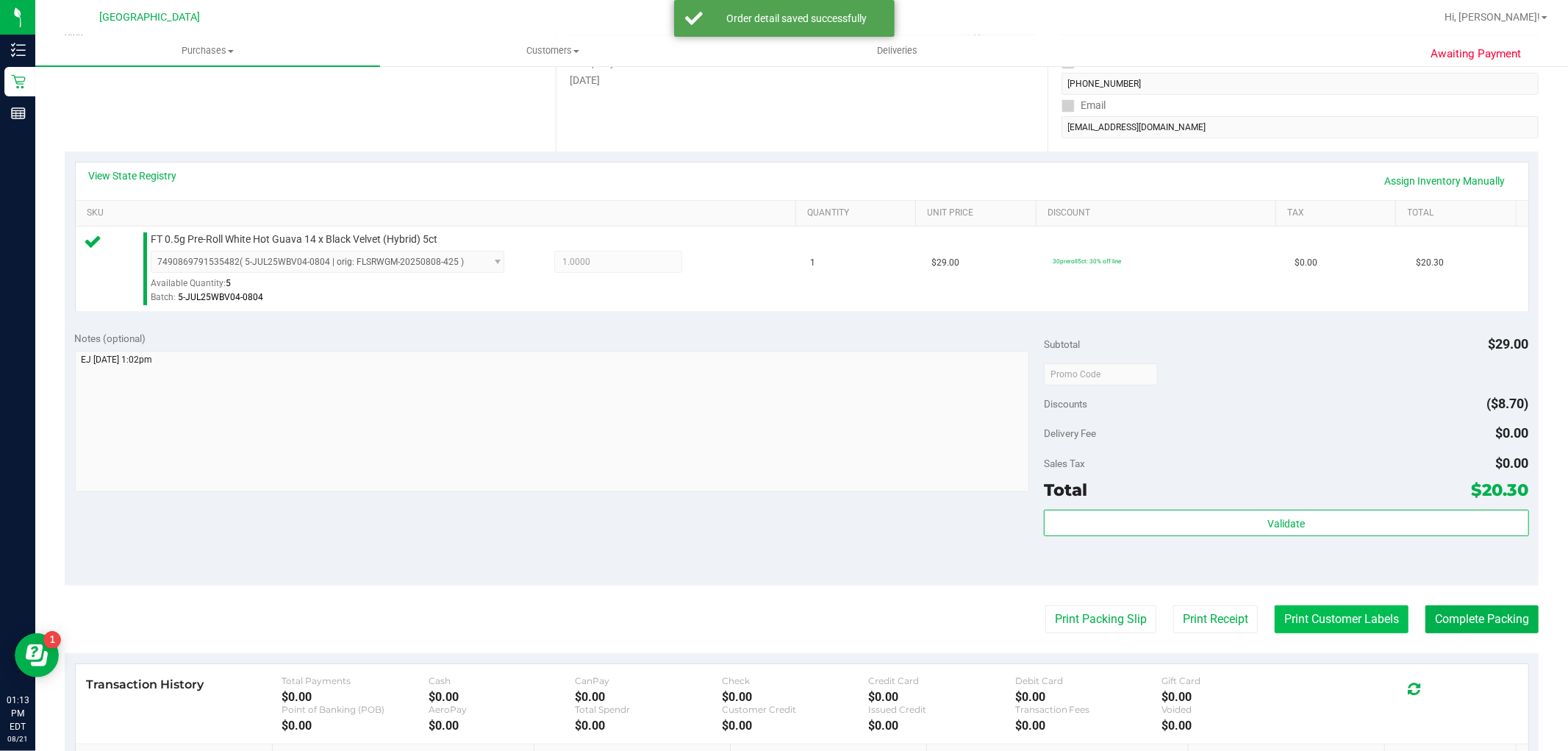
click at [1296, 622] on button "Print Customer Labels" at bounding box center [1342, 619] width 134 height 28
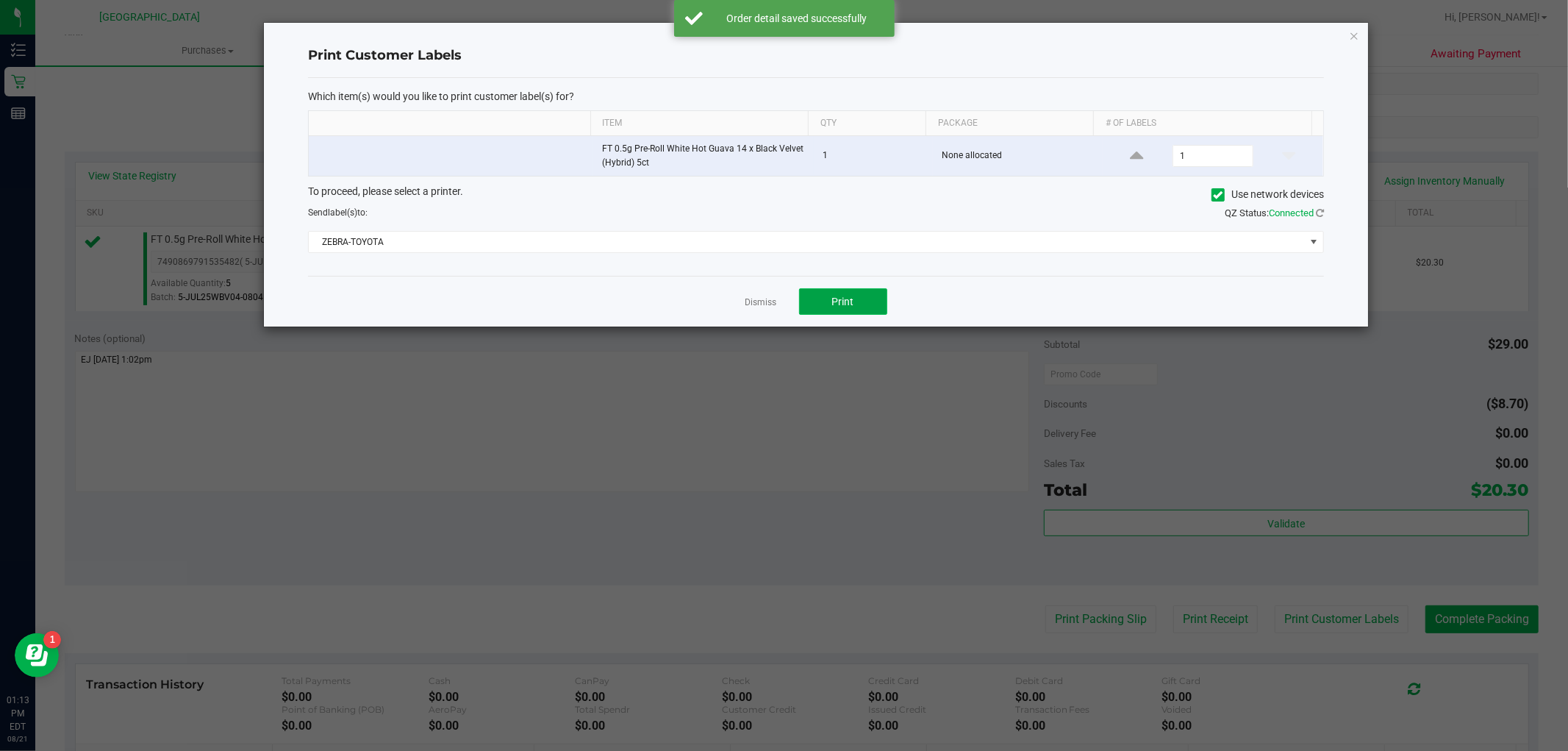
click at [863, 313] on button "Print" at bounding box center [843, 301] width 88 height 26
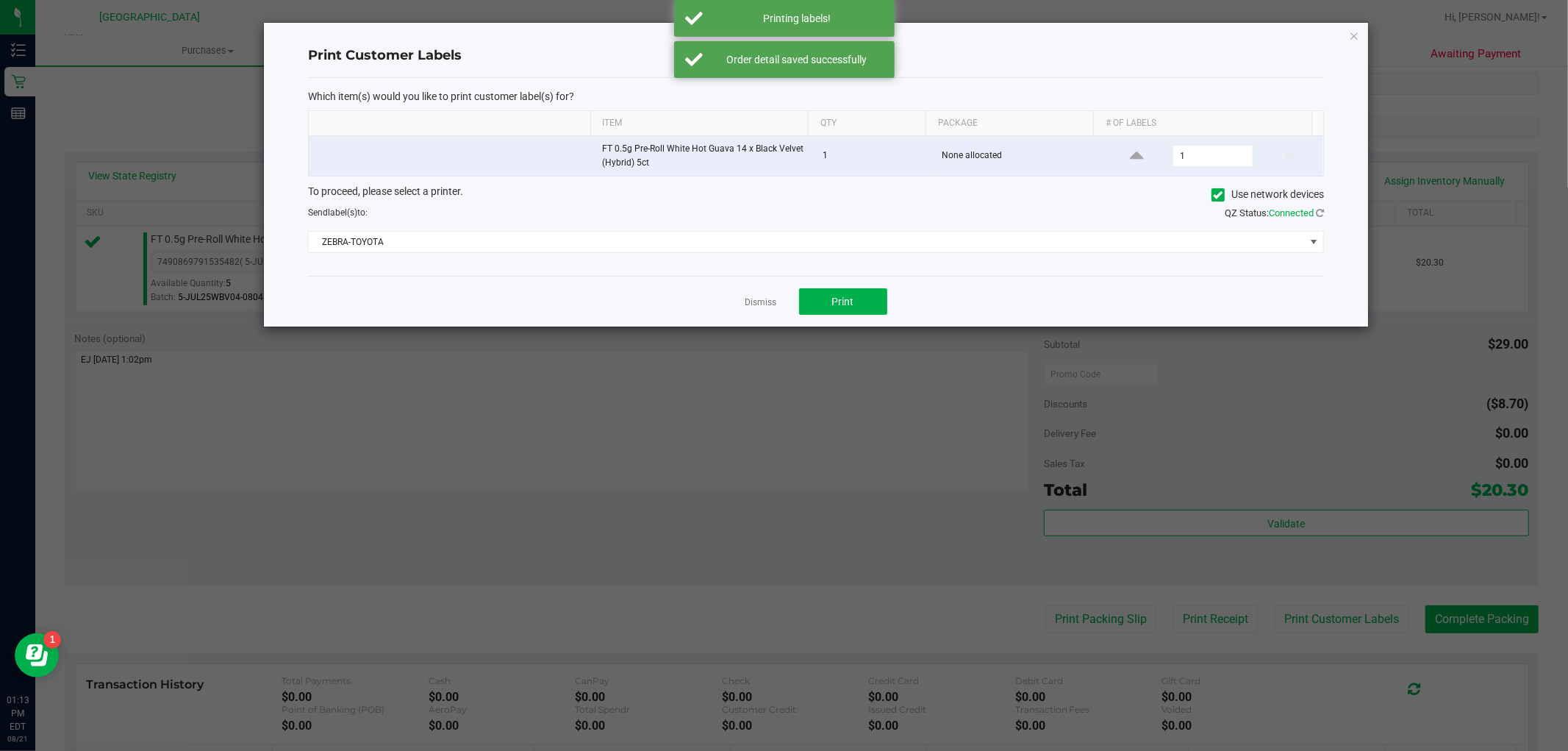
click at [760, 296] on link "Dismiss" at bounding box center [761, 302] width 32 height 13
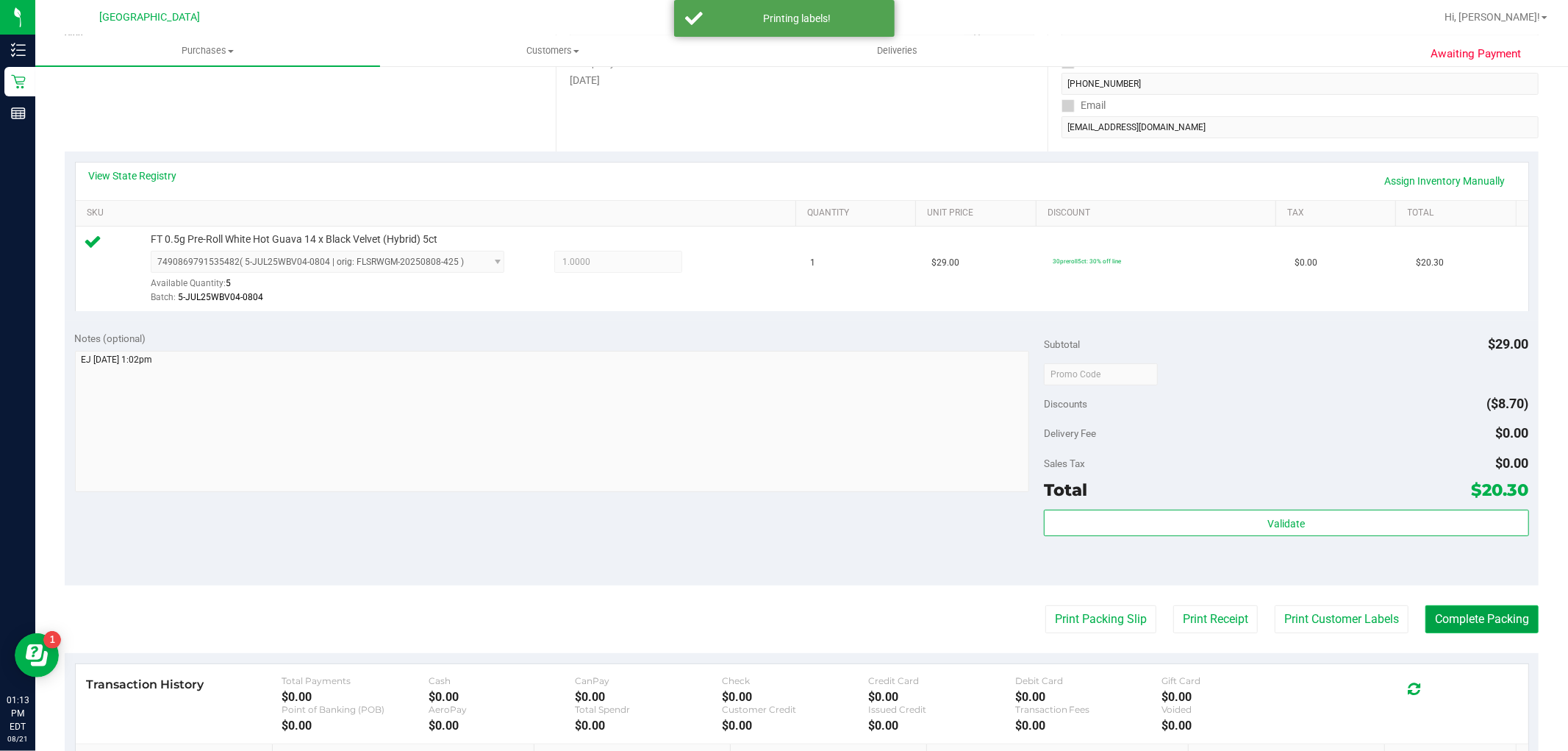
click at [1456, 622] on button "Complete Packing" at bounding box center [1482, 619] width 114 height 28
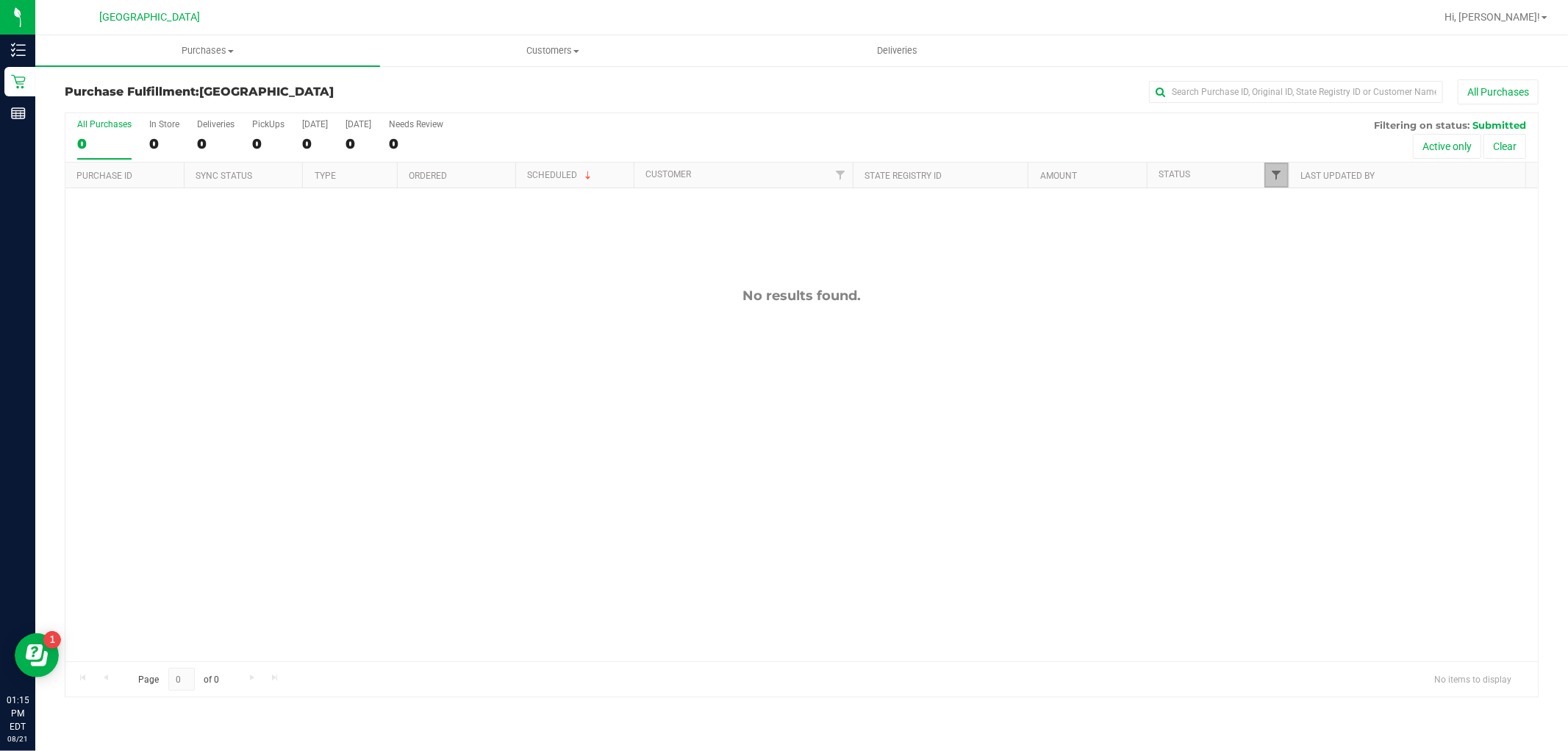
click at [1280, 177] on span "Filter" at bounding box center [1276, 175] width 12 height 12
click at [1283, 340] on input "Packed" at bounding box center [1284, 337] width 10 height 10
checkbox input "true"
click at [1290, 427] on button "Filter" at bounding box center [1308, 431] width 71 height 32
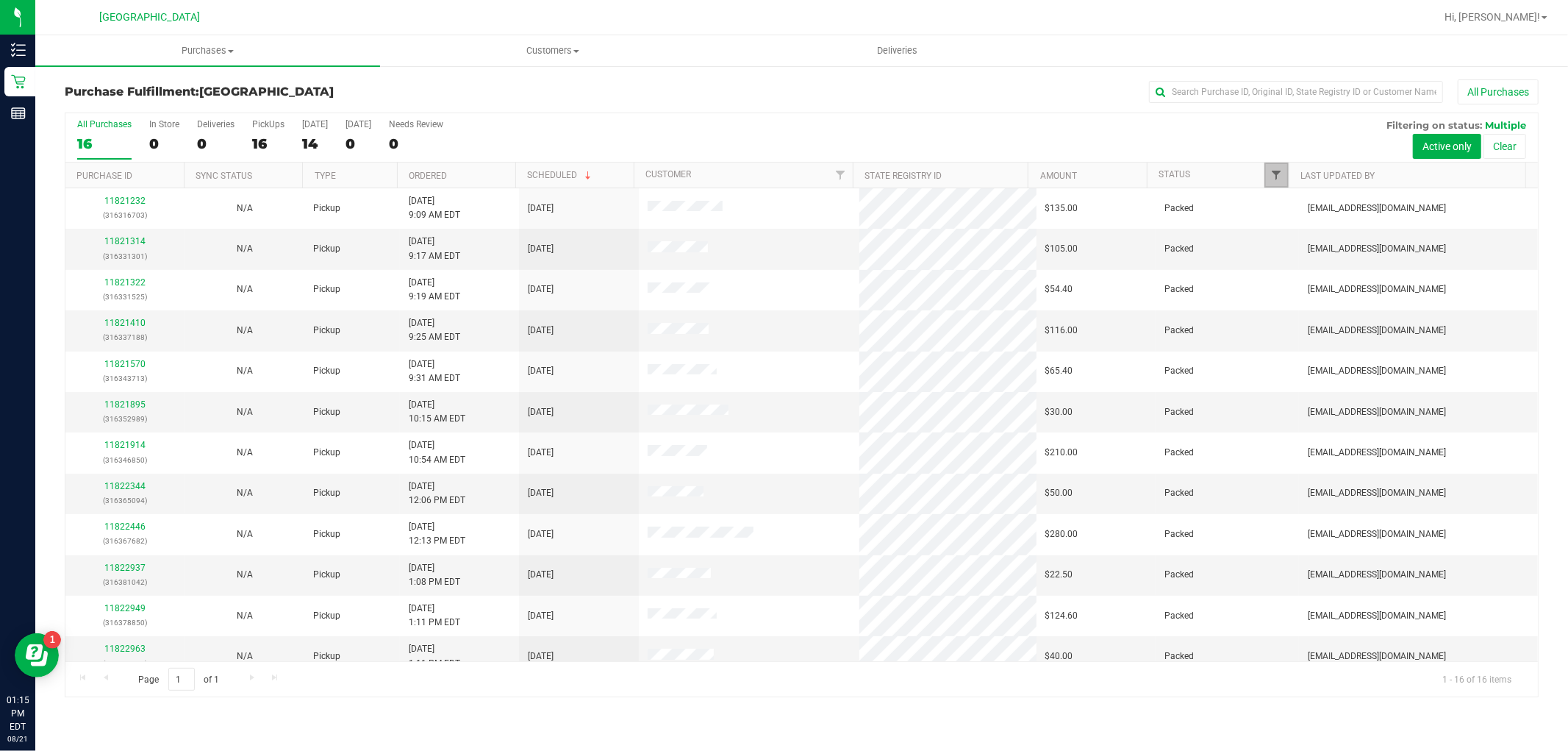
click at [1278, 178] on span "Filter" at bounding box center [1276, 175] width 12 height 12
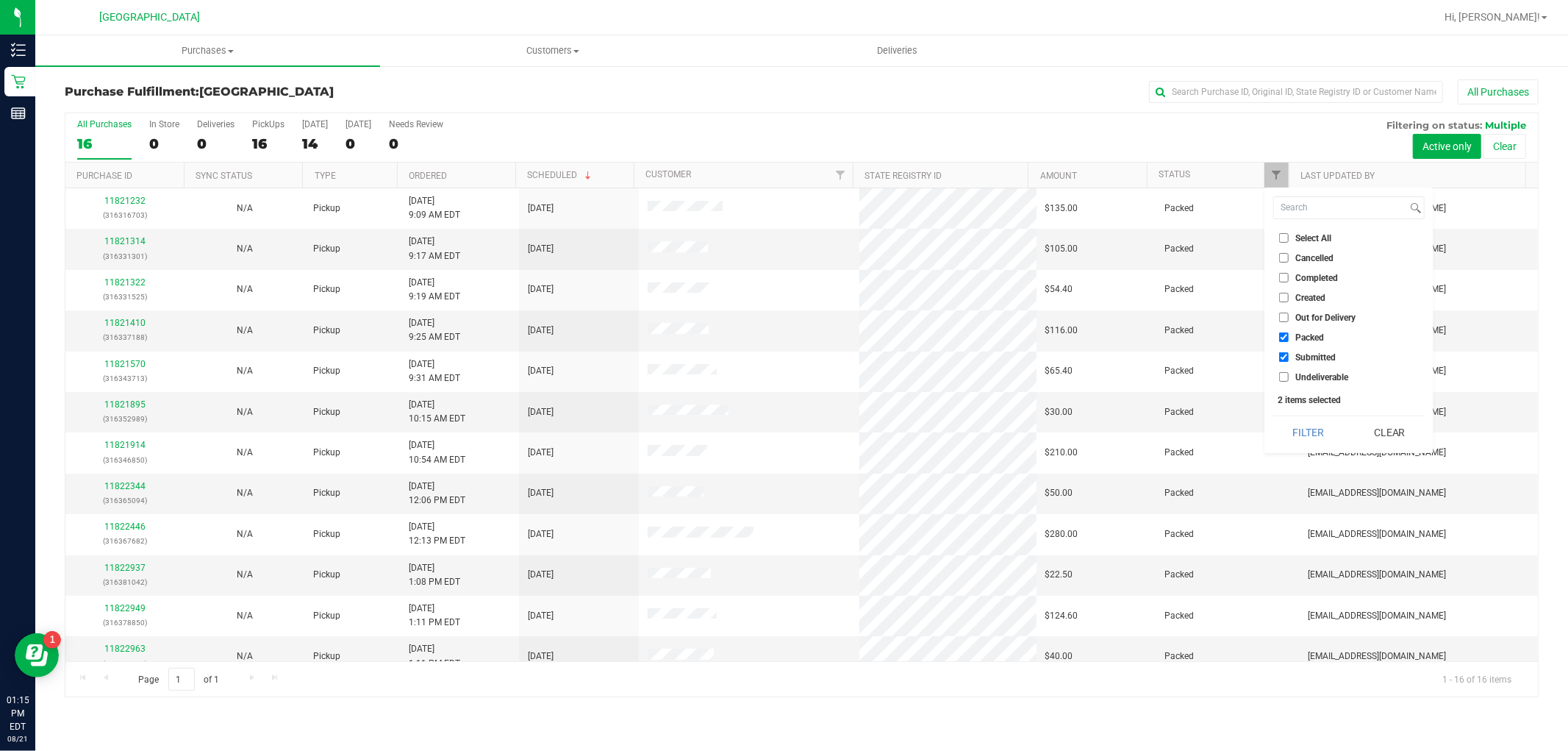
click at [1283, 358] on input "Submitted" at bounding box center [1284, 358] width 10 height 10
click at [1311, 438] on button "Filter" at bounding box center [1308, 431] width 71 height 32
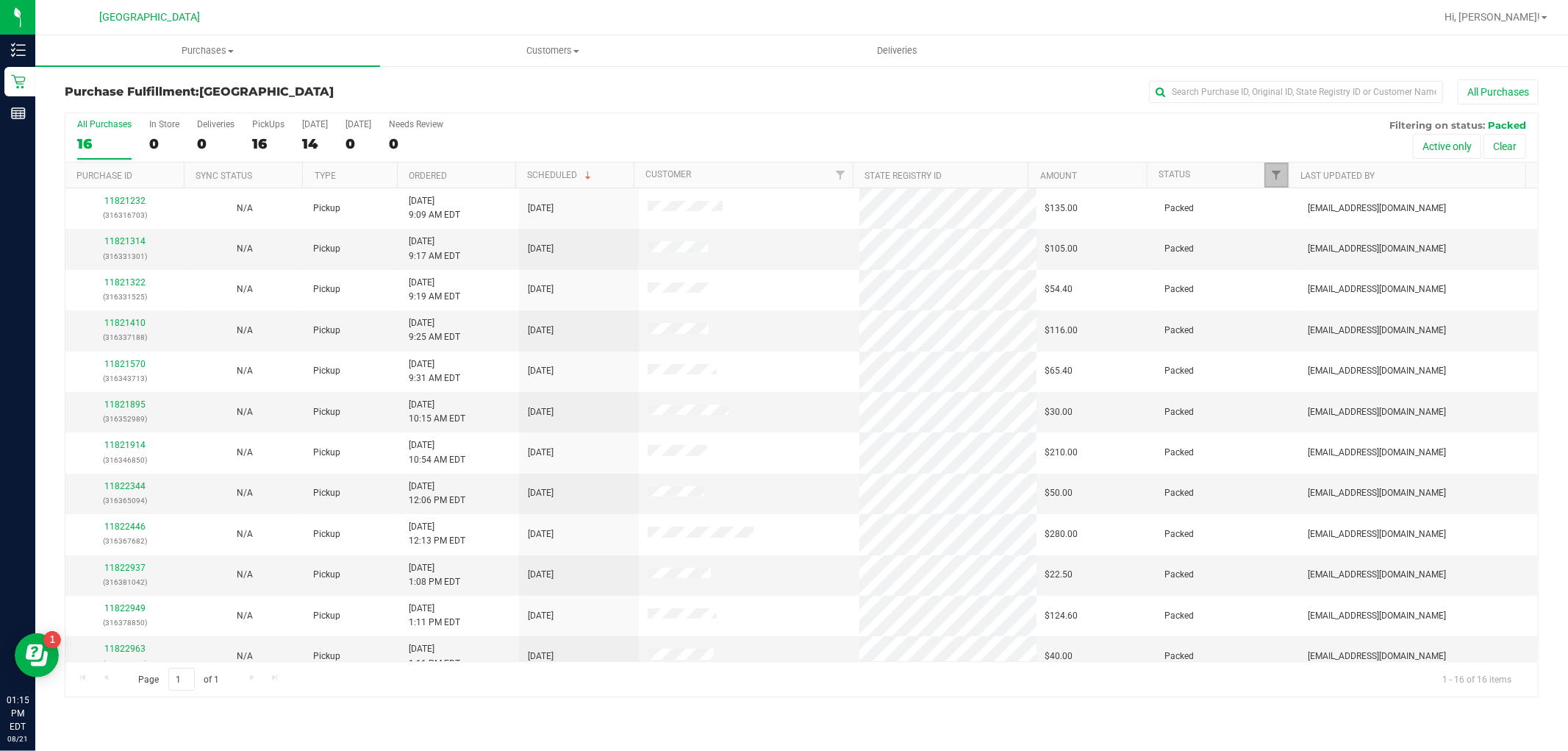
click at [1281, 183] on link "Filter" at bounding box center [1276, 175] width 24 height 25
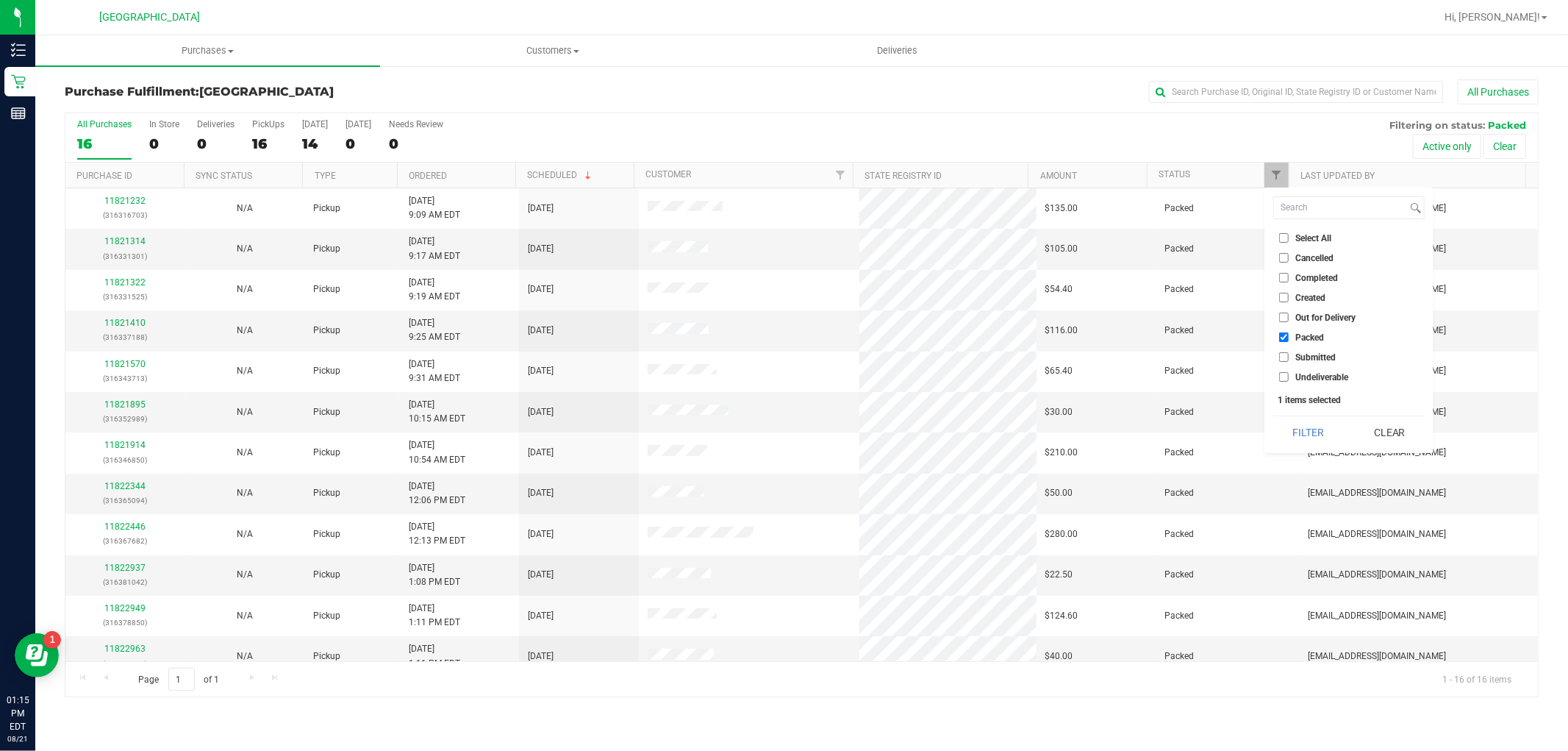
click at [1283, 357] on input "Submitted" at bounding box center [1284, 358] width 10 height 10
checkbox input "true"
click at [1284, 336] on input "Packed" at bounding box center [1284, 337] width 10 height 10
checkbox input "false"
click at [1301, 427] on button "Filter" at bounding box center [1308, 431] width 71 height 32
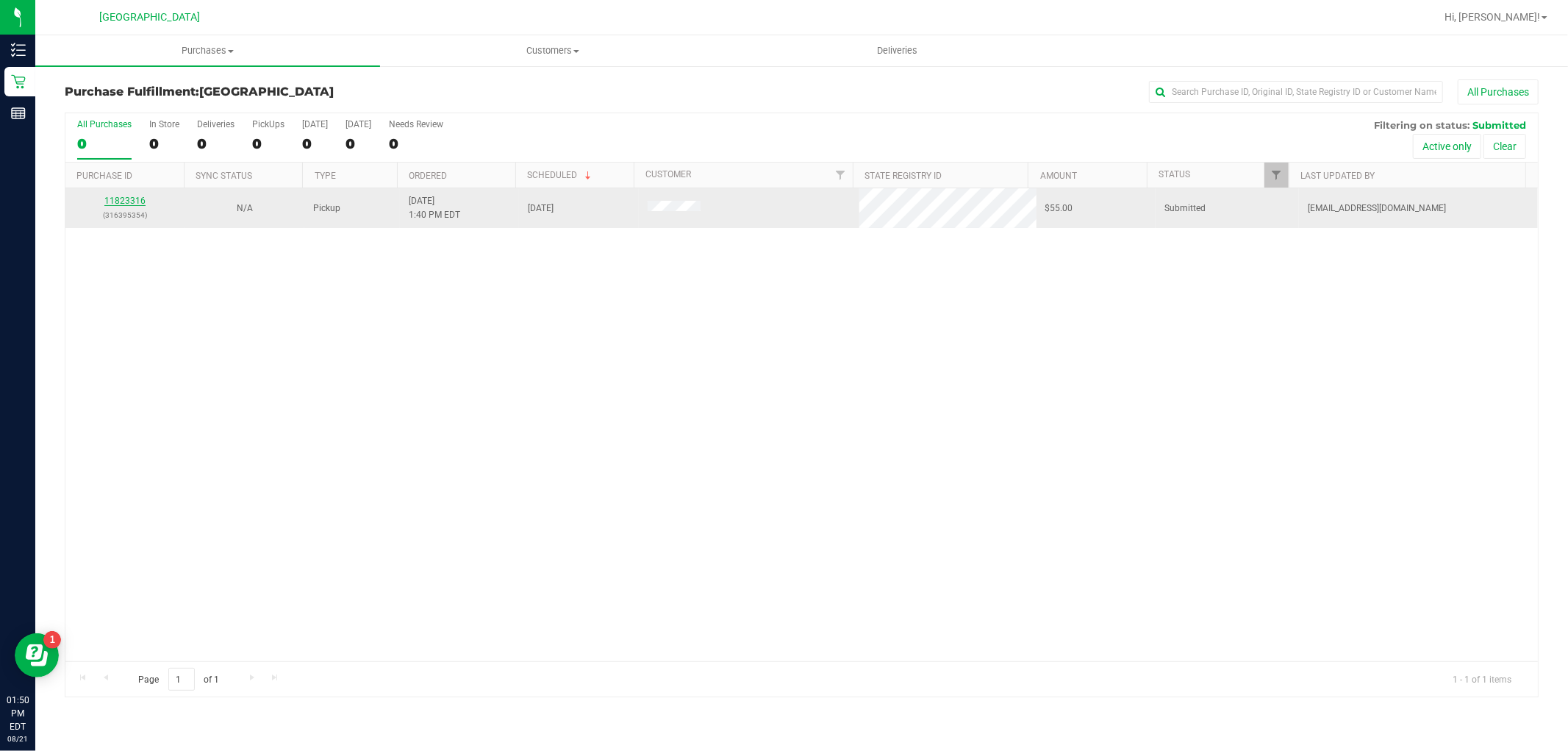
click at [114, 199] on link "11823316" at bounding box center [124, 200] width 41 height 11
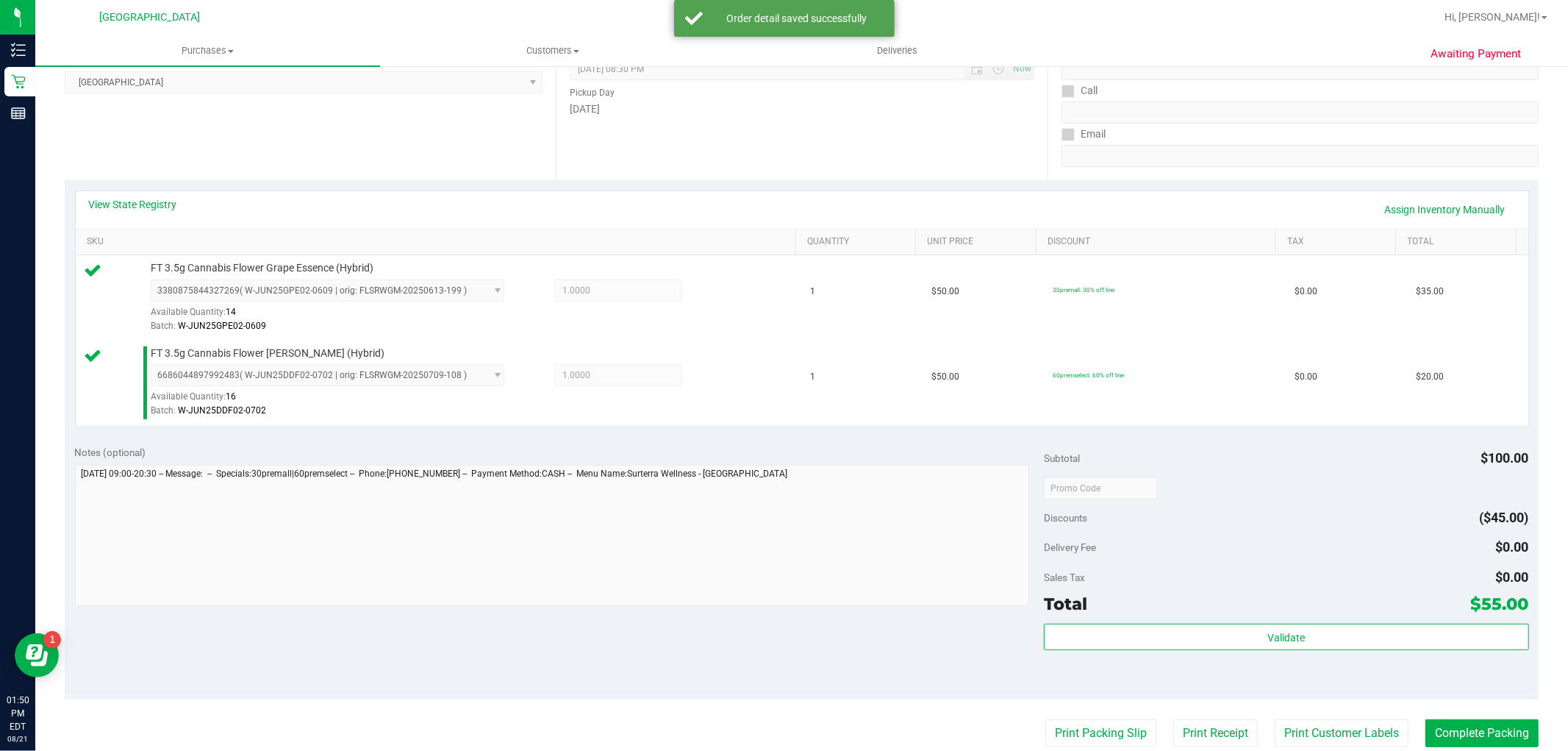
scroll to position [245, 0]
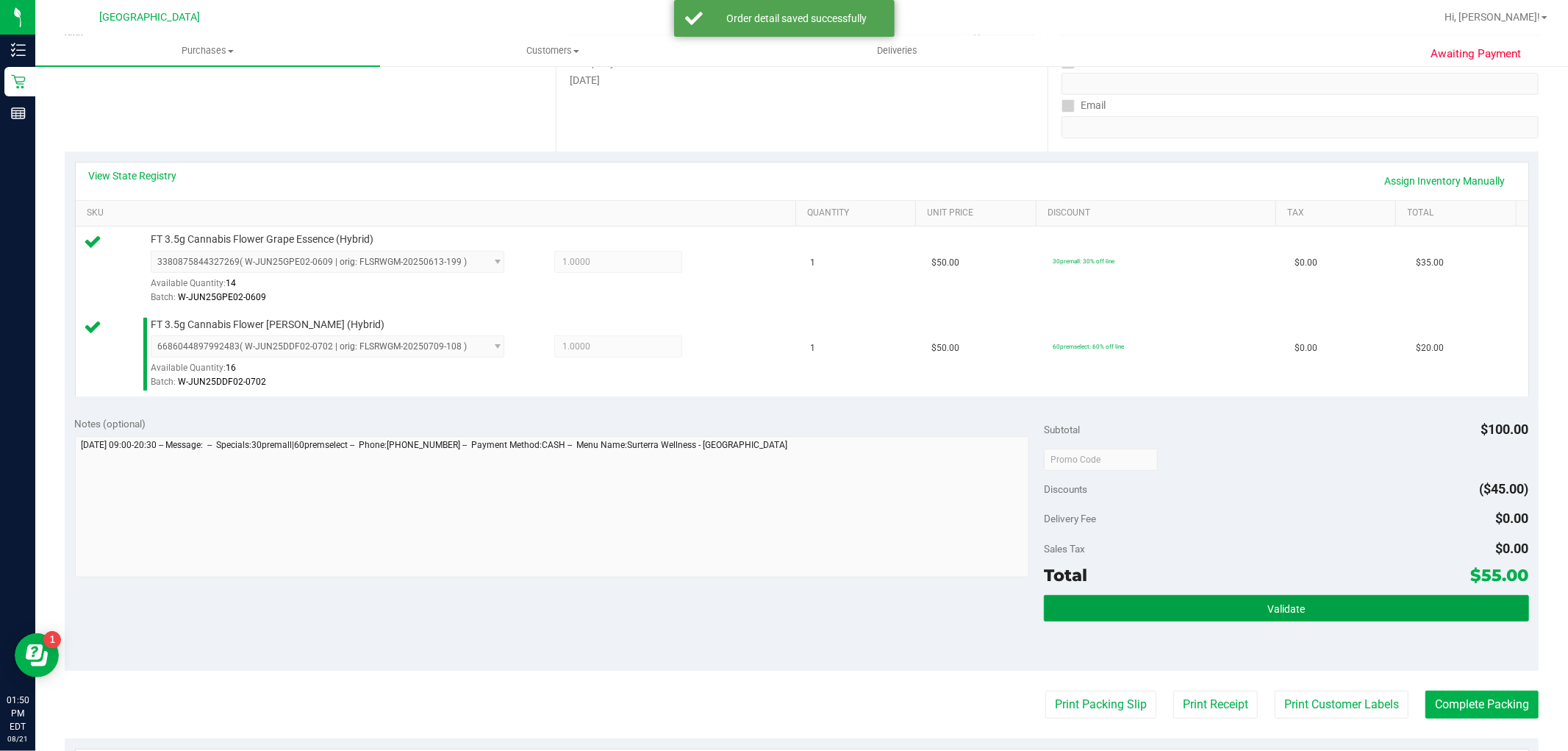
drag, startPoint x: 1154, startPoint y: 606, endPoint x: 1032, endPoint y: 560, distance: 130.4
click at [1155, 606] on button "Validate" at bounding box center [1285, 607] width 484 height 26
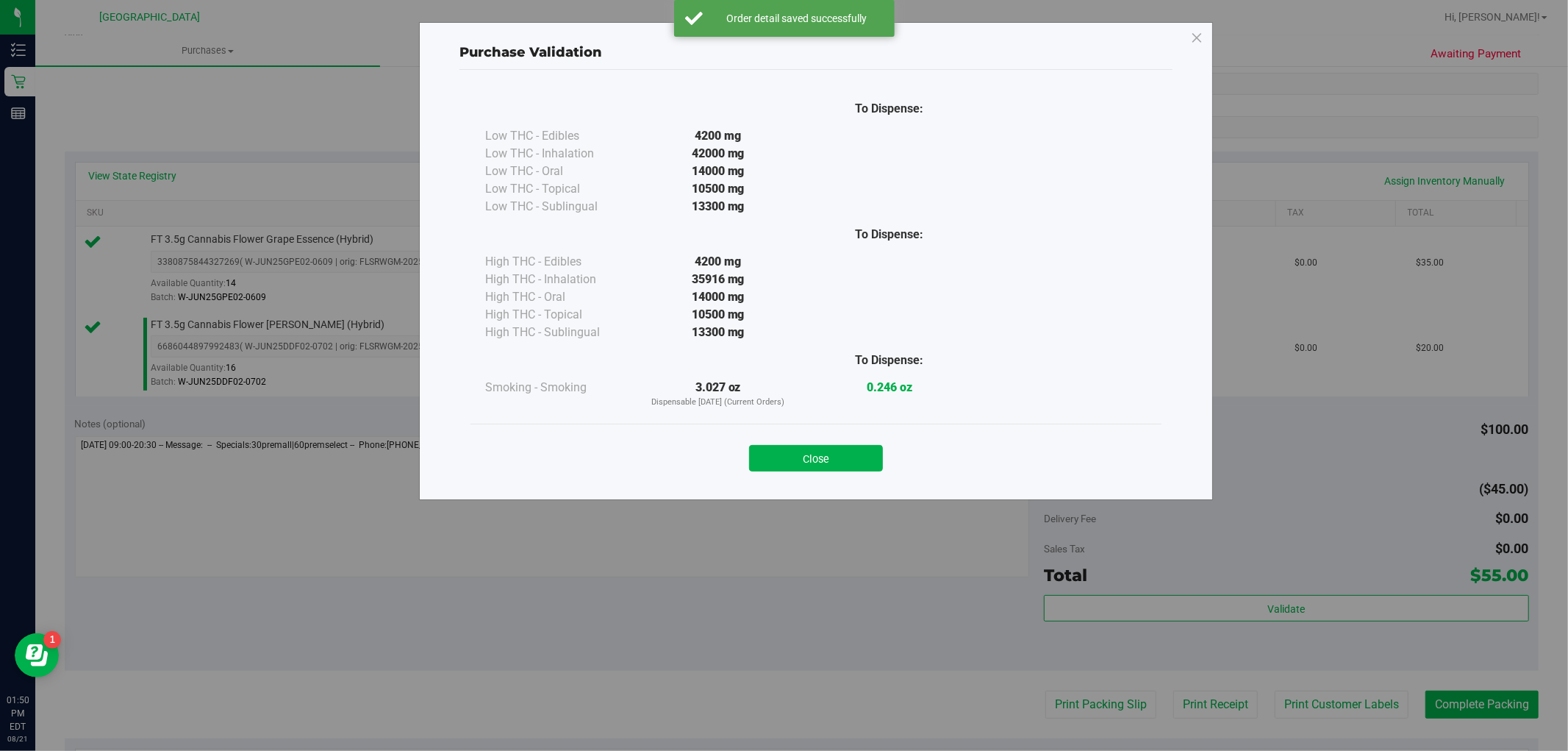
drag, startPoint x: 803, startPoint y: 446, endPoint x: 1034, endPoint y: 525, distance: 244.1
click at [804, 446] on button "Close" at bounding box center [816, 458] width 134 height 26
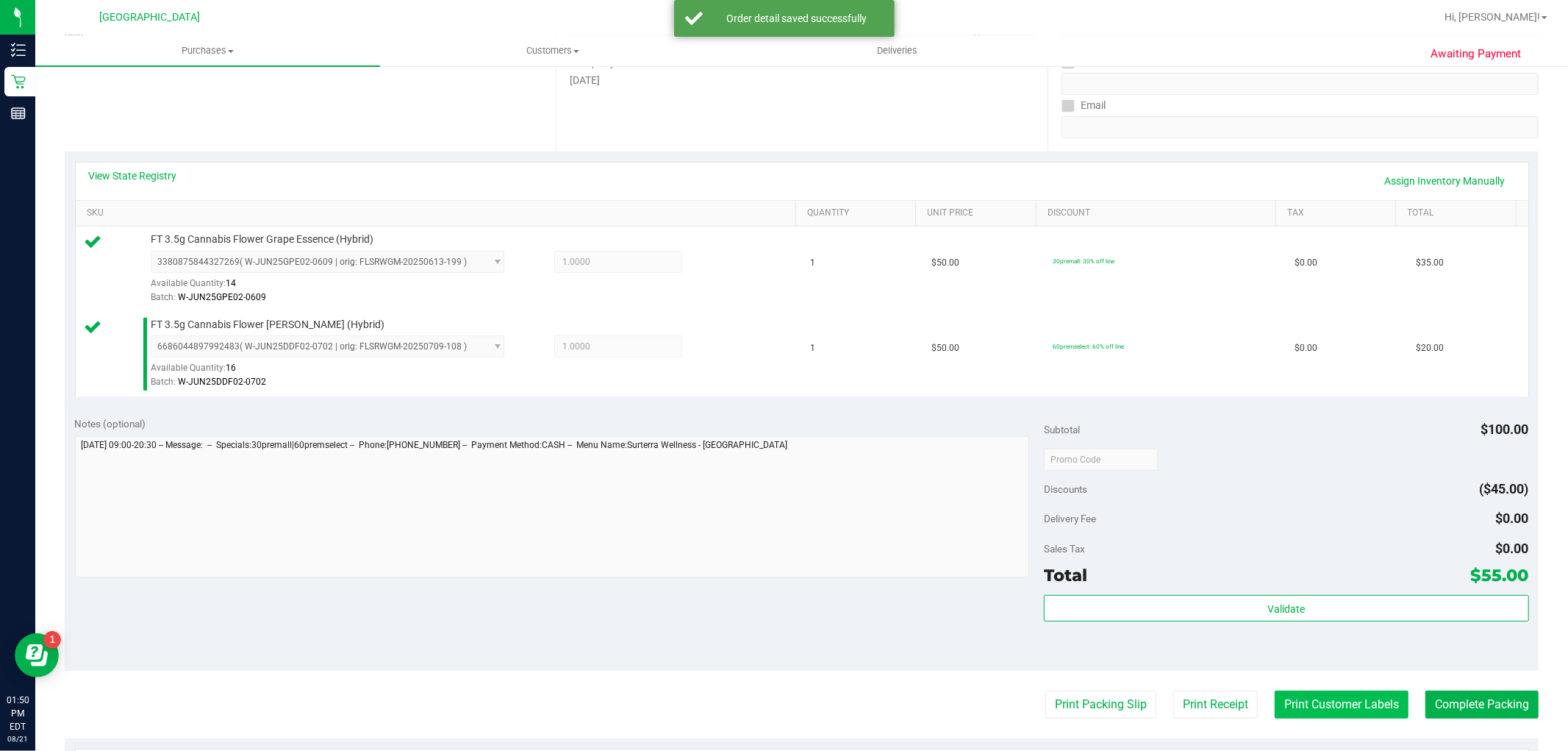
click at [1286, 703] on button "Print Customer Labels" at bounding box center [1342, 704] width 134 height 28
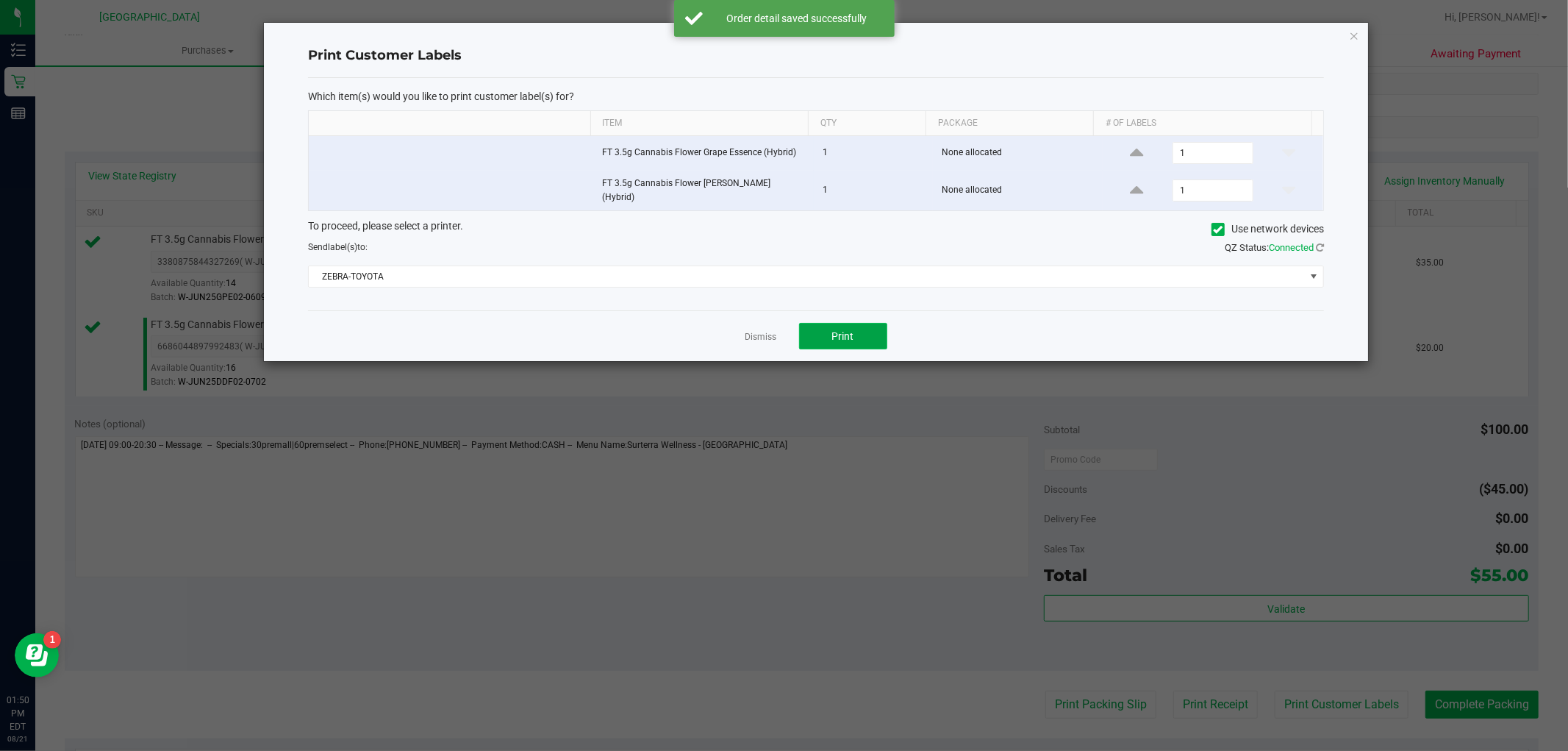
click at [849, 330] on span "Print" at bounding box center [843, 336] width 22 height 12
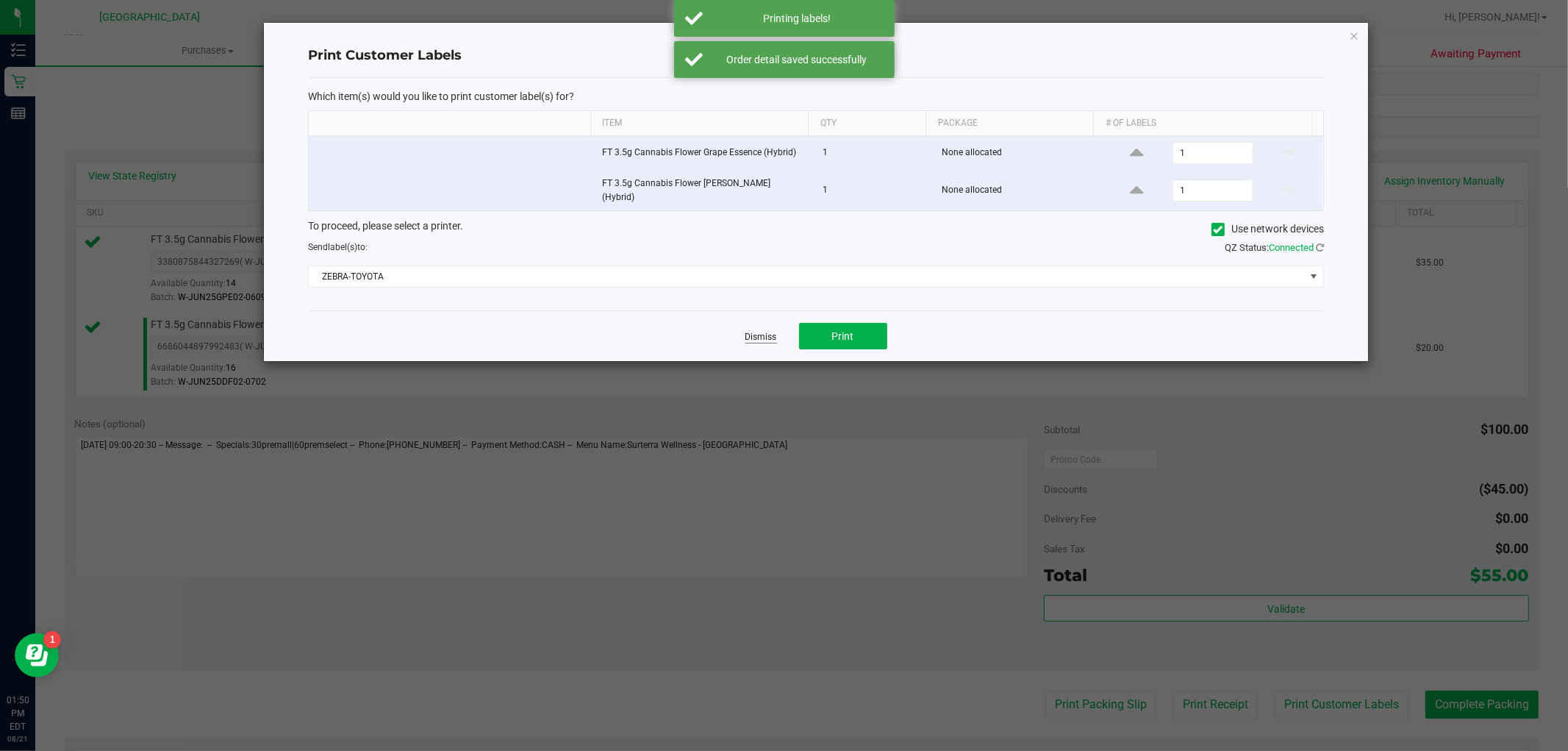
click at [761, 331] on link "Dismiss" at bounding box center [761, 337] width 32 height 13
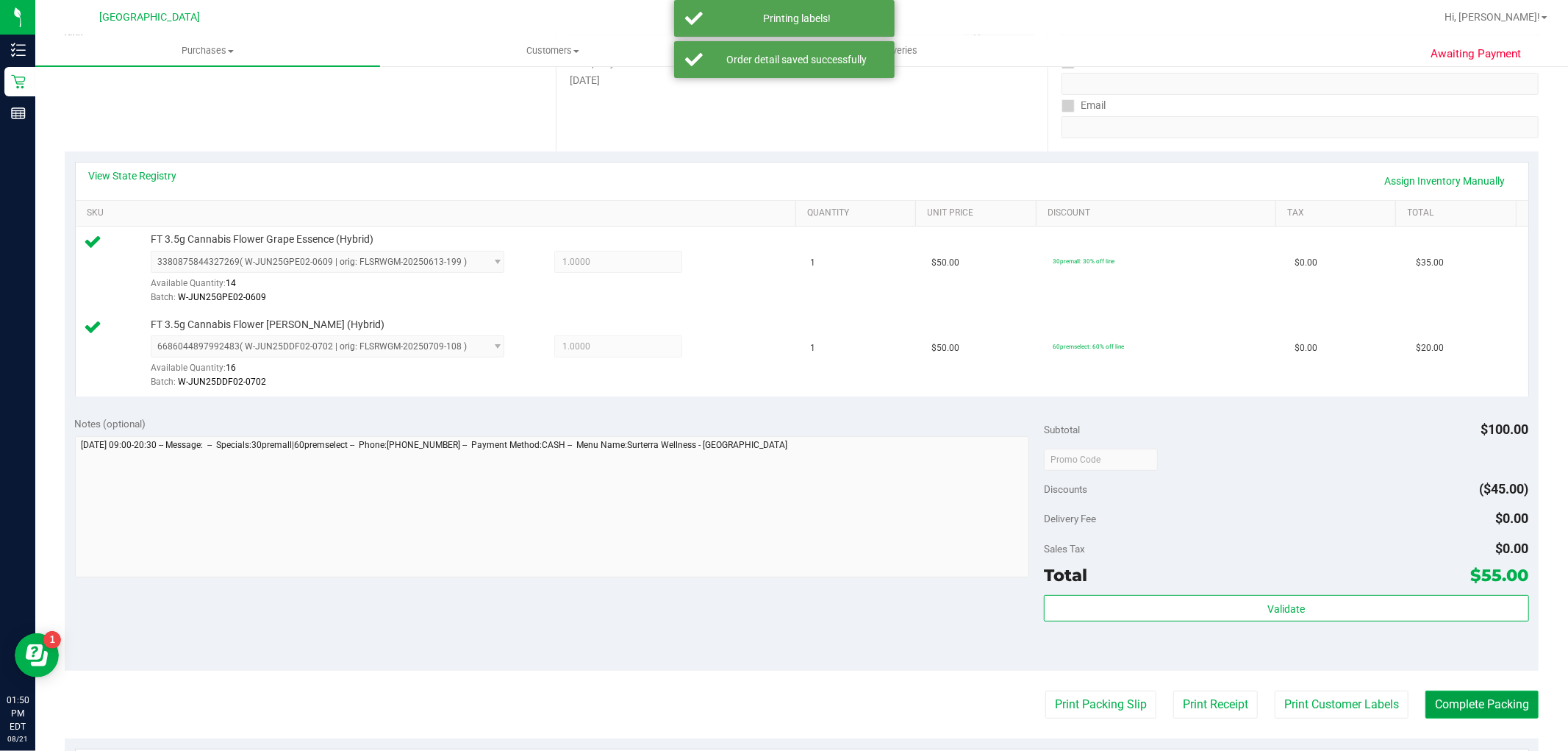
click at [1462, 706] on button "Complete Packing" at bounding box center [1482, 704] width 114 height 28
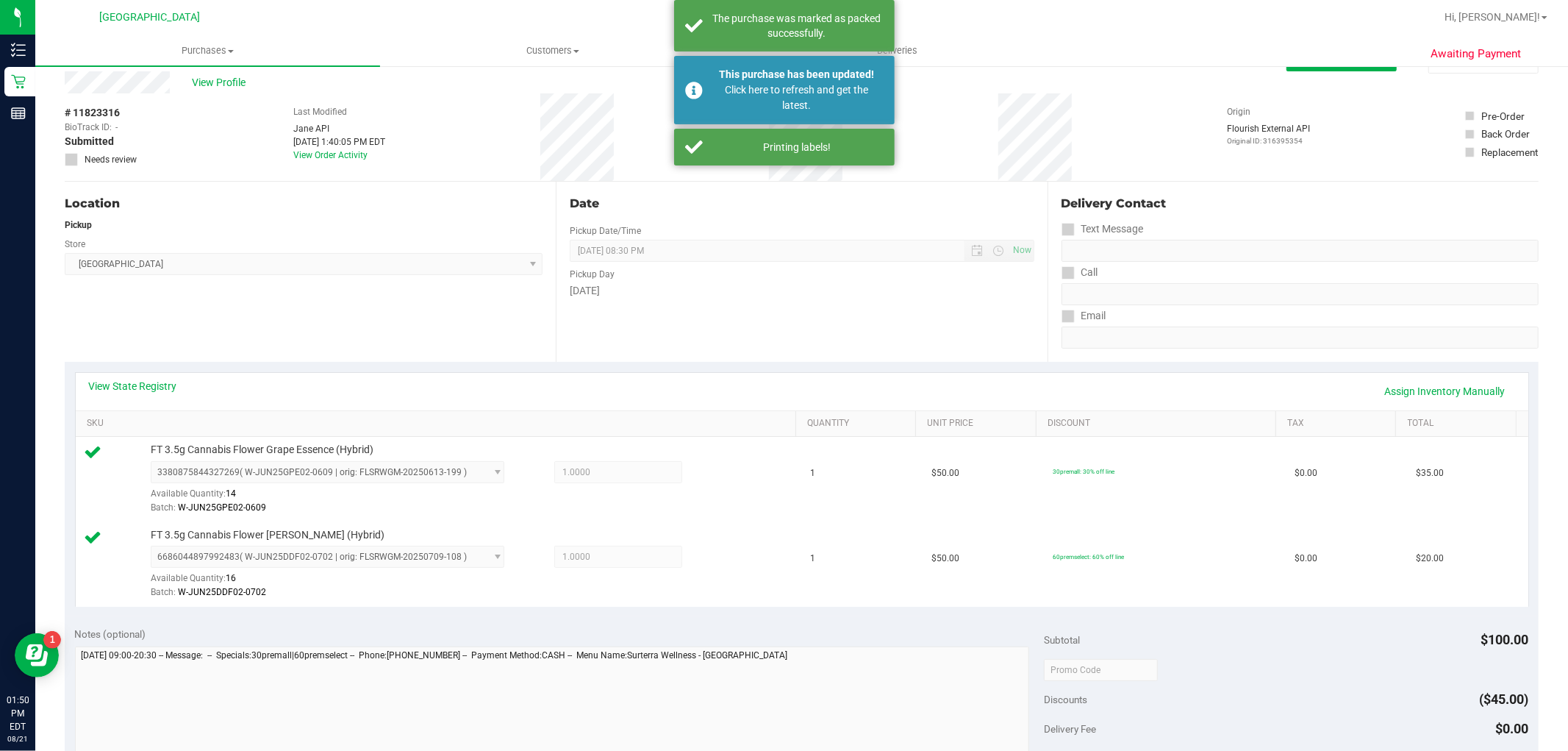
scroll to position [0, 0]
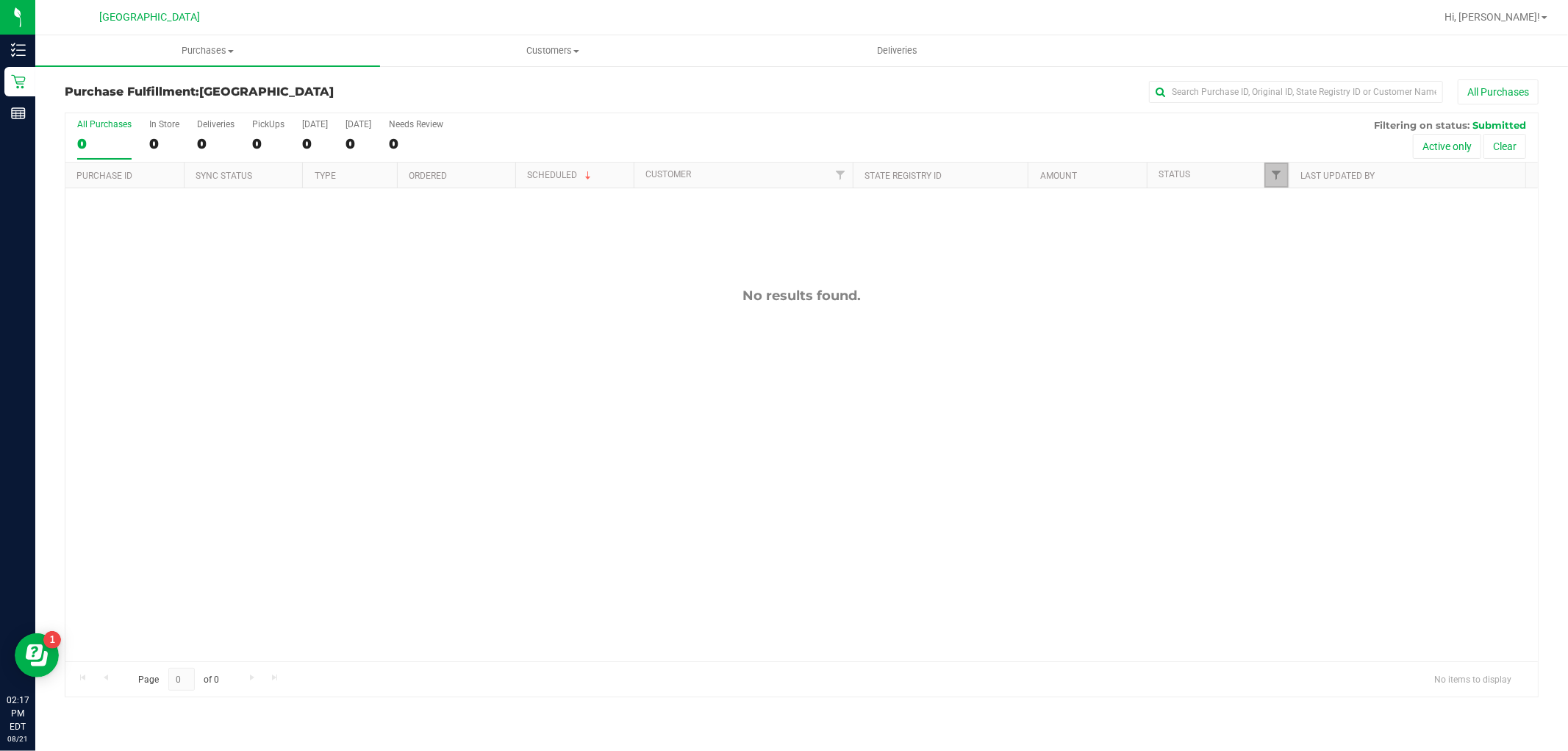
drag, startPoint x: 1274, startPoint y: 174, endPoint x: 1270, endPoint y: 181, distance: 8.1
click at [1272, 173] on span "Filter" at bounding box center [1276, 175] width 12 height 12
click at [1284, 238] on input "Select All" at bounding box center [1284, 238] width 10 height 10
checkbox input "true"
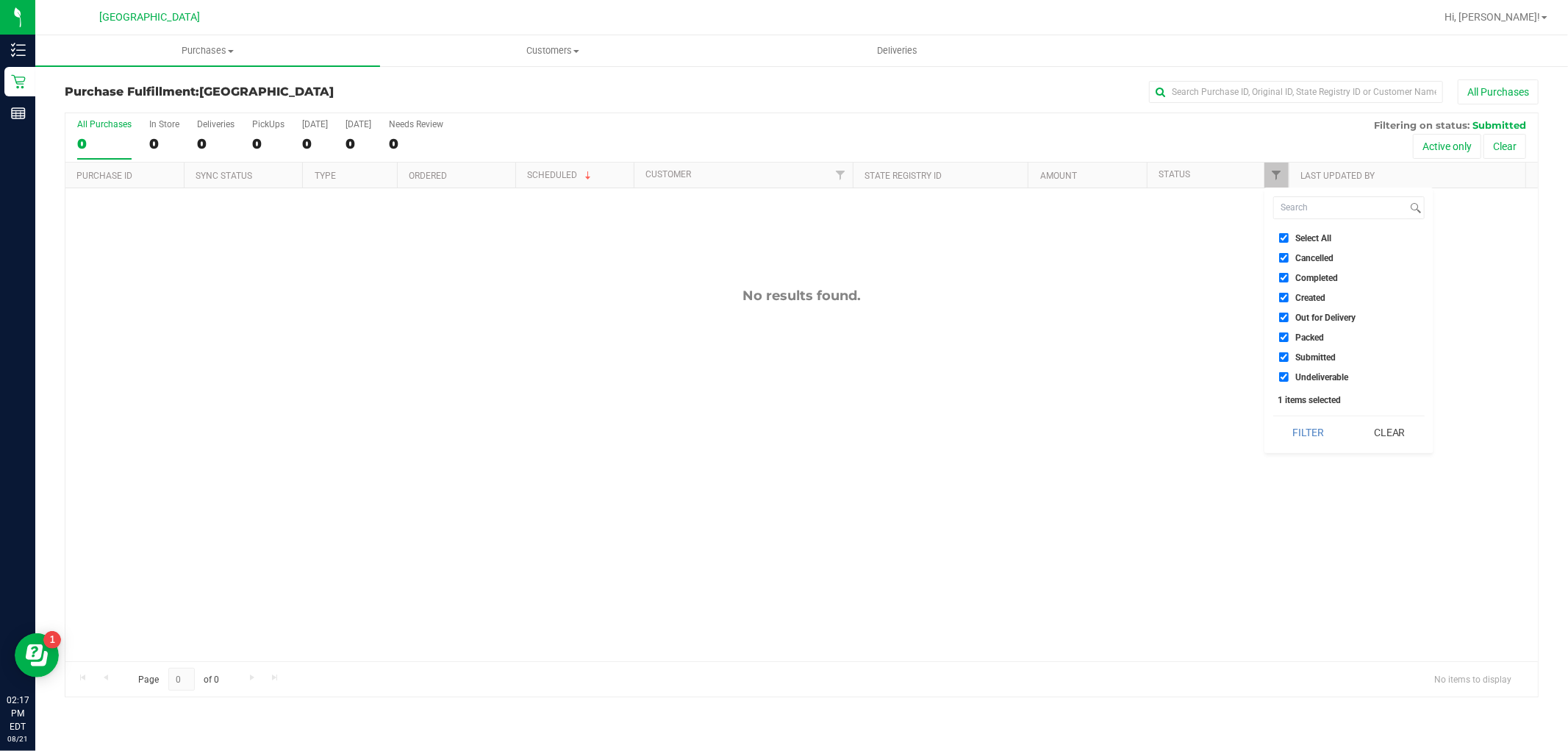
checkbox input "true"
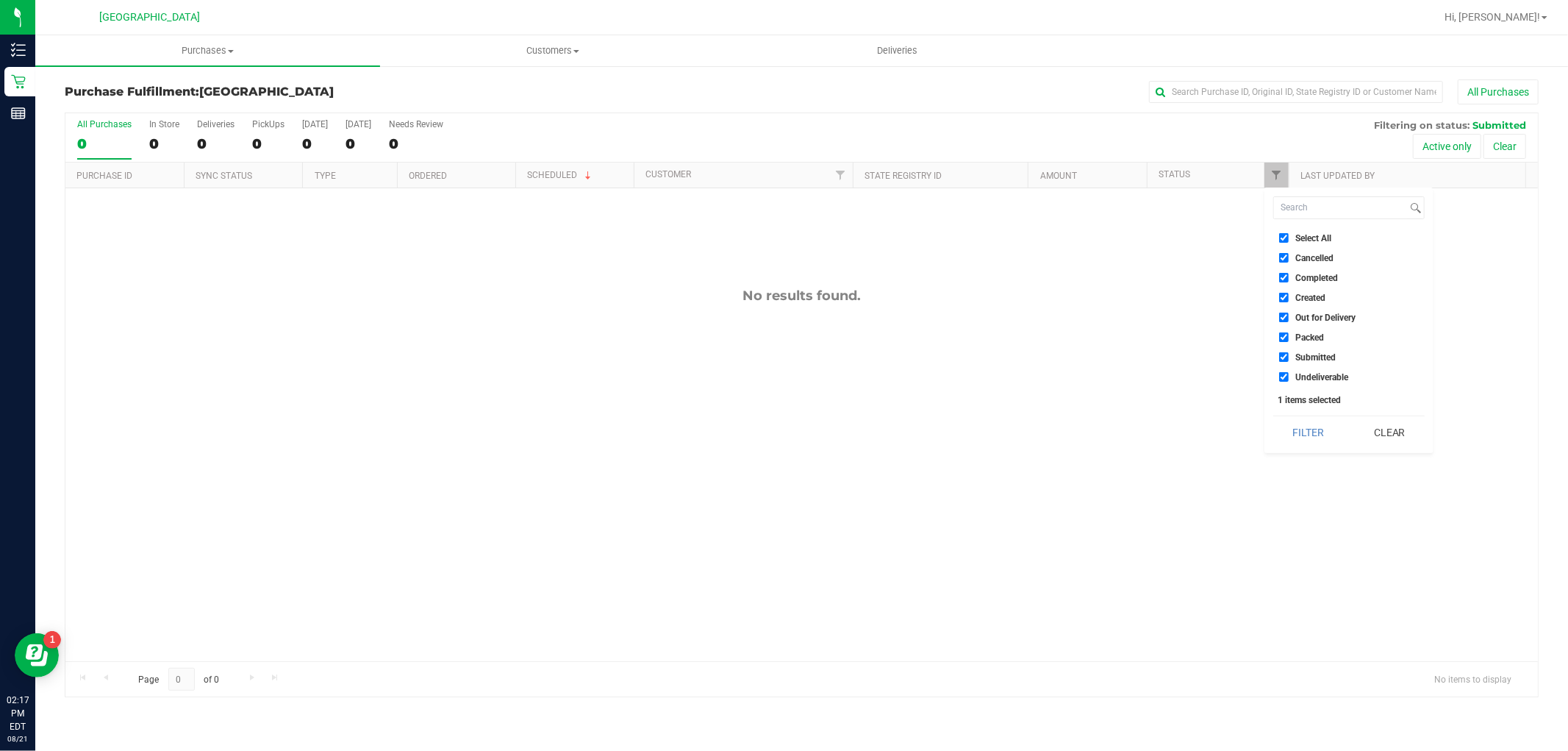
click at [1284, 238] on input "Select All" at bounding box center [1284, 238] width 10 height 10
checkbox input "false"
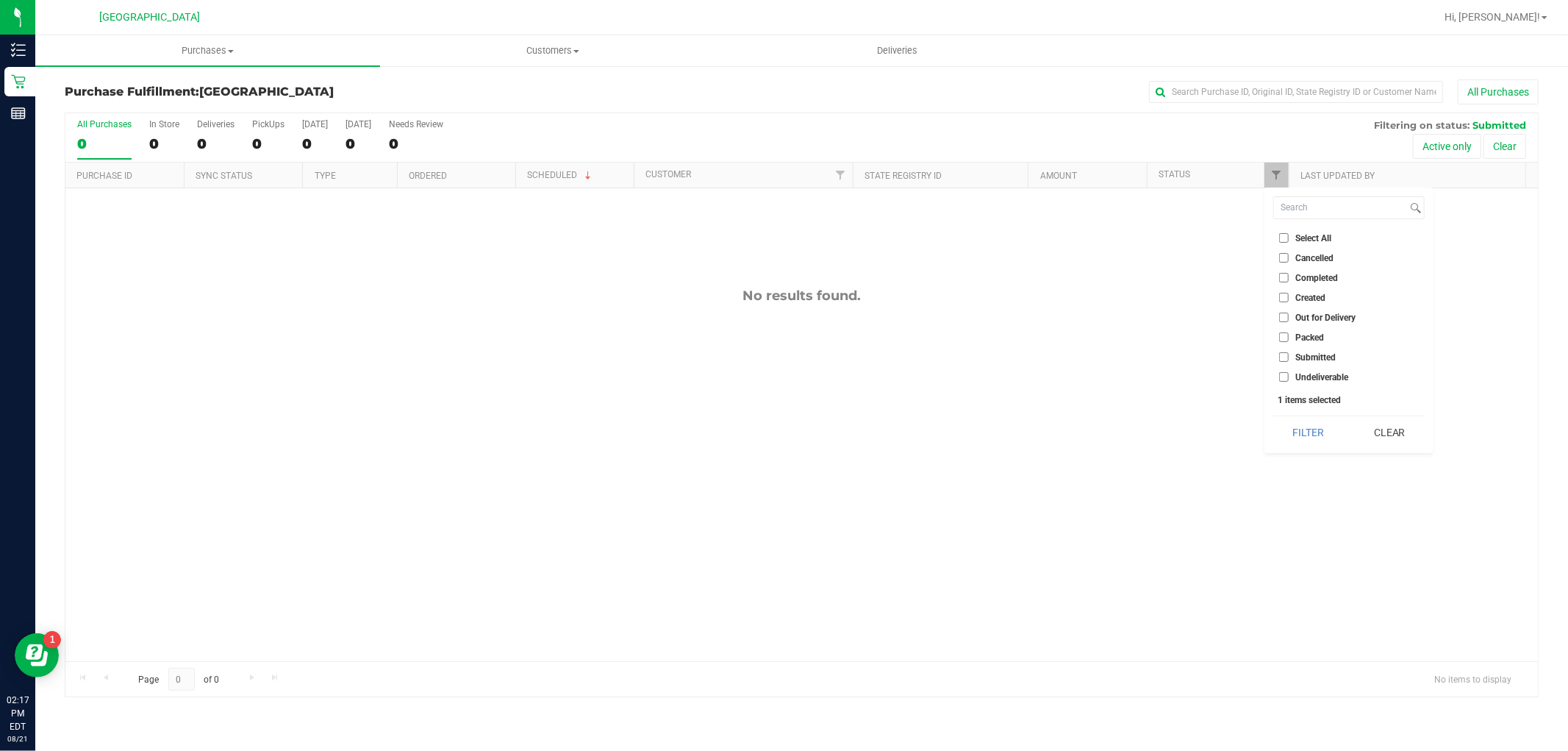
checkbox input "false"
click at [1284, 356] on input "Submitted" at bounding box center [1284, 358] width 10 height 10
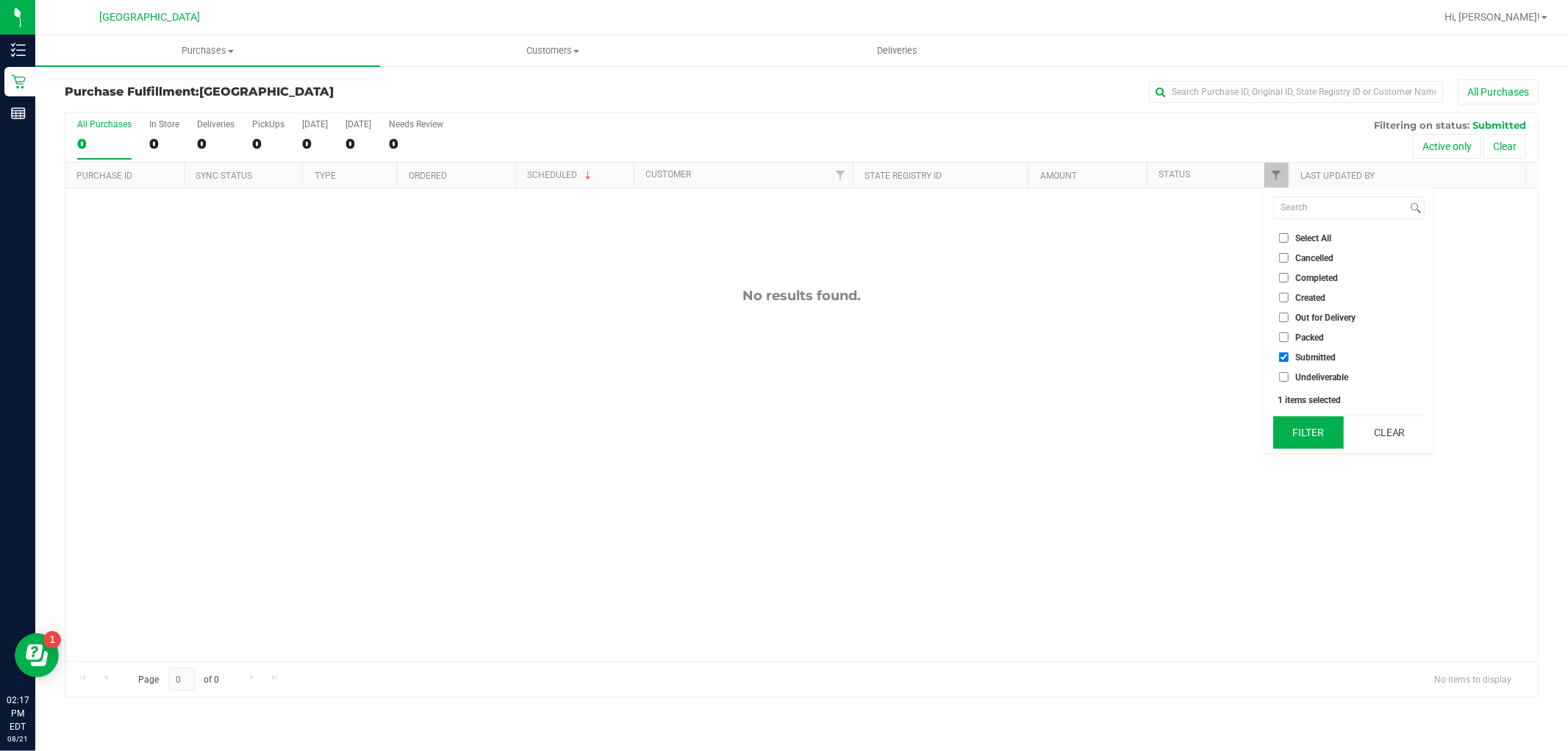
click at [1282, 431] on button "Filter" at bounding box center [1308, 431] width 71 height 32
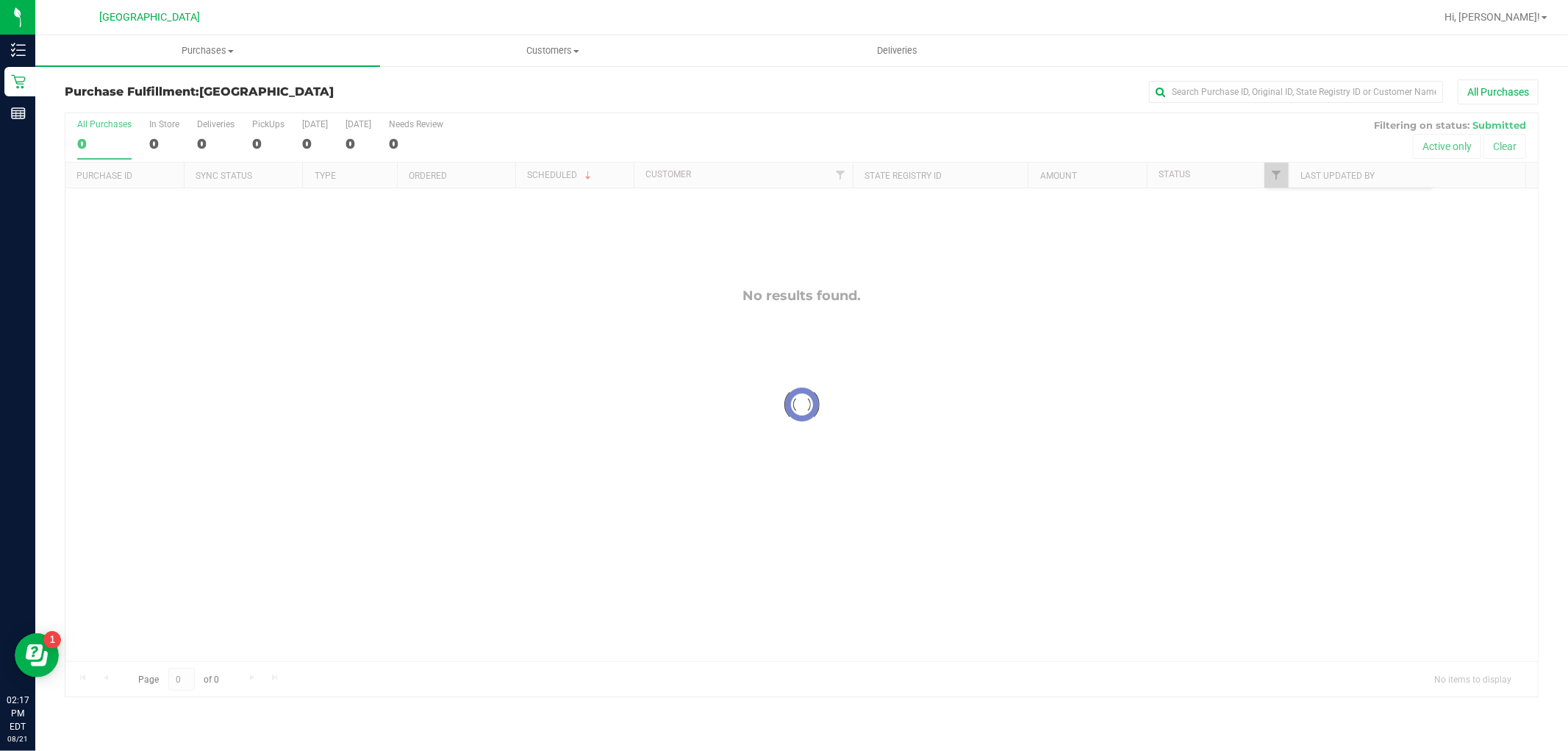
checkbox input "true"
click at [1273, 171] on span "Filter" at bounding box center [1276, 175] width 12 height 12
click at [1284, 338] on input "Packed" at bounding box center [1284, 337] width 10 height 10
checkbox input "false"
click at [1281, 361] on input "Submitted" at bounding box center [1284, 358] width 10 height 10
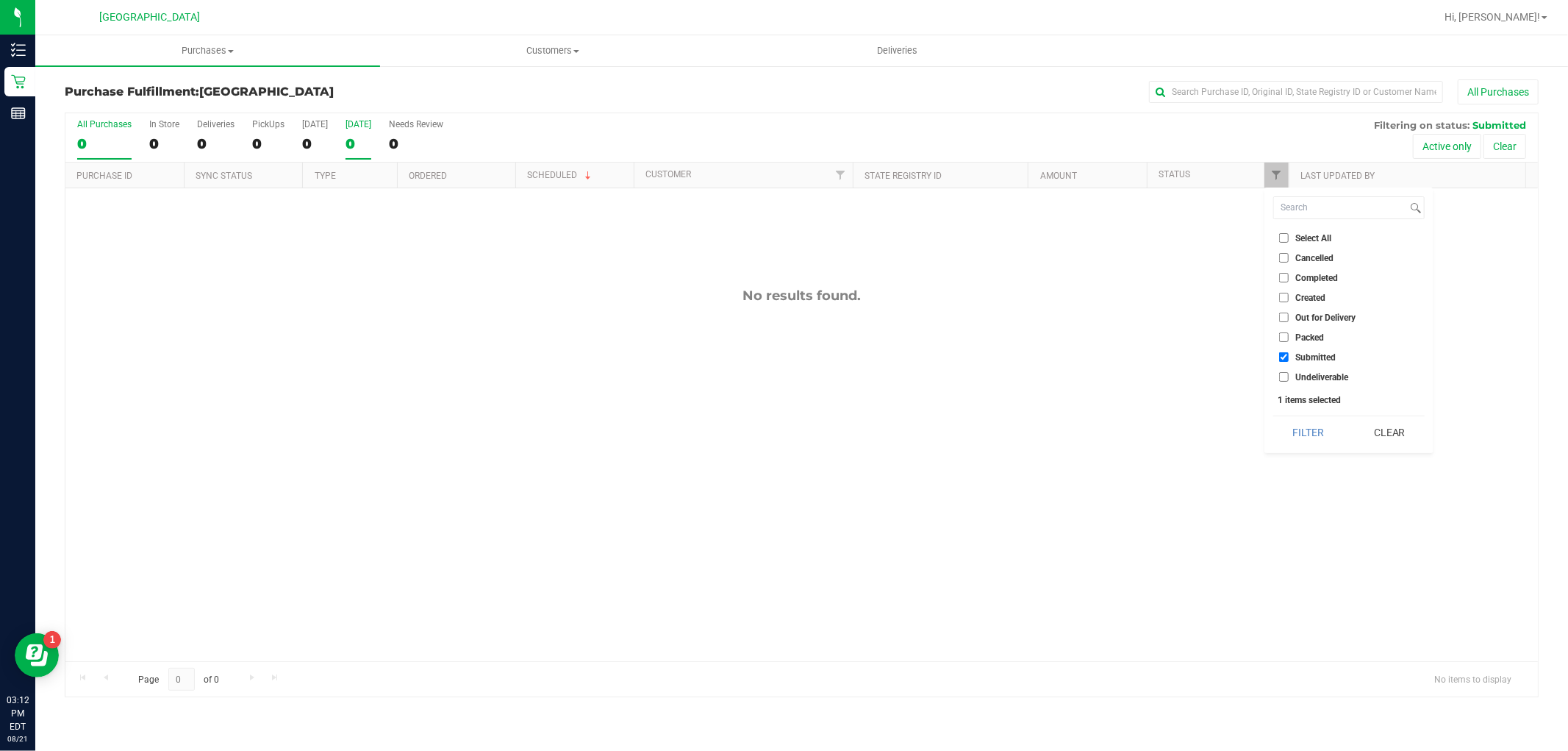
checkbox input "true"
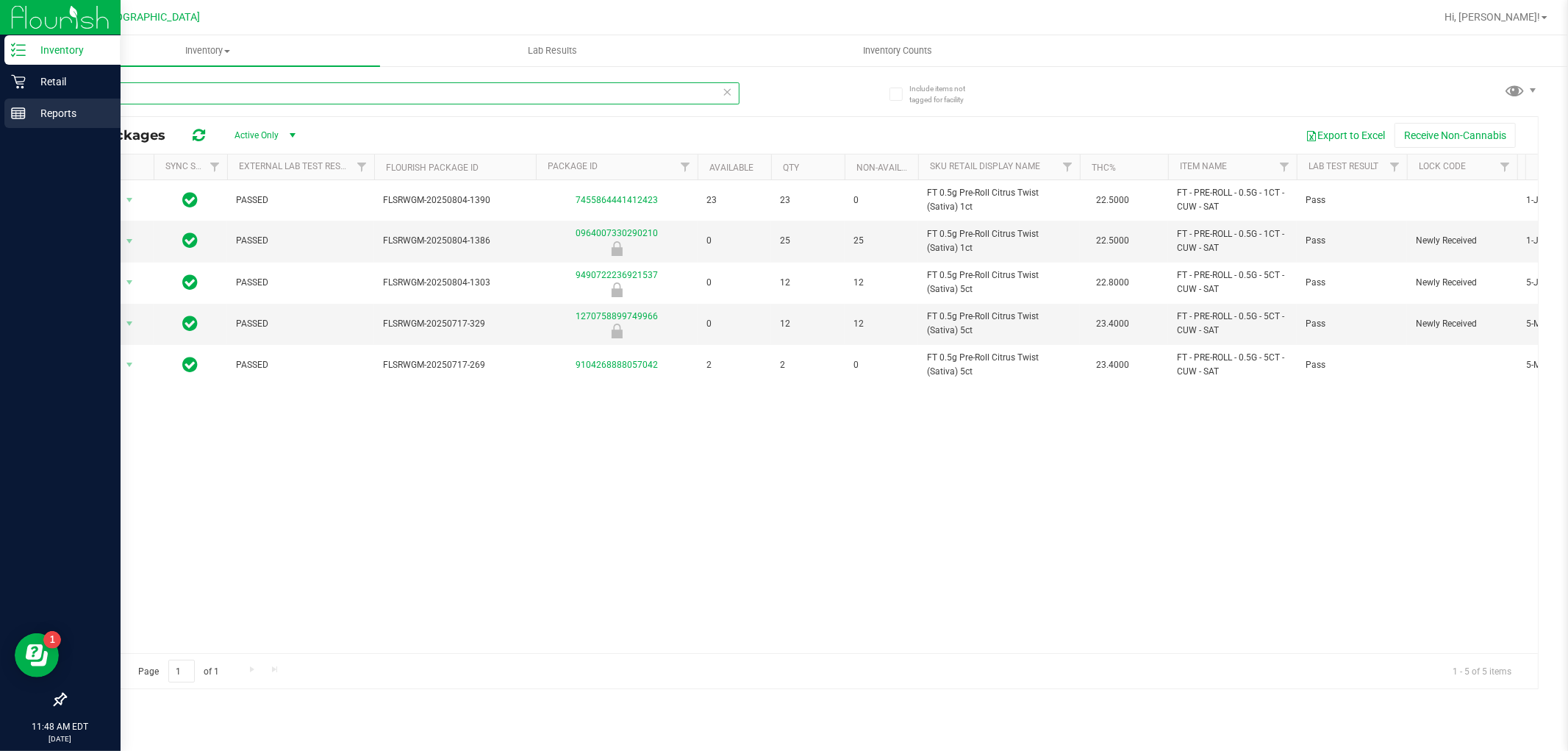
drag, startPoint x: 317, startPoint y: 98, endPoint x: 0, endPoint y: 103, distance: 317.0
click at [0, 103] on div "Inventory Retail Reports 11:48 AM EDT 08/21/2025 08/21 Boynton Beach WC Hi, Dan…" at bounding box center [784, 375] width 1568 height 751
paste input "FD 3.5g Flower Greenhouse Melon Collie (Hybrid-Sativa)"
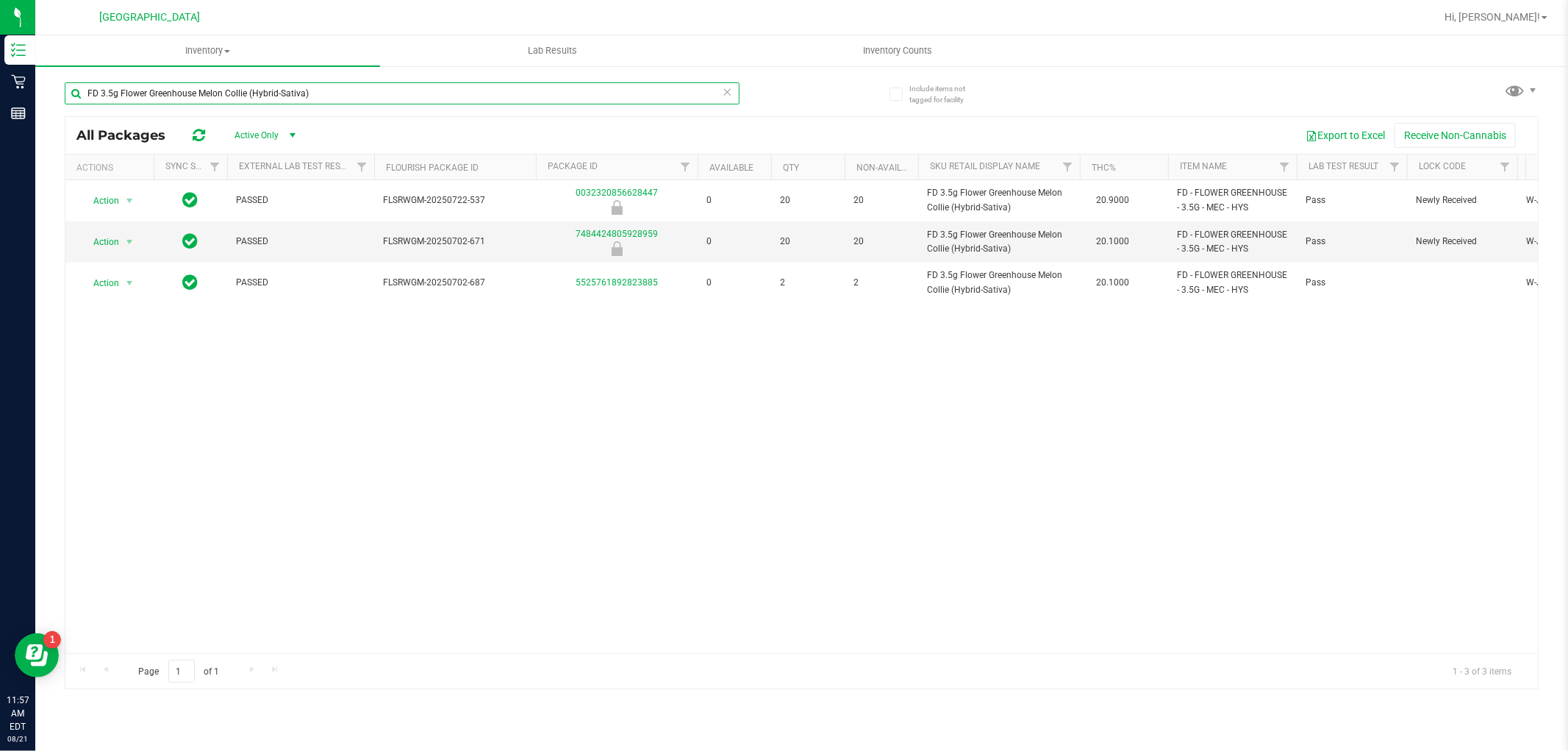
drag, startPoint x: 328, startPoint y: 93, endPoint x: 69, endPoint y: 74, distance: 259.7
click at [69, 74] on div "FD 3.5g Flower Greenhouse Melon Collie (Hybrid-Sativa)" at bounding box center [433, 92] width 737 height 47
paste input "FT 0.5g Vape Cart Distillate Tropical Cookies ("
type input "FT 0.5g Vape Cart Distillate Tropical Cookies (Sativa)"
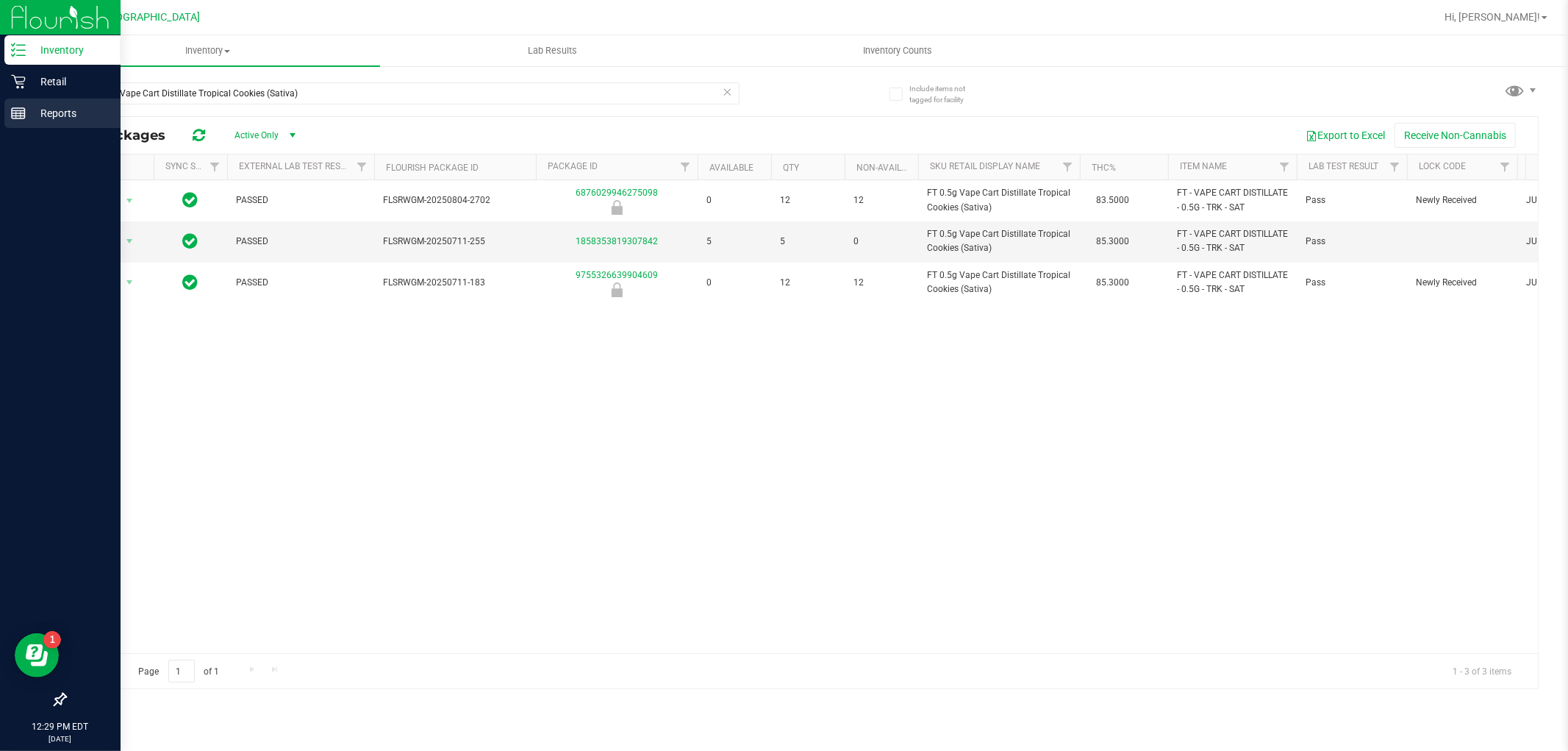
click at [23, 101] on div "Inventory Retail Reports 12:29 PM EDT 08/21/2025 08/21 Boynton Beach WC Hi, Dan…" at bounding box center [784, 375] width 1568 height 751
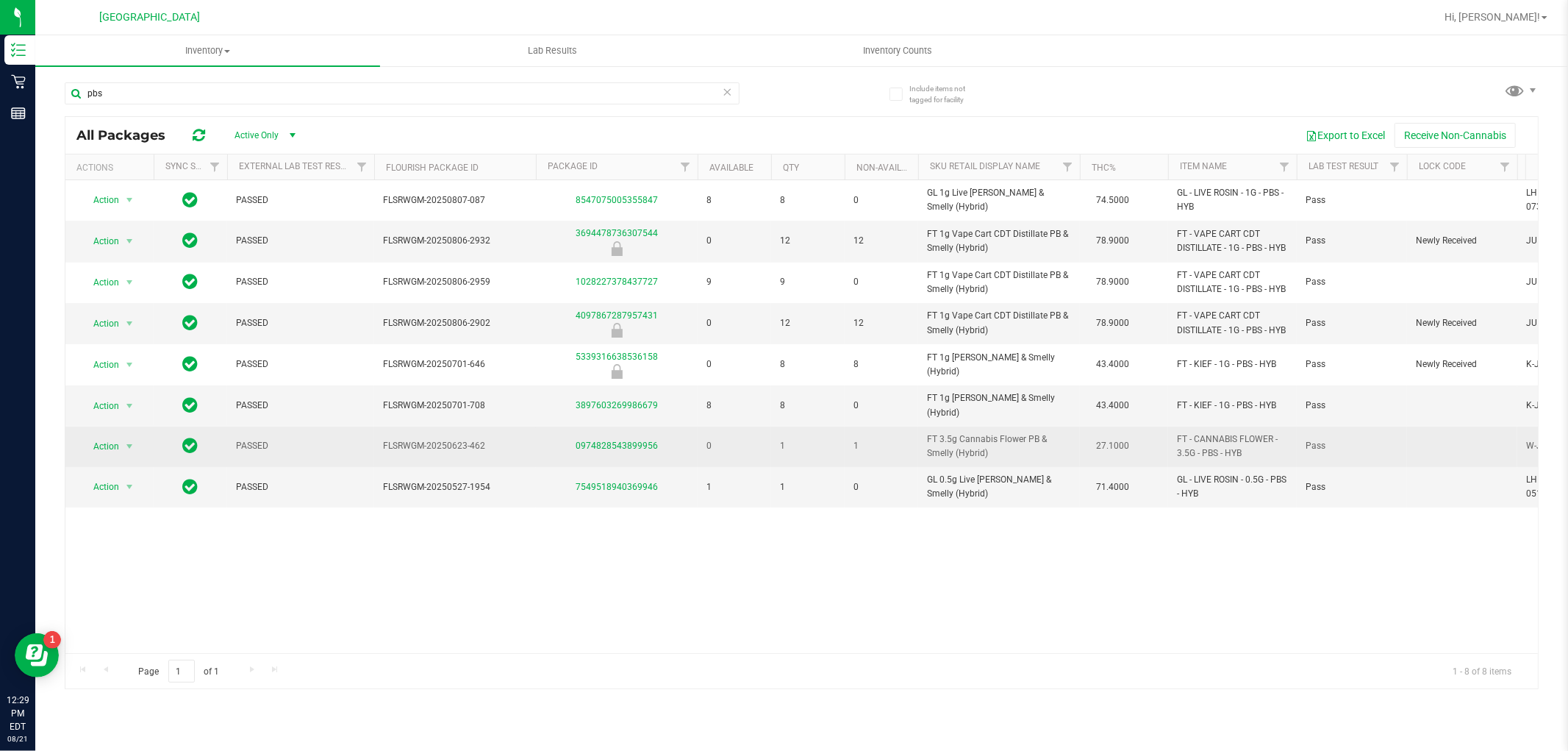
drag, startPoint x: 1000, startPoint y: 445, endPoint x: 887, endPoint y: 423, distance: 115.1
click at [887, 427] on tr "Action Action Global inventory Package audit log Print package label Print prod…" at bounding box center [1313, 447] width 2495 height 41
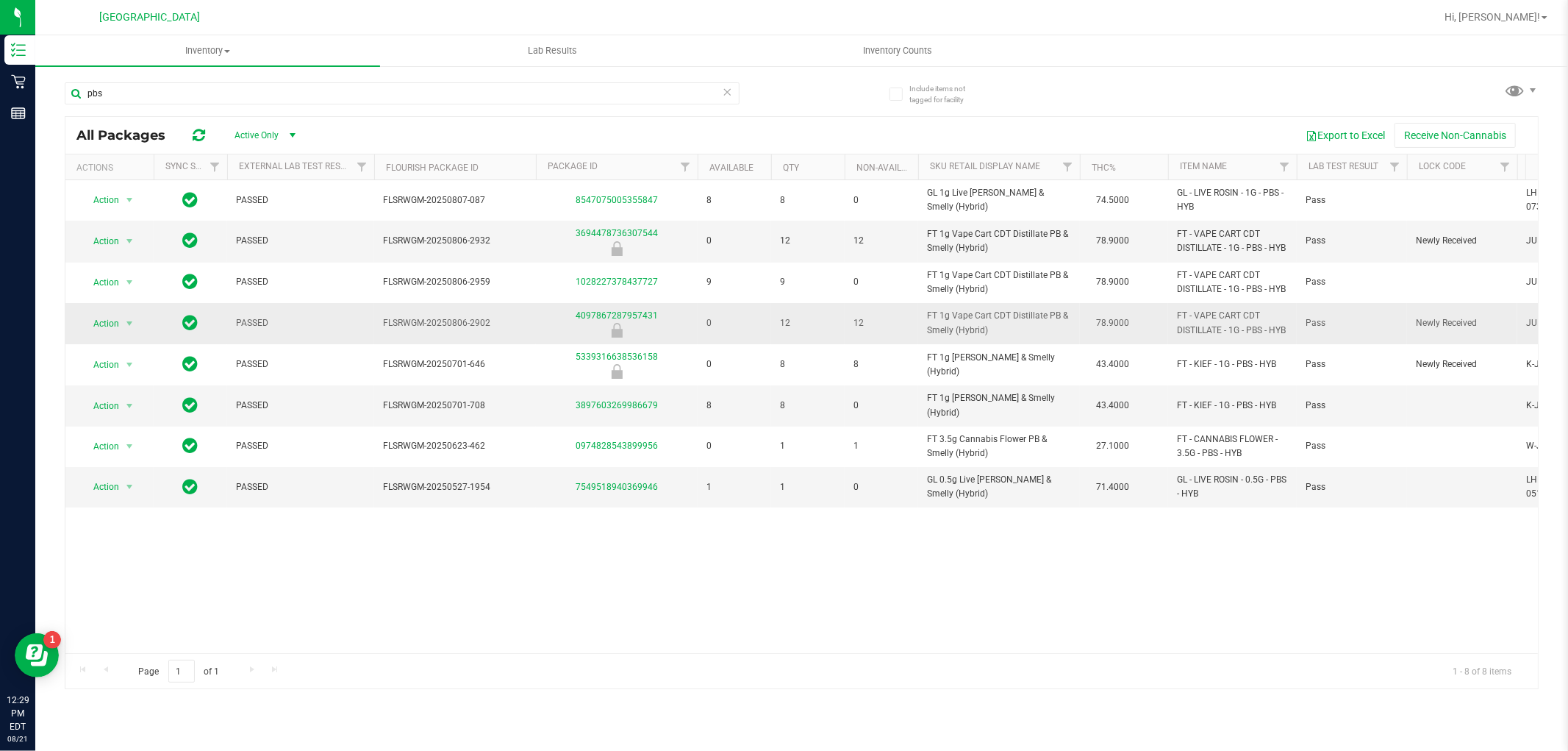
copy tr "FT 3.5g Cannabis Flower PB & Smelly (Hybrid)"
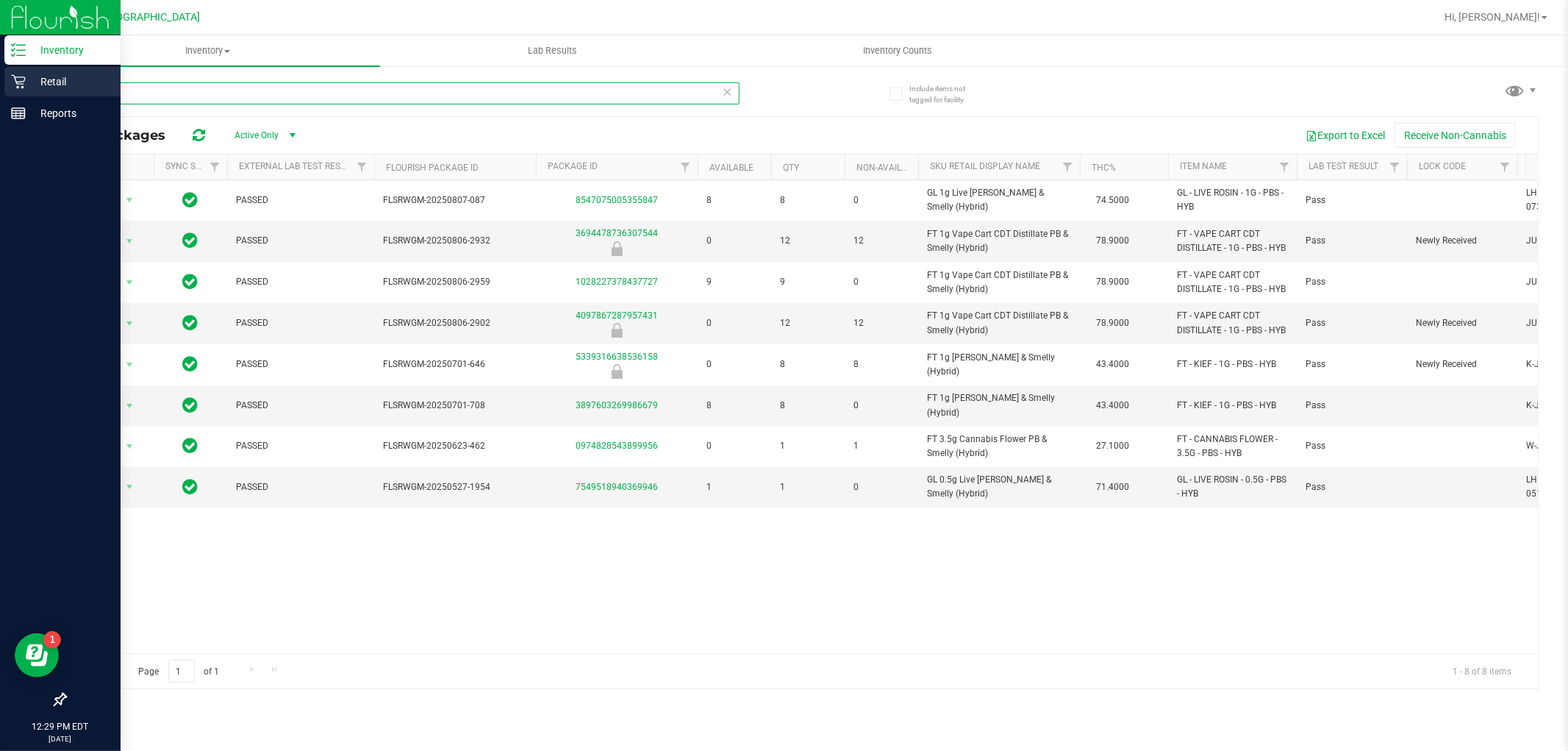
drag, startPoint x: 80, startPoint y: 84, endPoint x: 31, endPoint y: 81, distance: 49.1
click at [32, 82] on div "Inventory Retail Reports 12:29 PM EDT 08/21/2025 08/21 Boynton Beach WC Hi, Dan…" at bounding box center [784, 375] width 1568 height 751
paste input "FT 3.5g Cannabis Flower PB & Smelly (Hybrid)"
type input "FT 3.5g Cannabis Flower PB & Smelly (Hybrid)"
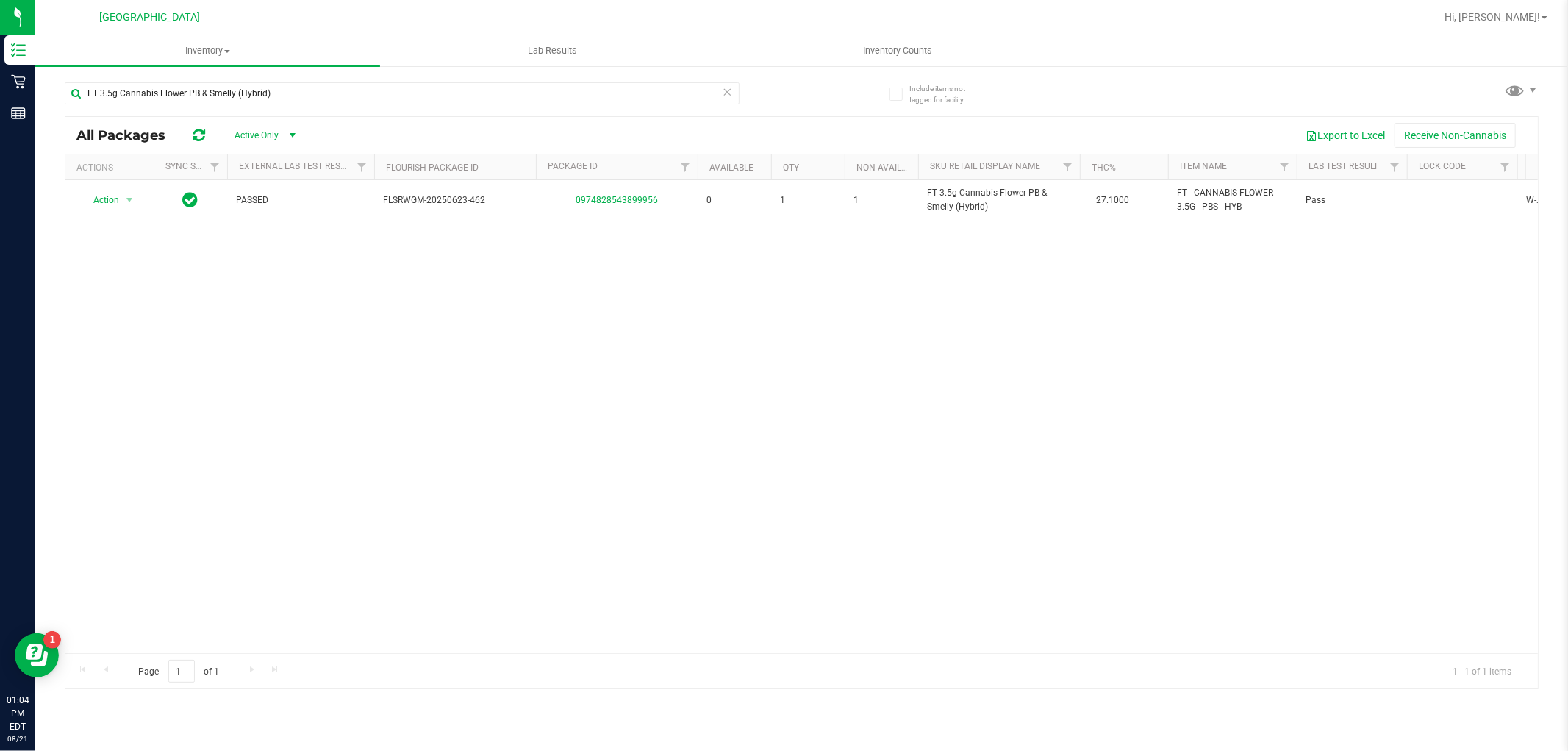
drag, startPoint x: 301, startPoint y: 94, endPoint x: 40, endPoint y: 95, distance: 261.0
click at [40, 95] on div "Include items not tagged for facility FT 3.5g Cannabis Flower PB & Smelly (Hybr…" at bounding box center [801, 290] width 1532 height 449
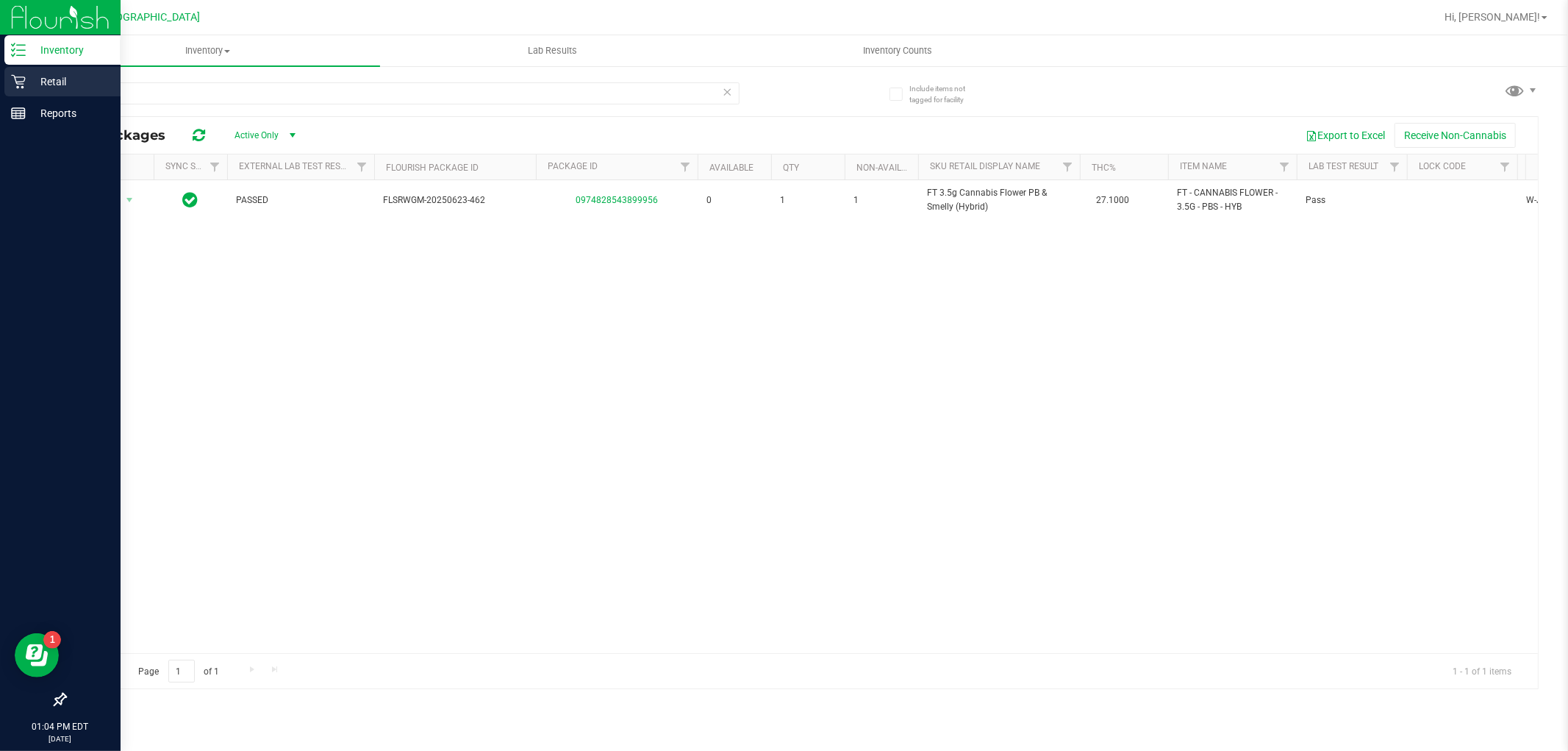
type input "t17"
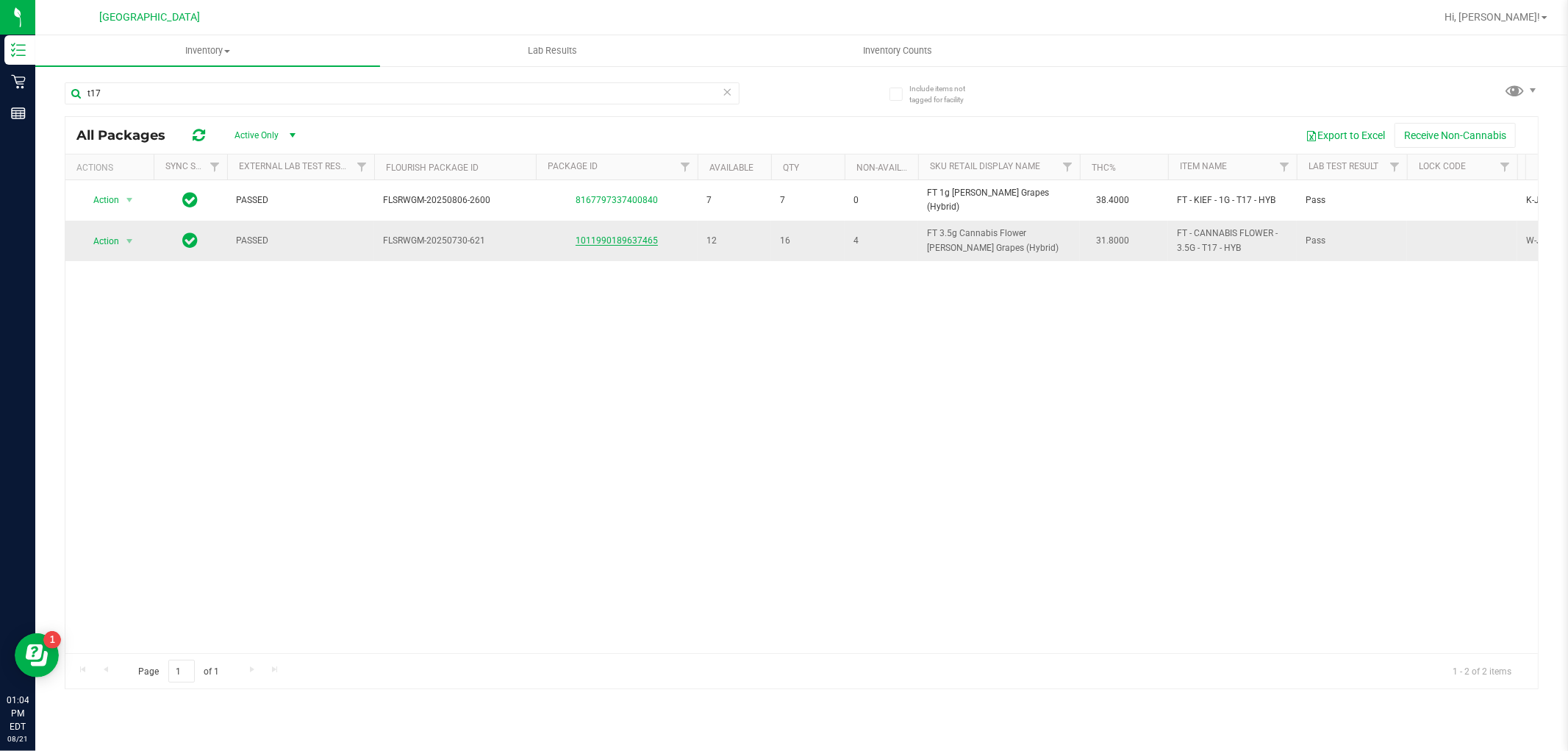
click at [624, 237] on link "1011990189637465" at bounding box center [617, 240] width 83 height 11
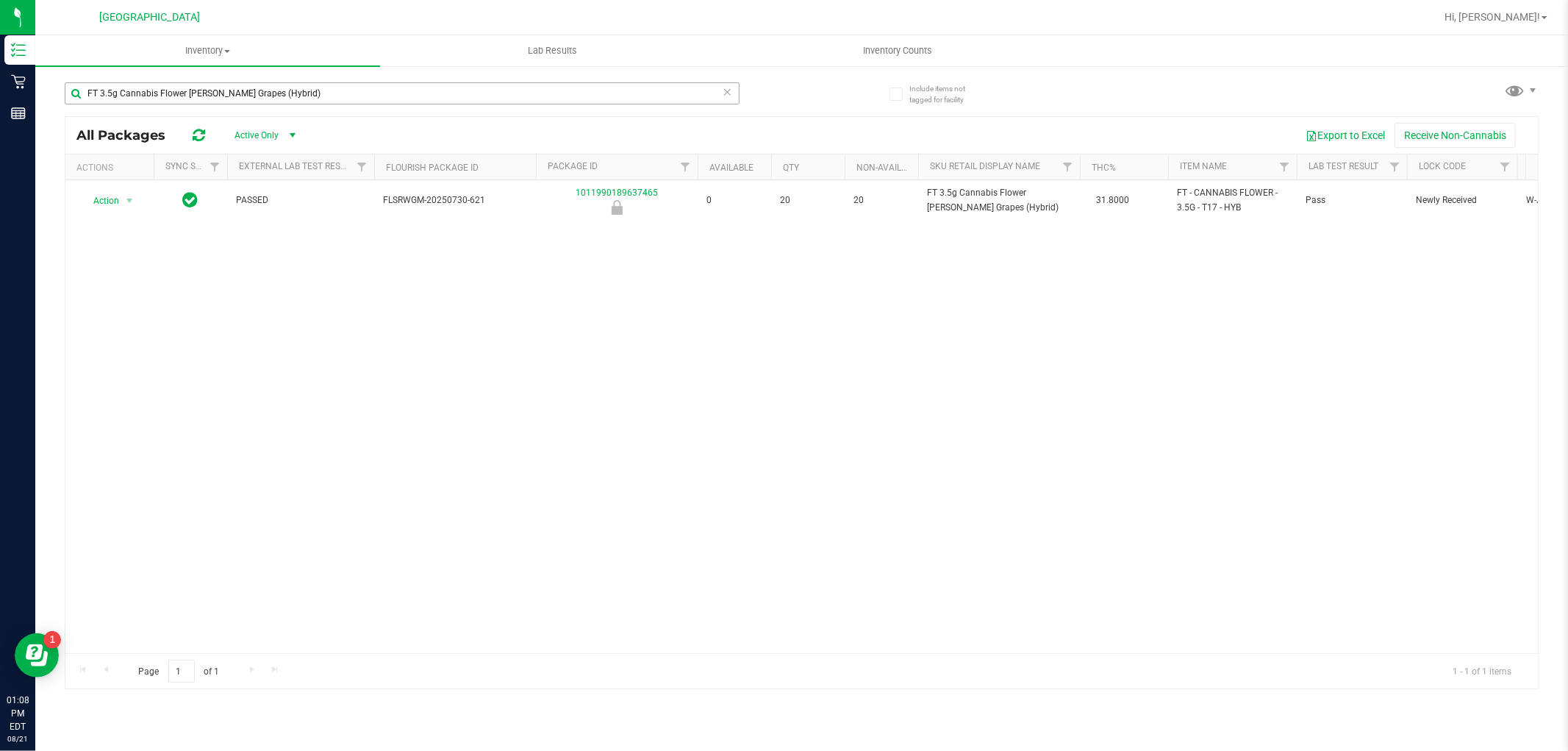
drag, startPoint x: 291, startPoint y: 95, endPoint x: 74, endPoint y: 92, distance: 217.0
click at [79, 92] on input "FT 3.5g Cannabis Flower Gaspar's Grapes (Hybrid)" at bounding box center [402, 93] width 675 height 22
type input "FT 3.5g Cannabis Flower Dulce De Fresa (Hybrid)"
